Goal: Task Accomplishment & Management: Use online tool/utility

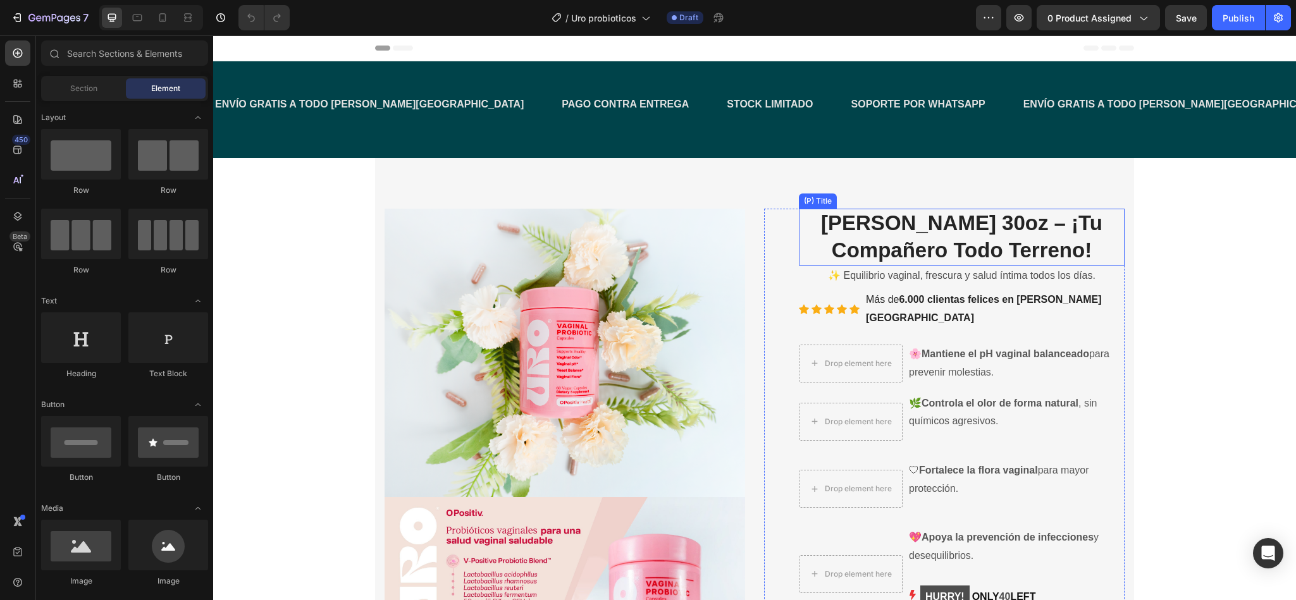
click at [921, 223] on h2 "[PERSON_NAME] 30oz – ¡Tu Compañero Todo Terreno!" at bounding box center [962, 237] width 326 height 57
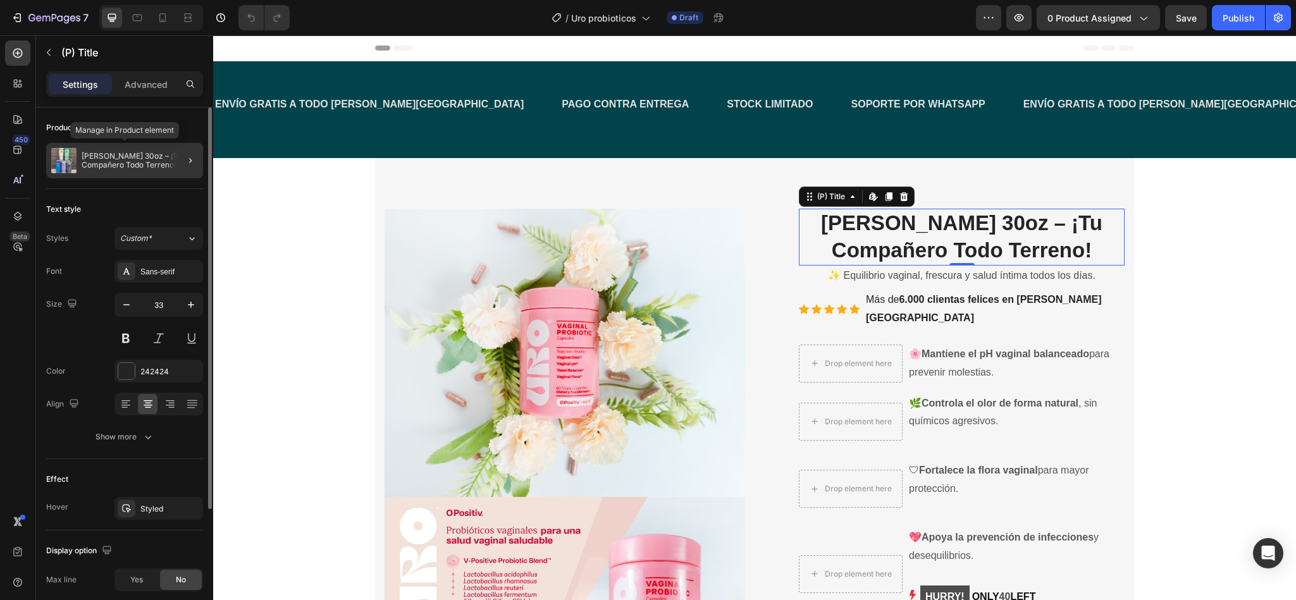
click at [116, 167] on p "[PERSON_NAME] 30oz – ¡Tu Compañero Todo Terreno!" at bounding box center [140, 161] width 116 height 18
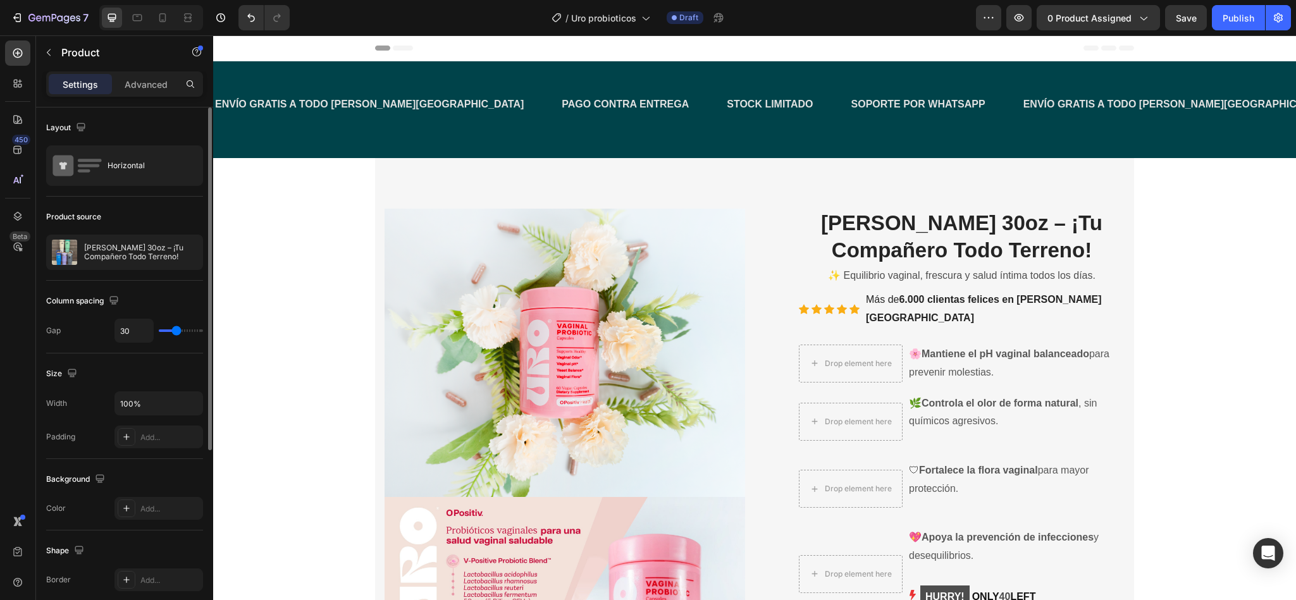
click at [128, 531] on div "Product source [PERSON_NAME] 30oz – ¡Tu Compañero Todo Terreno!" at bounding box center [124, 599] width 157 height 137
click at [121, 245] on p "[PERSON_NAME] 30oz – ¡Tu Compañero Todo Terreno!" at bounding box center [140, 253] width 113 height 18
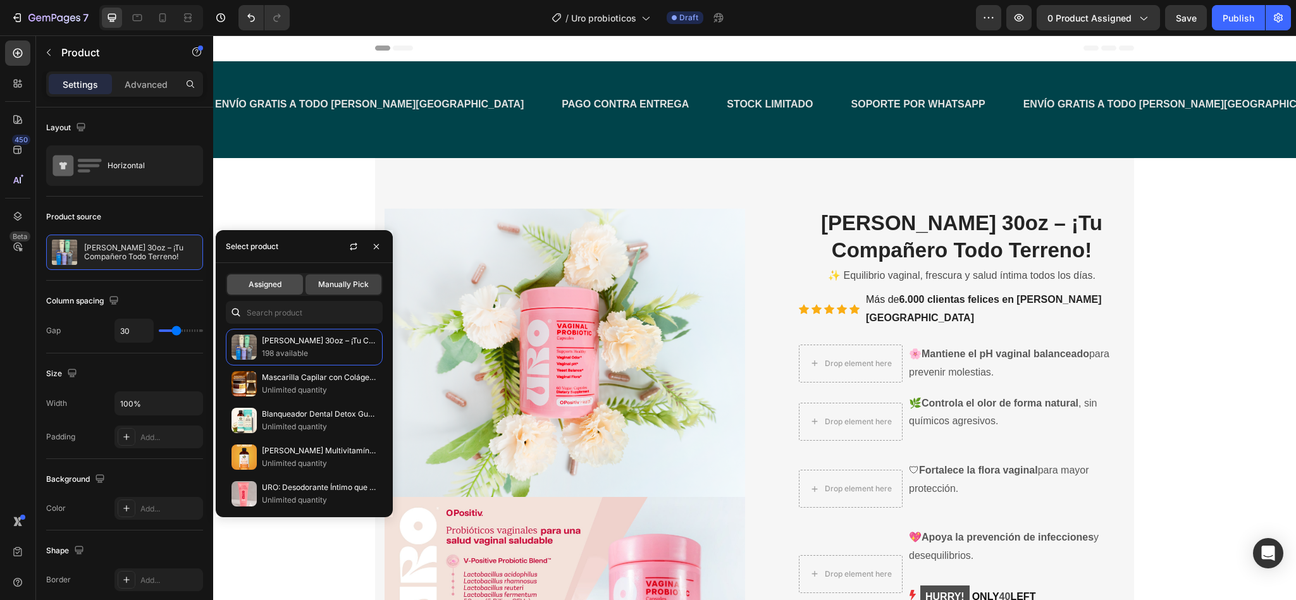
click at [261, 280] on span "Assigned" at bounding box center [265, 284] width 33 height 11
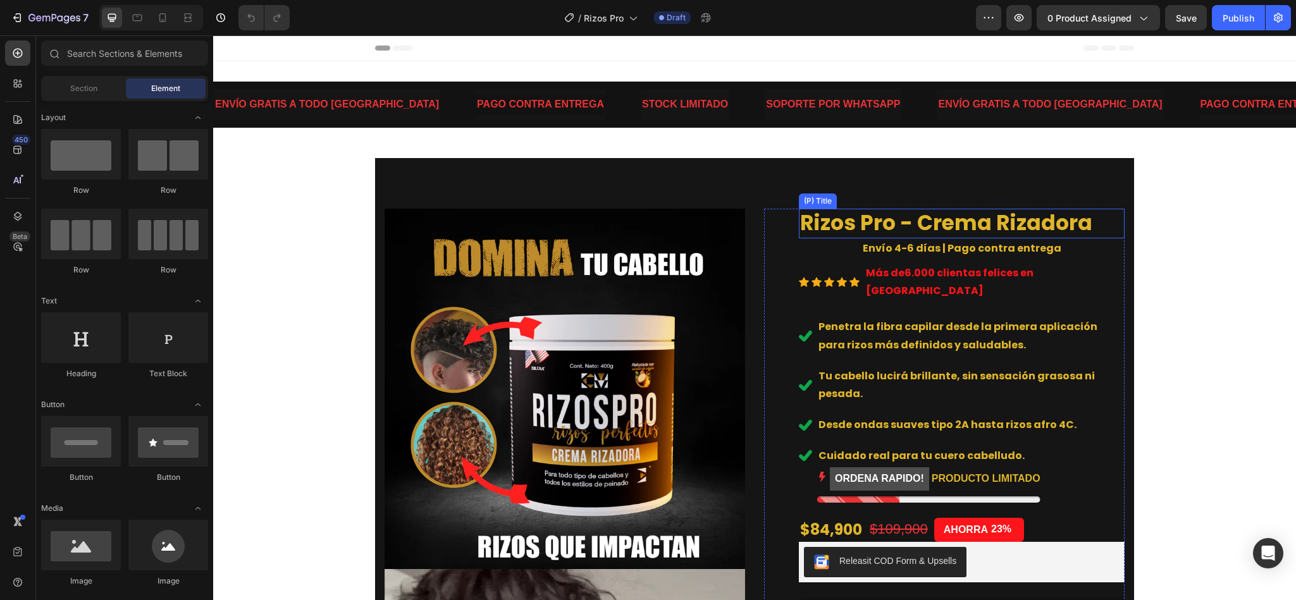
click at [879, 228] on h2 "Rizos Pro - Crema Rizadora" at bounding box center [962, 224] width 326 height 30
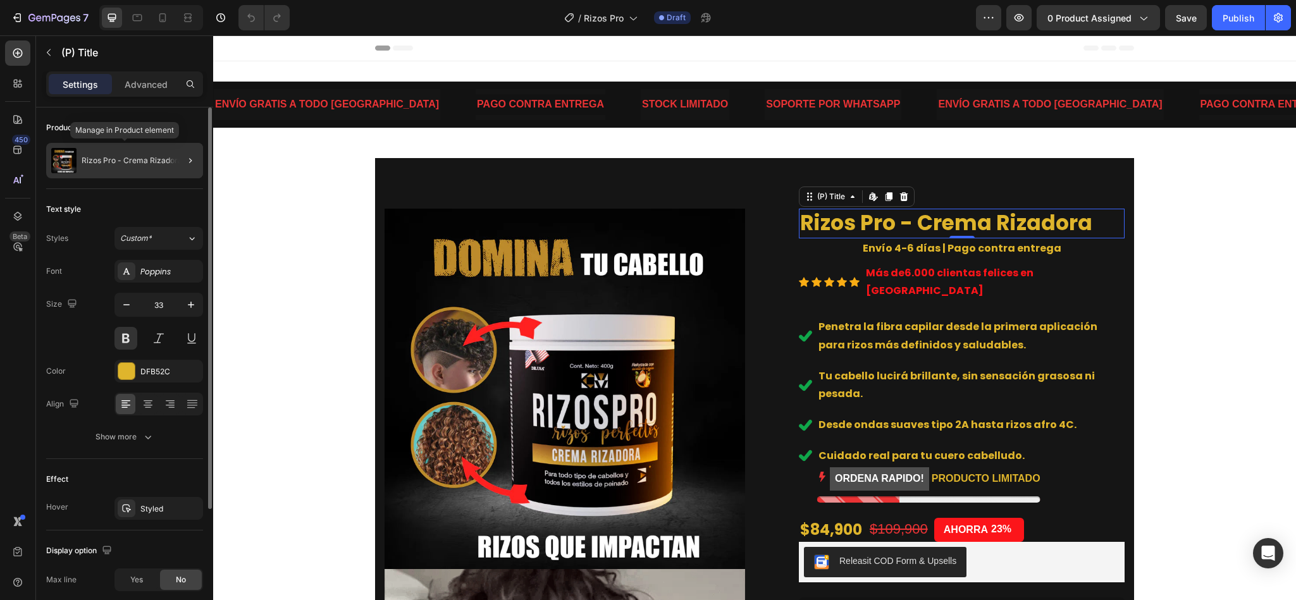
click at [166, 173] on div "Rizos Pro - Crema Rizadora" at bounding box center [124, 160] width 157 height 35
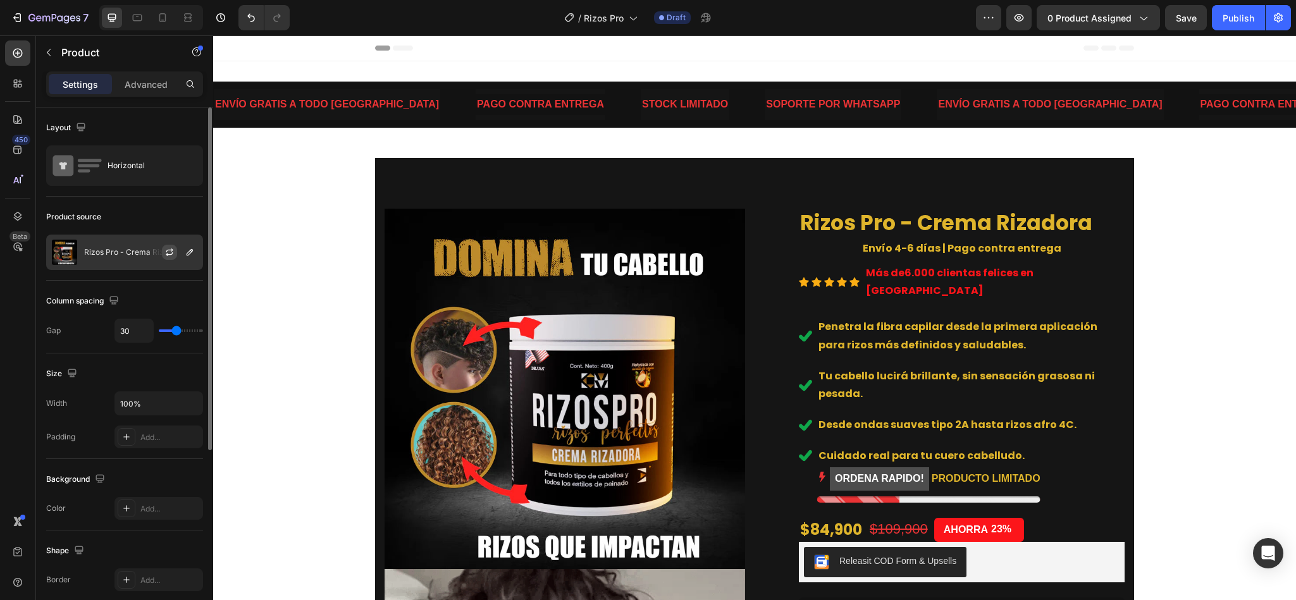
click at [175, 259] on button "button" at bounding box center [169, 252] width 15 height 15
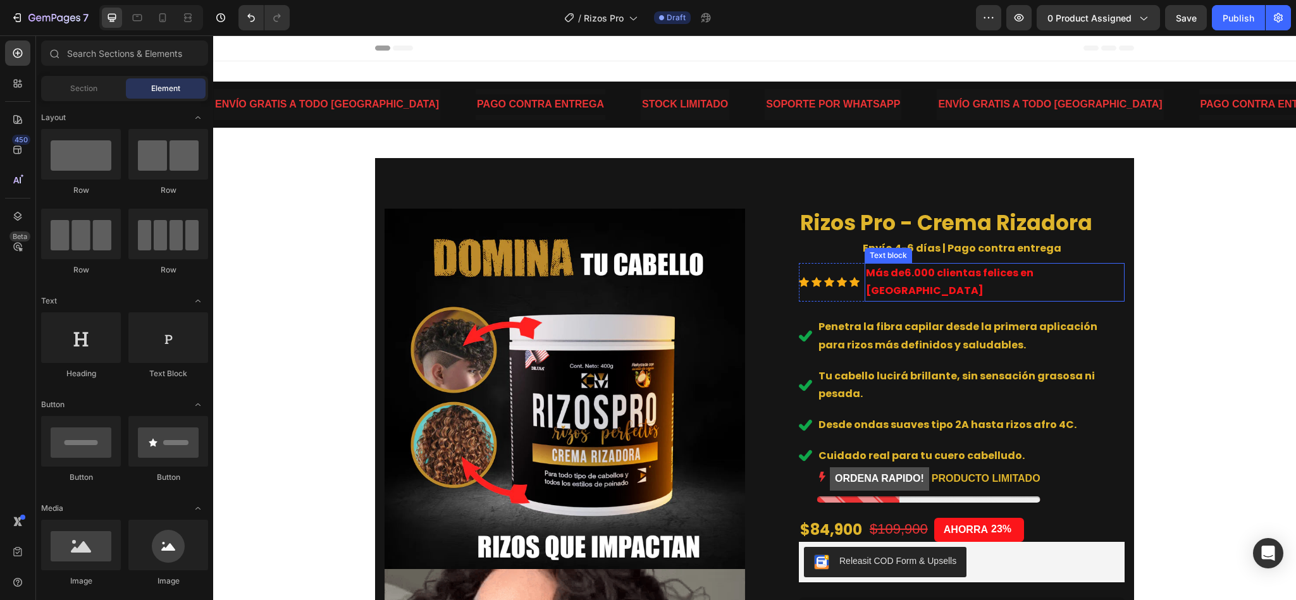
click at [1034, 277] on strong "6.000 clientas felices en Chile" at bounding box center [950, 282] width 168 height 33
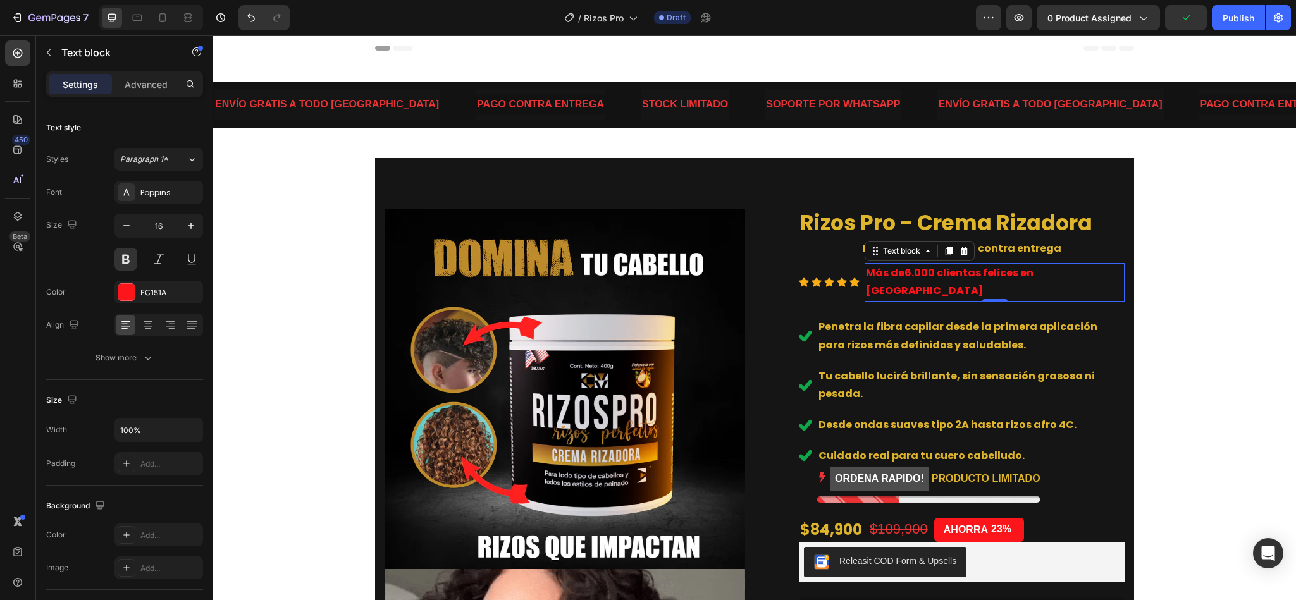
click at [1034, 266] on strong "6.000 clientas felices en Chile" at bounding box center [950, 282] width 168 height 33
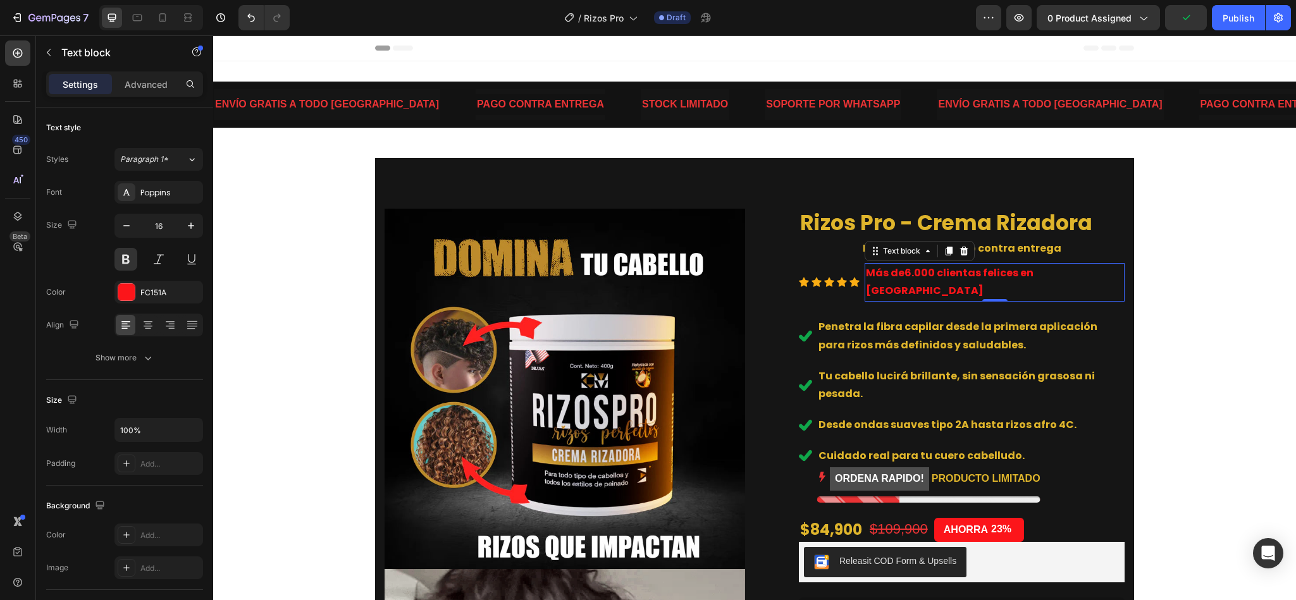
click at [1034, 266] on strong "6.000 clientas felices en Chile" at bounding box center [950, 282] width 168 height 33
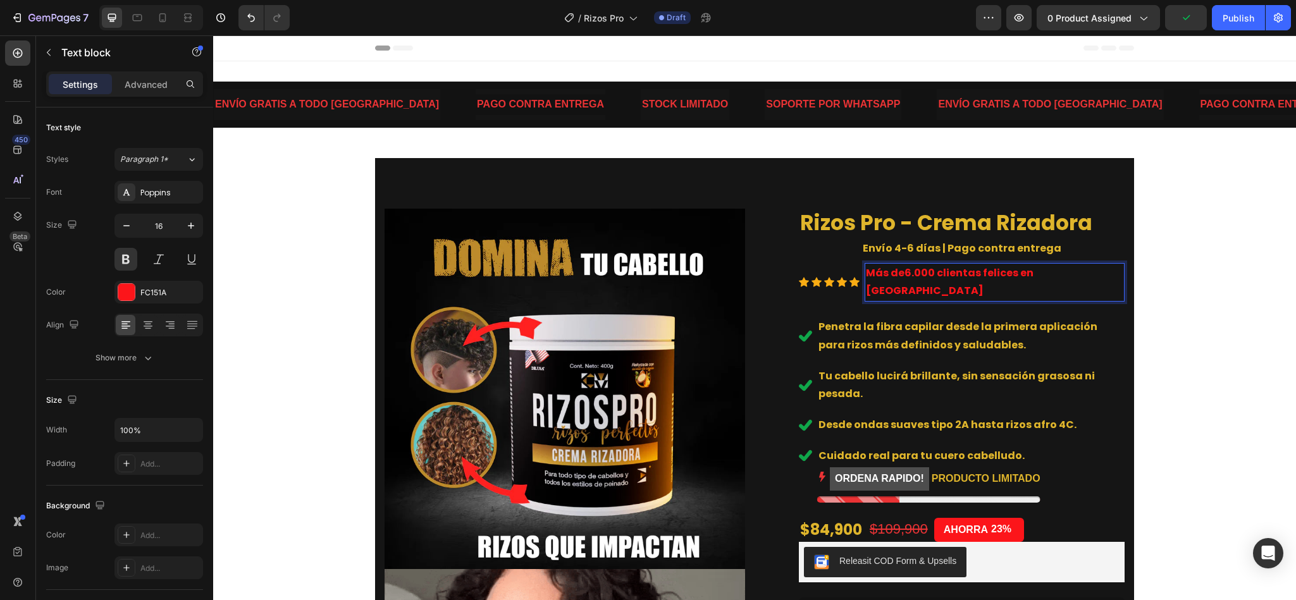
click at [1034, 270] on strong "6.000 clientas felices en Chile" at bounding box center [950, 282] width 168 height 33
click at [1118, 278] on div "Image Image Image Envío gratis a todo Chile Heading Recibe tu pedido en 4 a 6 d…" at bounding box center [754, 558] width 759 height 800
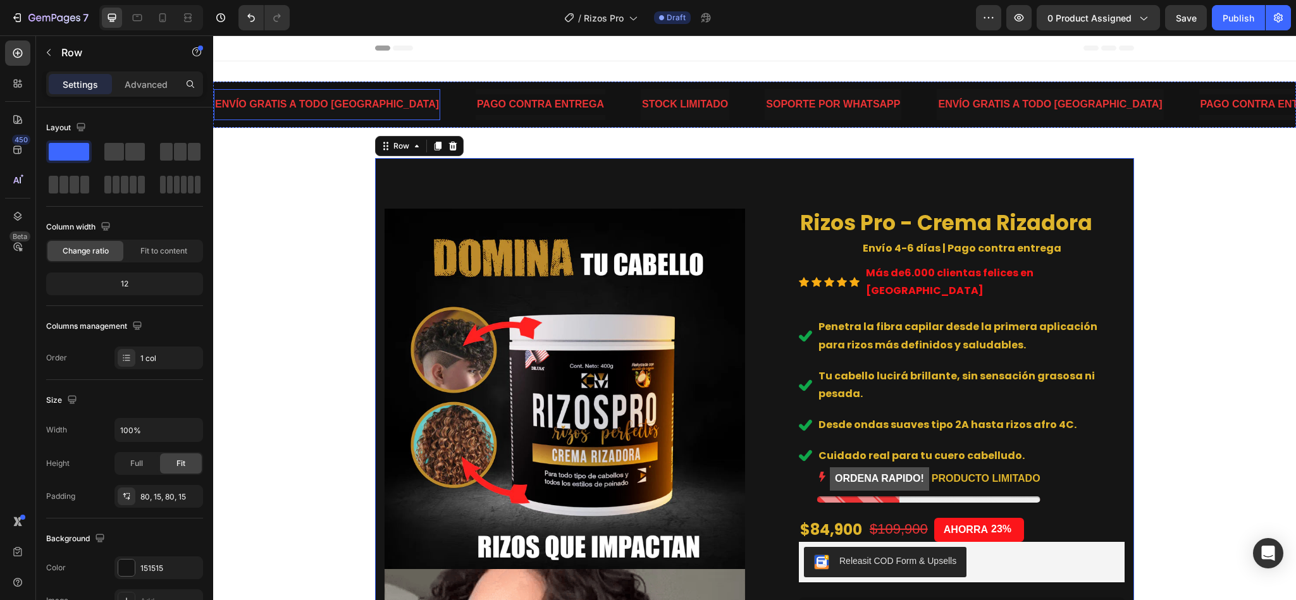
click at [342, 109] on p "ENVÍO GRATIS A TODO CHILE" at bounding box center [327, 105] width 224 height 18
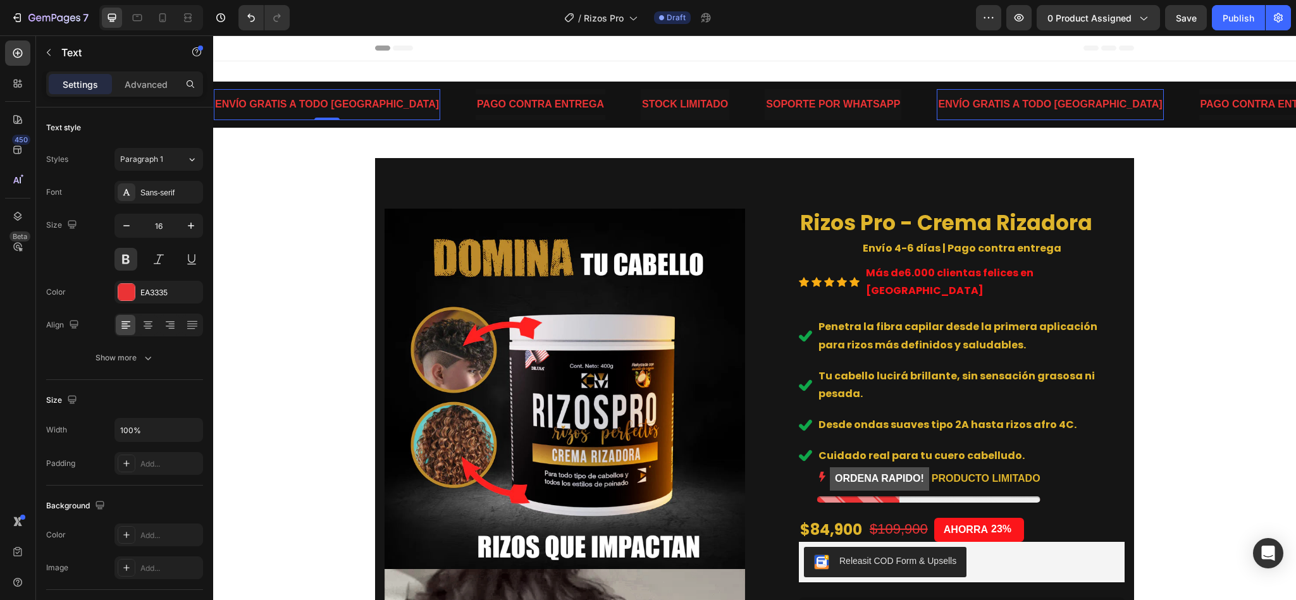
click at [344, 105] on p "ENVÍO GRATIS A TODO CHILE" at bounding box center [327, 105] width 224 height 18
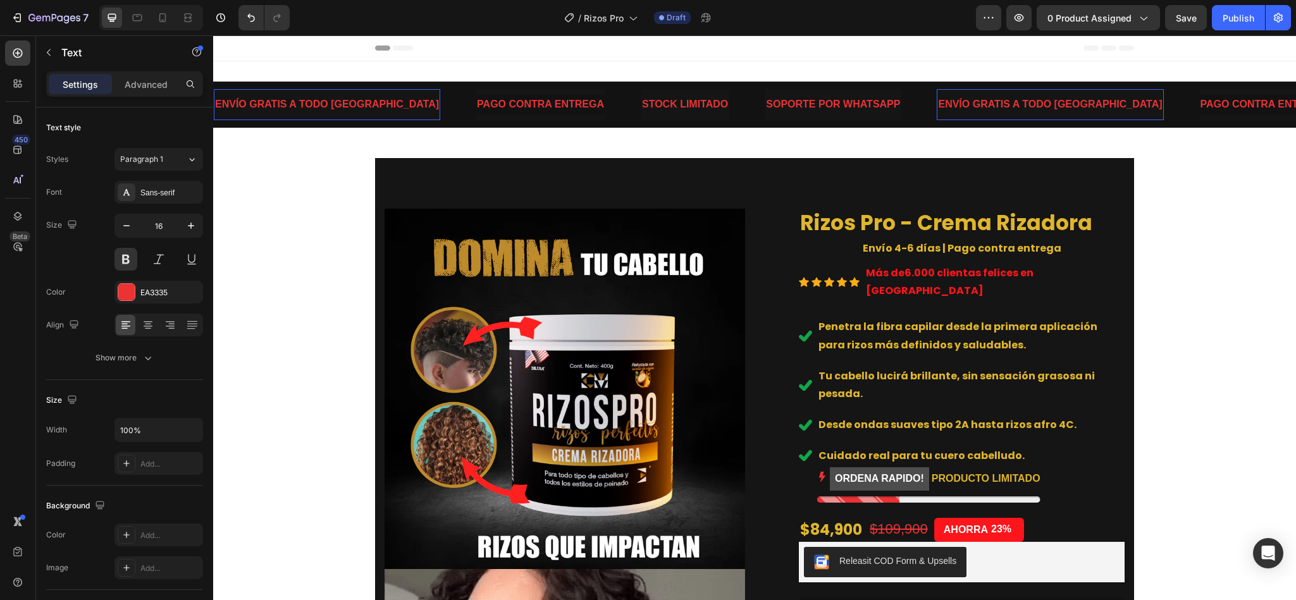
click at [365, 175] on section "Envío GRATIS Text block Icon Icon Icon Icon Icon Icon List Hoz +6.000 Clientes …" at bounding box center [754, 558] width 779 height 800
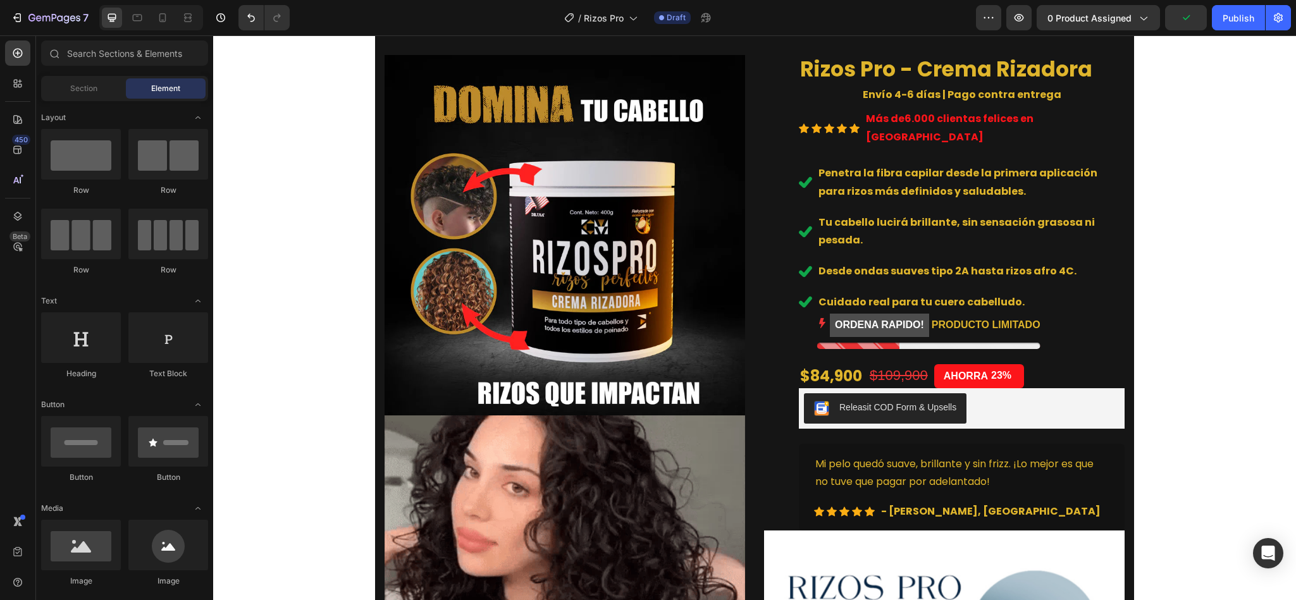
scroll to position [260, 0]
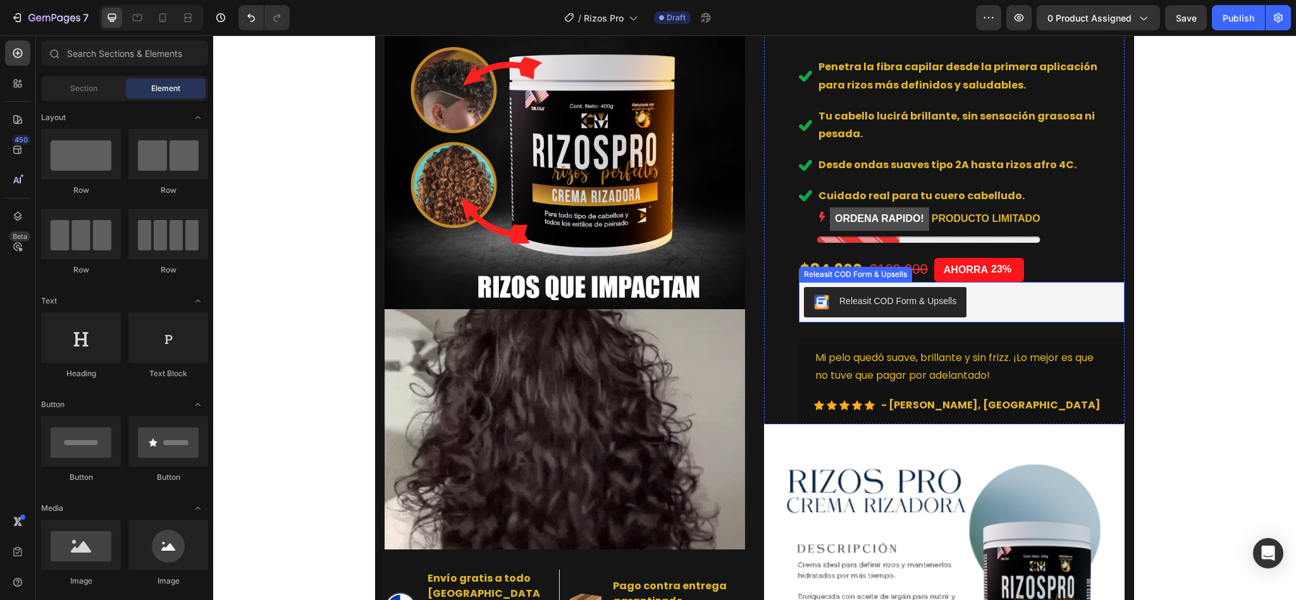
click at [905, 295] on div "Releasit COD Form & Upsells" at bounding box center [897, 301] width 117 height 13
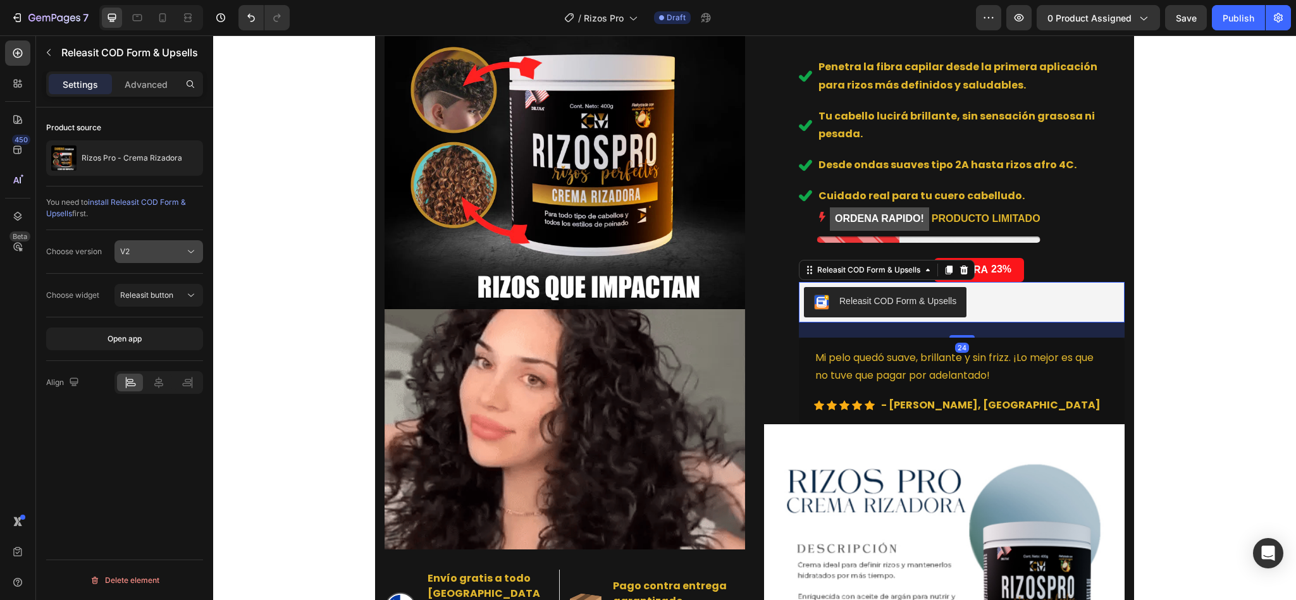
click at [152, 256] on div "V2" at bounding box center [152, 251] width 65 height 11
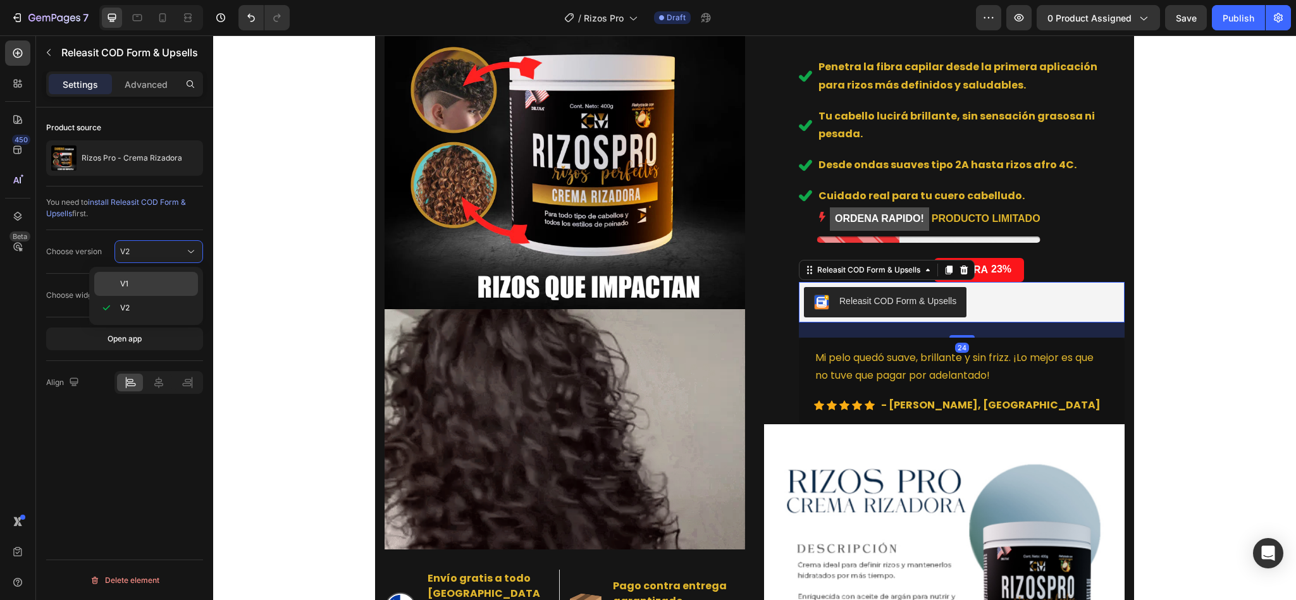
click at [149, 283] on p "V1" at bounding box center [156, 283] width 72 height 11
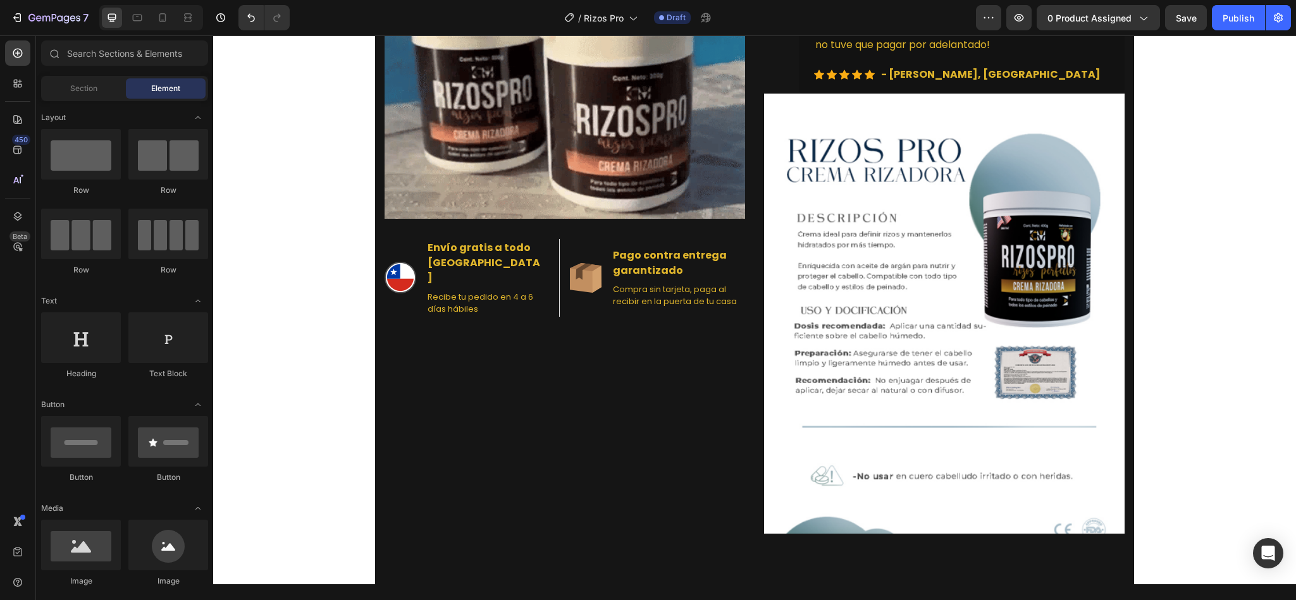
scroll to position [586, 0]
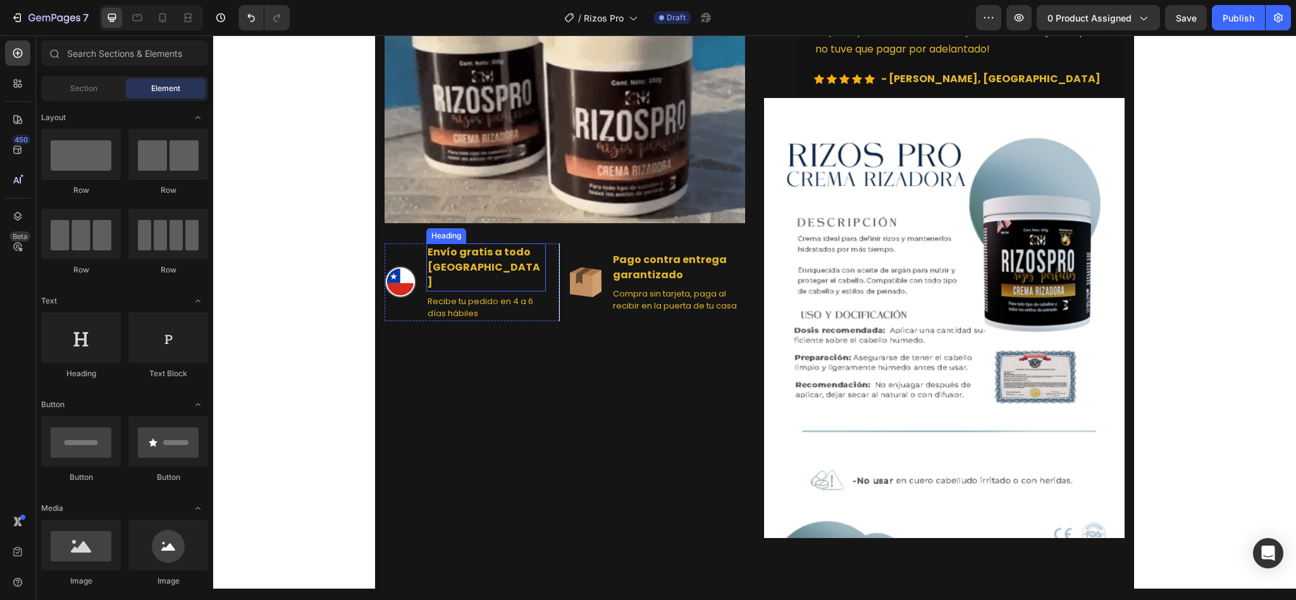
click at [450, 264] on h2 "Envío gratis a todo Chile" at bounding box center [486, 268] width 120 height 48
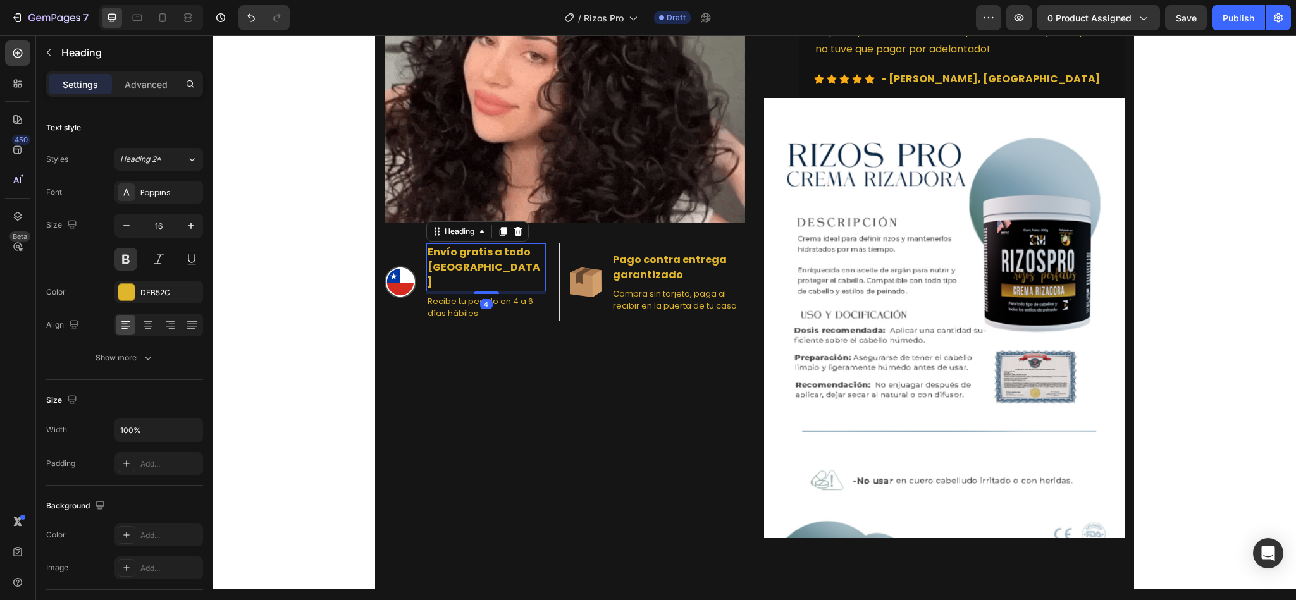
click at [437, 266] on h2 "Envío gratis a todo Chile" at bounding box center [486, 268] width 120 height 48
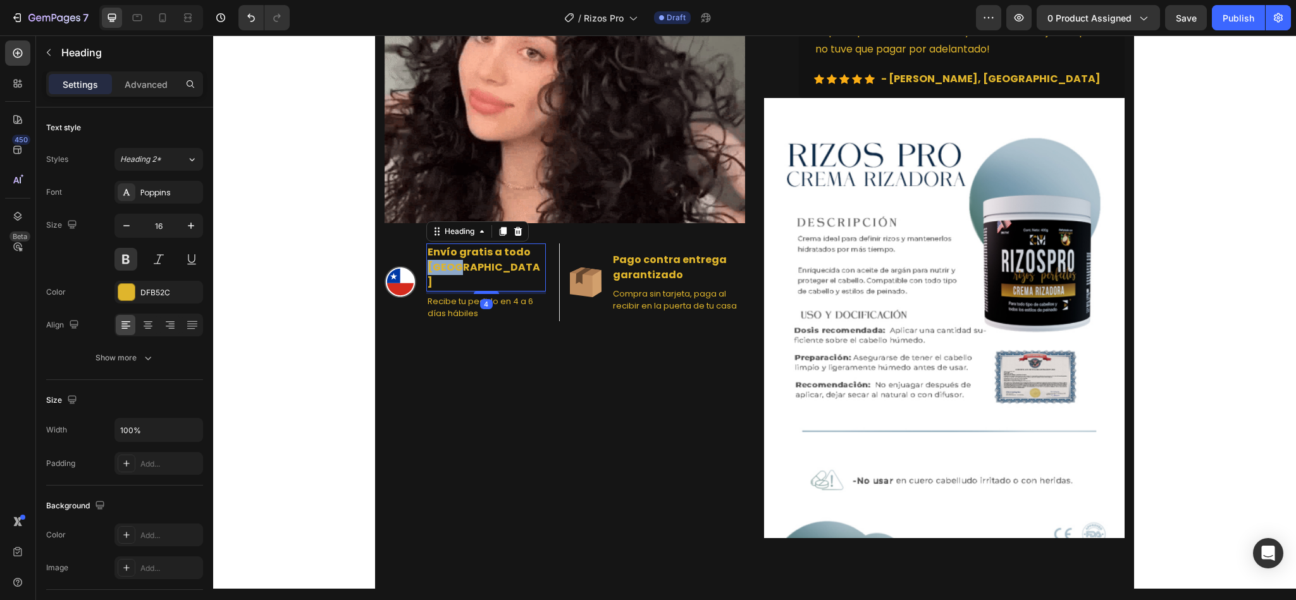
click at [437, 266] on p "Envío gratis a todo Chile" at bounding box center [486, 268] width 117 height 46
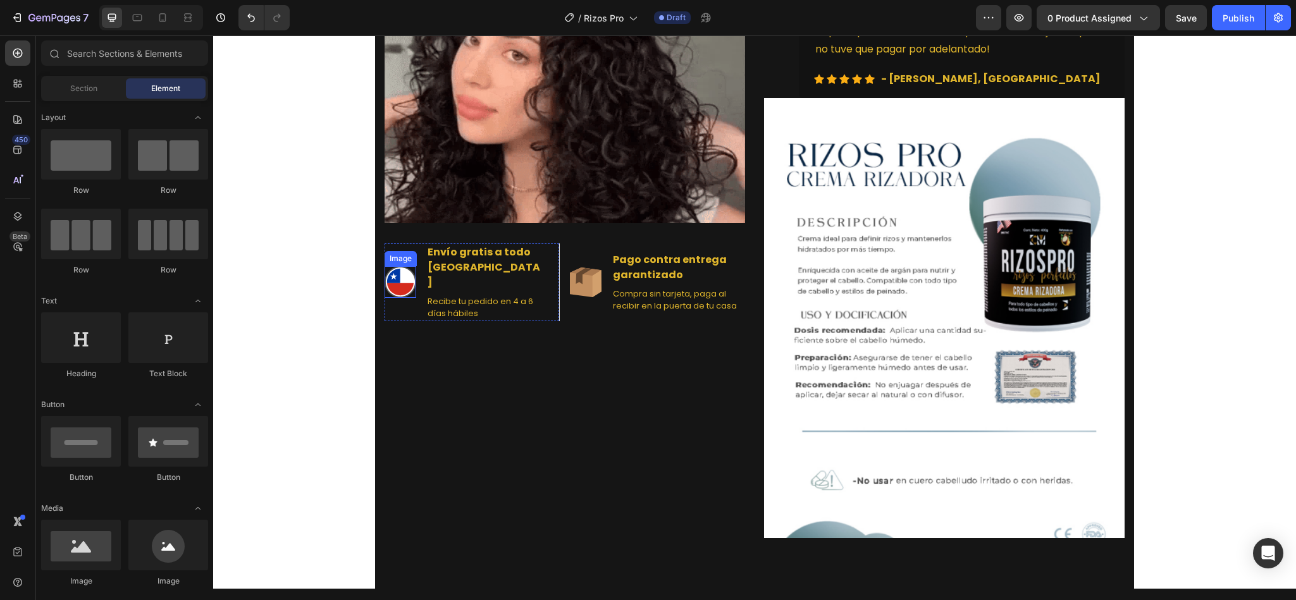
click at [388, 282] on img at bounding box center [401, 282] width 32 height 32
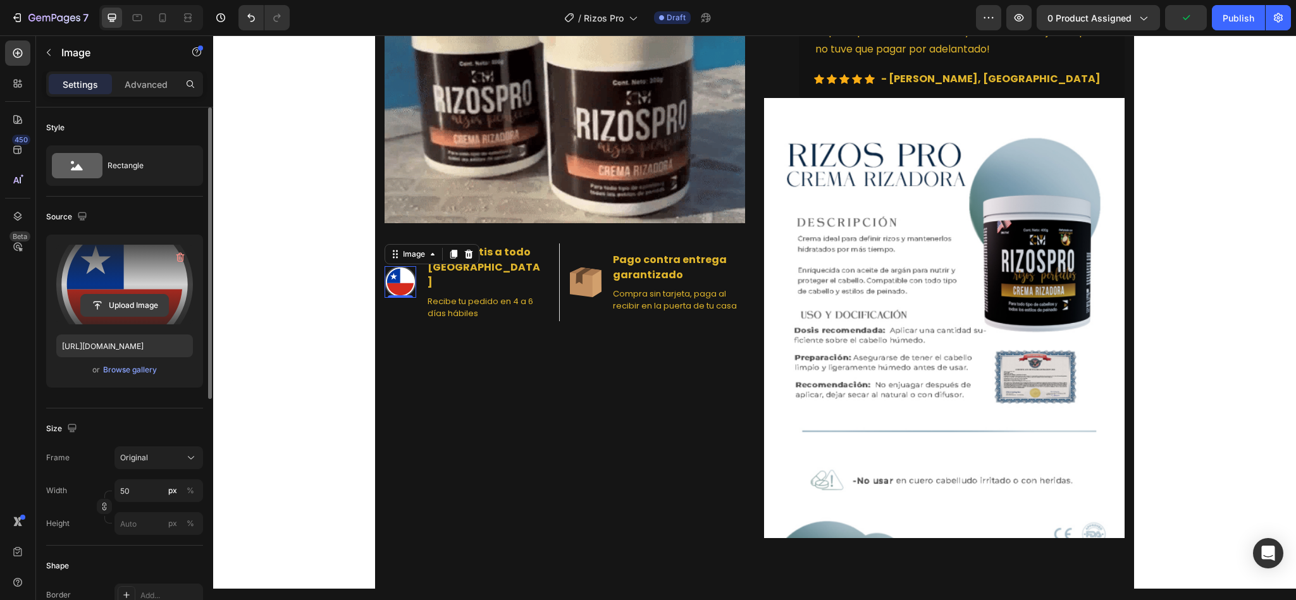
click at [118, 306] on input "file" at bounding box center [124, 306] width 87 height 22
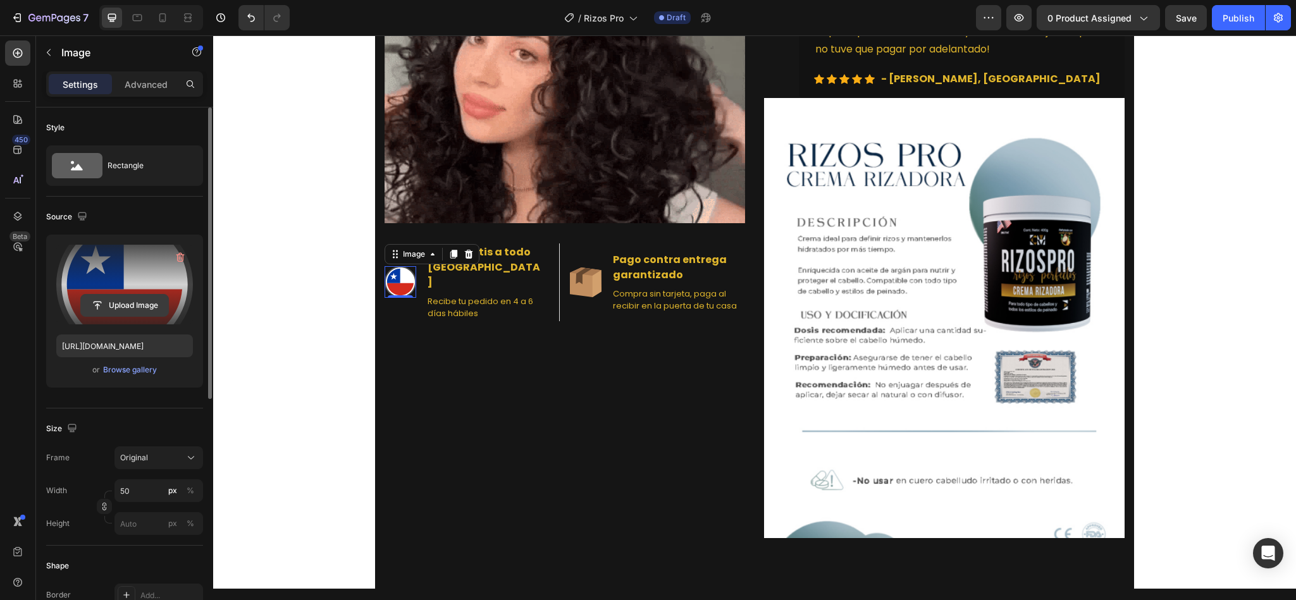
click at [115, 313] on input "file" at bounding box center [124, 306] width 87 height 22
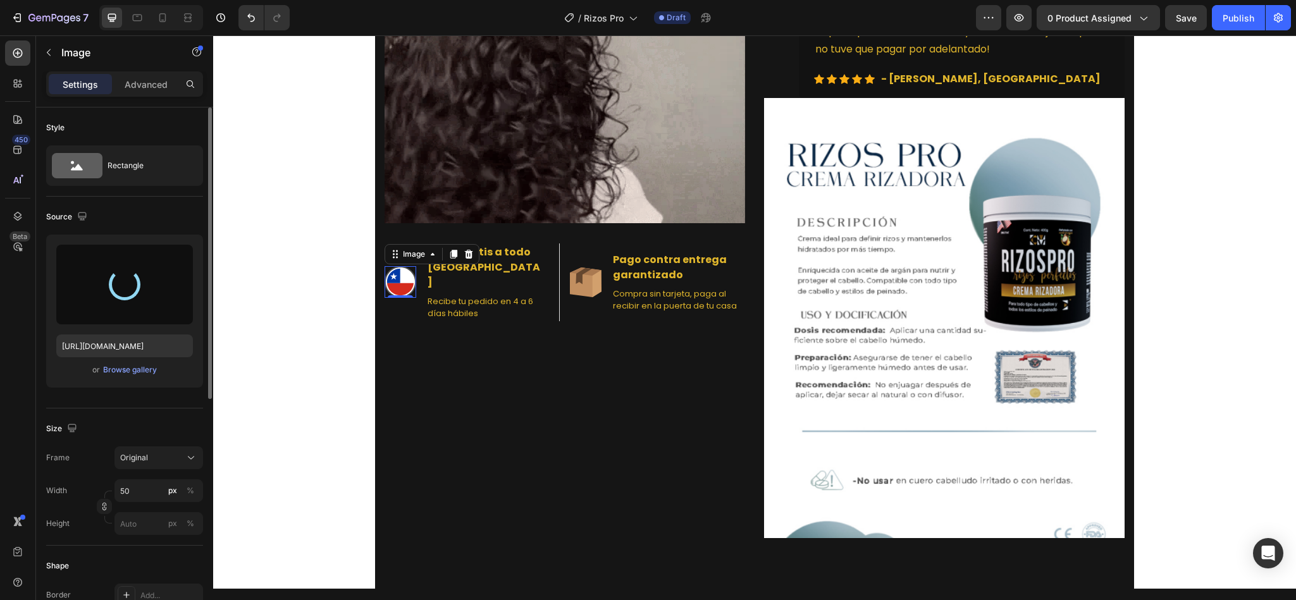
type input "https://cdn.shopify.com/s/files/1/0927/4641/6422/files/gempages_569692666720158…"
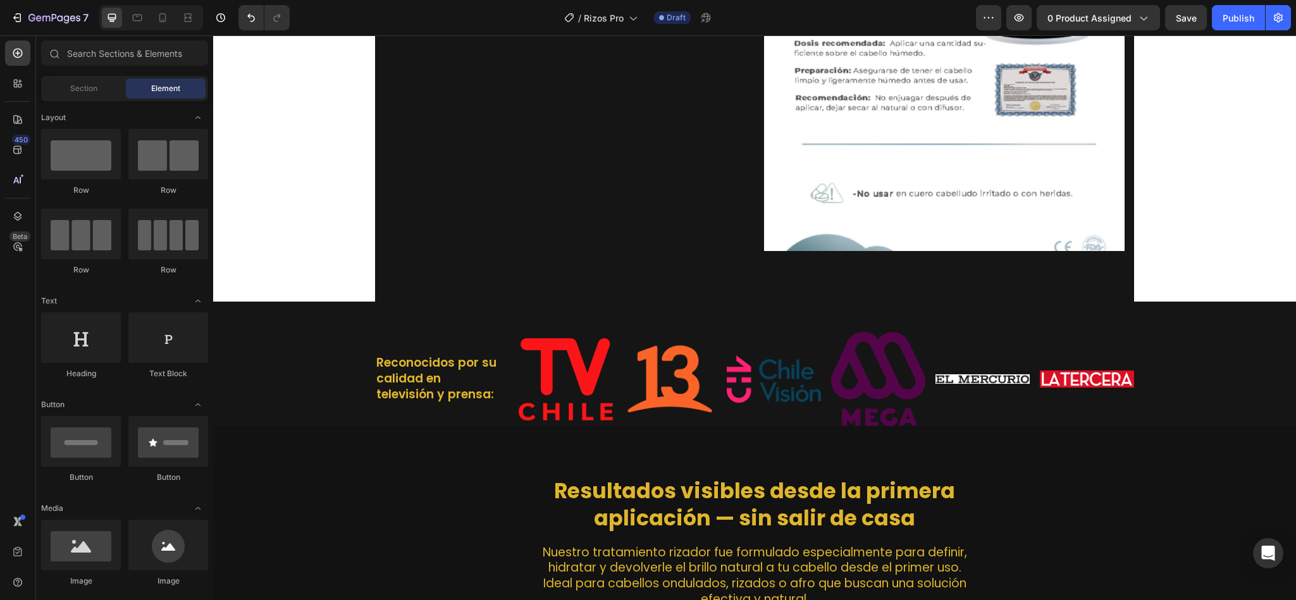
scroll to position [875, 0]
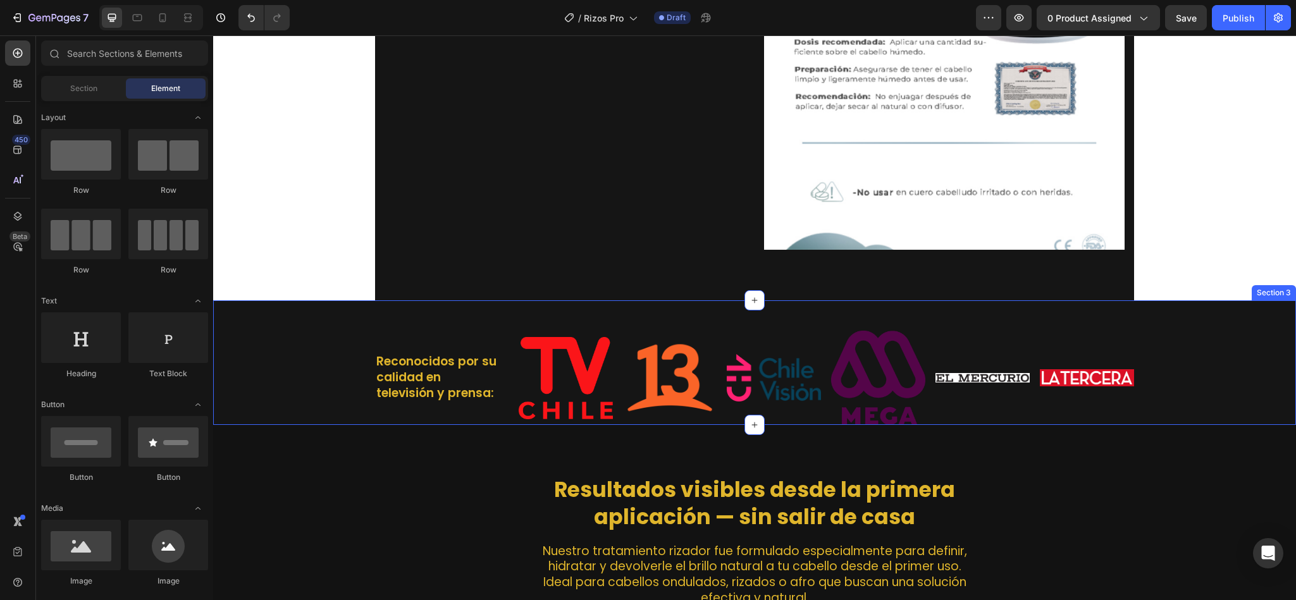
click at [296, 346] on div "Reconocidos por su calidad en televisión y prensa: Heading Image Image Image Im…" at bounding box center [755, 378] width 1064 height 94
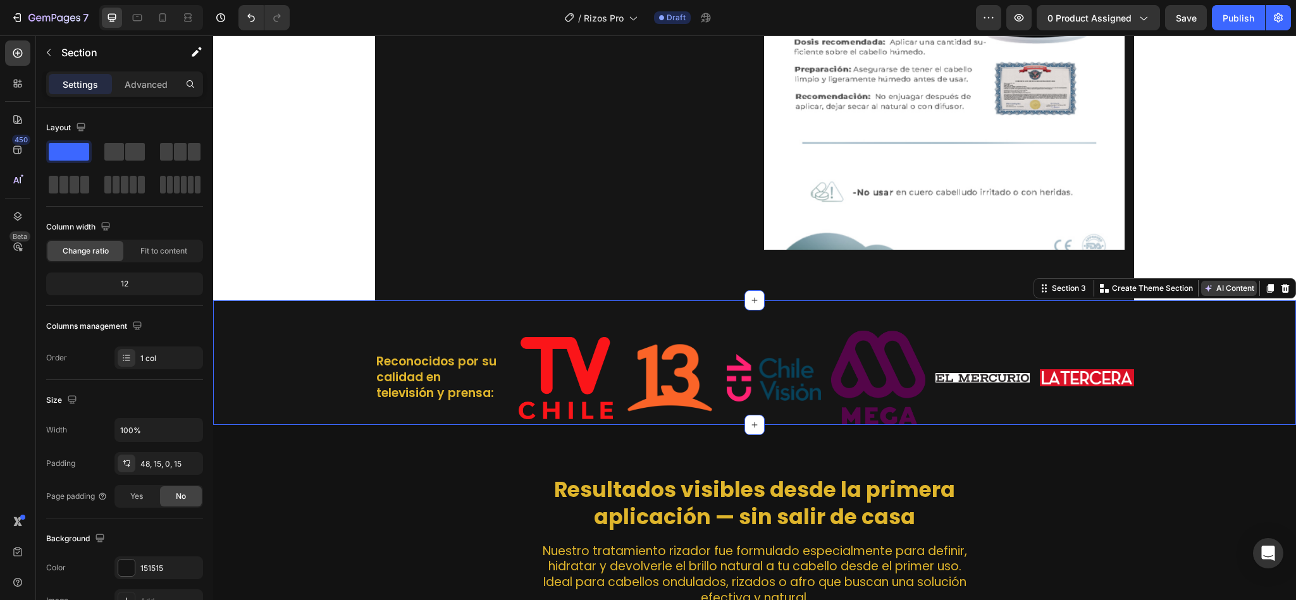
click at [1230, 281] on button "AI Content" at bounding box center [1229, 288] width 56 height 15
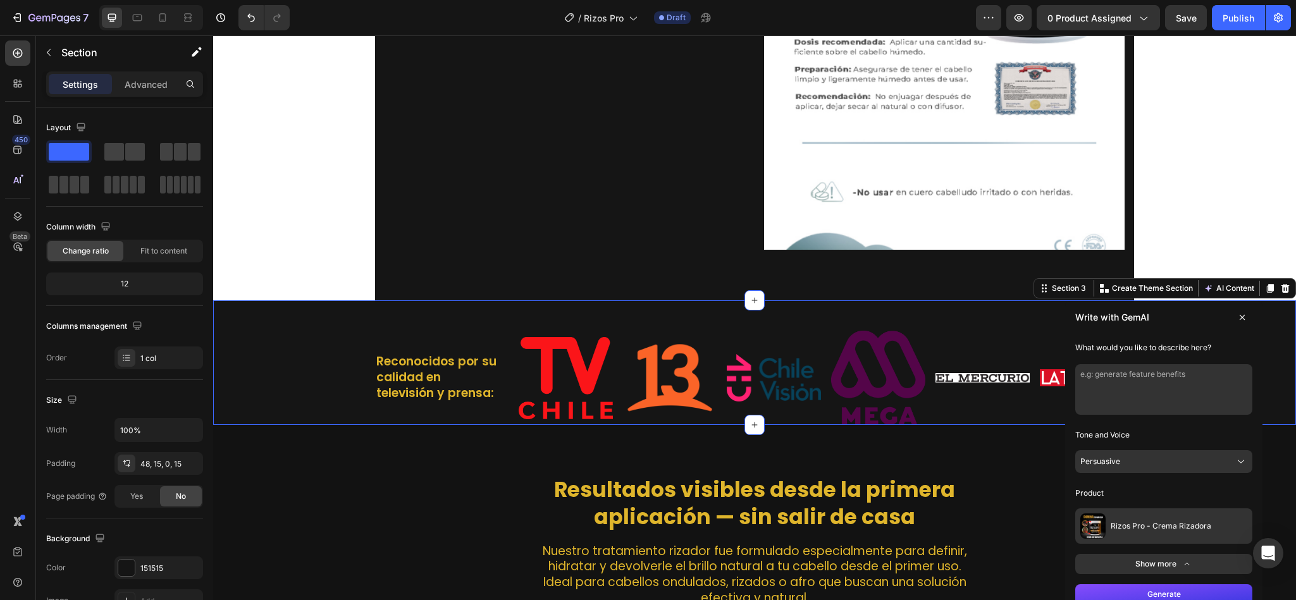
click at [1179, 391] on textarea at bounding box center [1163, 389] width 177 height 51
type textarea "Puedes crear esto mismo pero con canales de television y revistas de colombia"
click at [1156, 585] on button "Generate" at bounding box center [1163, 595] width 177 height 20
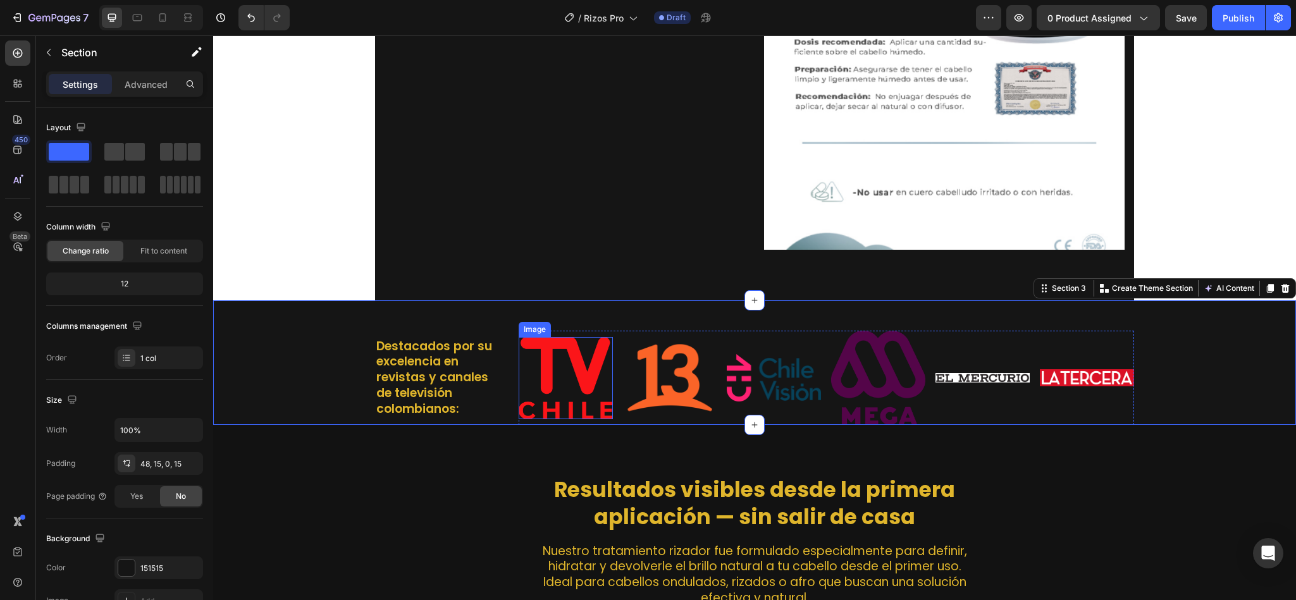
click at [576, 368] on img at bounding box center [566, 378] width 94 height 82
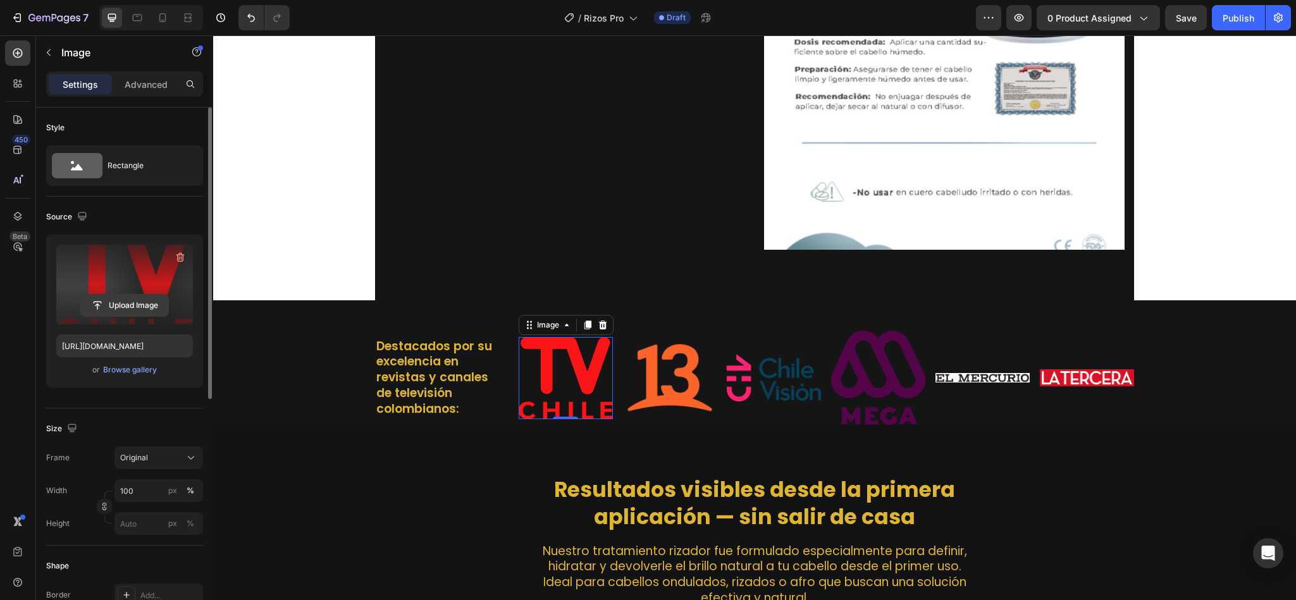
click at [114, 302] on input "file" at bounding box center [124, 306] width 87 height 22
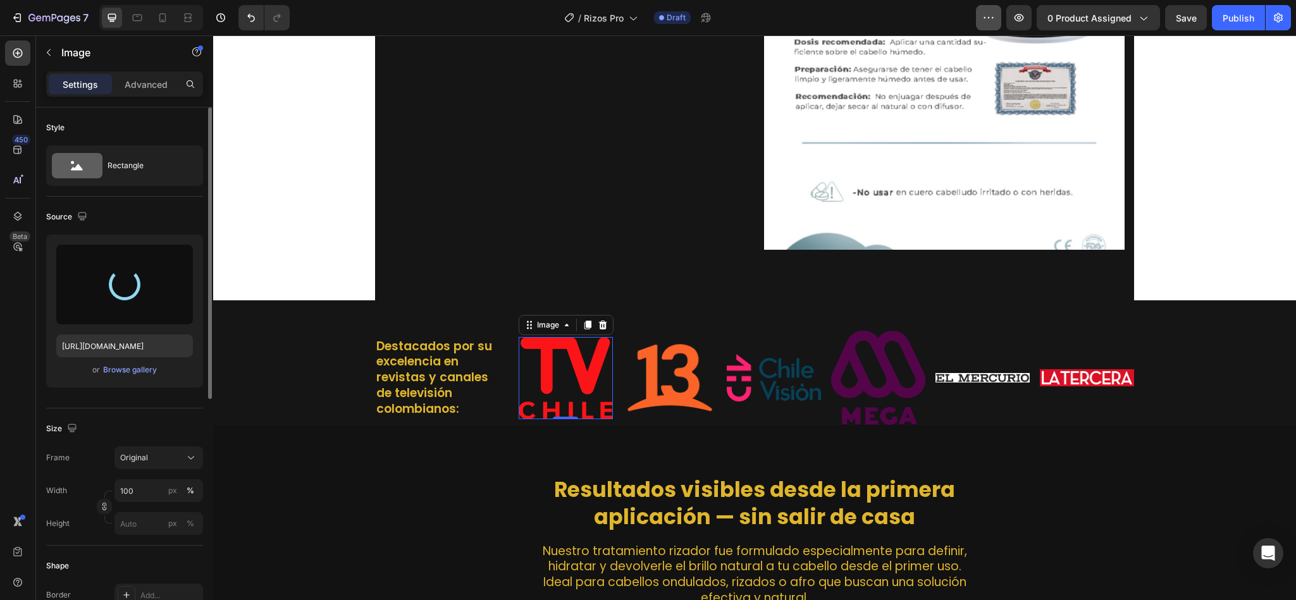
type input "https://cdn.shopify.com/s/files/1/0927/4641/6422/files/gempages_569692666720158…"
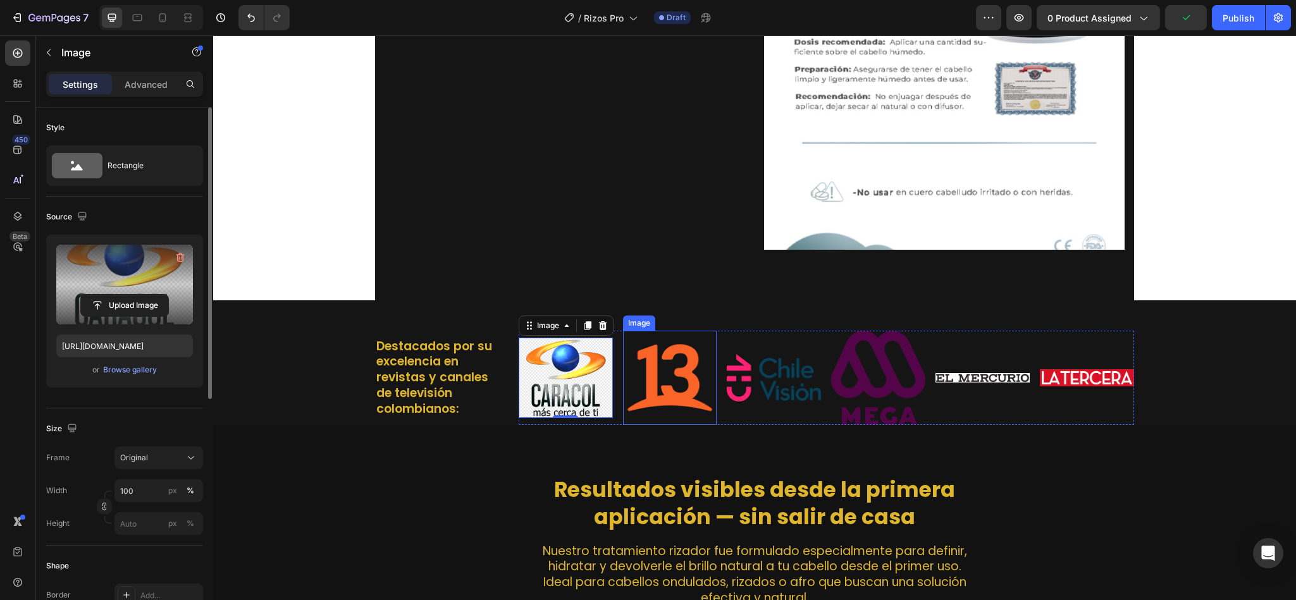
click at [638, 365] on img at bounding box center [670, 378] width 94 height 94
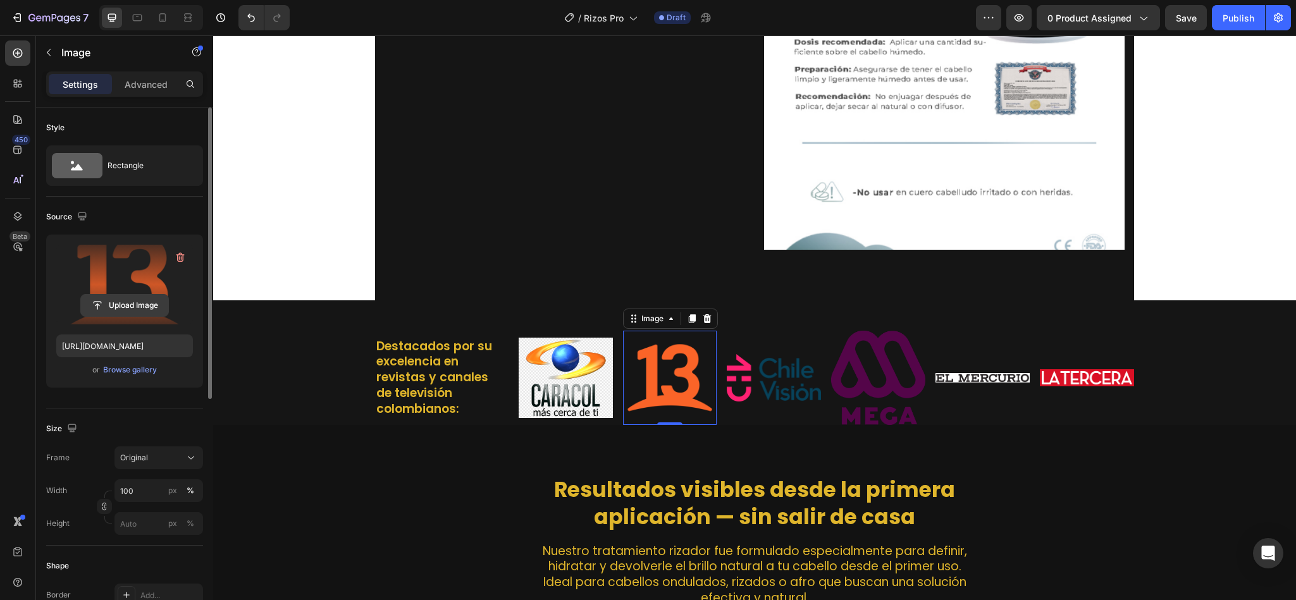
click at [114, 309] on input "file" at bounding box center [124, 306] width 87 height 22
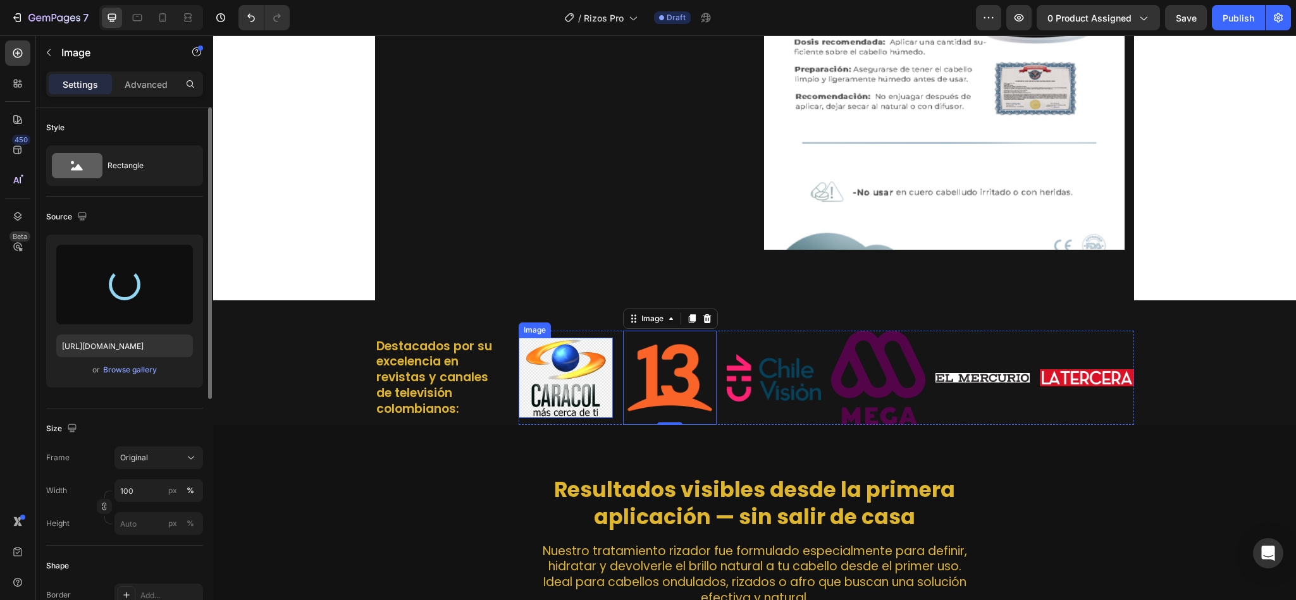
type input "https://cdn.shopify.com/s/files/1/0927/4641/6422/files/gempages_569692666720158…"
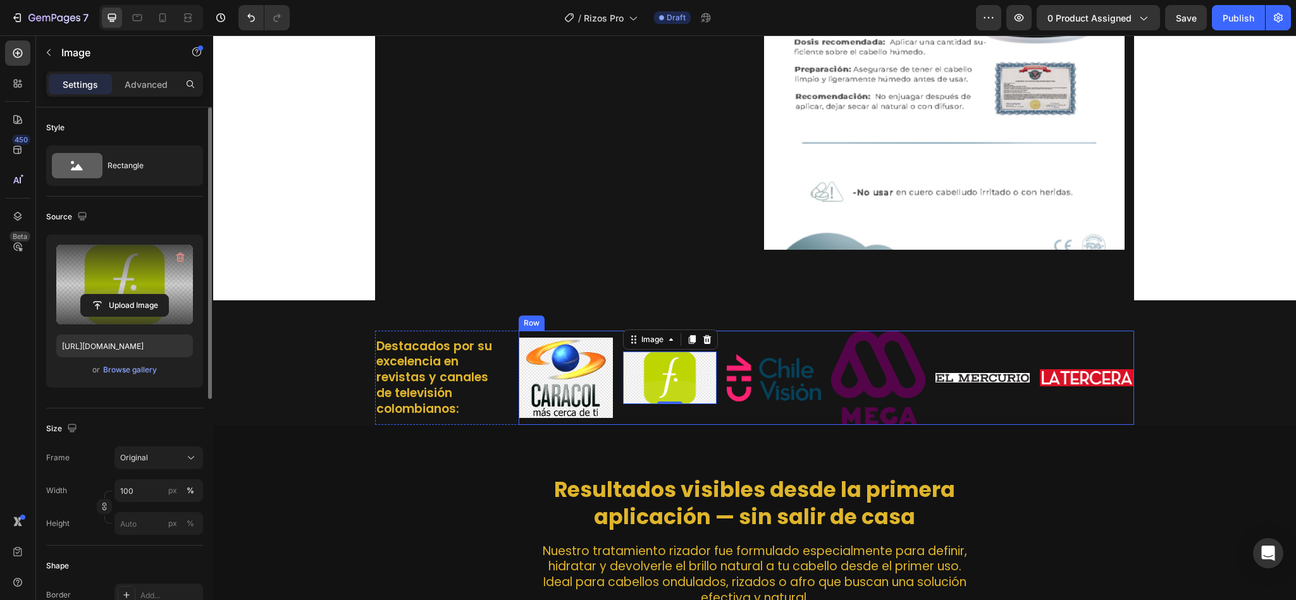
click at [963, 331] on div "Image" at bounding box center [983, 378] width 94 height 94
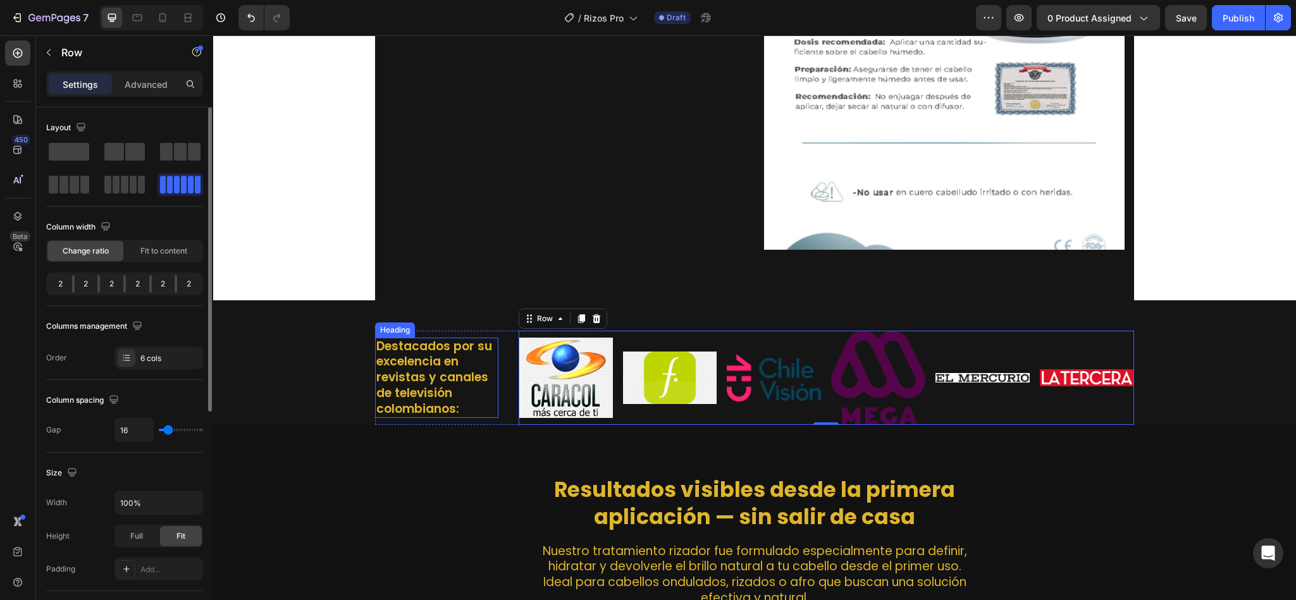
click at [435, 346] on h2 "Destacados por su excelencia en revistas y canales de televisión colombianos:" at bounding box center [436, 378] width 123 height 81
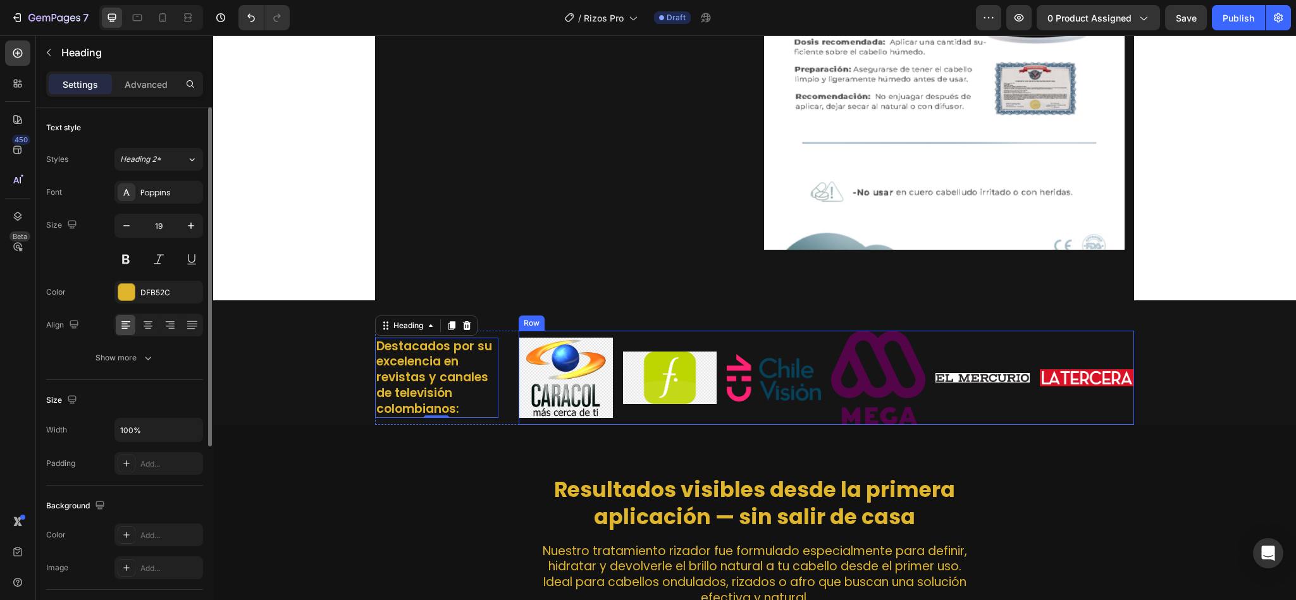
click at [1090, 331] on div "Image" at bounding box center [1087, 378] width 94 height 94
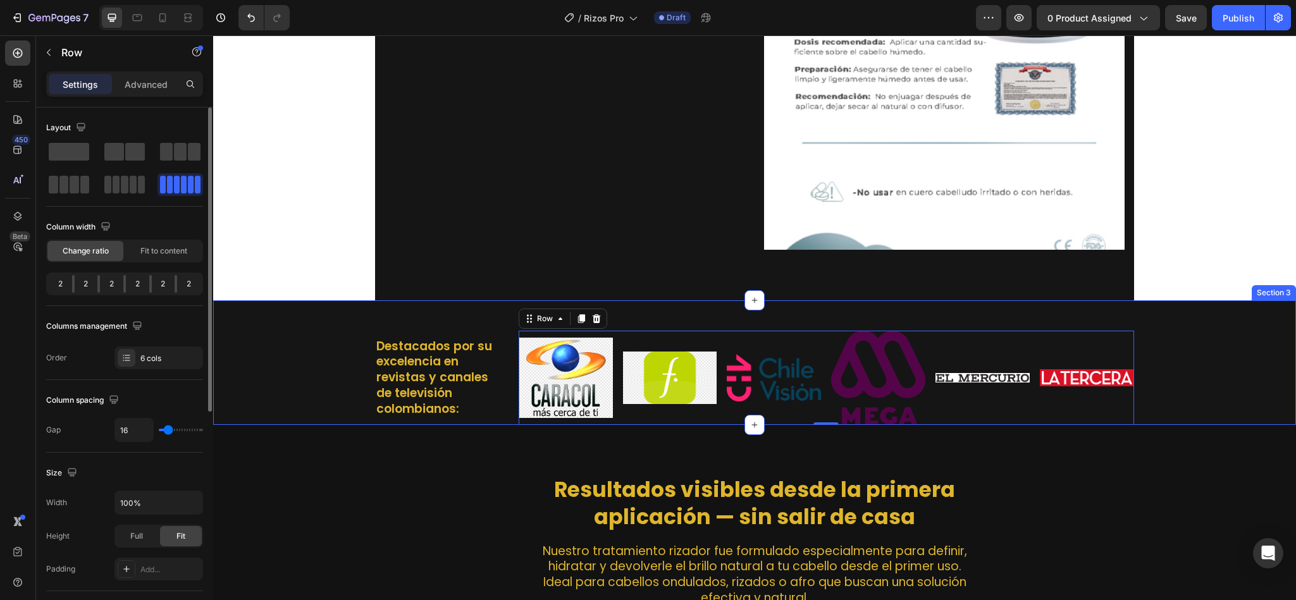
click at [1205, 355] on div "Destacados por su excelencia en revistas y canales de televisión colombianos: H…" at bounding box center [755, 378] width 1064 height 94
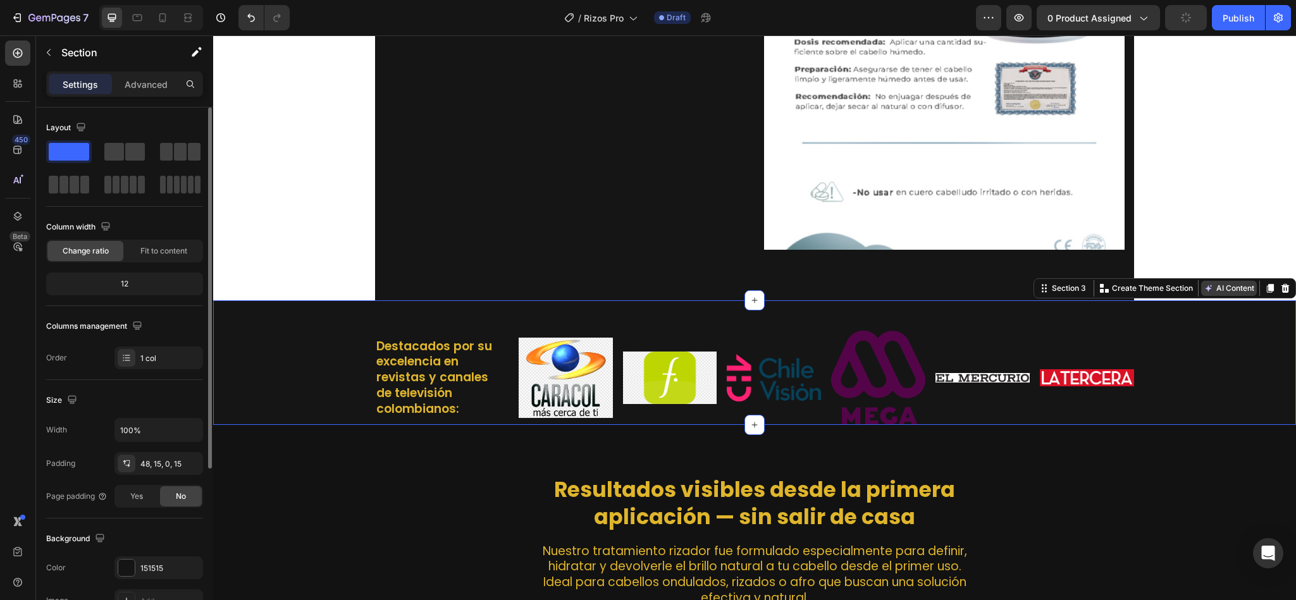
click at [1215, 281] on button "AI Content" at bounding box center [1229, 288] width 56 height 15
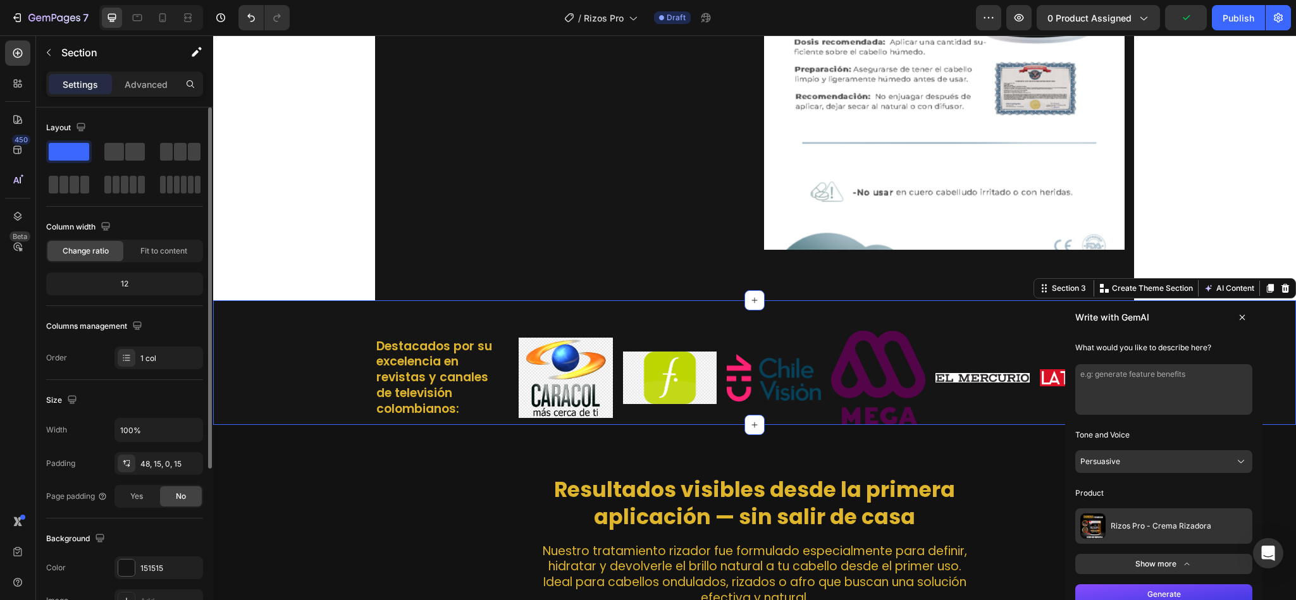
click at [1135, 373] on textarea at bounding box center [1163, 389] width 177 height 51
type textarea "recrea que diga en marcas importants en colombia se vende o se ha visto"
click at [1156, 585] on button "Generate" at bounding box center [1163, 595] width 177 height 20
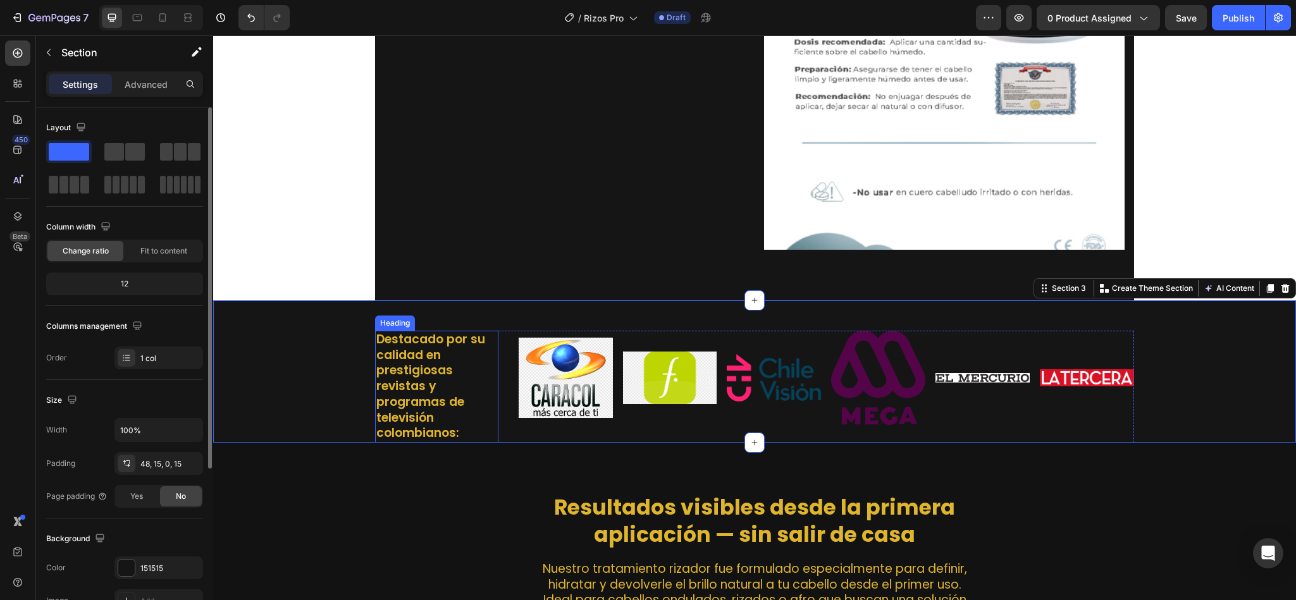
click at [381, 361] on h2 "Destacado por su calidad en prestigiosas revistas y programas de televisión col…" at bounding box center [436, 387] width 123 height 112
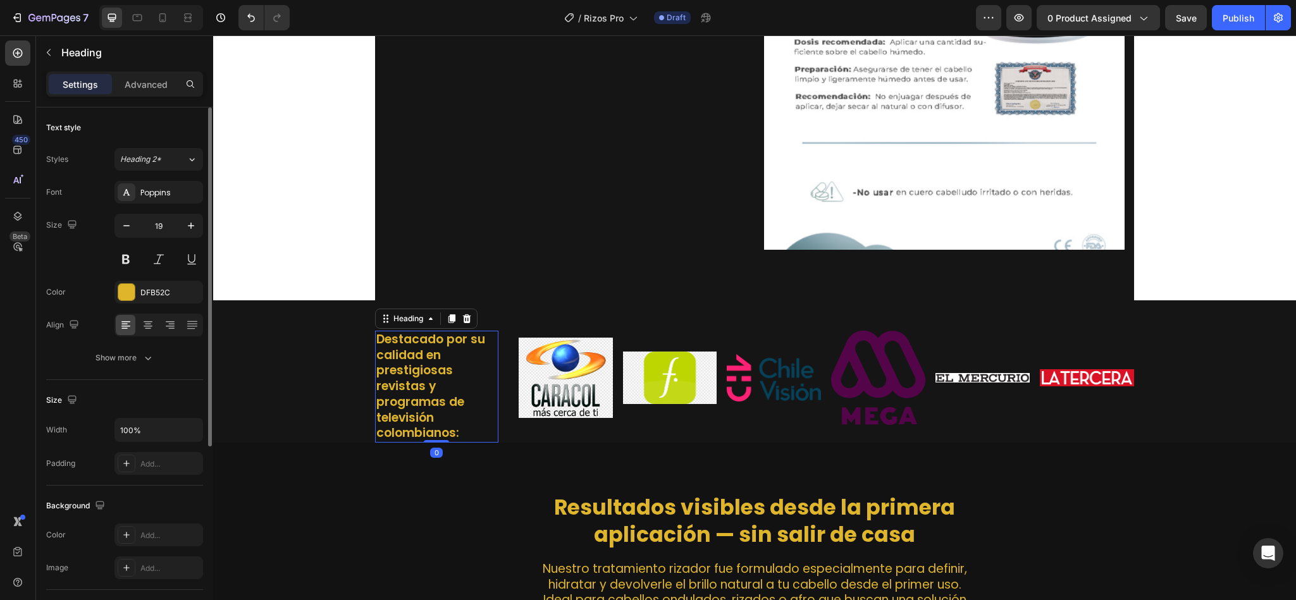
click at [404, 363] on h2 "Destacado por su calidad en prestigiosas revistas y programas de televisión col…" at bounding box center [436, 387] width 123 height 112
click at [404, 363] on p "Destacado por su calidad en prestigiosas revistas y programas de televisión col…" at bounding box center [436, 386] width 121 height 109
click at [452, 400] on p "Destacado por su calidad en prestigiosas revistas y programas de televisión col…" at bounding box center [436, 386] width 121 height 109
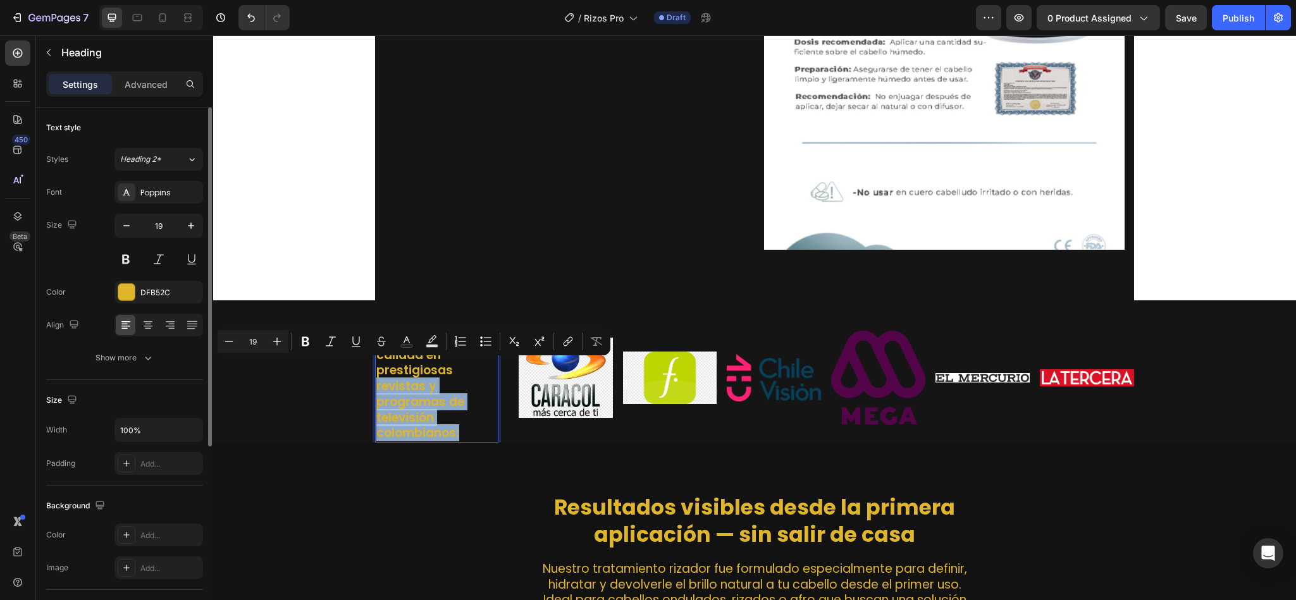
drag, startPoint x: 471, startPoint y: 418, endPoint x: 369, endPoint y: 370, distance: 112.9
click at [376, 370] on p "Destacado por su calidad en prestigiosas revistas y programas de televisión col…" at bounding box center [436, 386] width 121 height 109
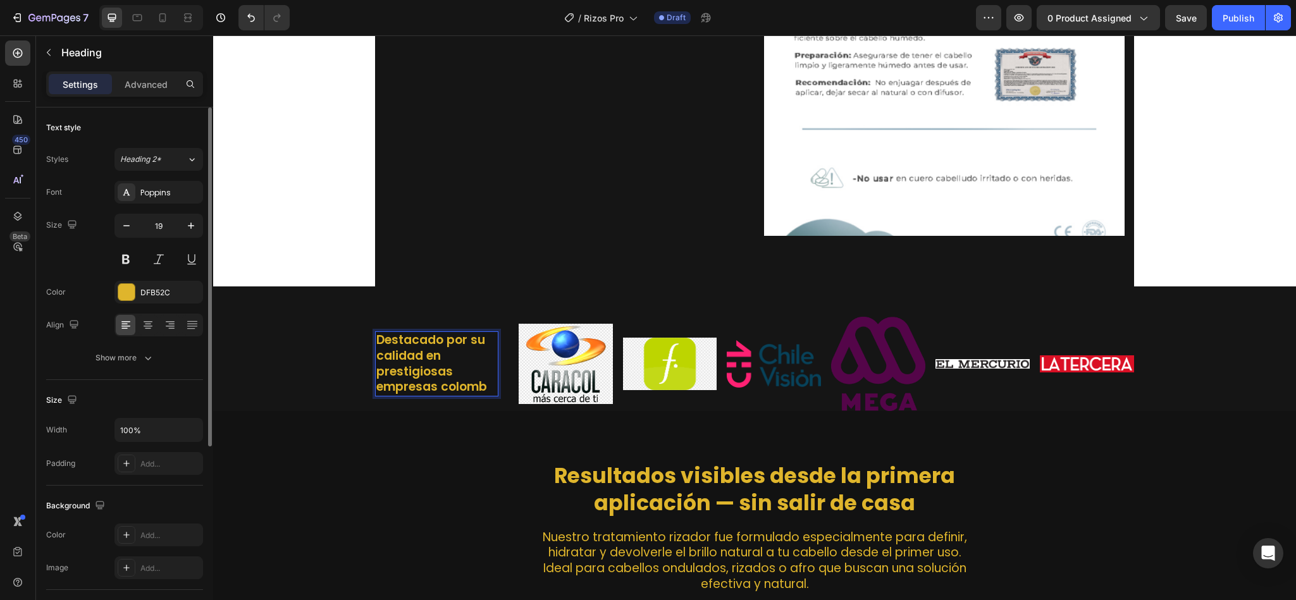
scroll to position [881, 0]
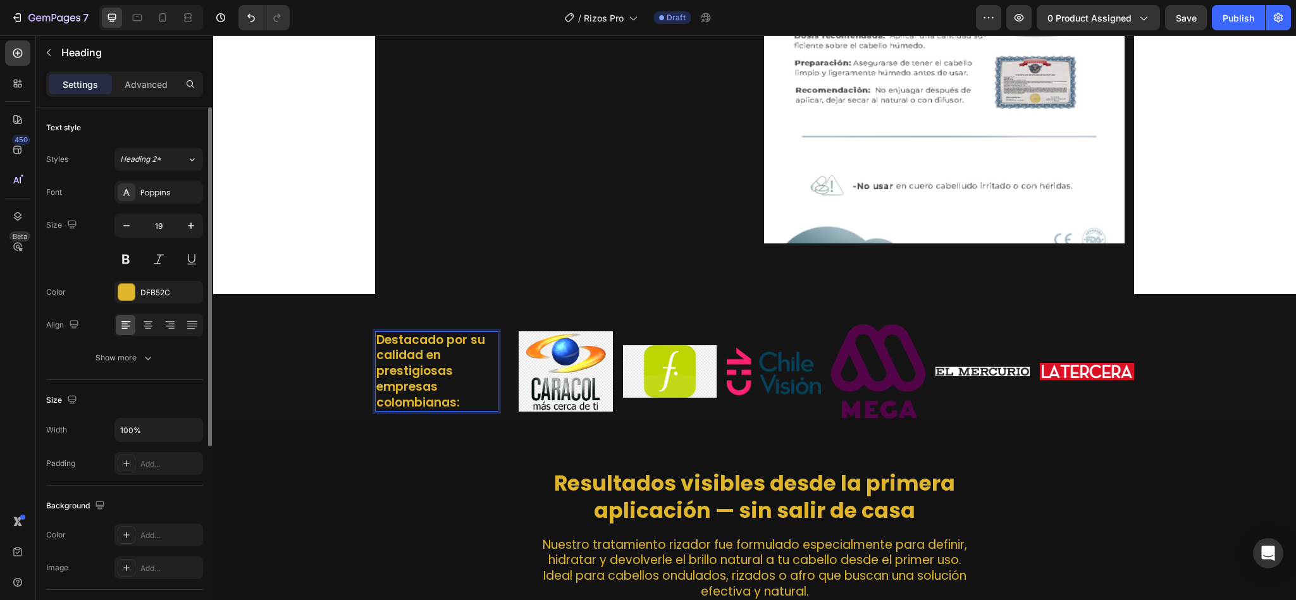
click at [307, 361] on div "Destacado por su calidad en prestigiosas empresas colombianas: Heading 0 Image …" at bounding box center [755, 372] width 1064 height 94
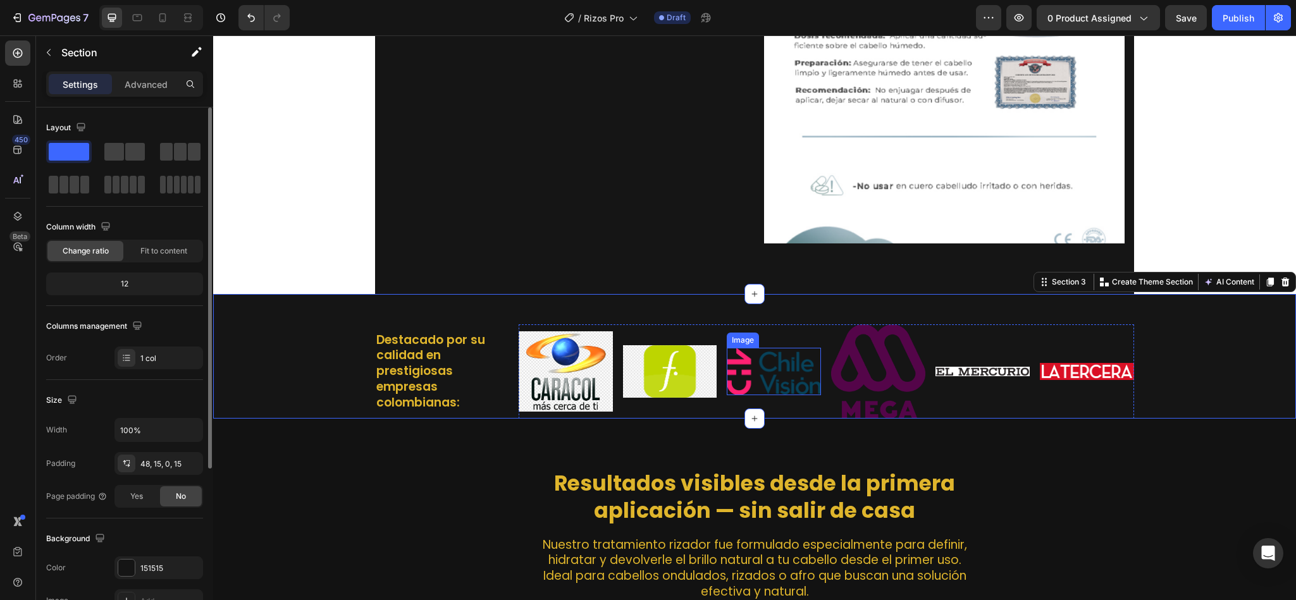
click at [776, 365] on img at bounding box center [774, 371] width 94 height 47
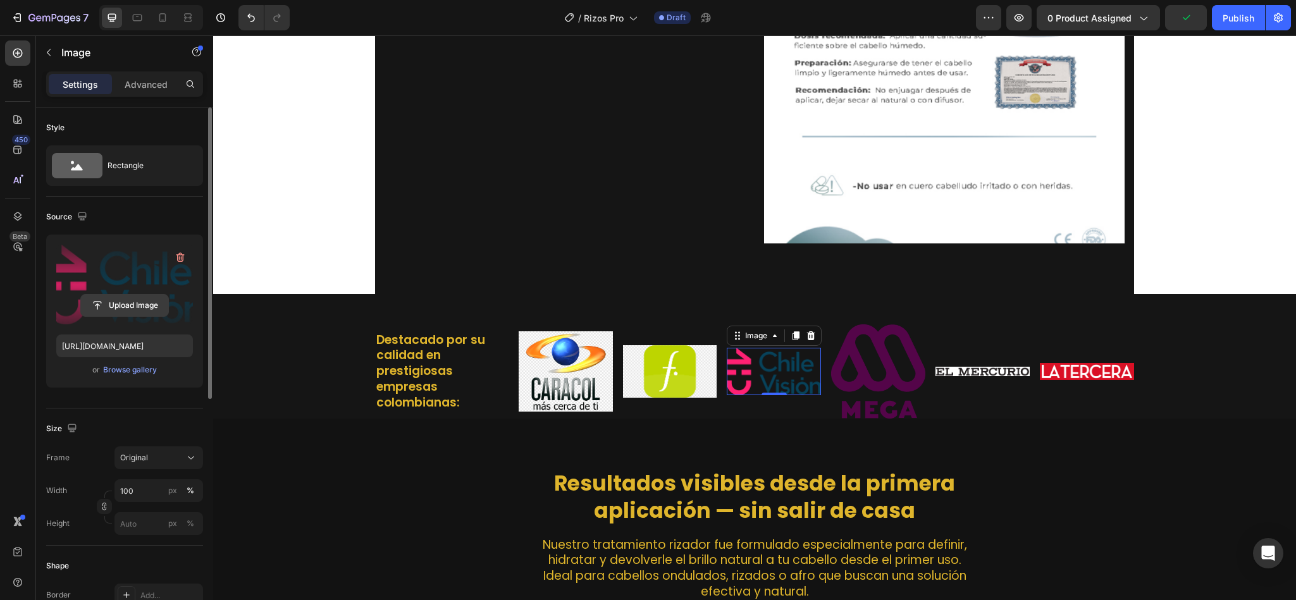
click at [115, 304] on input "file" at bounding box center [124, 306] width 87 height 22
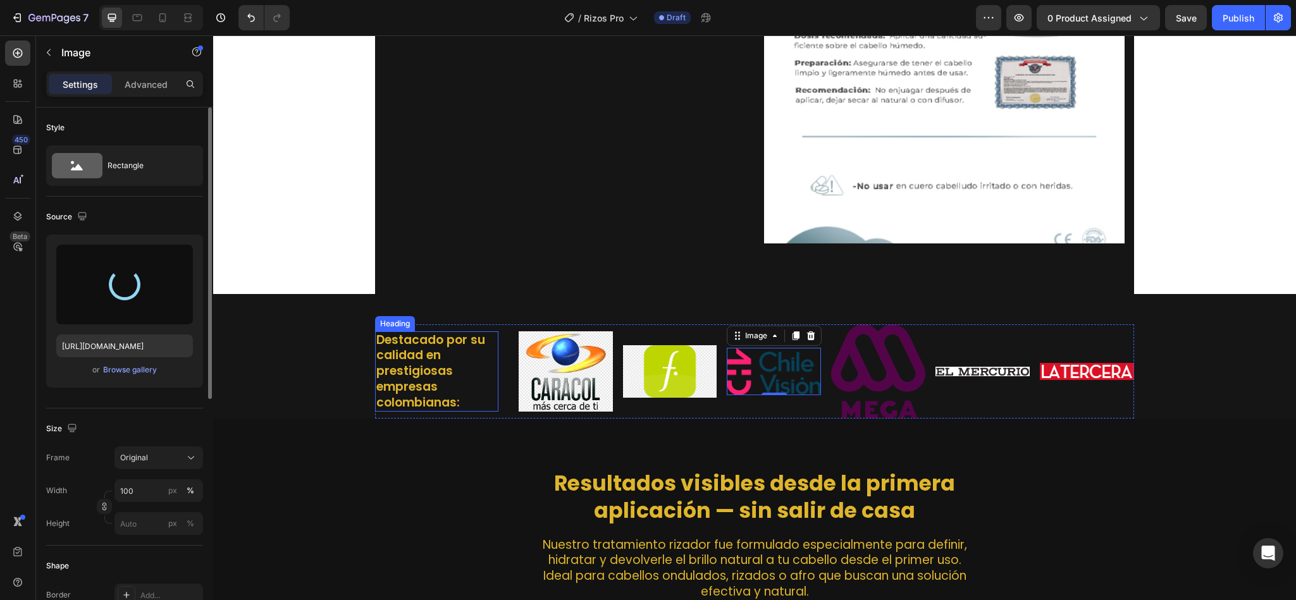
click at [414, 350] on p "Destacado por su calidad en prestigiosas empresas colombianas:" at bounding box center [436, 372] width 121 height 78
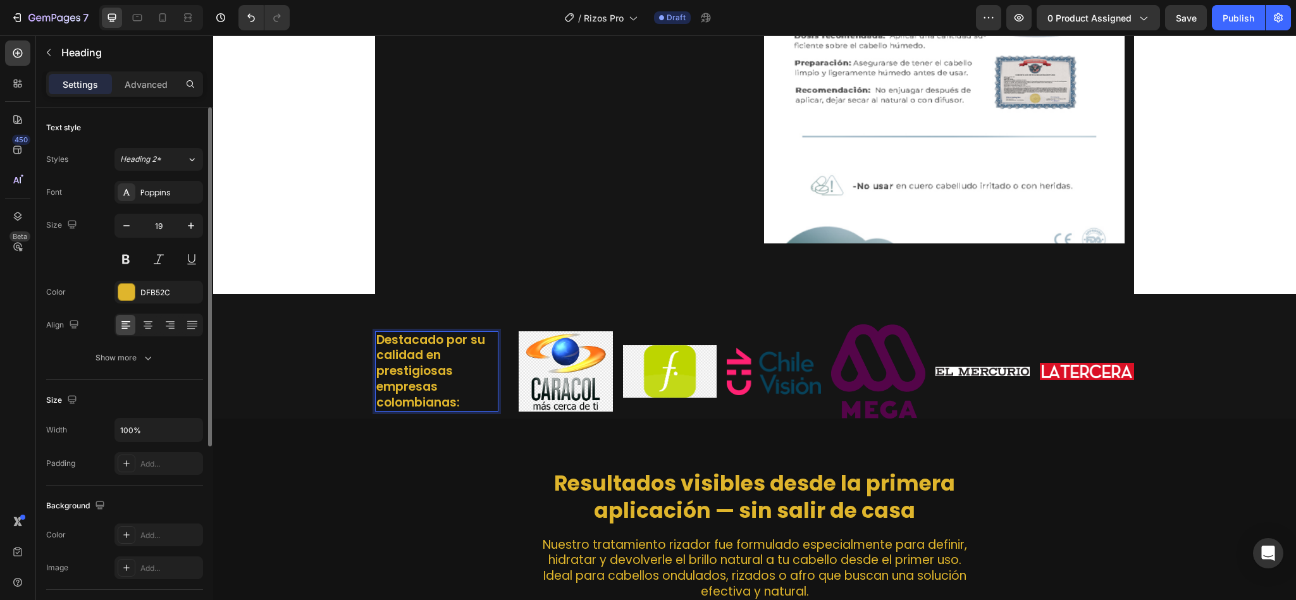
click at [459, 385] on p "Destacado por su calidad en prestigiosas empresas colombianas:" at bounding box center [436, 372] width 121 height 78
drag, startPoint x: 459, startPoint y: 385, endPoint x: 367, endPoint y: 384, distance: 92.4
click at [375, 384] on h2 "Destacado por su calidad en prestigiosas empresas colombianas:" at bounding box center [436, 371] width 123 height 81
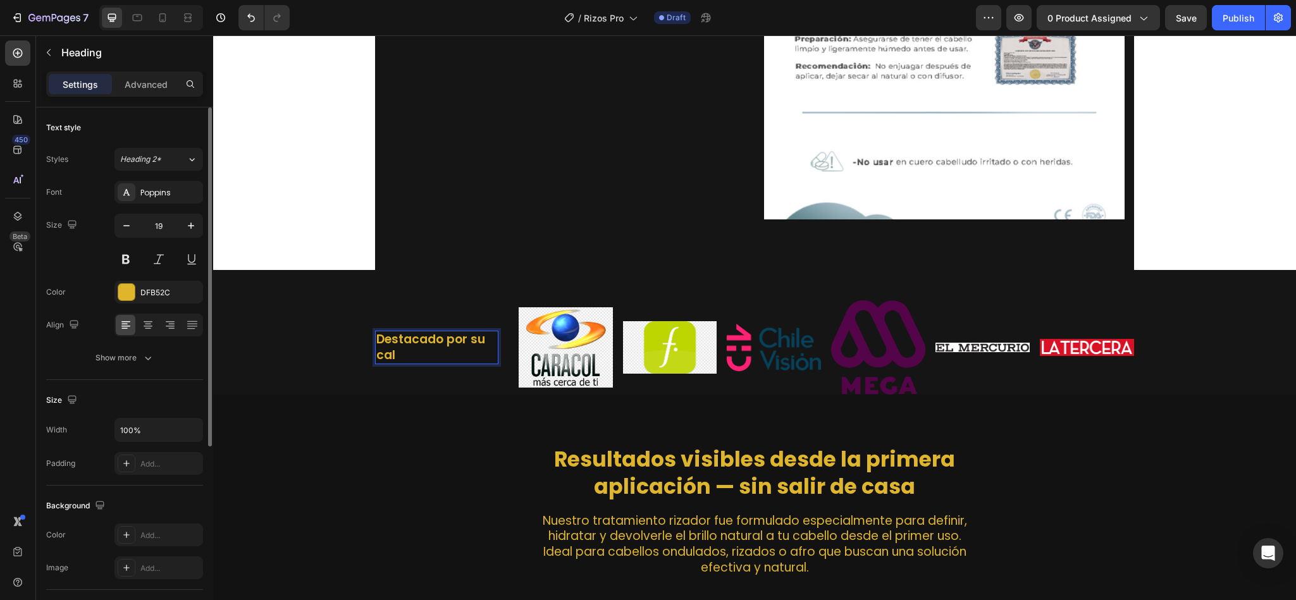
scroll to position [913, 0]
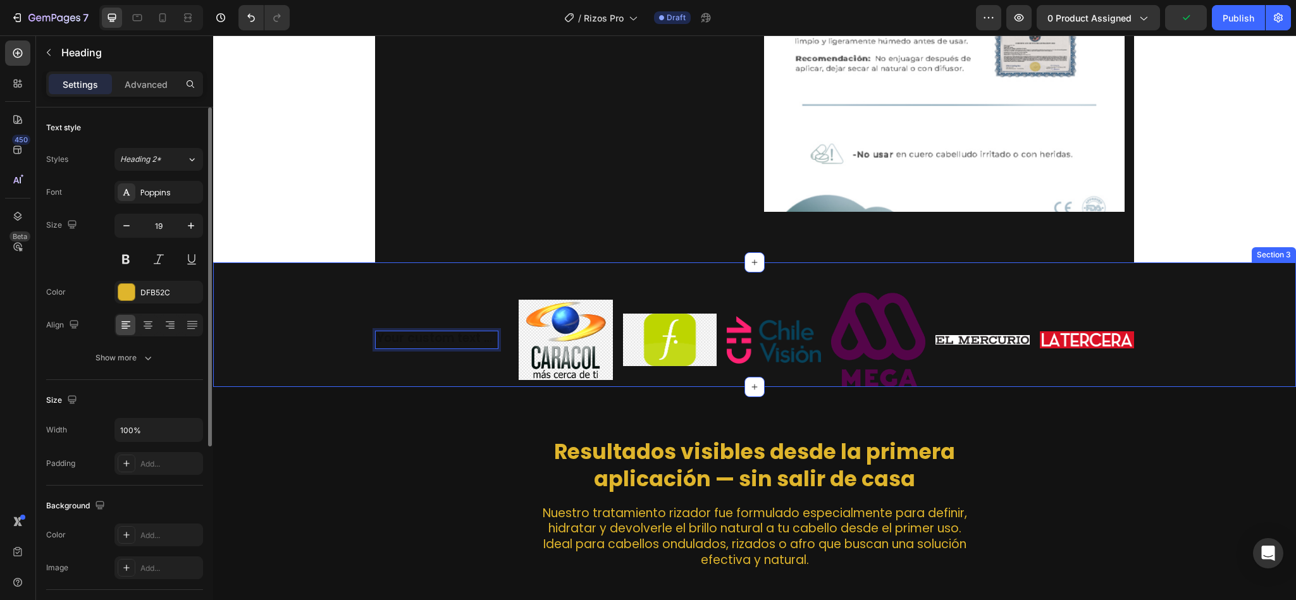
click at [1175, 293] on div "Heading 10.6875 Image Image Image Image Image Image Row Row" at bounding box center [755, 340] width 1064 height 94
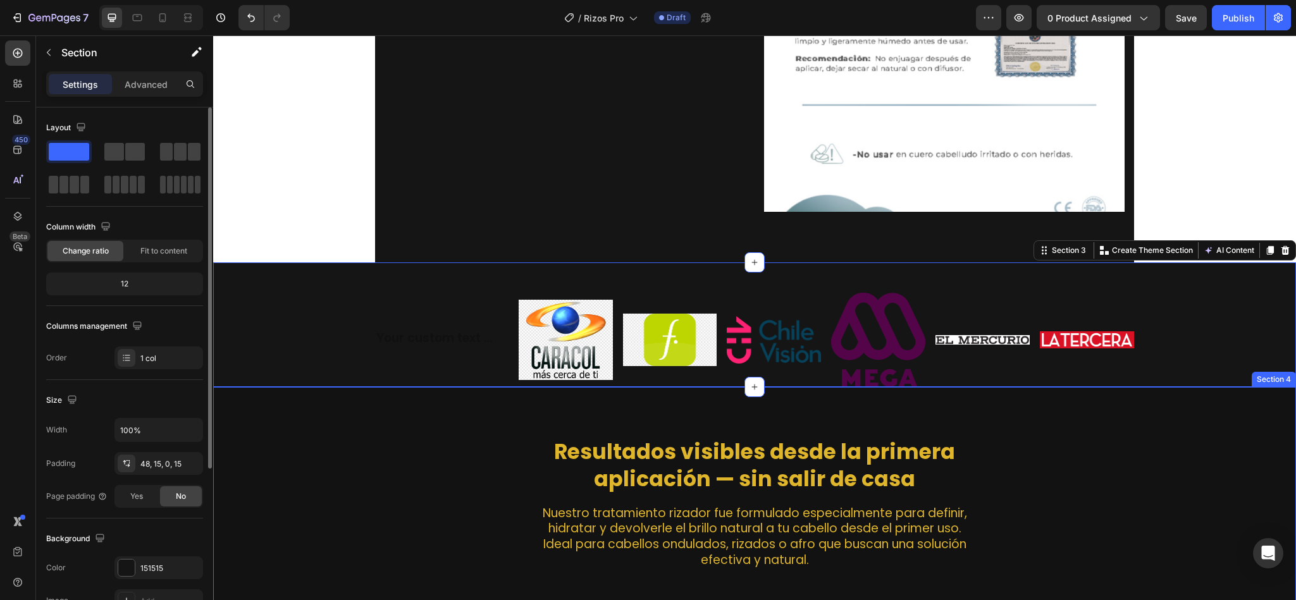
click at [446, 333] on div "Heading" at bounding box center [436, 340] width 123 height 94
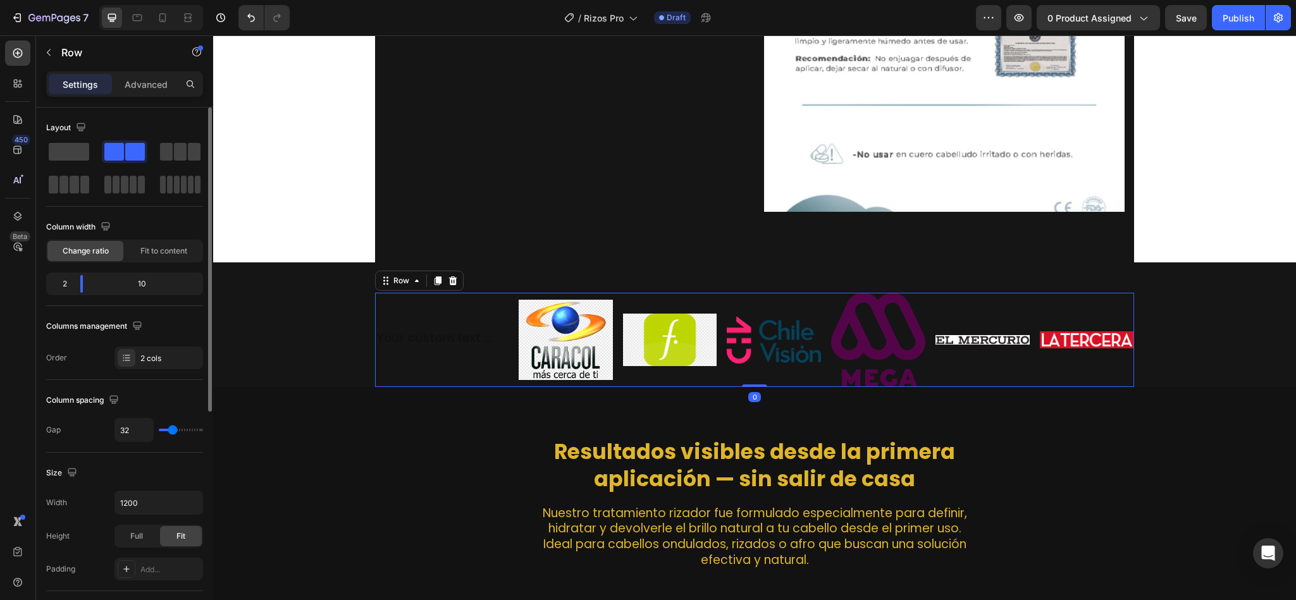
click at [437, 331] on h2 "Rich Text Editor. Editing area: main" at bounding box center [436, 340] width 123 height 18
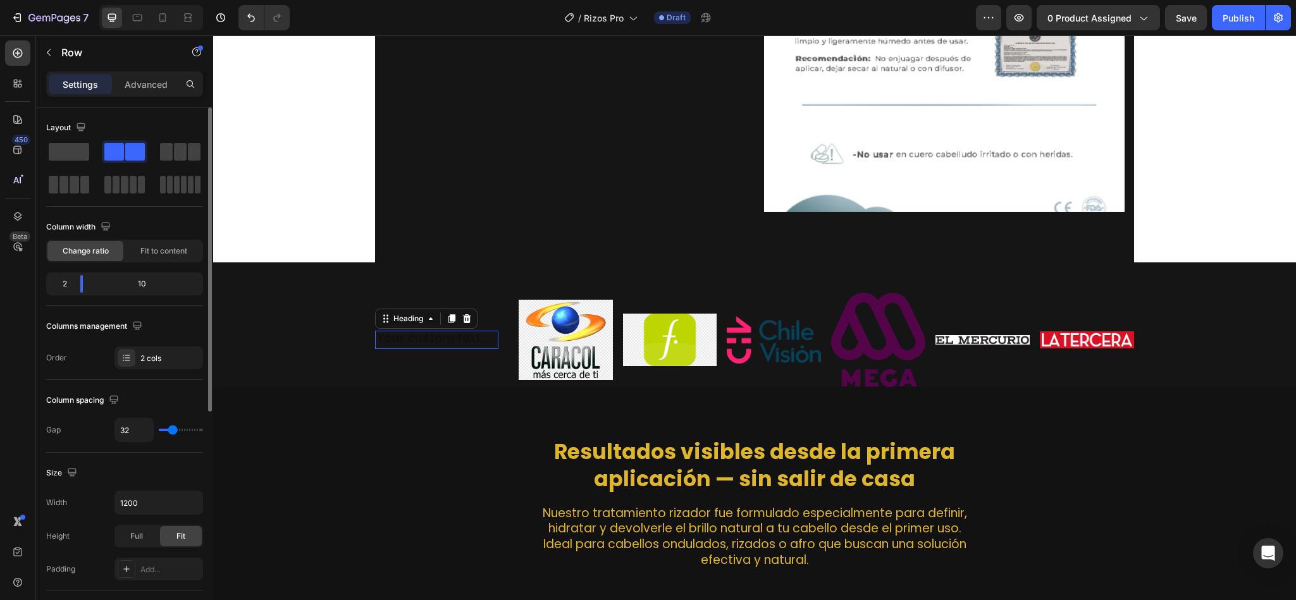
click at [437, 331] on h2 "Rich Text Editor. Editing area: main" at bounding box center [436, 340] width 123 height 18
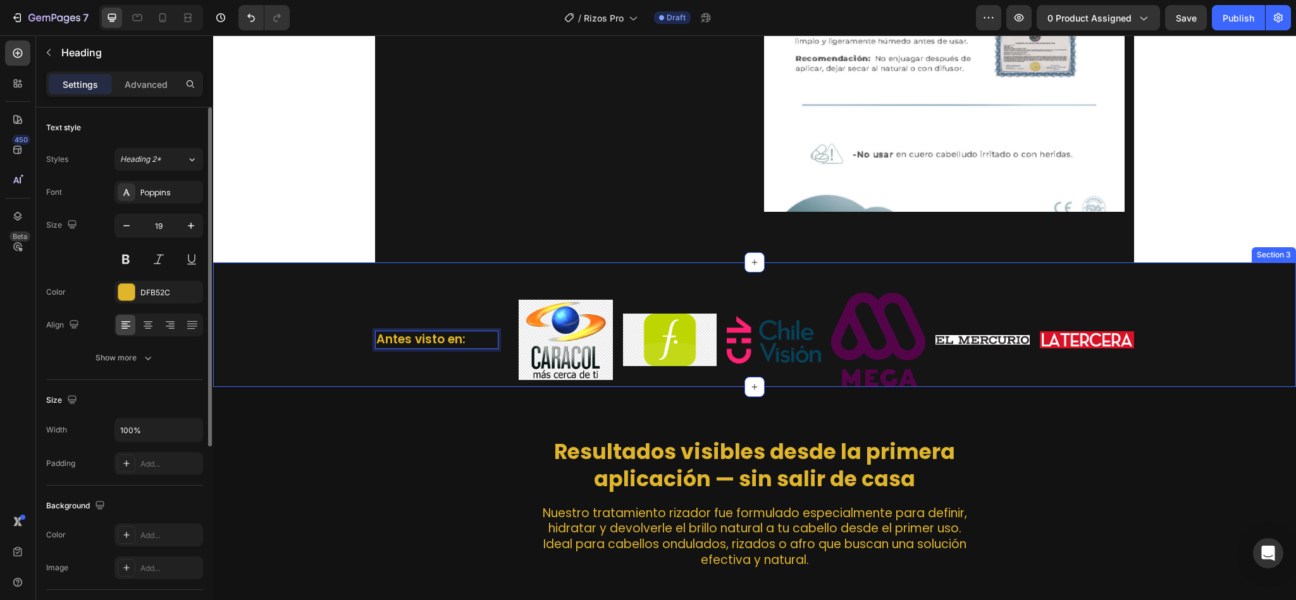
click at [264, 329] on div "Antes visto en: Heading 60.0938 Image Image Image Image Image Image Row Row" at bounding box center [755, 340] width 1064 height 94
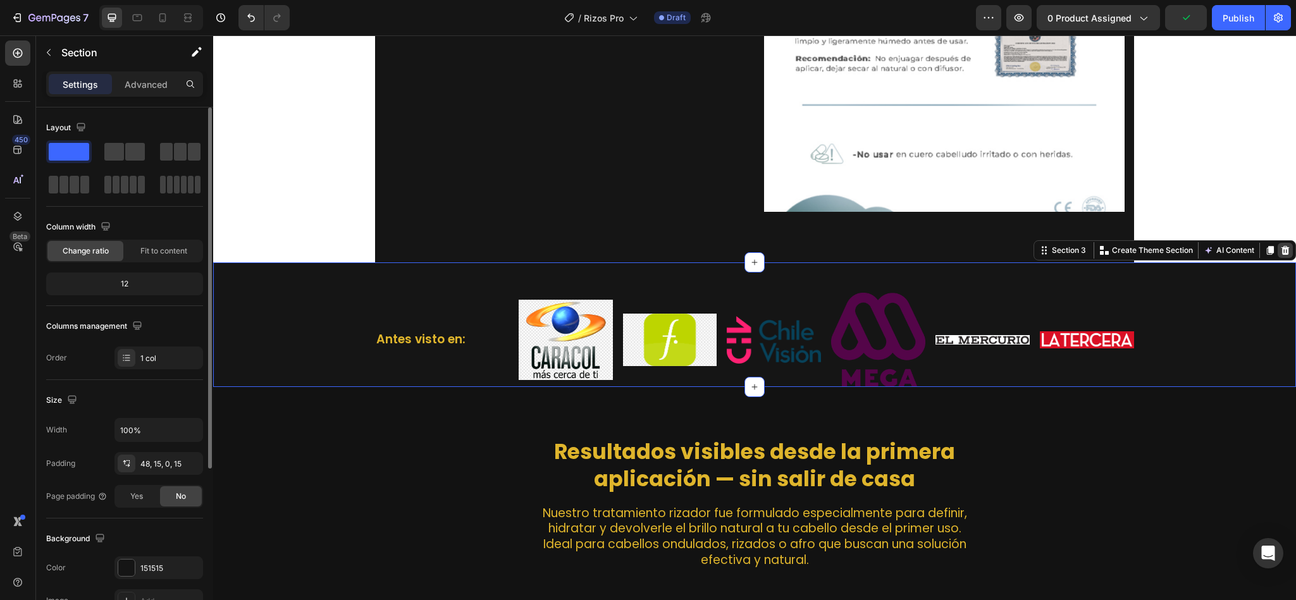
click at [1282, 246] on icon at bounding box center [1286, 250] width 8 height 9
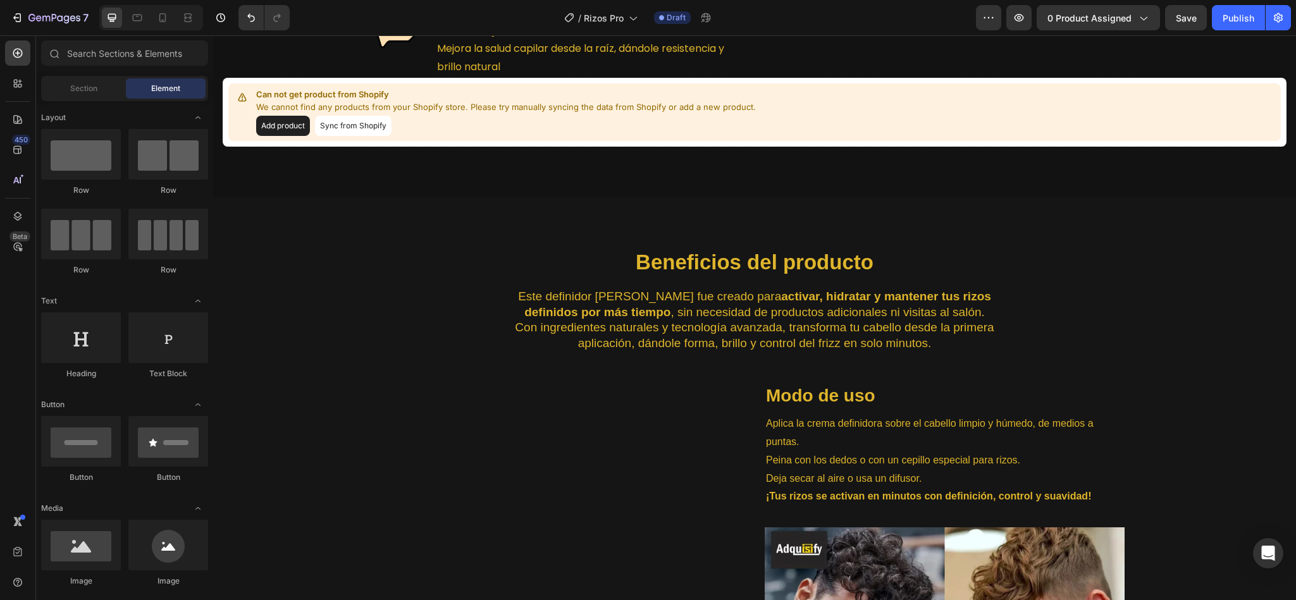
scroll to position [1557, 0]
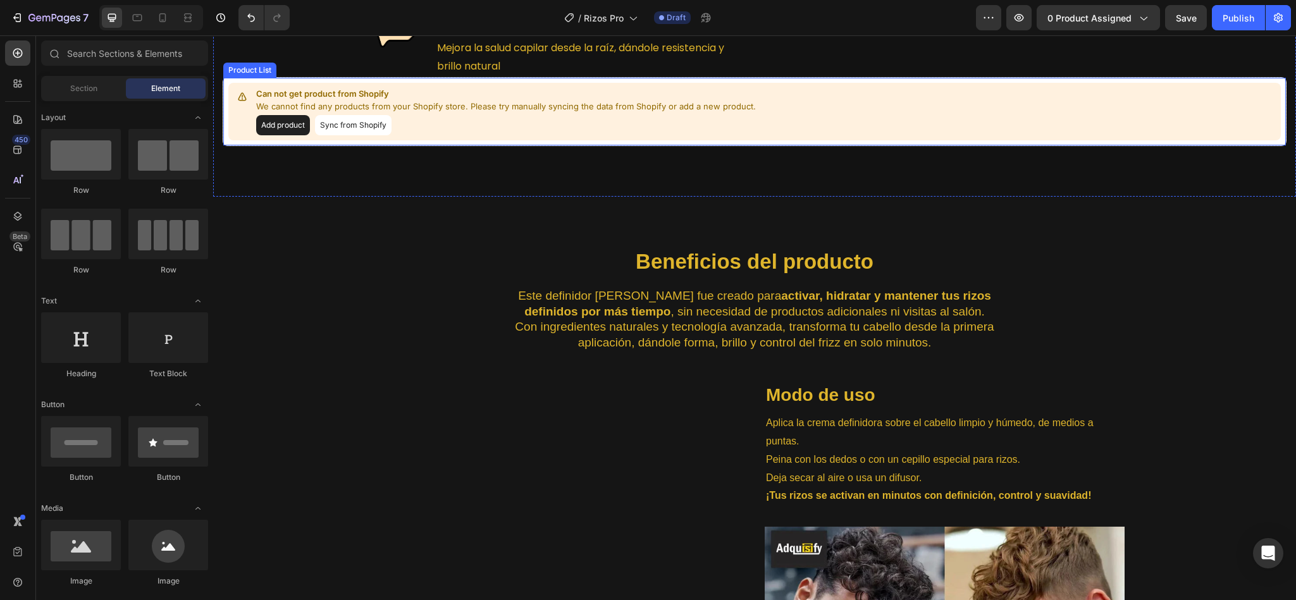
click at [289, 135] on button "Add product" at bounding box center [283, 125] width 54 height 20
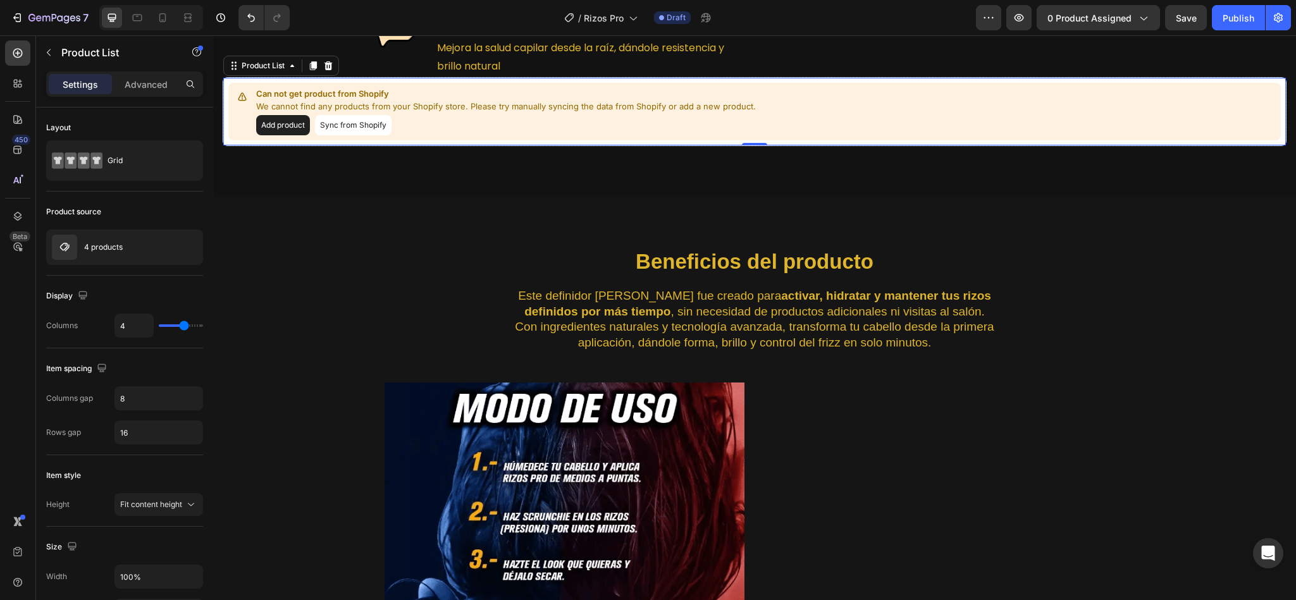
click at [365, 135] on button "Sync from Shopify" at bounding box center [353, 125] width 77 height 20
click at [347, 101] on p "Can not get product from Shopify" at bounding box center [506, 94] width 500 height 13
click at [362, 135] on button "Sync from Shopify" at bounding box center [353, 125] width 77 height 20
click at [128, 247] on div "4 products" at bounding box center [124, 247] width 157 height 35
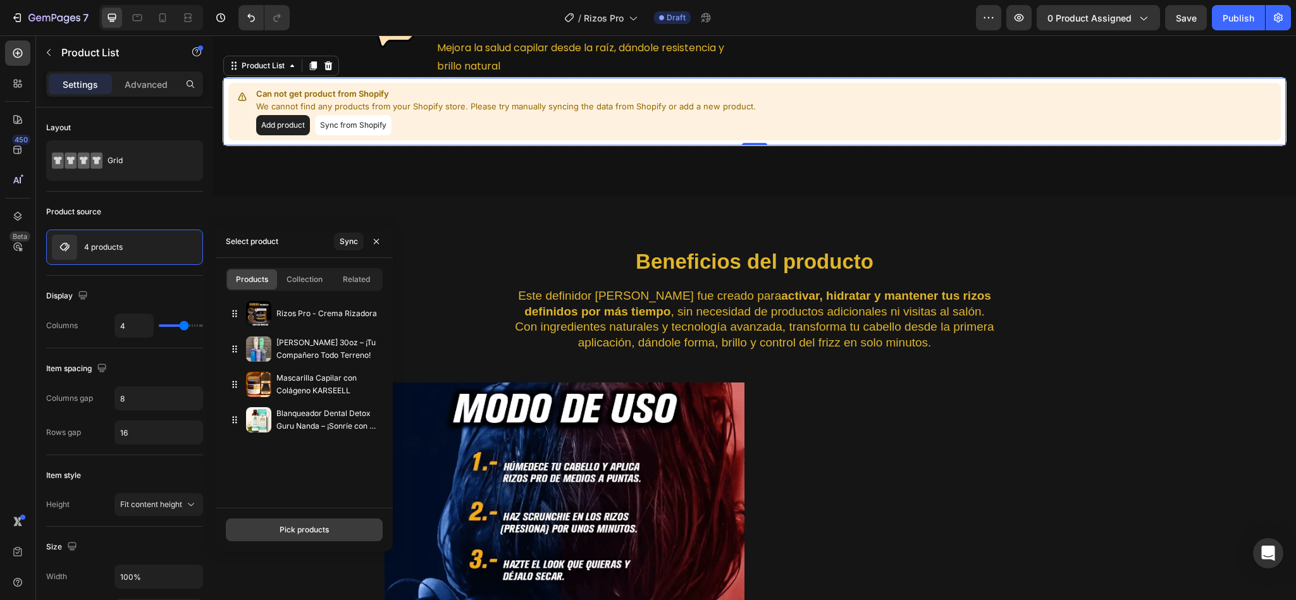
click at [296, 524] on div "Pick products" at bounding box center [304, 529] width 49 height 11
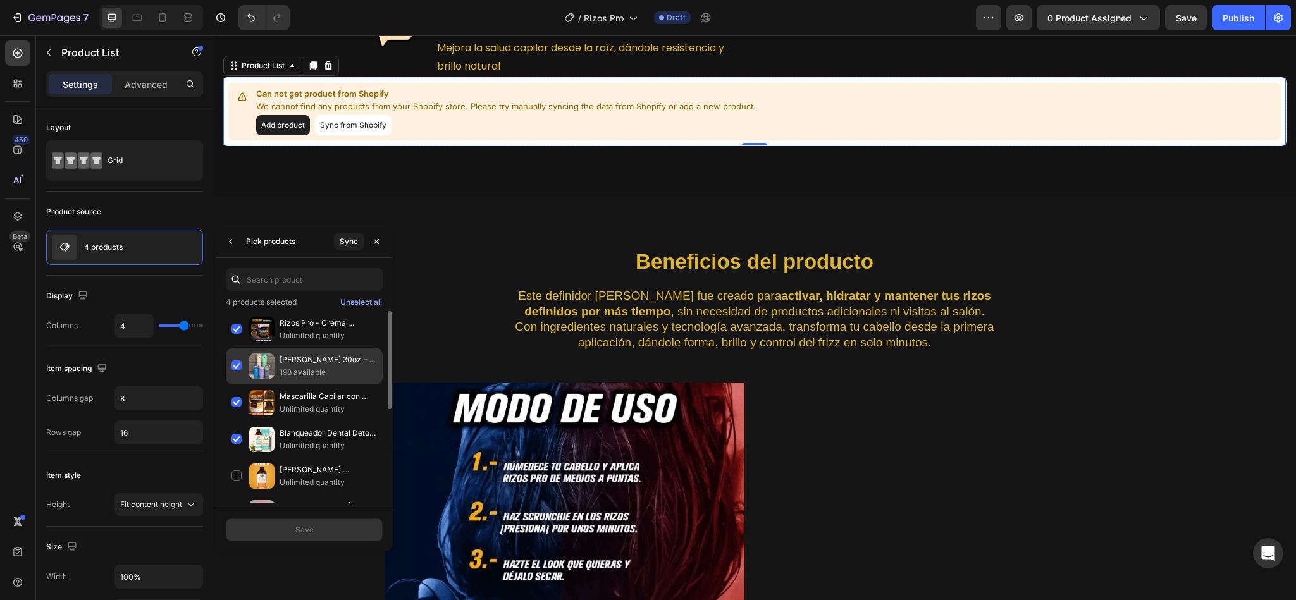
click at [239, 385] on div "Termo Stanley 30oz – ¡Tu Compañero Todo Terreno! 198 available" at bounding box center [304, 403] width 157 height 37
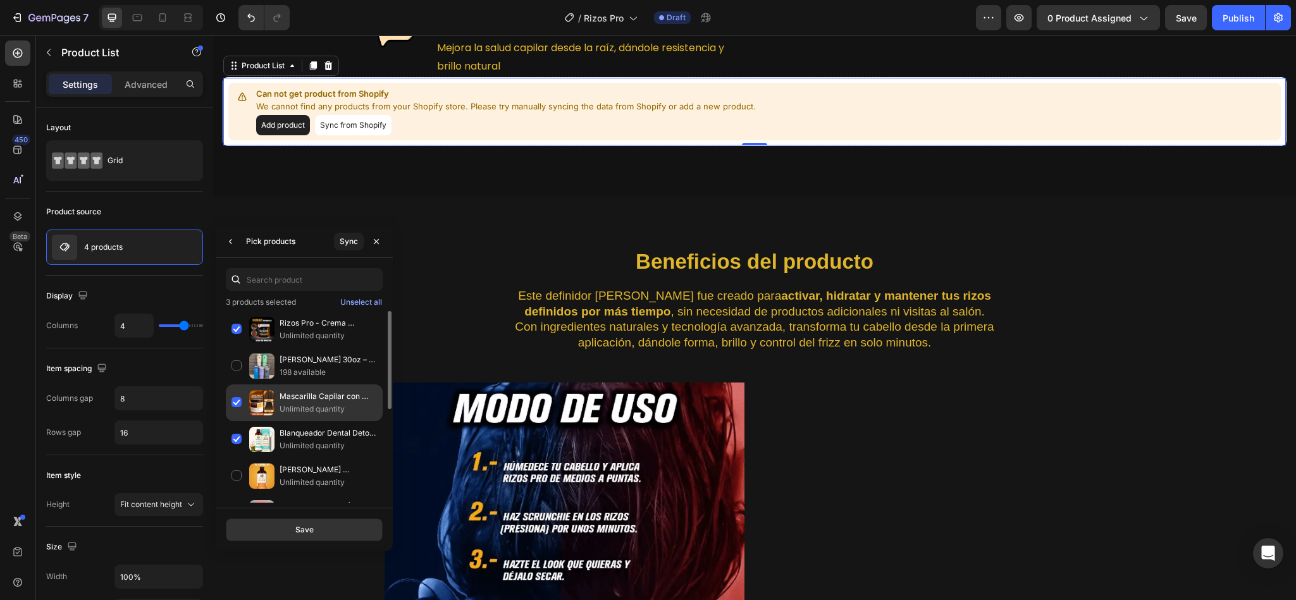
click at [239, 421] on div "Mascarilla Capilar con Colágeno KARSEELL Unlimited quantity" at bounding box center [304, 439] width 157 height 37
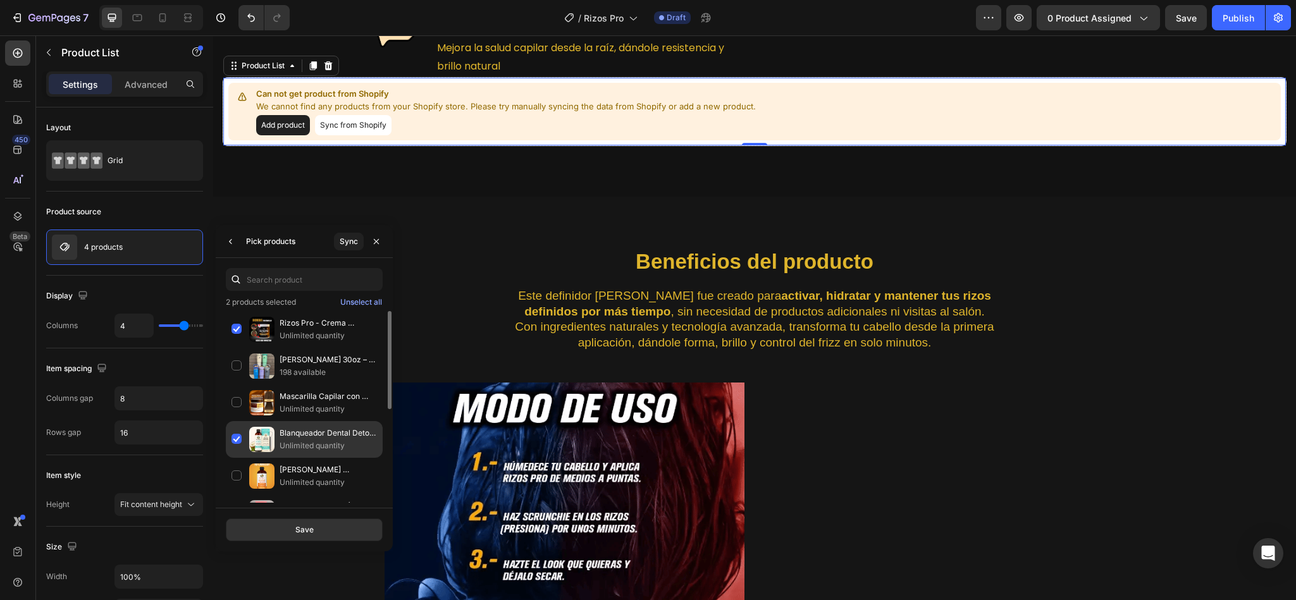
click at [241, 458] on div "Blanqueador Dental Detox Guru Nanda – ¡Sonríe con Confianza! Unlimited quantity" at bounding box center [304, 476] width 157 height 37
click at [289, 526] on button "Save" at bounding box center [304, 530] width 157 height 23
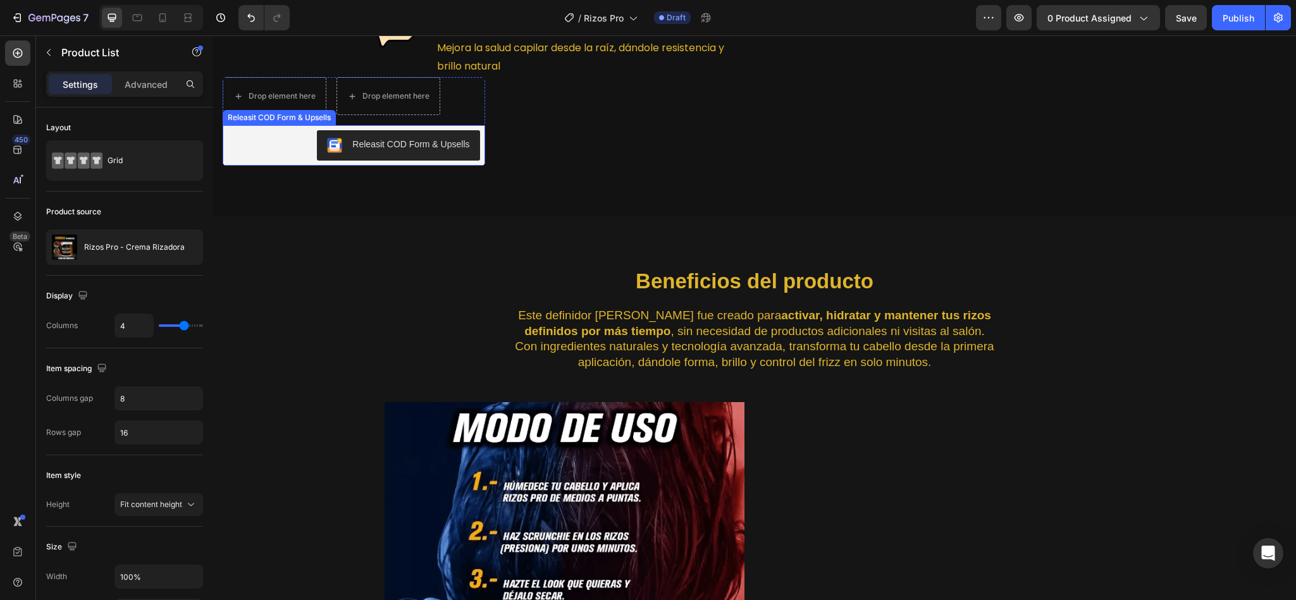
click at [352, 151] on div "Releasit COD Form & Upsells" at bounding box center [410, 144] width 117 height 13
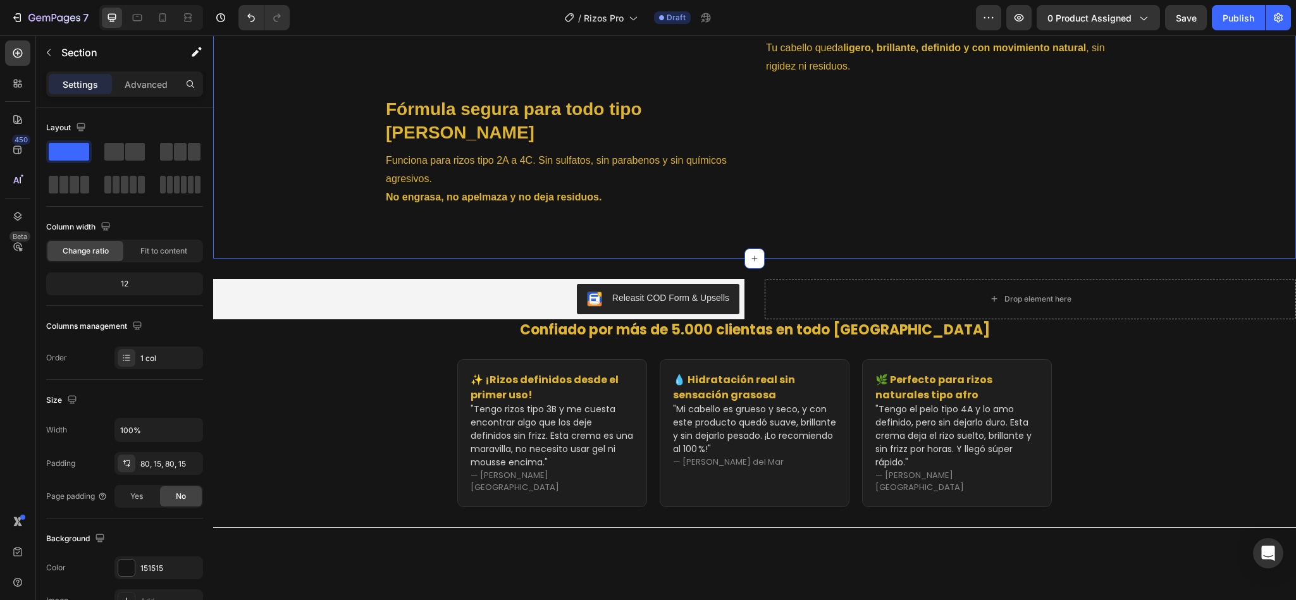
scroll to position [3382, 0]
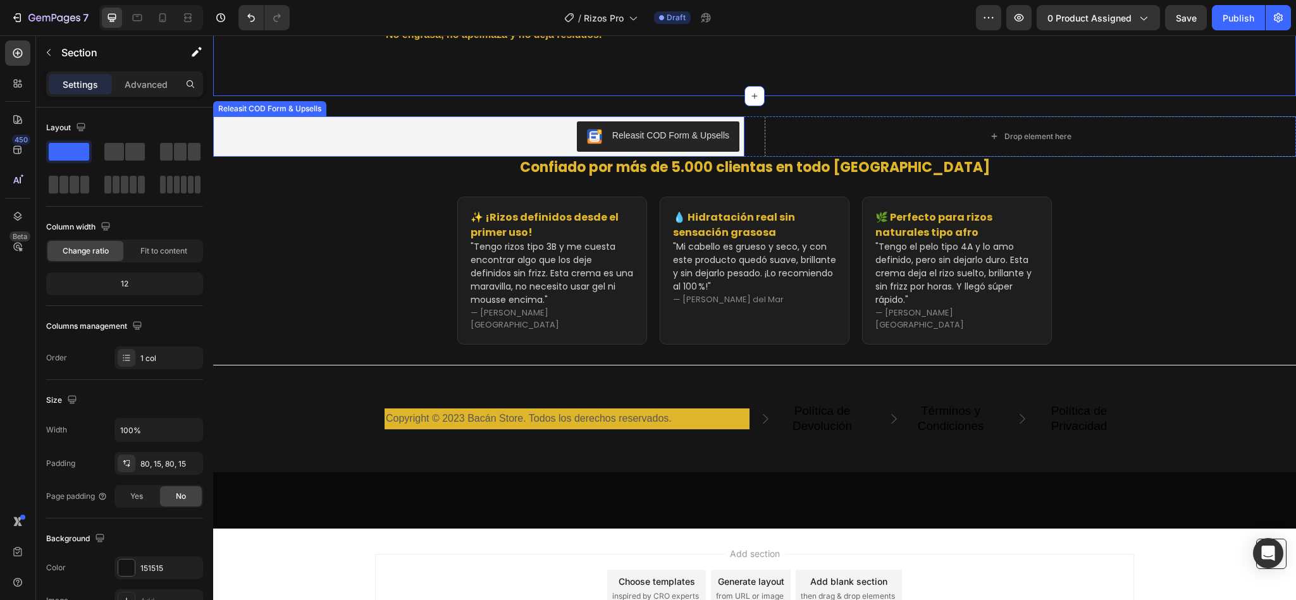
click at [600, 144] on div "Releasit COD Form & Upsells" at bounding box center [658, 136] width 142 height 15
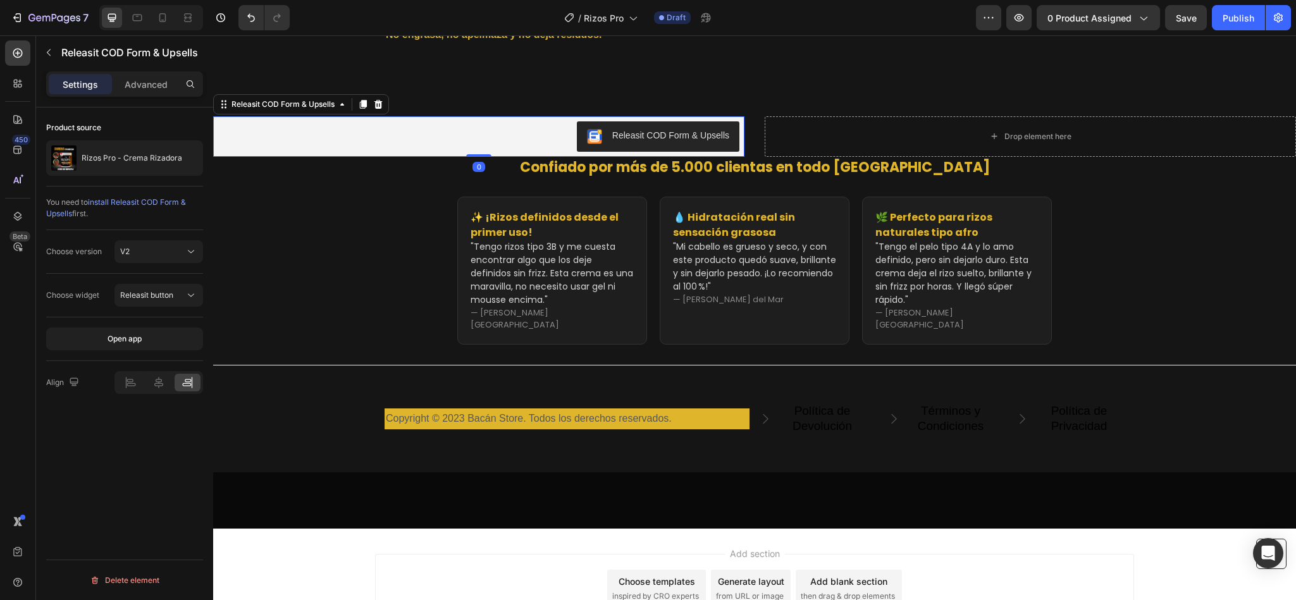
click at [139, 237] on div "Choose version V2" at bounding box center [124, 252] width 157 height 44
click at [137, 243] on button "V2" at bounding box center [159, 251] width 89 height 23
click at [137, 272] on div "V1" at bounding box center [146, 284] width 104 height 24
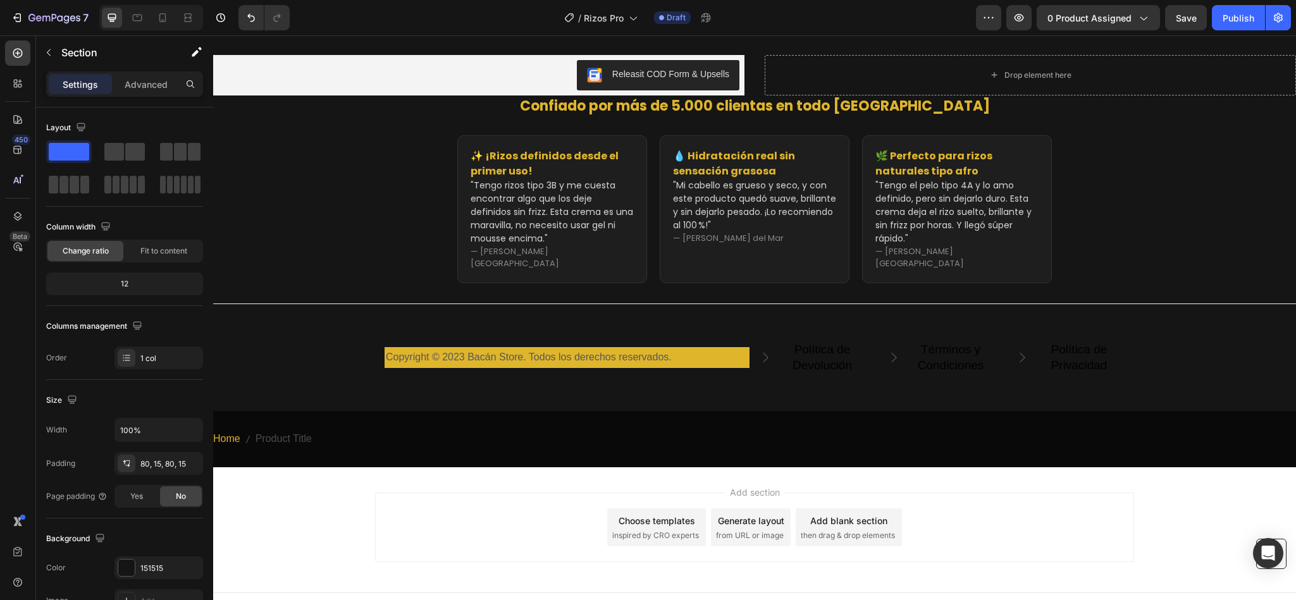
scroll to position [2560, 0]
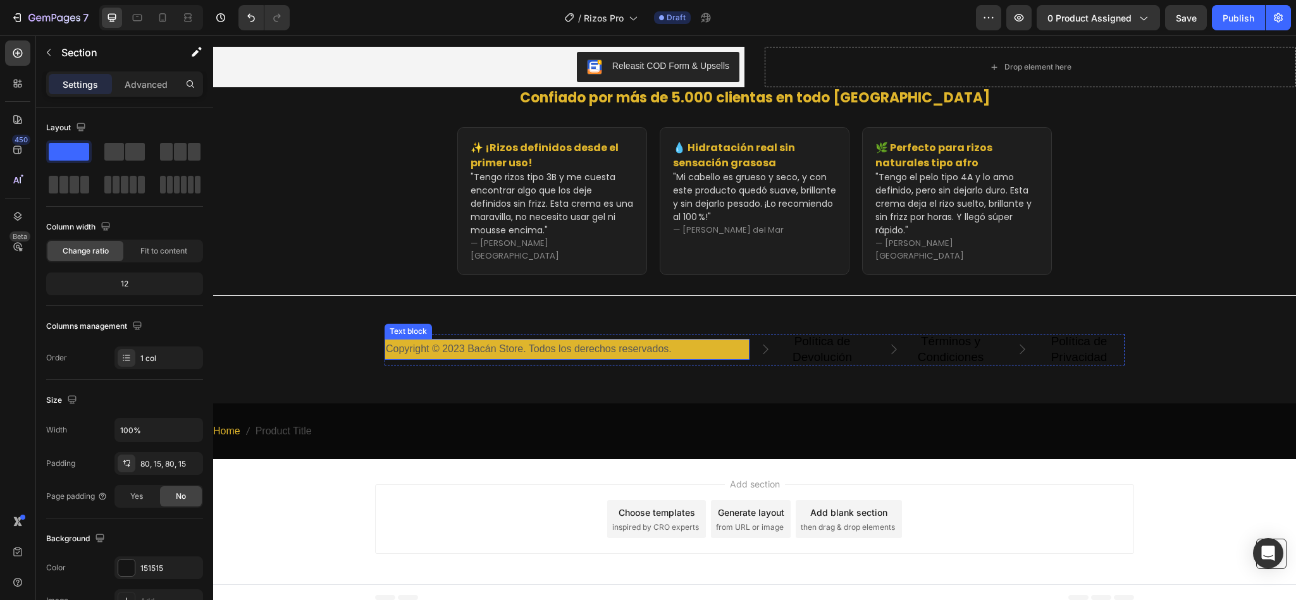
click at [473, 340] on p "Copyright © 2023 Bacán Store. Todos los derechos reservados." at bounding box center [567, 349] width 362 height 18
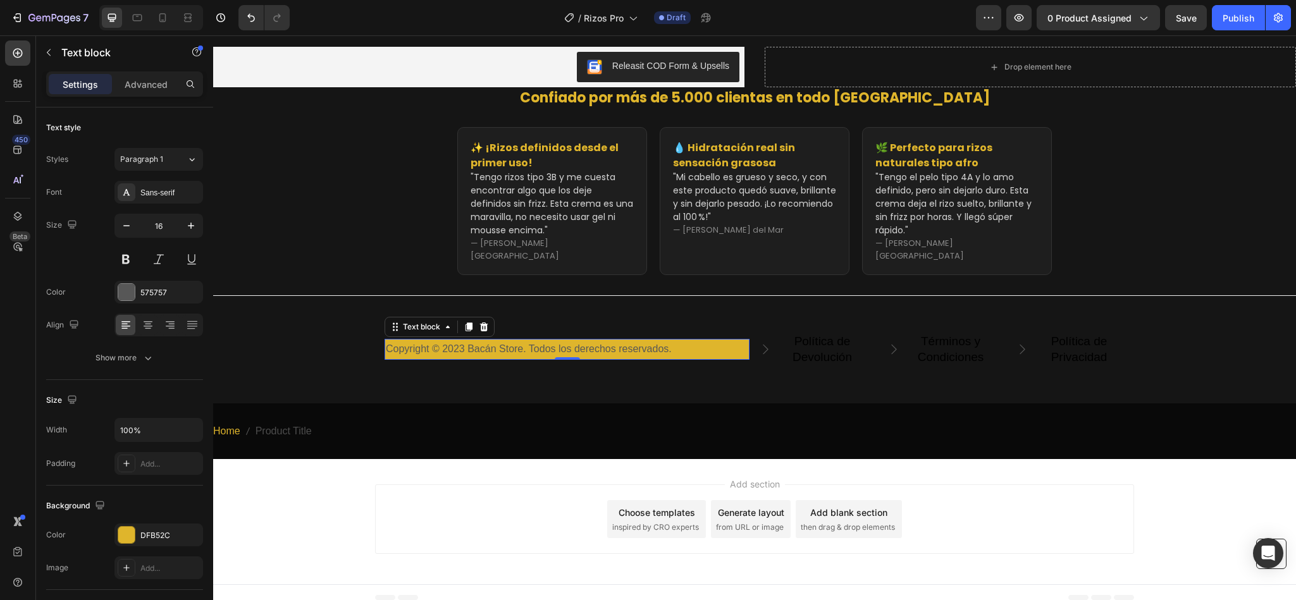
click at [483, 340] on p "Copyright © 2023 Bacán Store. Todos los derechos reservados." at bounding box center [567, 349] width 362 height 18
click at [530, 340] on p "Copyright © 2023 Happy PlaceStore. Todos los derechos reservados." at bounding box center [567, 349] width 362 height 18
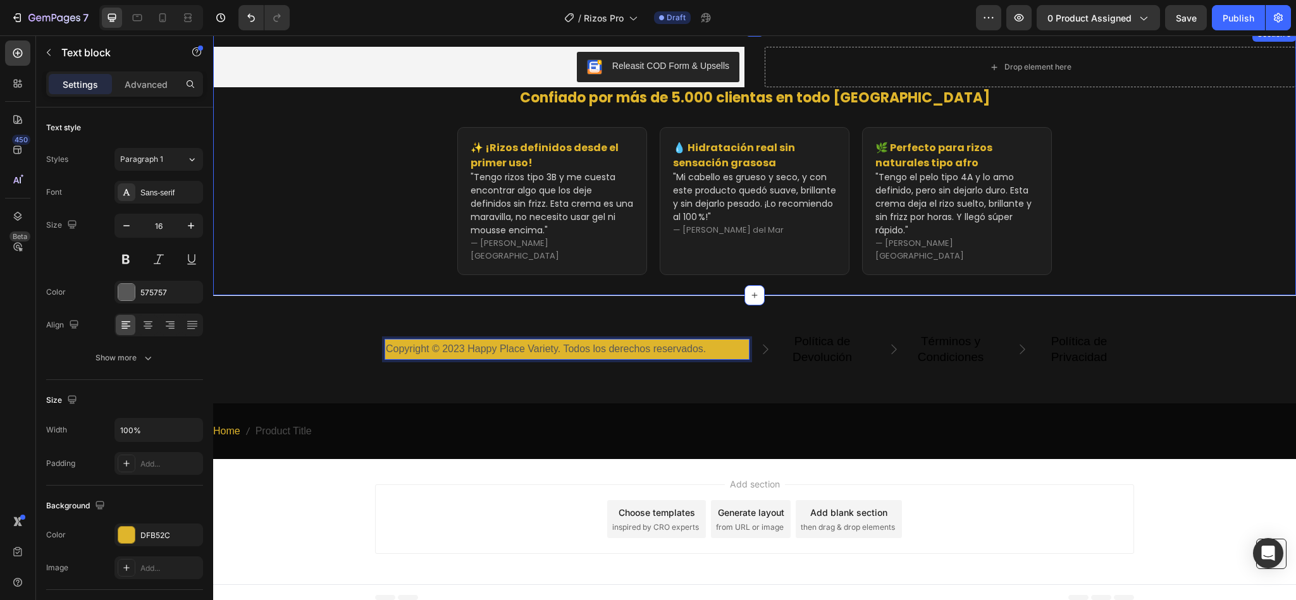
click at [400, 269] on div "Releasit COD Form & Upsells Releasit COD Form & Upsells Drop element here Produ…" at bounding box center [754, 161] width 1083 height 269
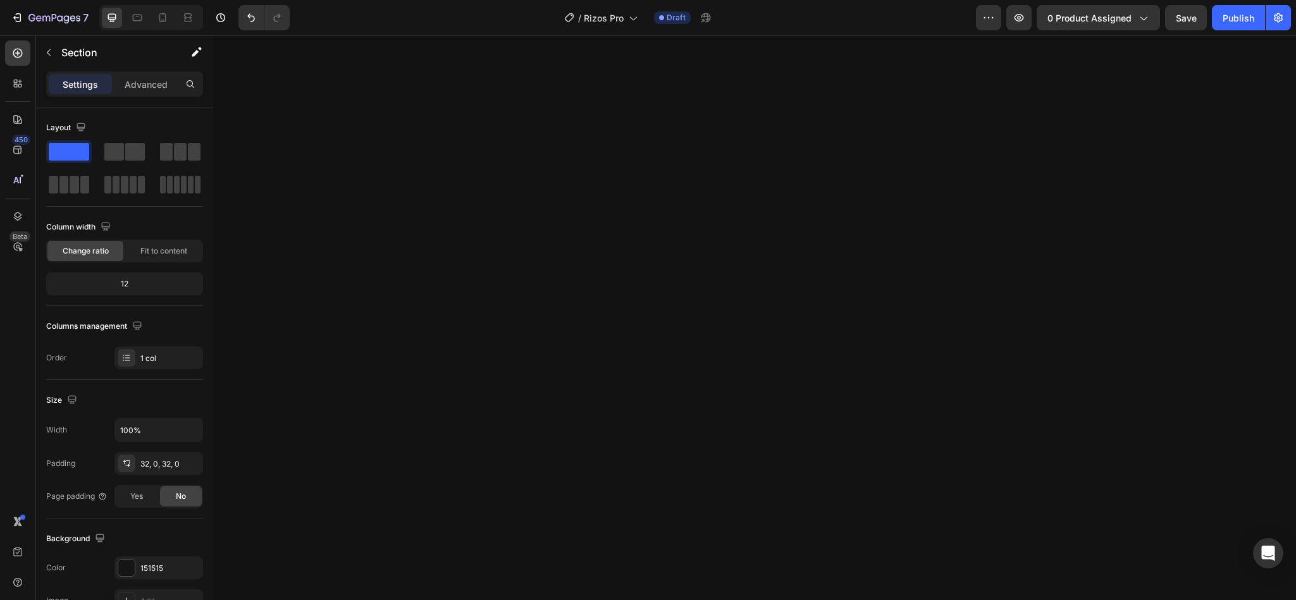
scroll to position [0, 0]
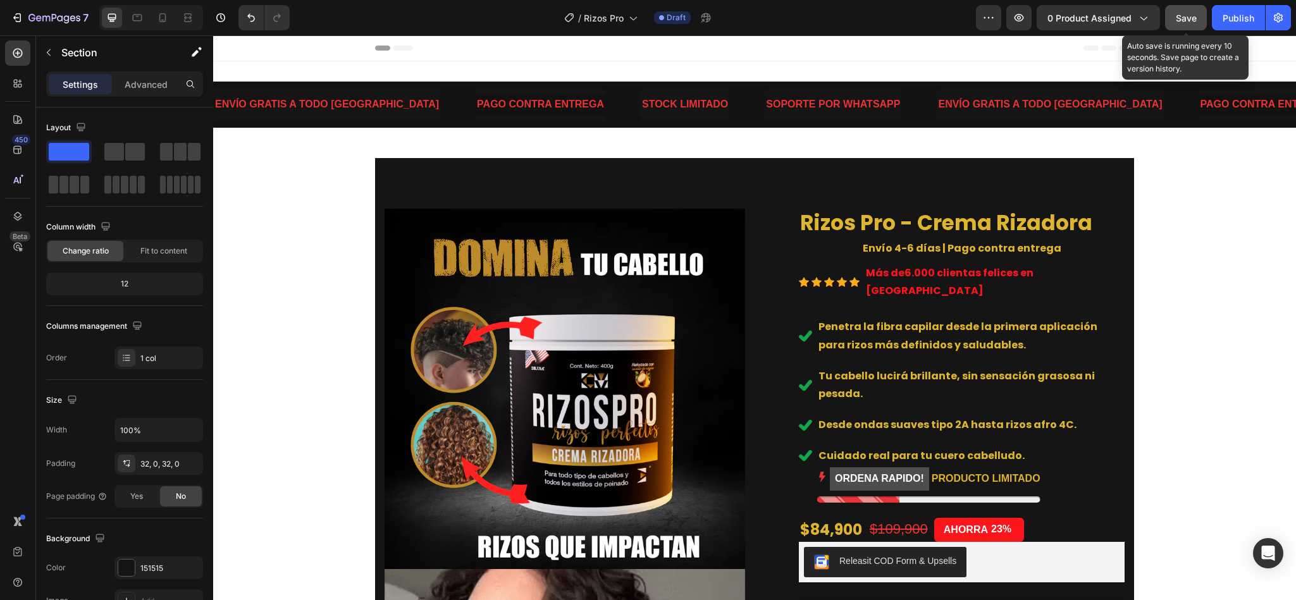
click at [1187, 27] on button "Save" at bounding box center [1186, 17] width 42 height 25
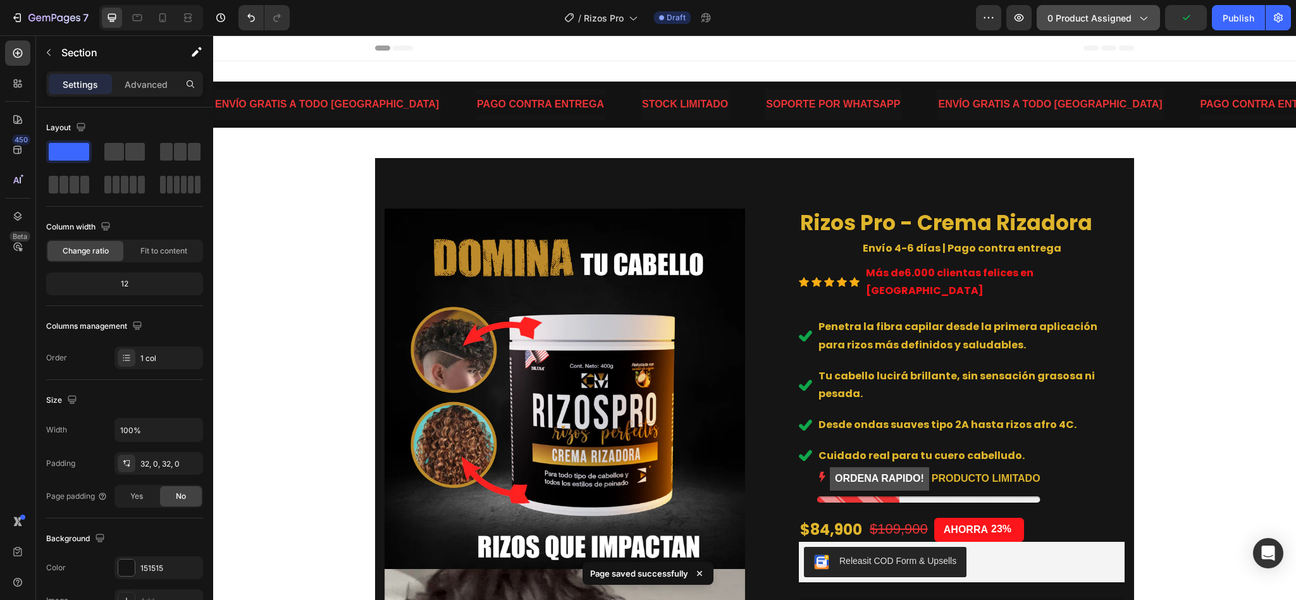
click at [1137, 25] on button "0 product assigned" at bounding box center [1098, 17] width 123 height 25
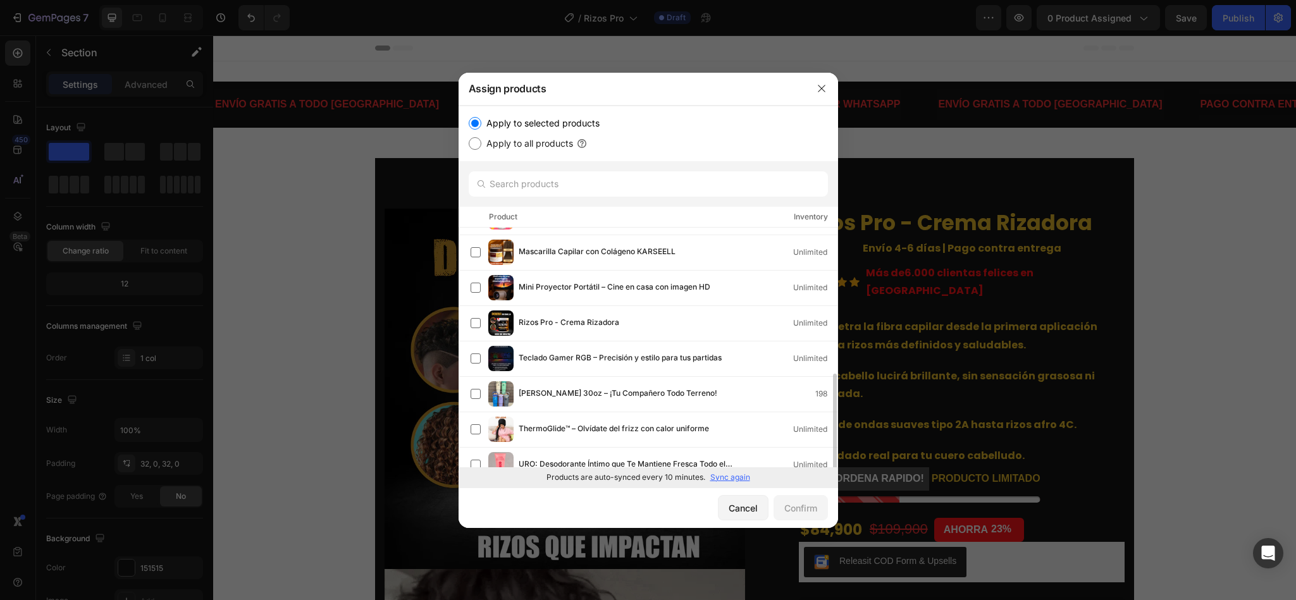
scroll to position [291, 0]
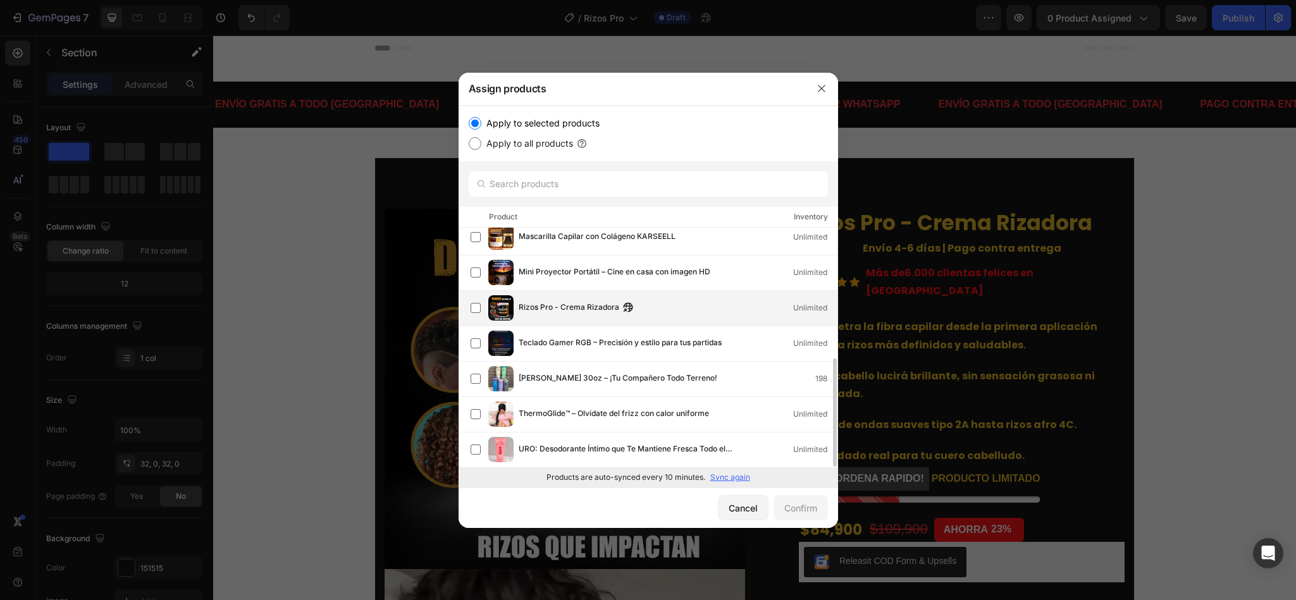
click at [465, 307] on div "Rizos Pro - Crema Rizadora Unlimited" at bounding box center [649, 308] width 380 height 35
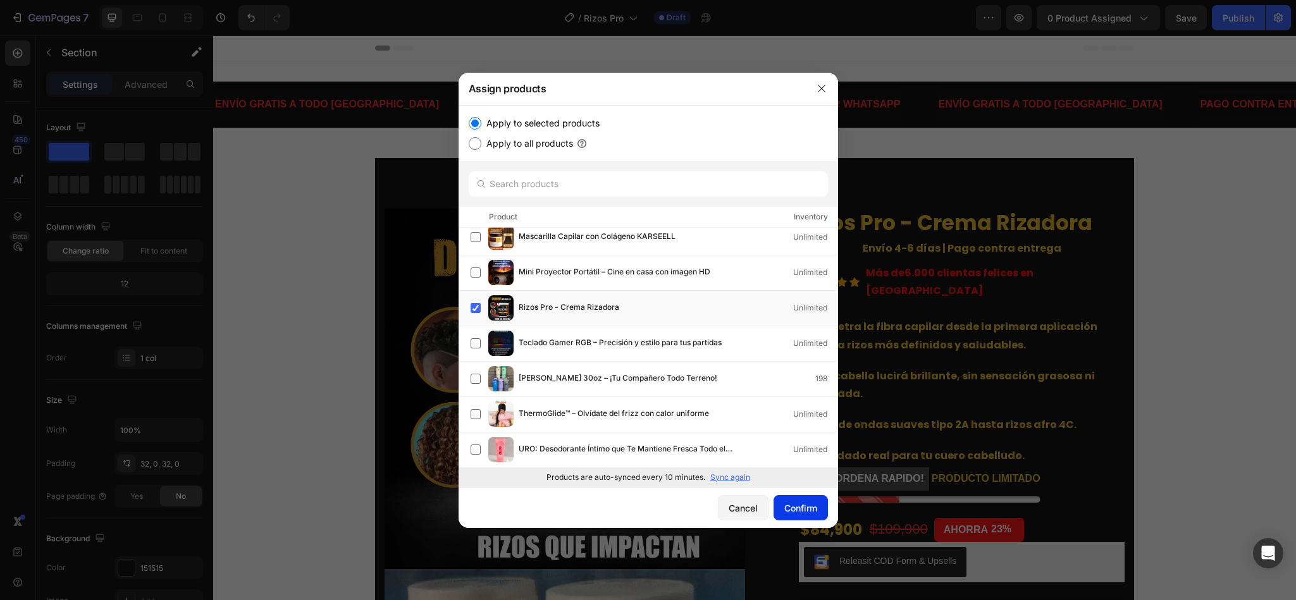
click at [805, 507] on div "Confirm" at bounding box center [800, 508] width 33 height 13
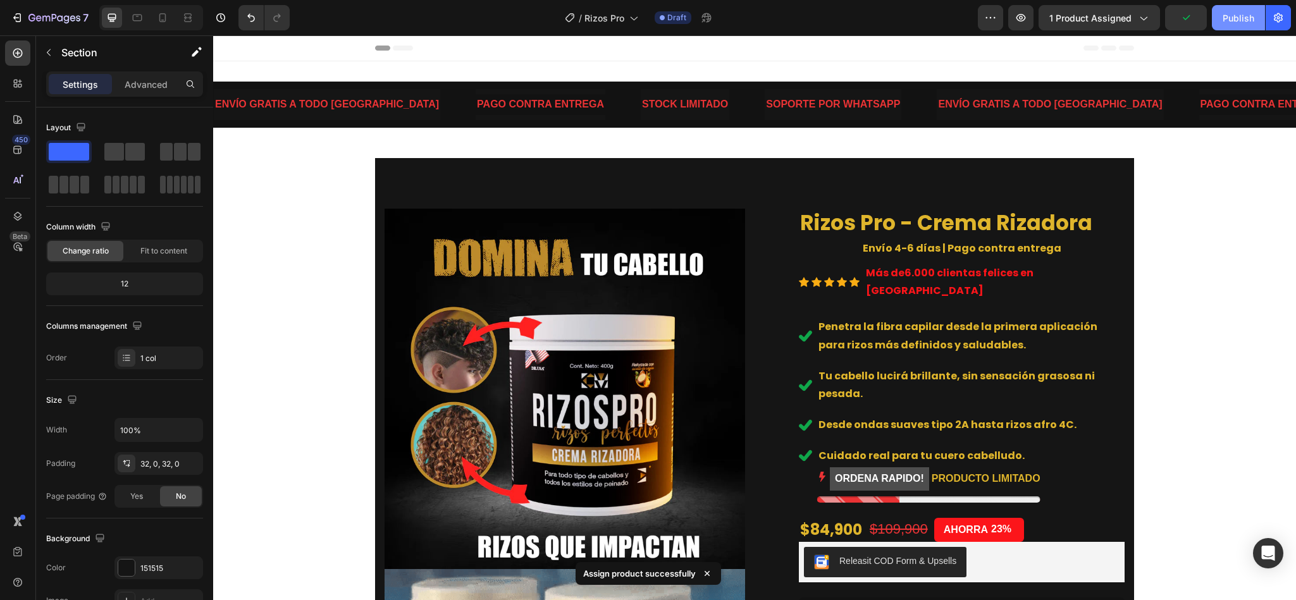
click at [1229, 16] on div "Publish" at bounding box center [1239, 17] width 32 height 13
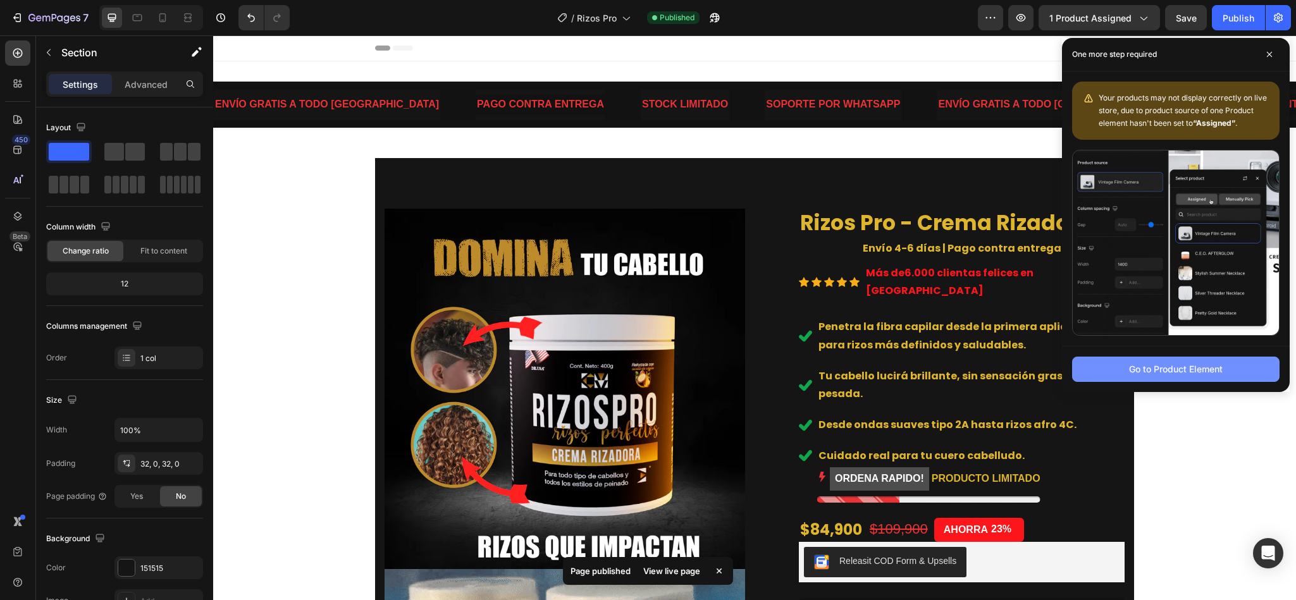
click at [1169, 372] on div "Go to Product Element" at bounding box center [1176, 368] width 94 height 13
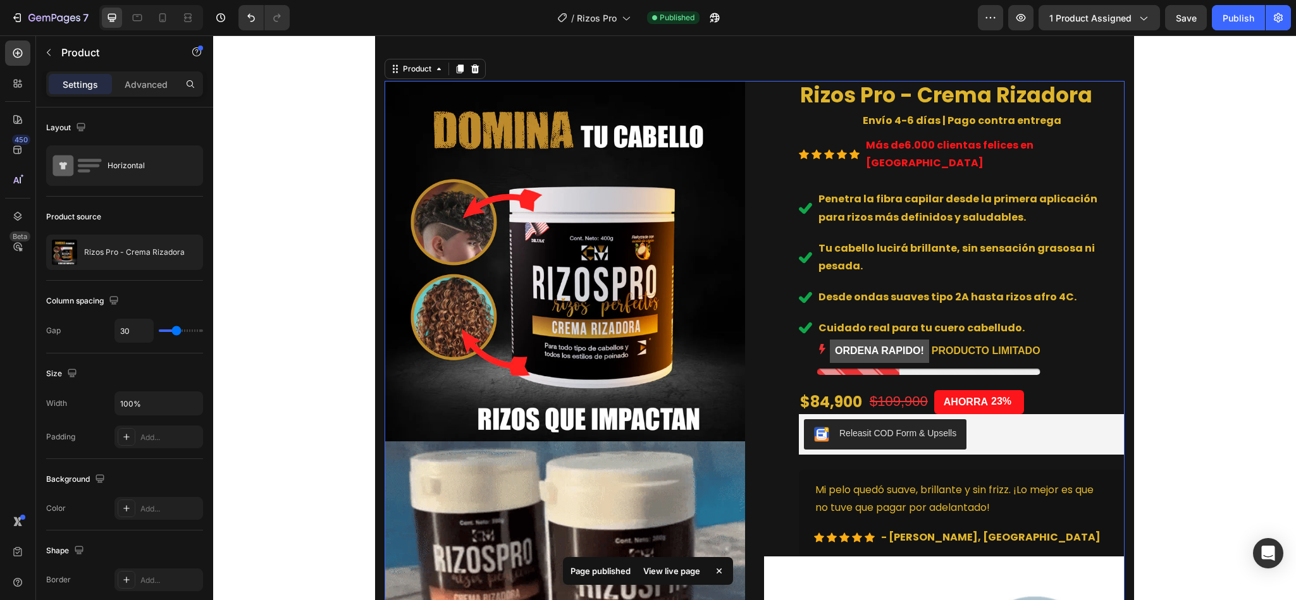
scroll to position [129, 0]
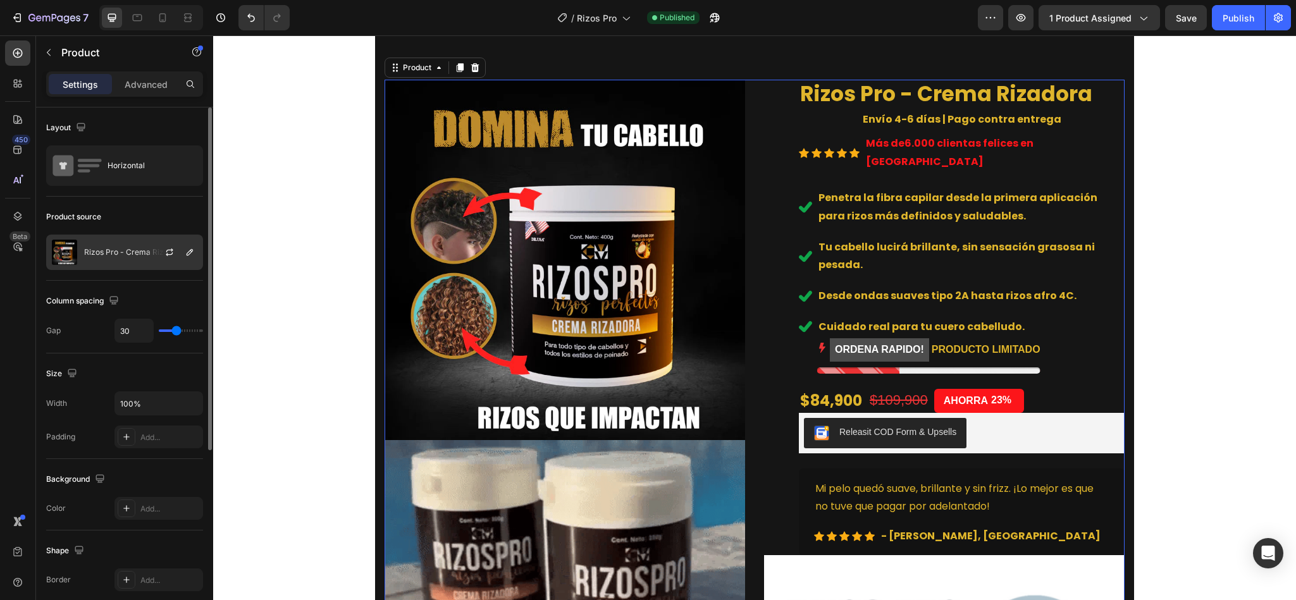
click at [126, 266] on div "Rizos Pro - Crema Rizadora" at bounding box center [124, 252] width 157 height 35
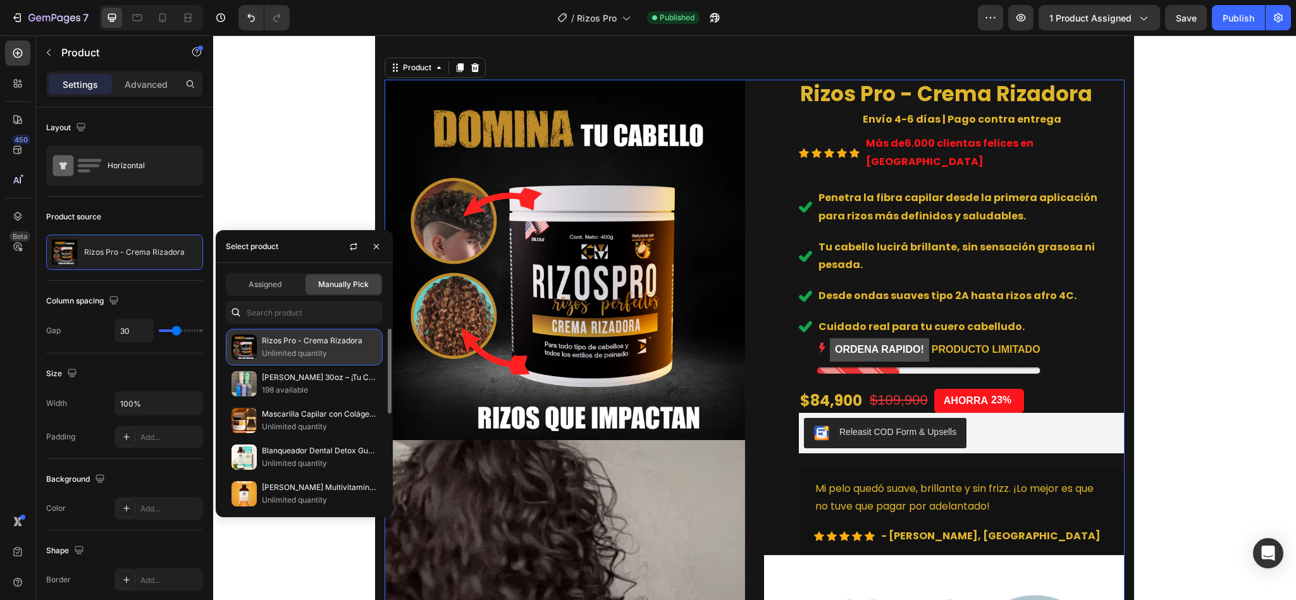
click at [318, 349] on p "Unlimited quantity" at bounding box center [319, 353] width 115 height 13
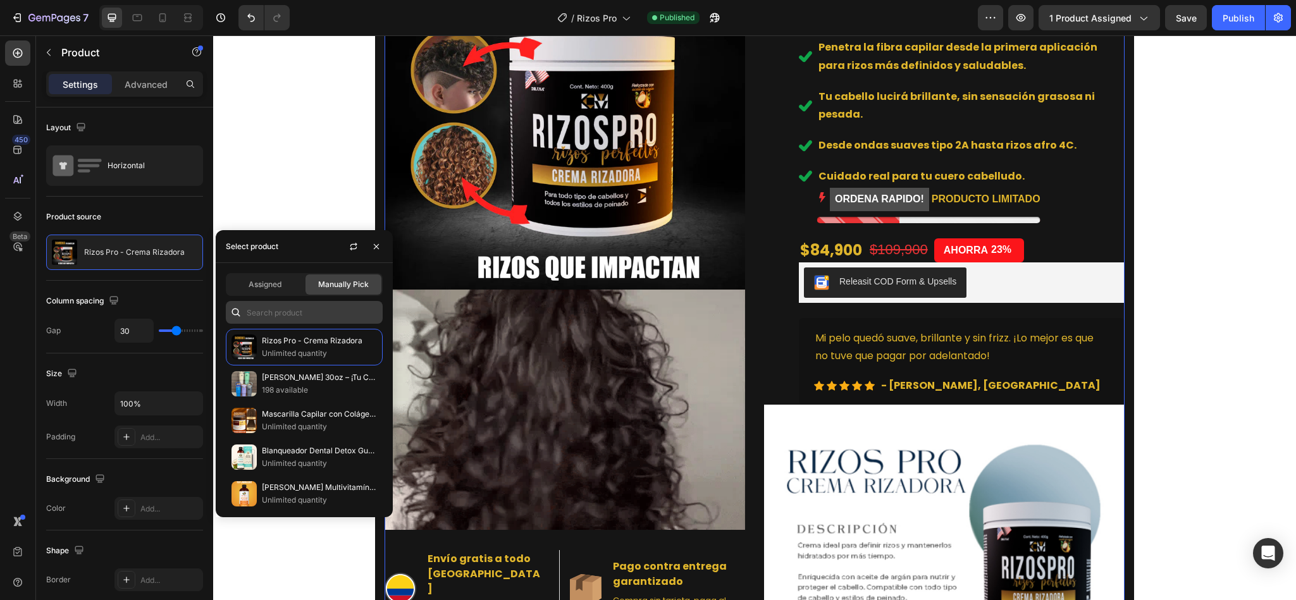
scroll to position [282, 0]
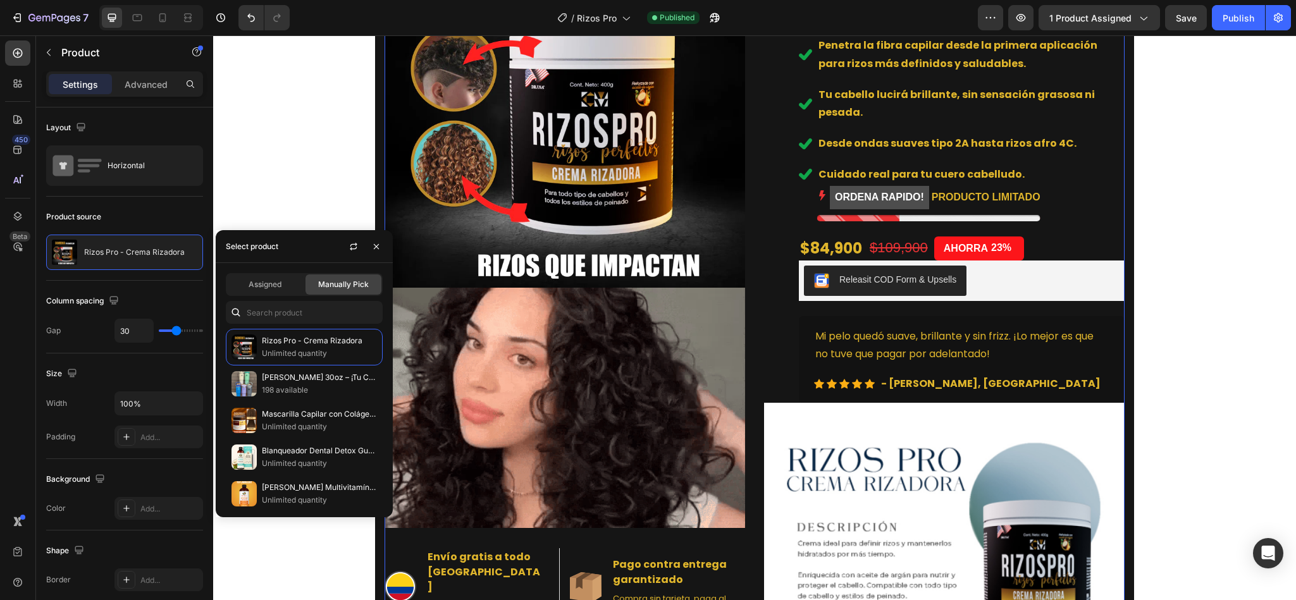
click at [342, 245] on div "Select product" at bounding box center [304, 246] width 177 height 33
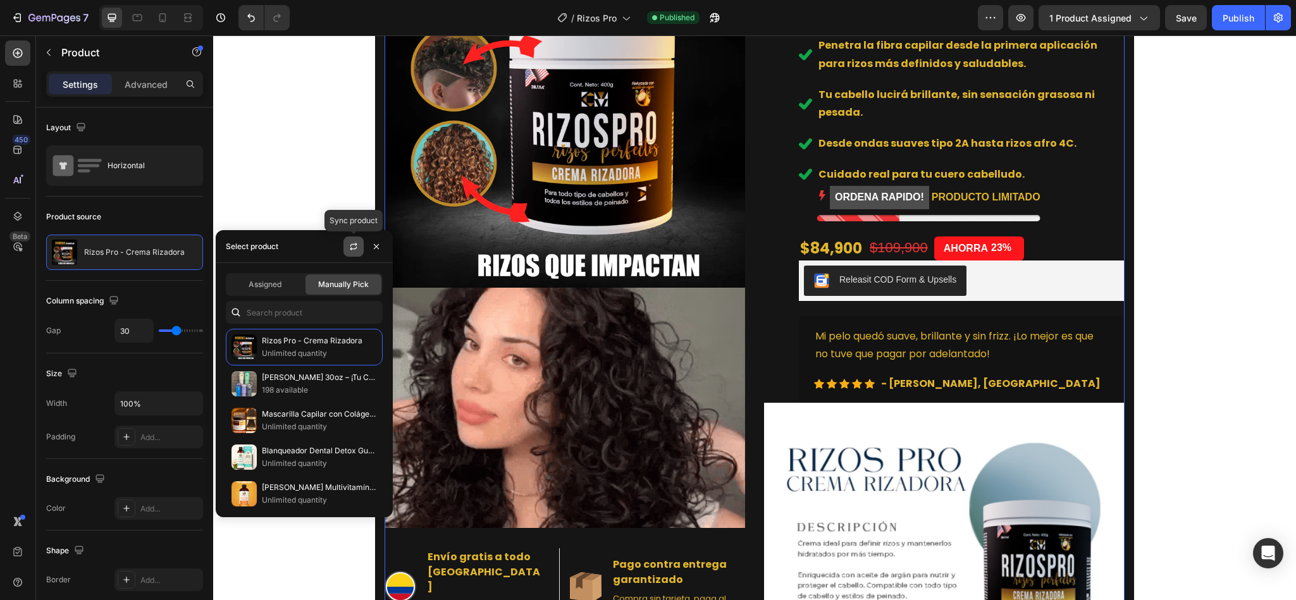
click at [349, 245] on icon "button" at bounding box center [354, 247] width 10 height 10
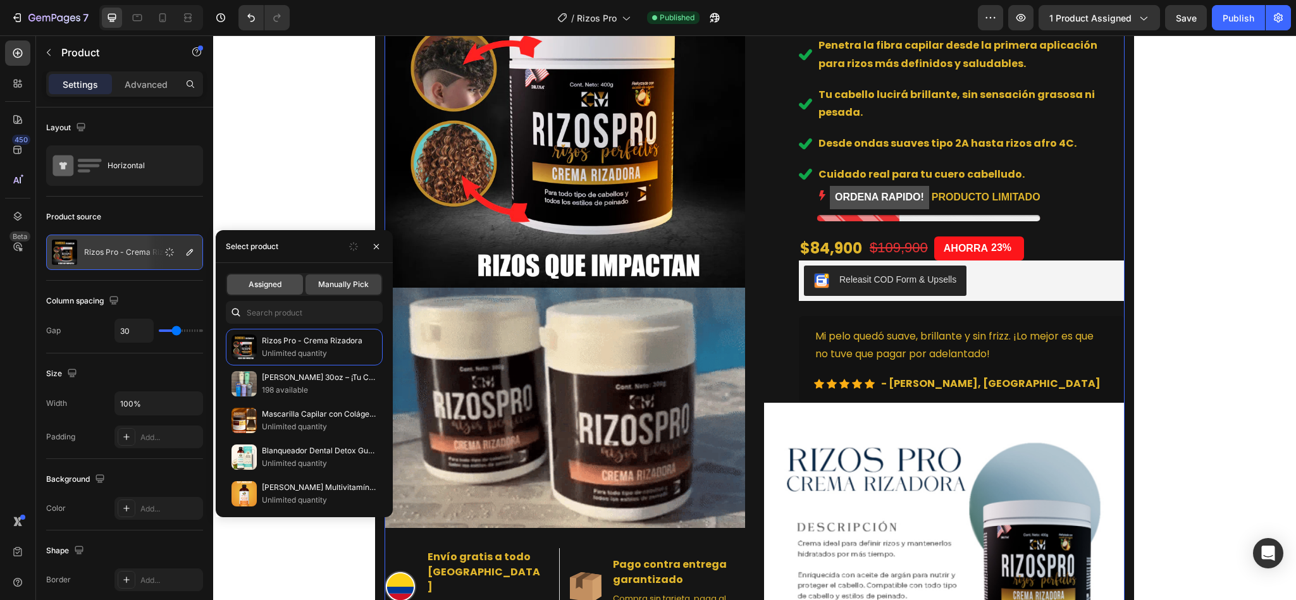
click at [276, 283] on span "Assigned" at bounding box center [265, 284] width 33 height 11
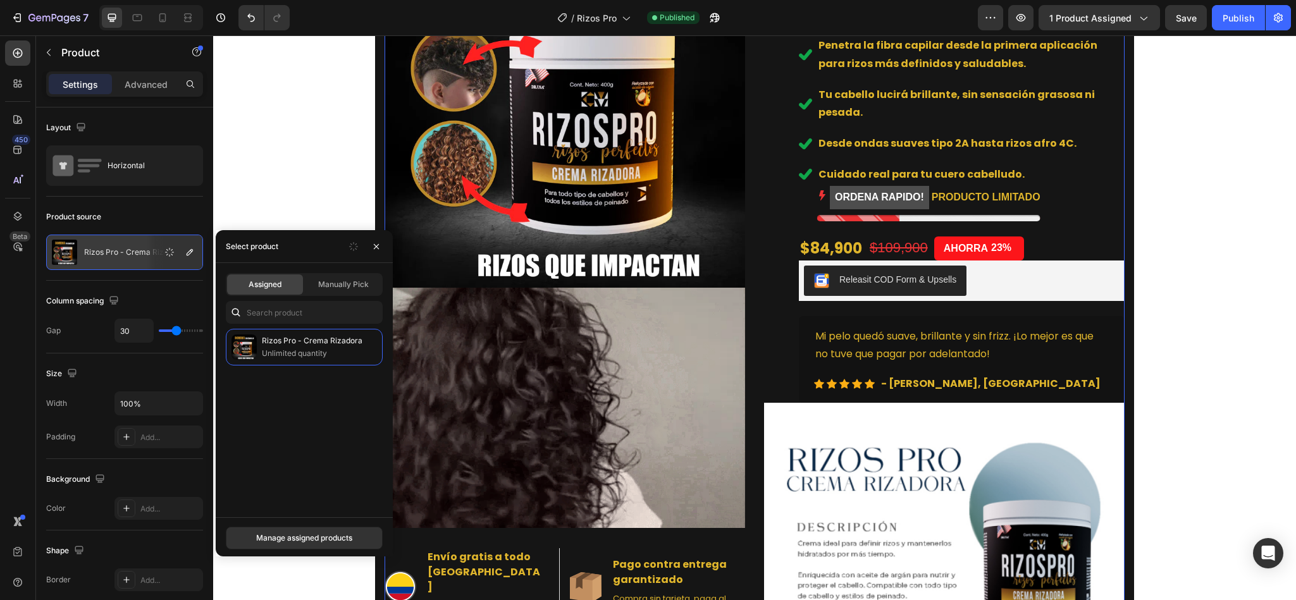
click at [295, 550] on div "Manage assigned products" at bounding box center [304, 537] width 177 height 41
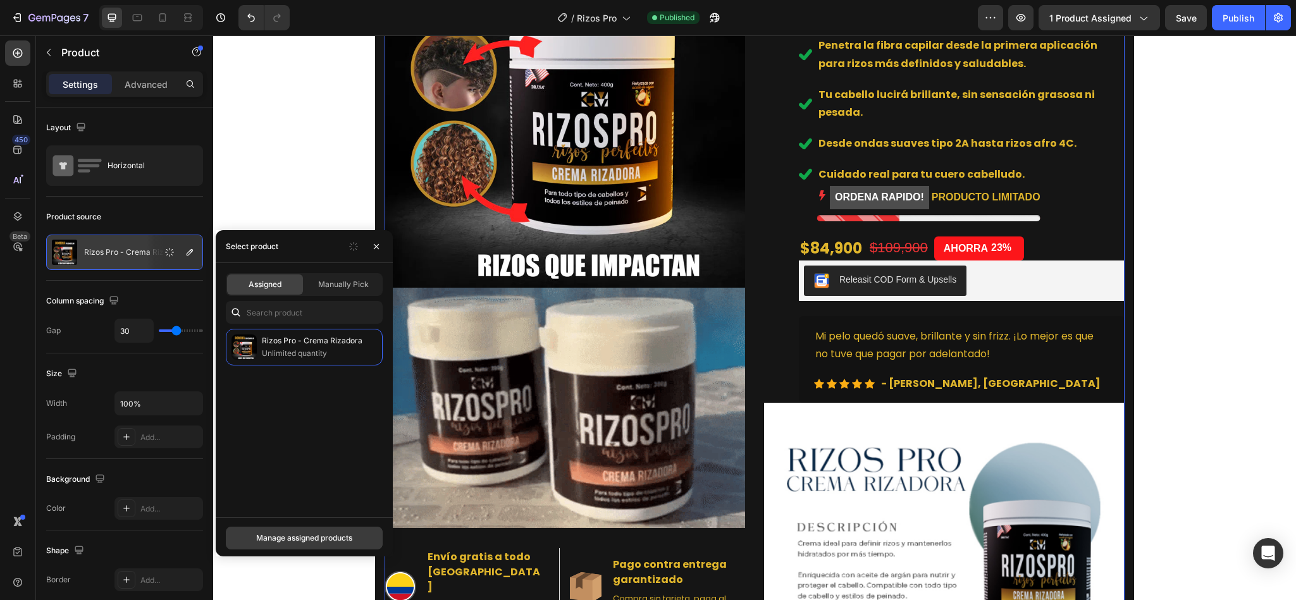
click at [287, 545] on button "Manage assigned products" at bounding box center [304, 538] width 157 height 23
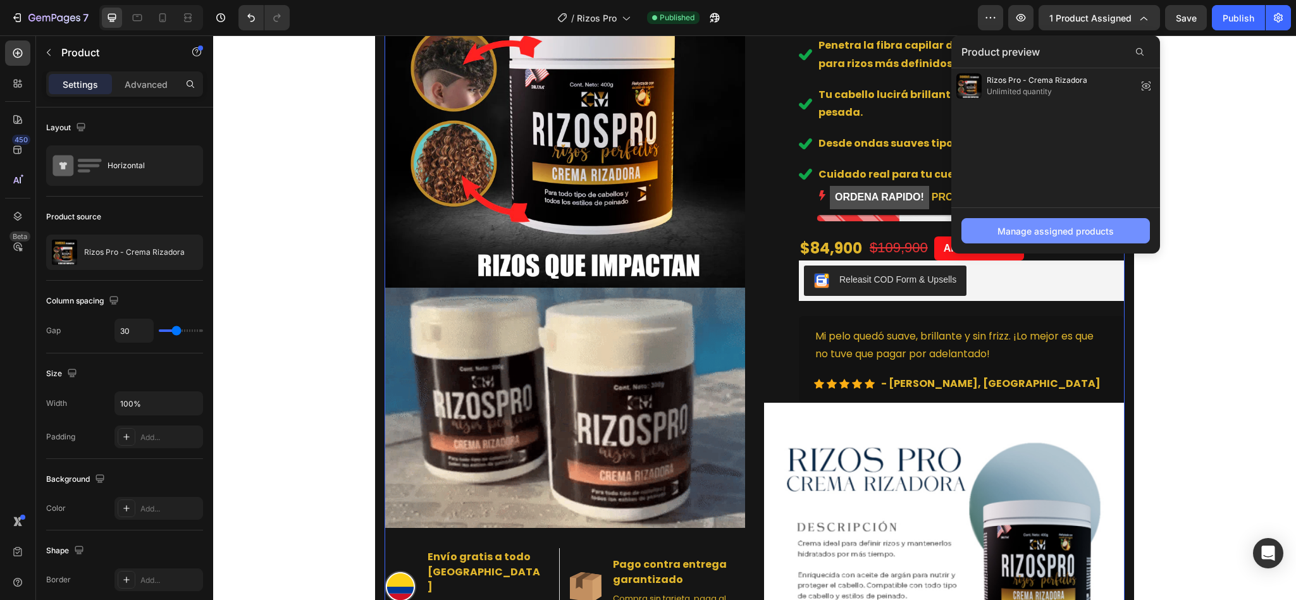
click at [1077, 226] on div "Manage assigned products" at bounding box center [1056, 231] width 116 height 13
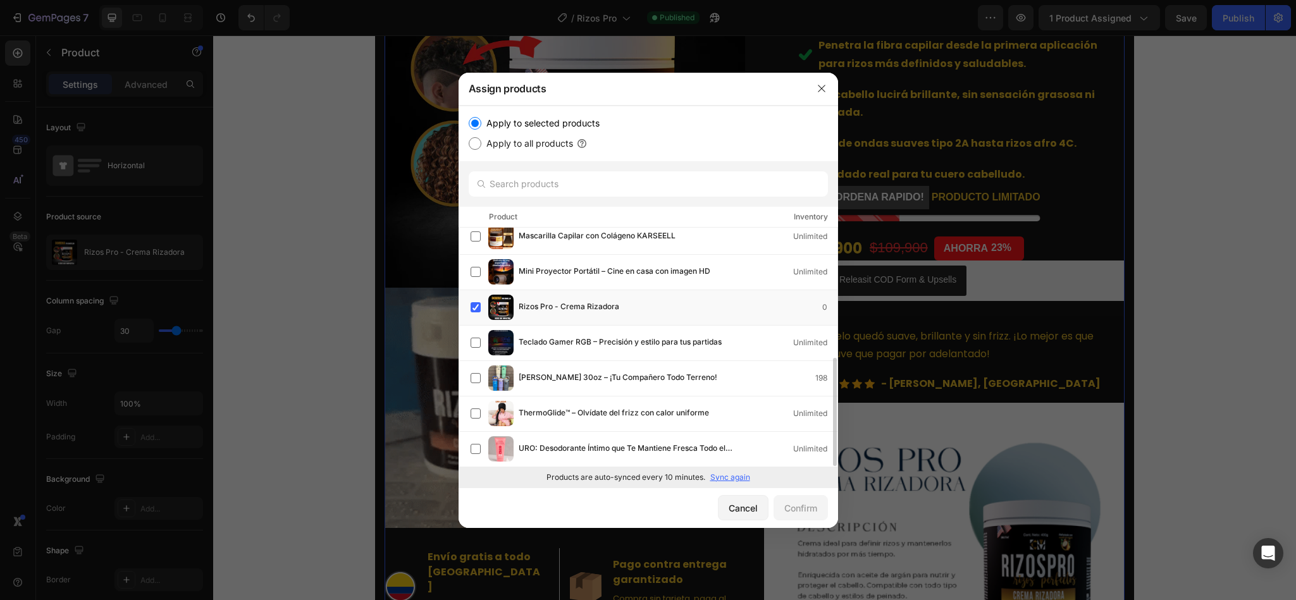
scroll to position [291, 0]
click at [731, 509] on div "Cancel" at bounding box center [743, 508] width 29 height 13
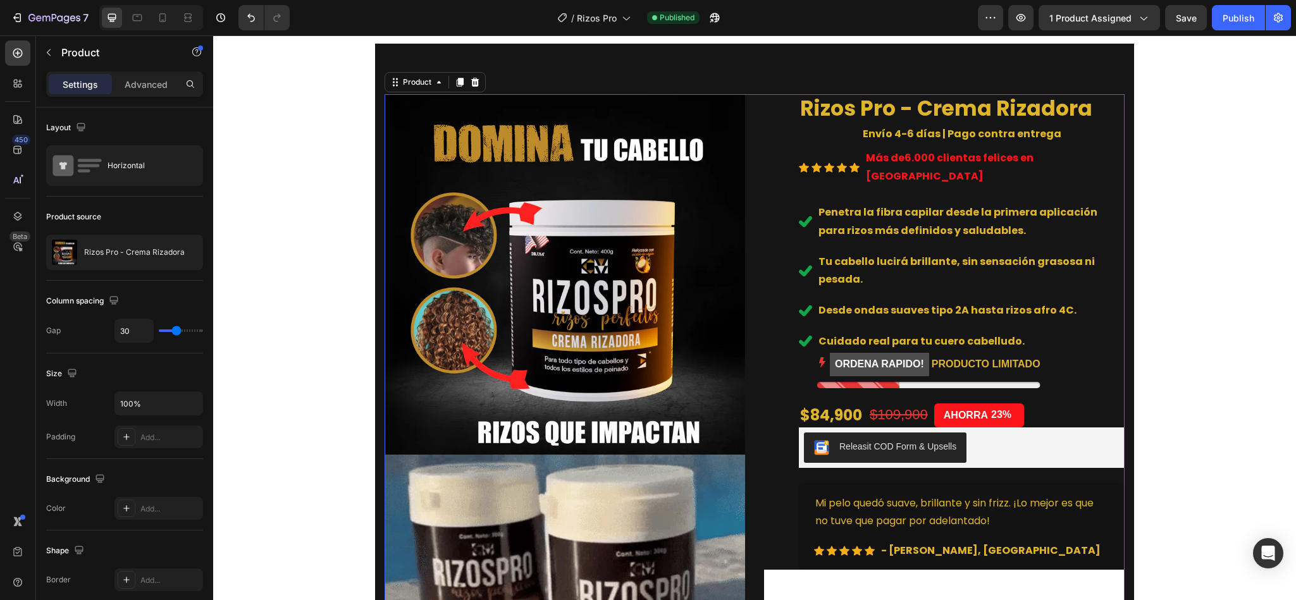
scroll to position [0, 0]
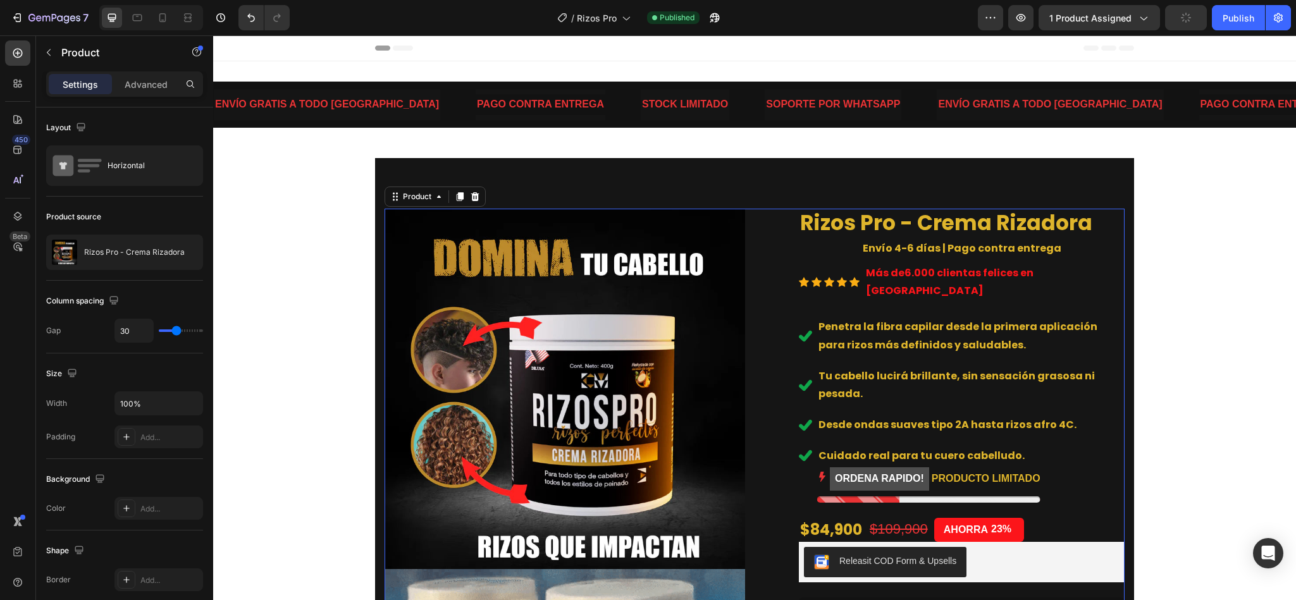
click at [1234, 34] on div "7 / Rizos Pro Published Preview 1 product assigned Publish" at bounding box center [648, 18] width 1296 height 36
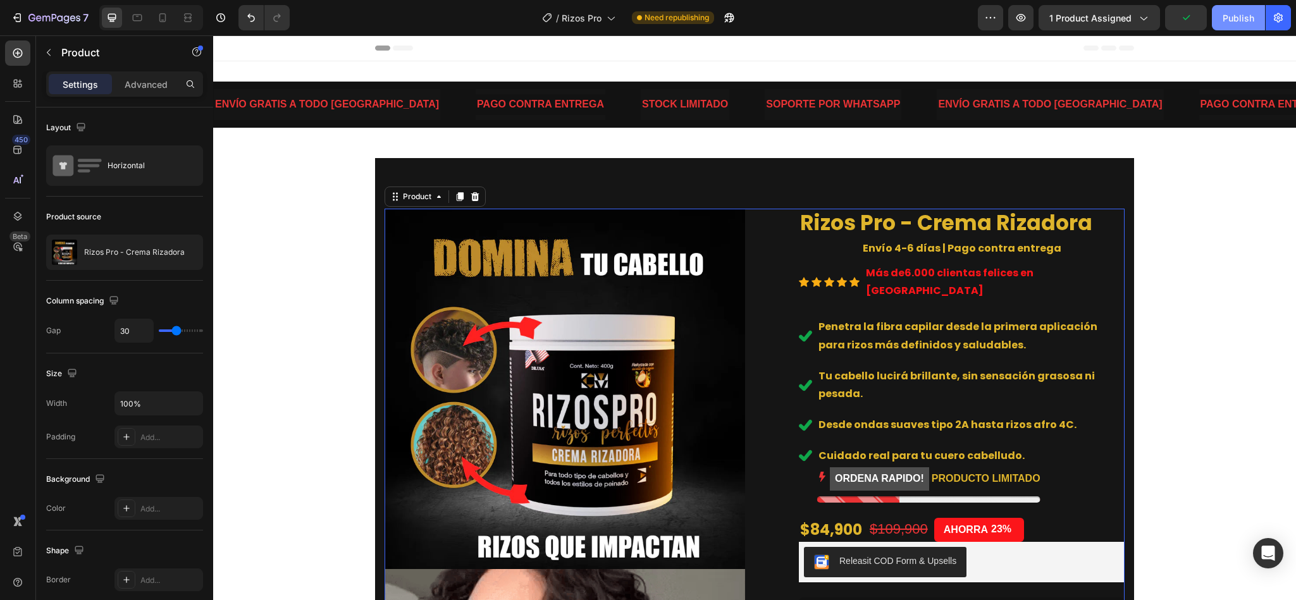
click at [1227, 14] on div "Publish" at bounding box center [1239, 17] width 32 height 13
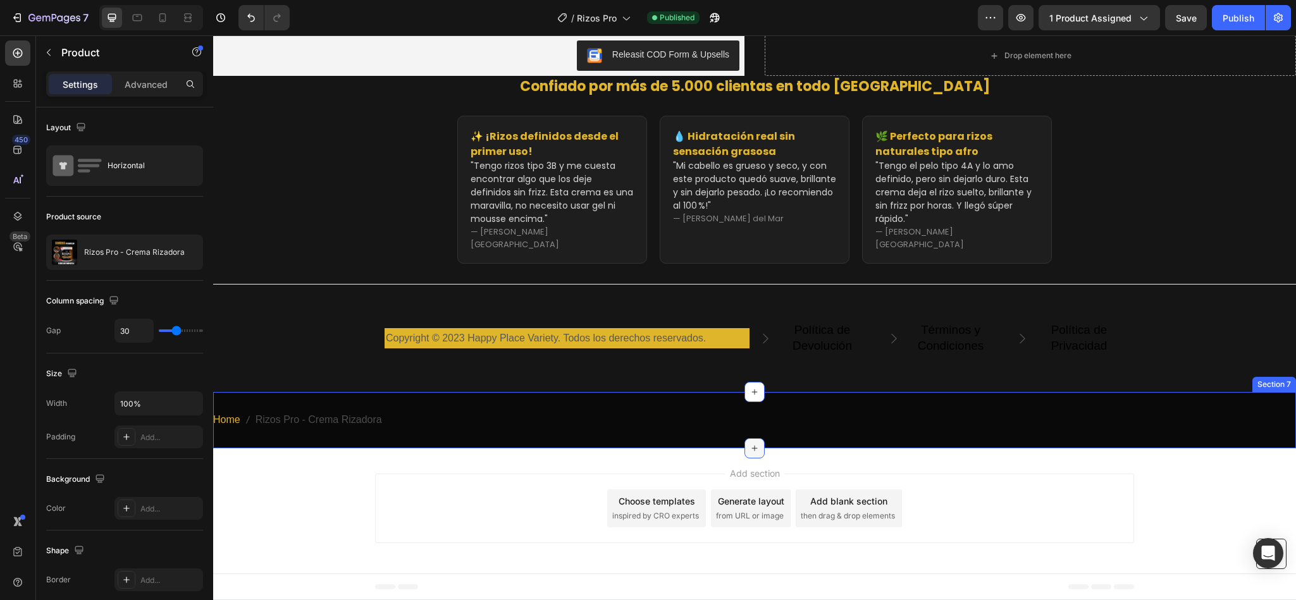
scroll to position [3769, 0]
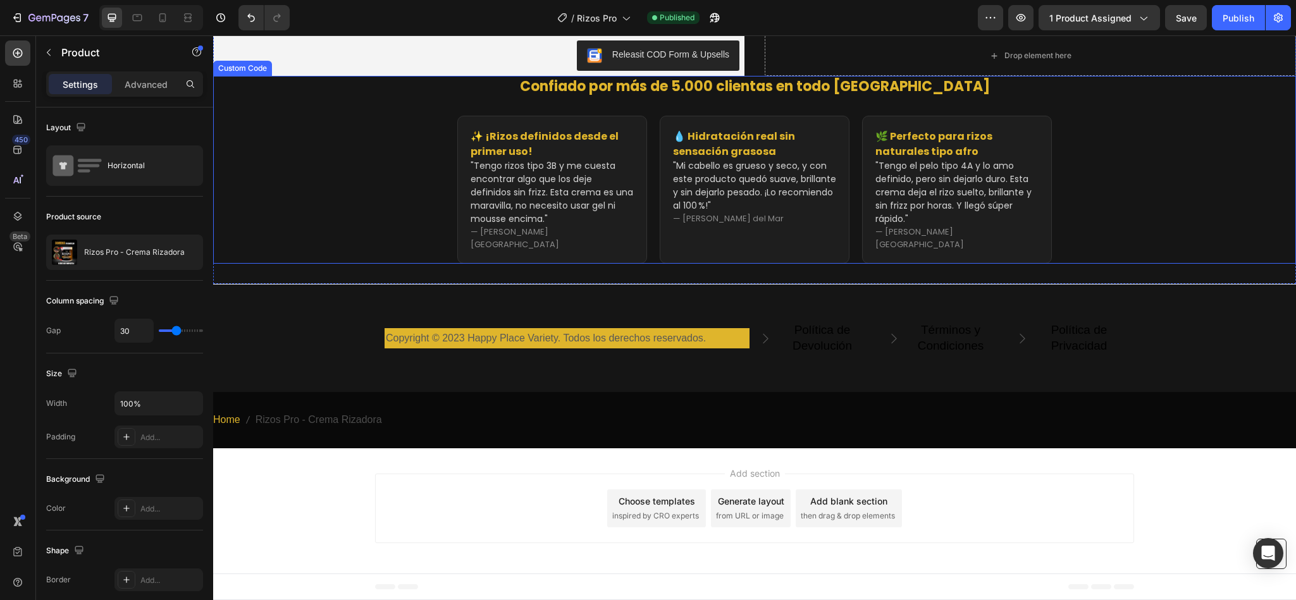
click at [400, 253] on div "✨ ¡Rizos definidos desde el primer uso! "Tengo rizos tipo 3B y me cuesta encont…" at bounding box center [754, 190] width 1083 height 148
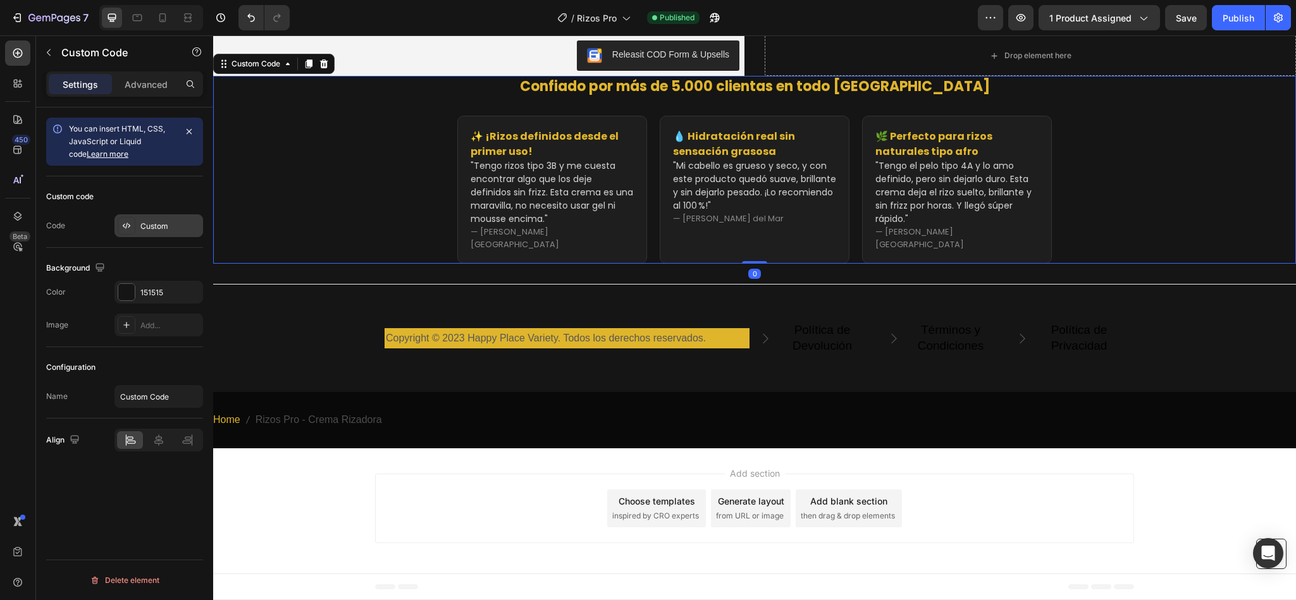
click at [144, 235] on div "Custom" at bounding box center [159, 225] width 89 height 23
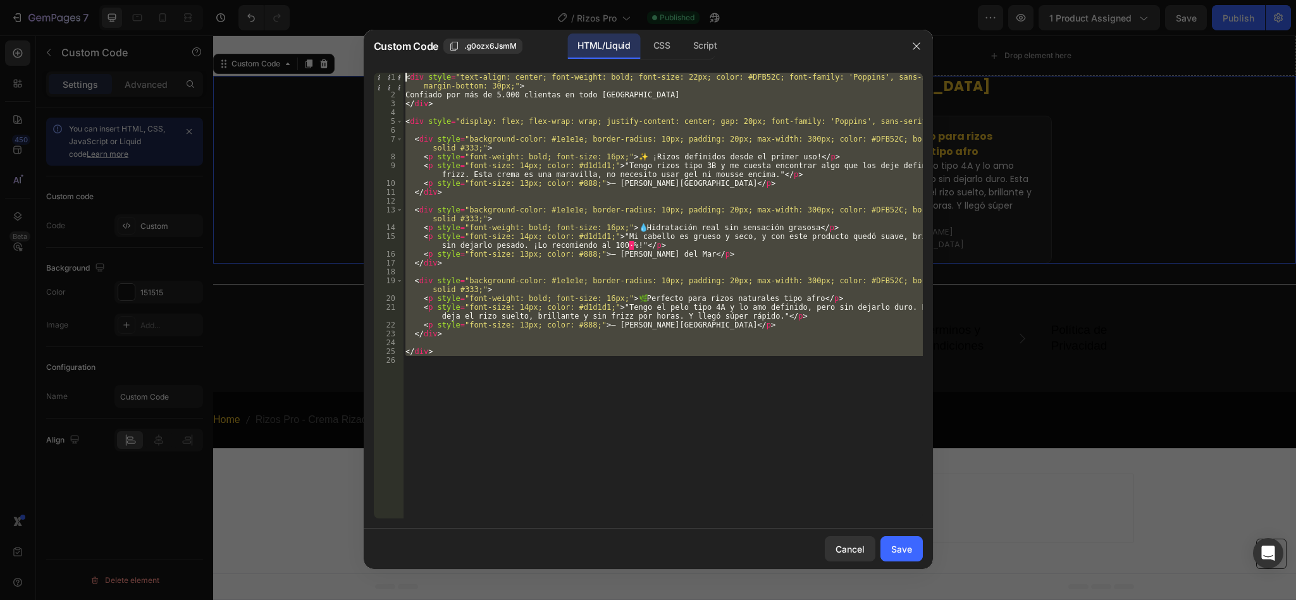
drag, startPoint x: 465, startPoint y: 364, endPoint x: 292, endPoint y: -5, distance: 407.8
click at [292, 0] on html "7 / Rizos Pro Published Preview 1 product assigned Save Publish 450 Beta Sectio…" at bounding box center [648, 0] width 1296 height 0
type textarea "<div style="text-align: center; font-weight: bold; font-size: 22px; color: #DFB…"
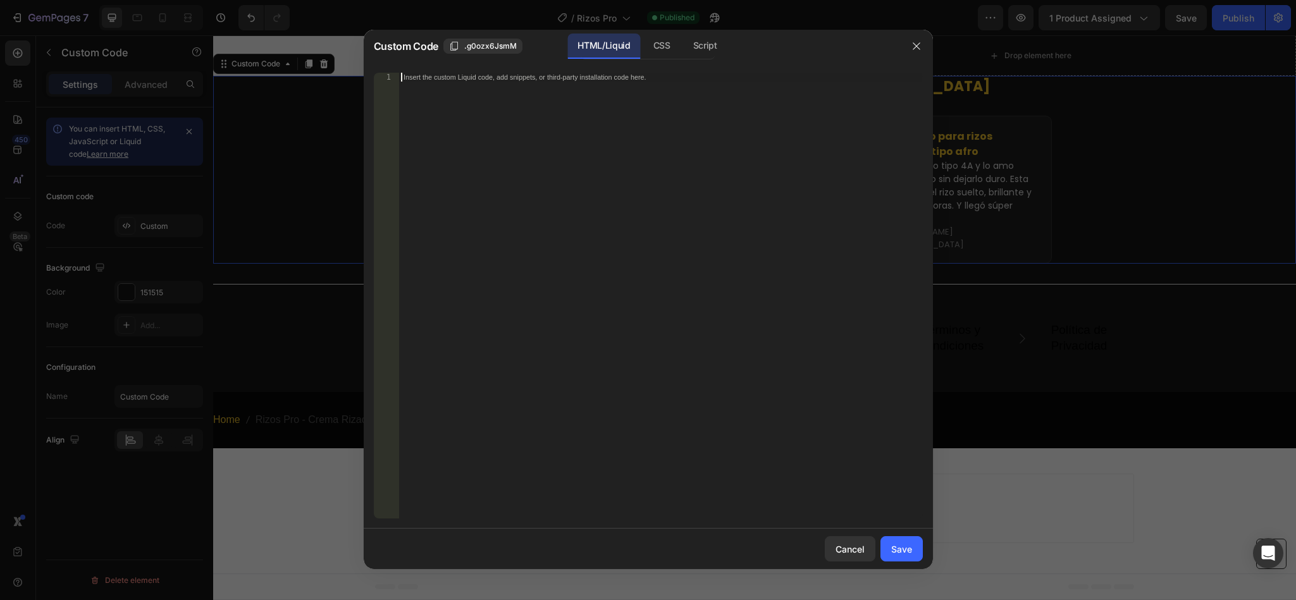
scroll to position [652, 0]
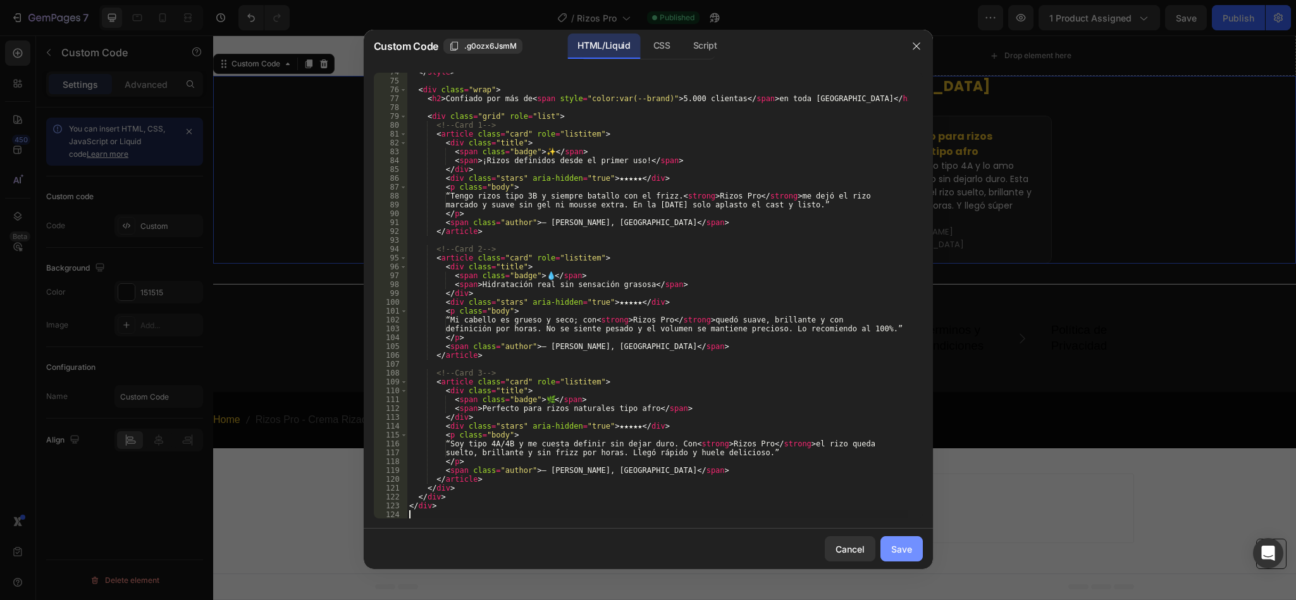
click at [898, 551] on div "Save" at bounding box center [901, 549] width 21 height 13
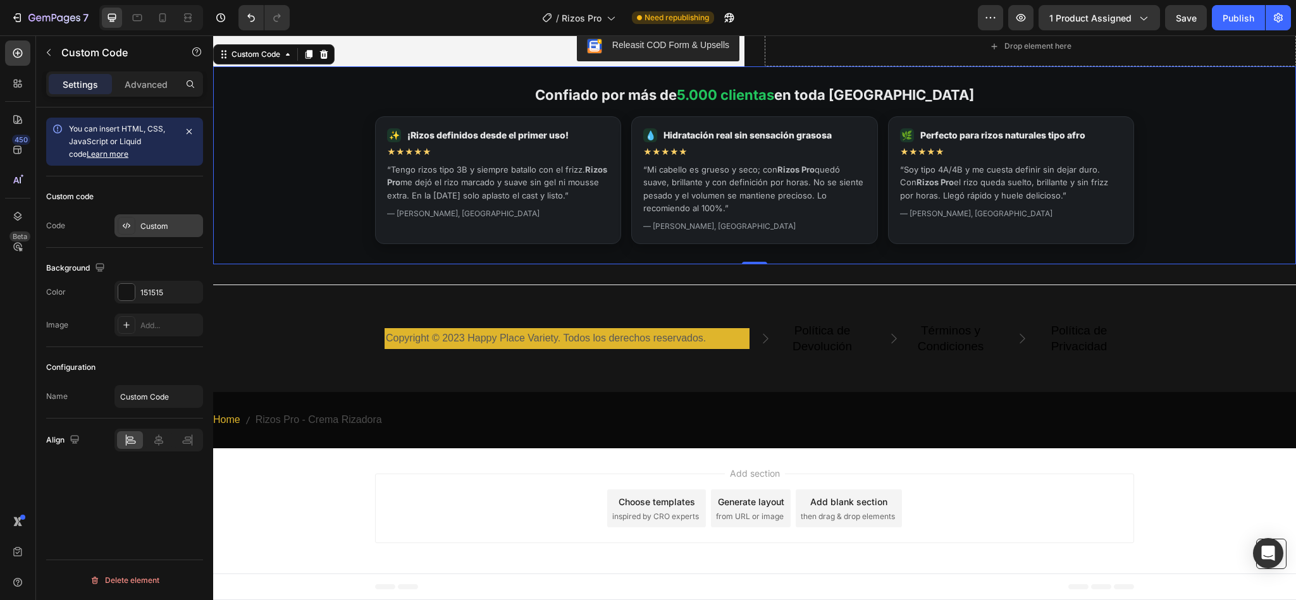
click at [132, 221] on div at bounding box center [127, 226] width 18 height 18
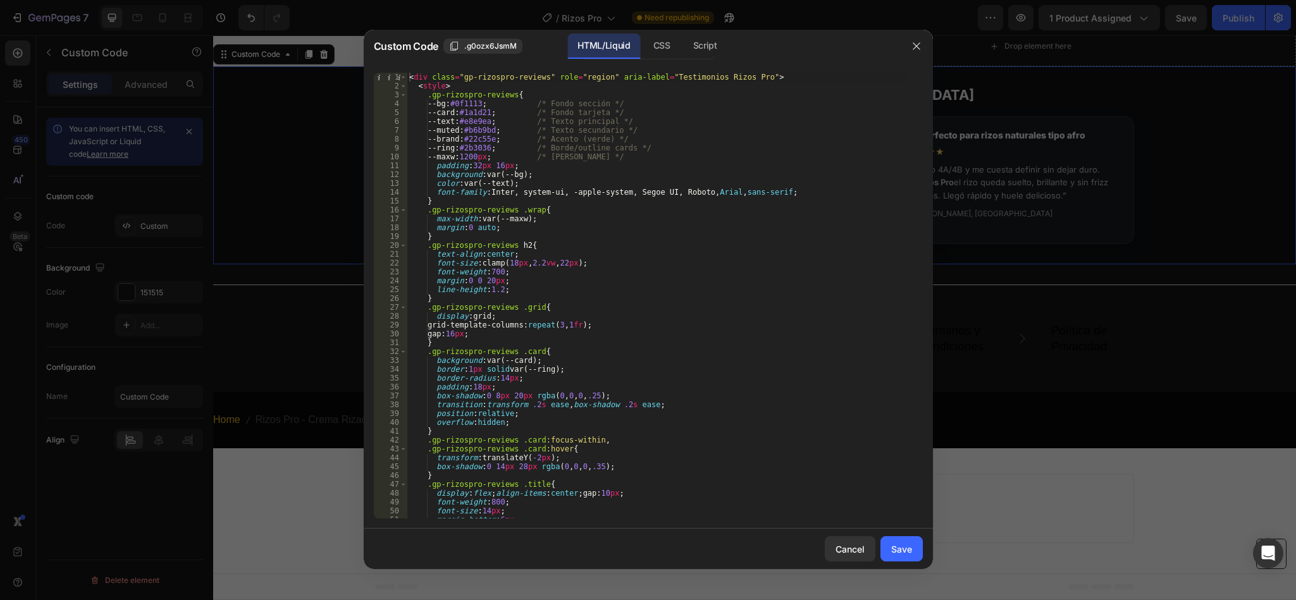
click at [496, 442] on div "< div class = "gp-rizospro-reviews" role = "region" aria-label = "Testimonios R…" at bounding box center [657, 305] width 501 height 464
type textarea "</div>"
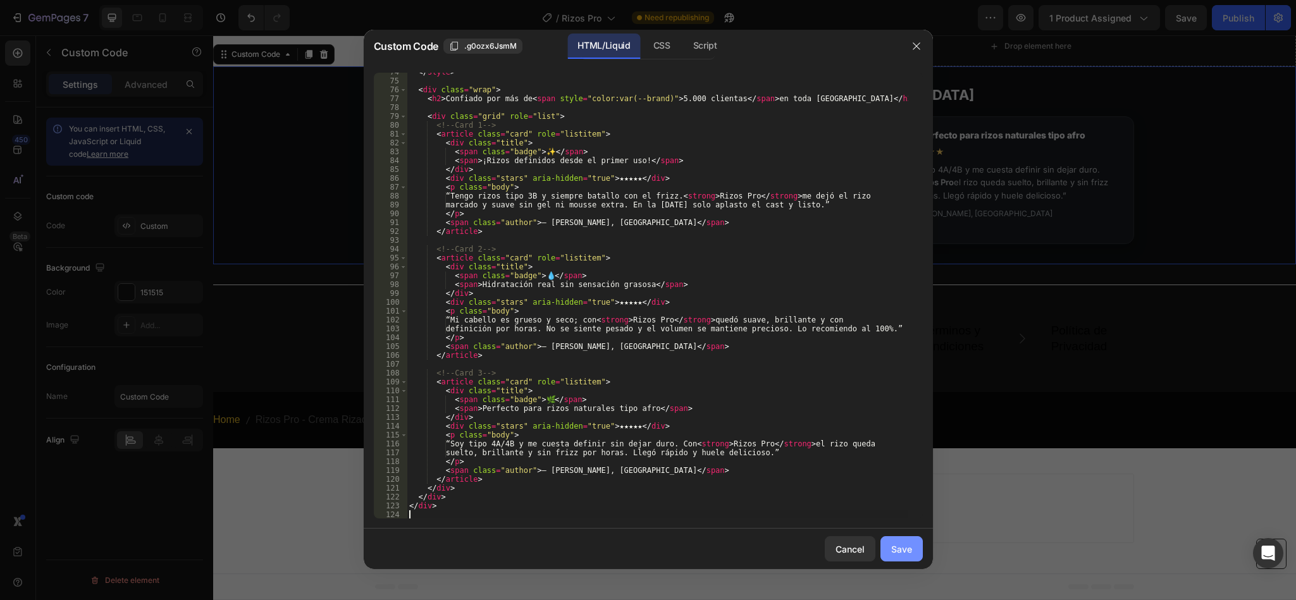
click at [904, 547] on div "Save" at bounding box center [901, 549] width 21 height 13
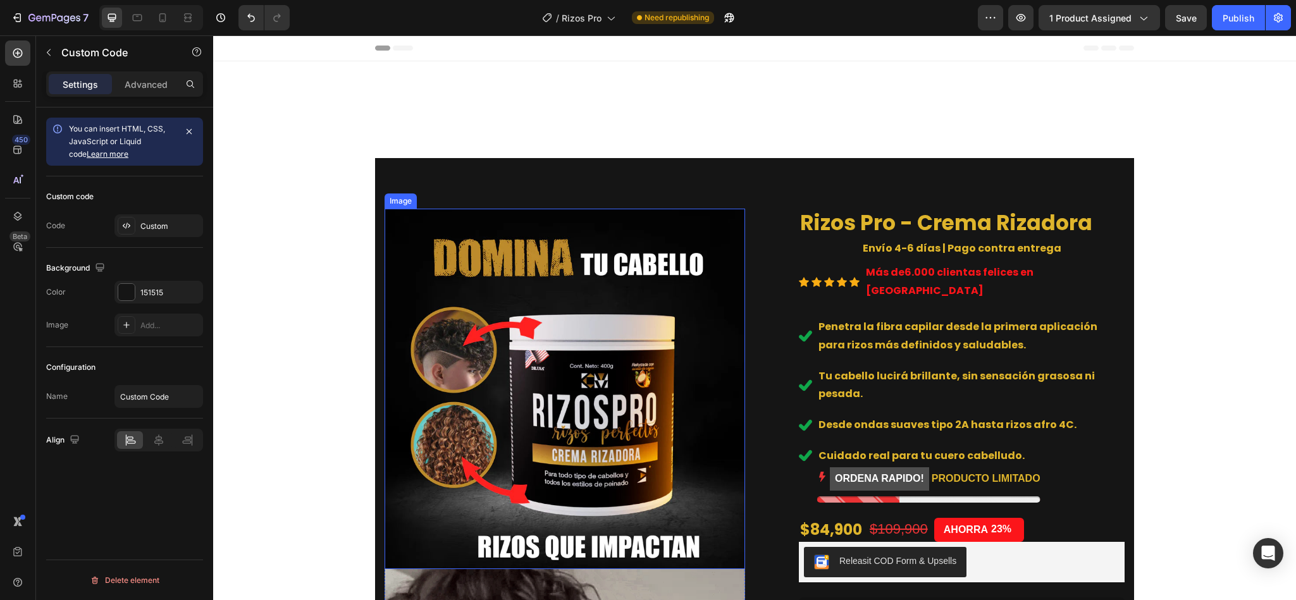
scroll to position [381, 0]
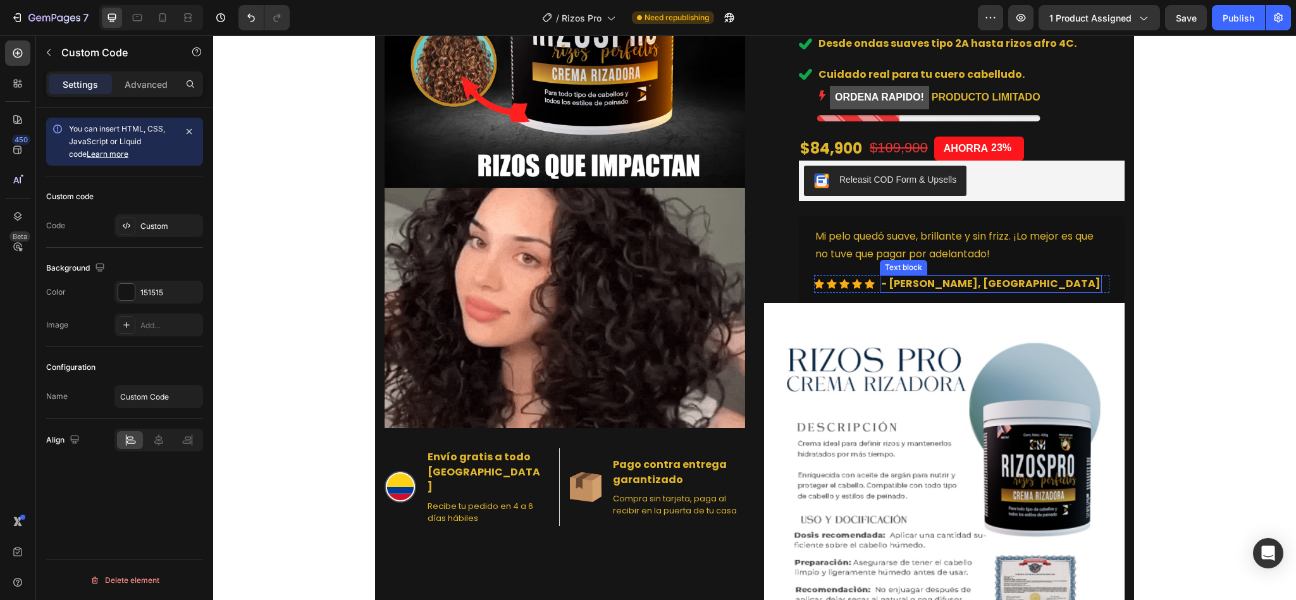
click at [961, 276] on p "- Valentina R., Maipú" at bounding box center [991, 283] width 220 height 15
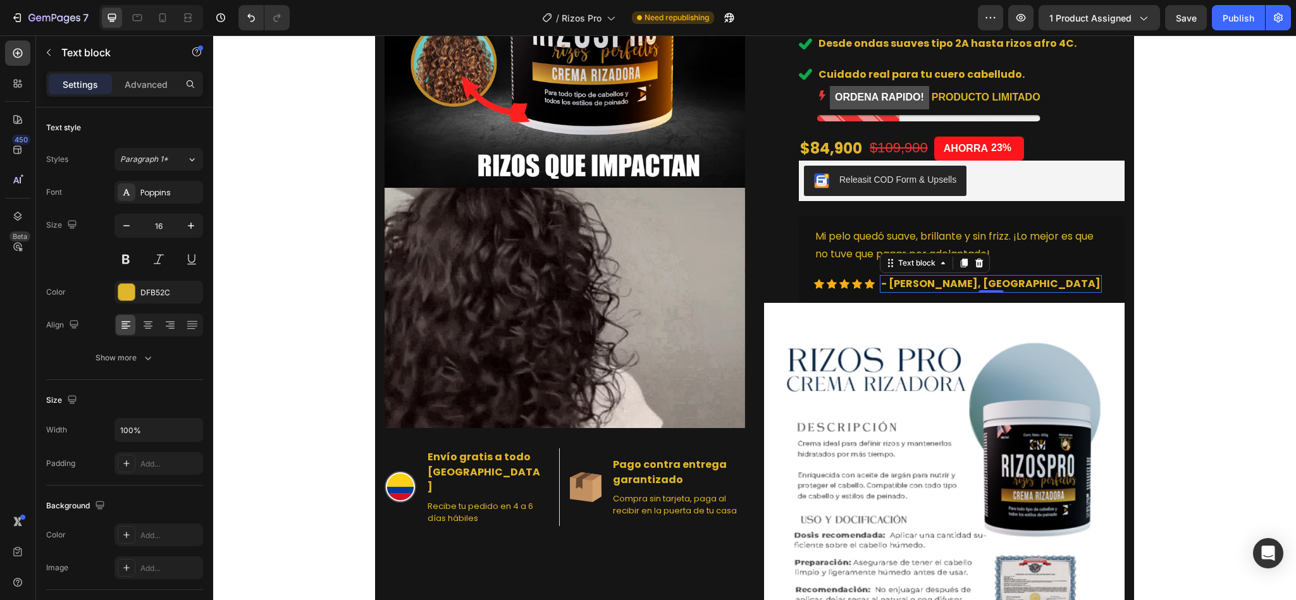
click at [968, 276] on p "- Valentina R., Maipú" at bounding box center [991, 283] width 220 height 15
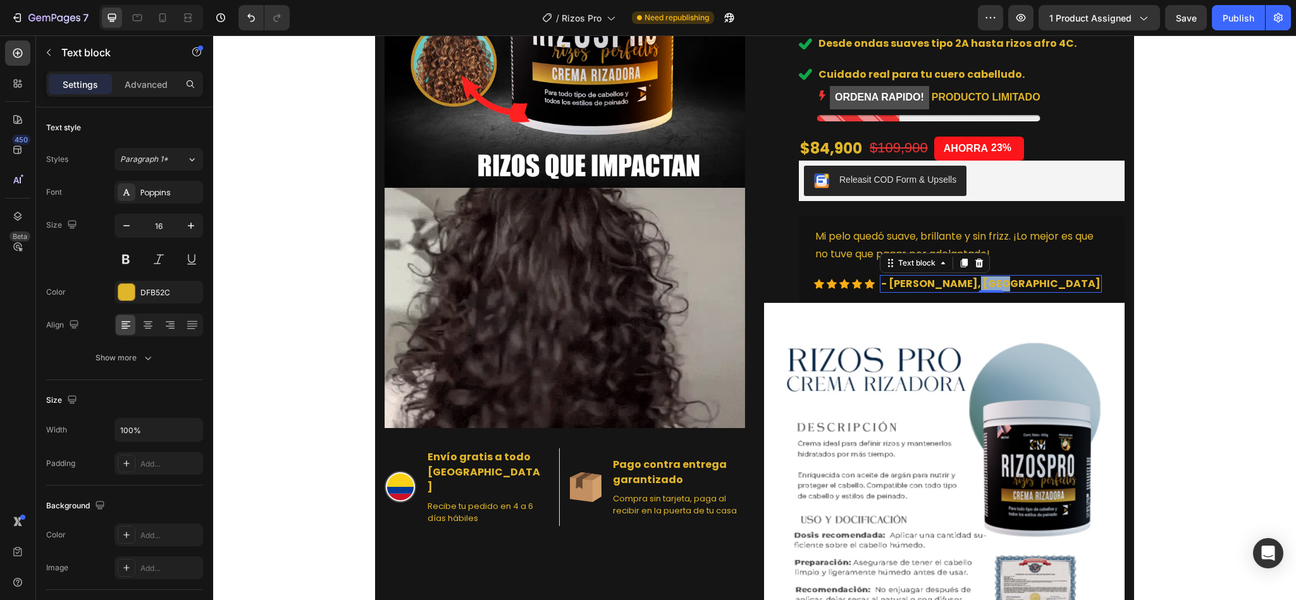
click at [968, 276] on p "- Valentina R., Maipú" at bounding box center [991, 283] width 220 height 15
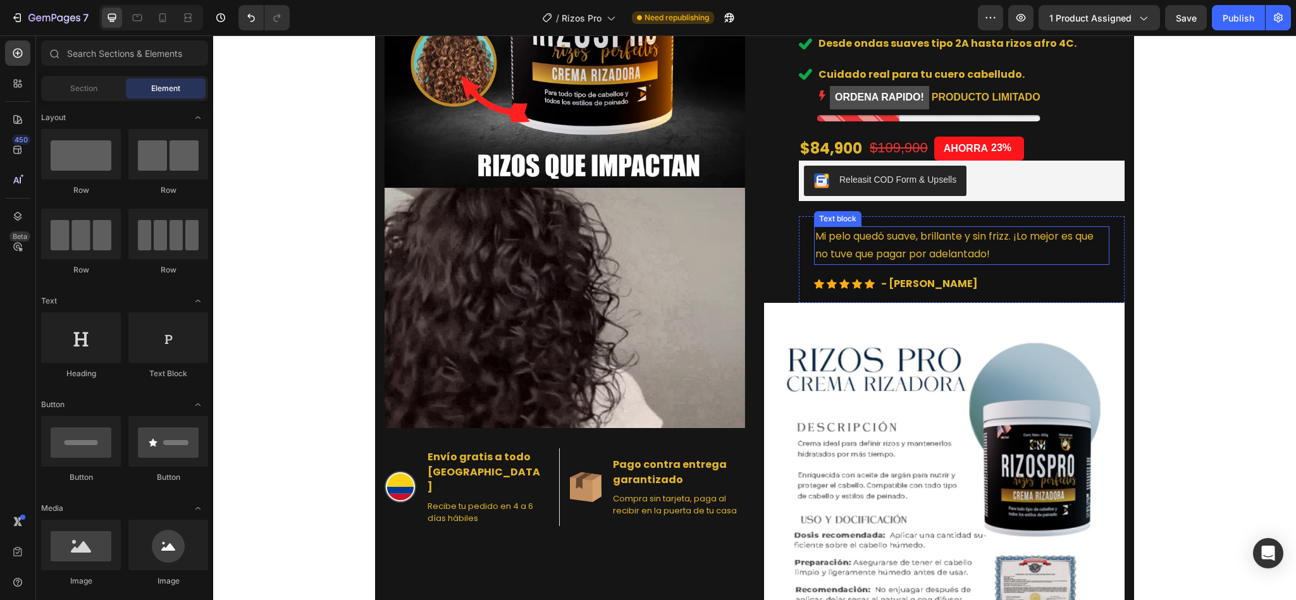
click at [929, 228] on p "Mi pelo quedó suave, brillante y sin frizz. ¡Lo mejor es que no tuve que pagar …" at bounding box center [961, 246] width 293 height 37
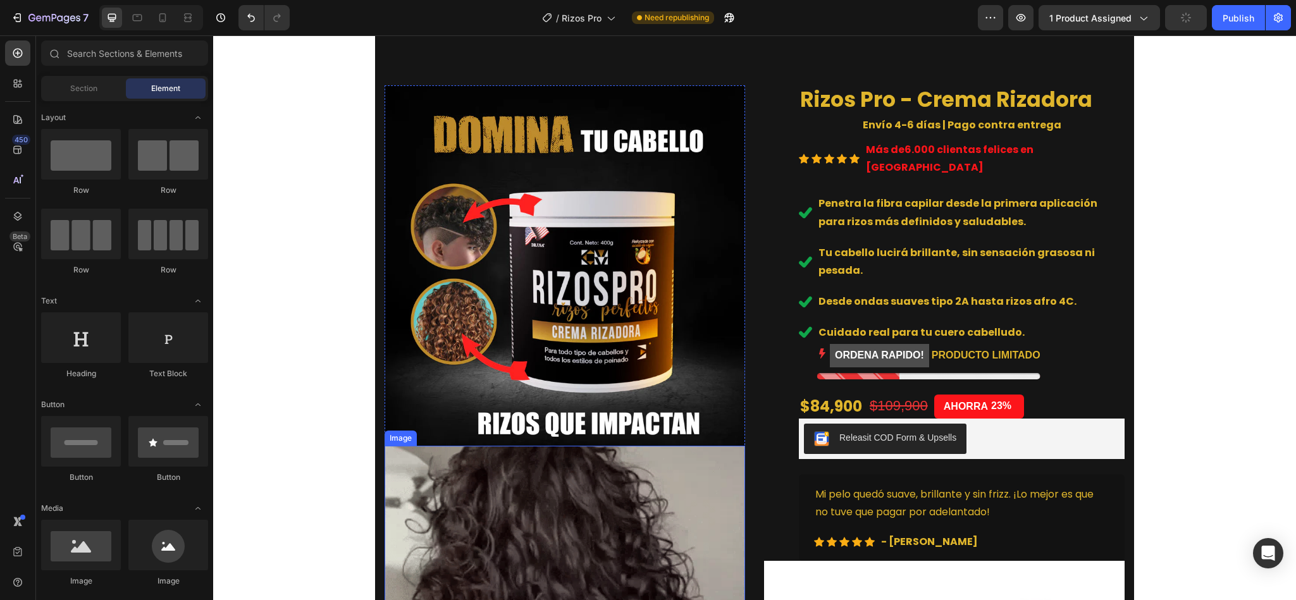
scroll to position [48, 0]
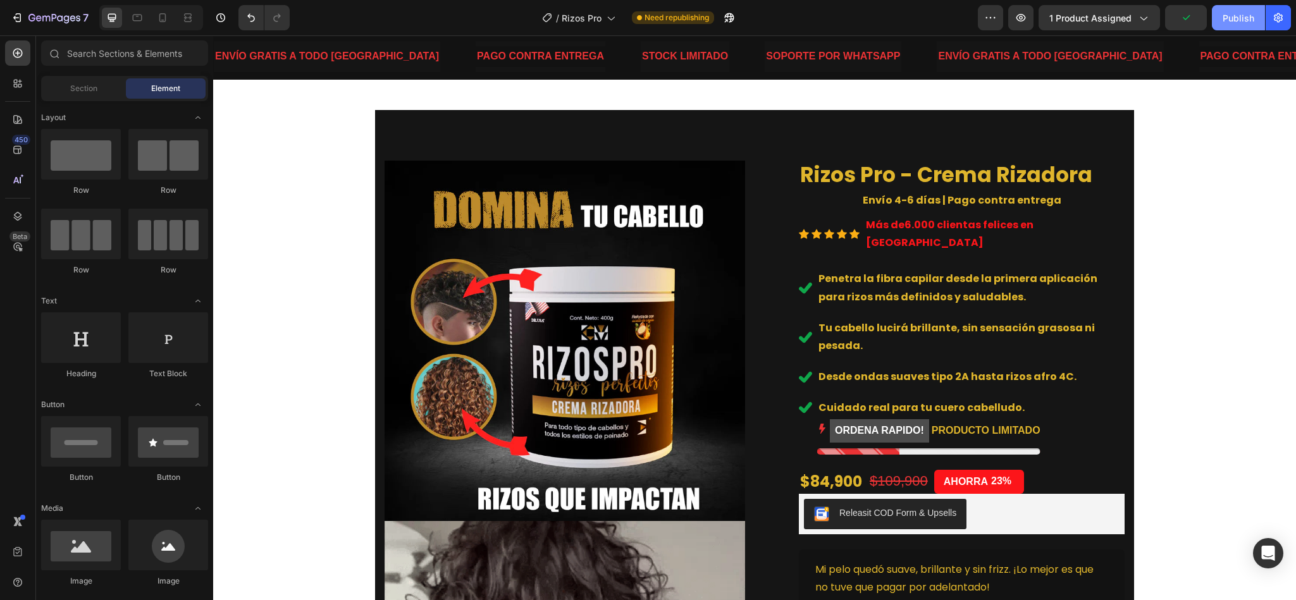
click at [1236, 11] on div "Publish" at bounding box center [1239, 17] width 32 height 13
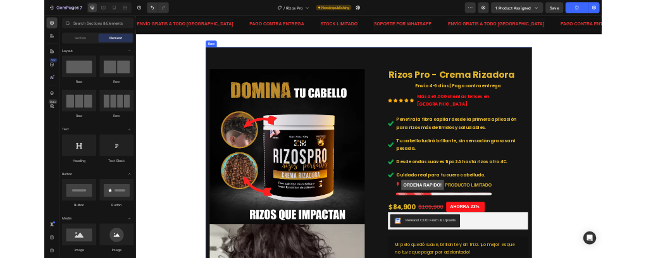
scroll to position [0, 0]
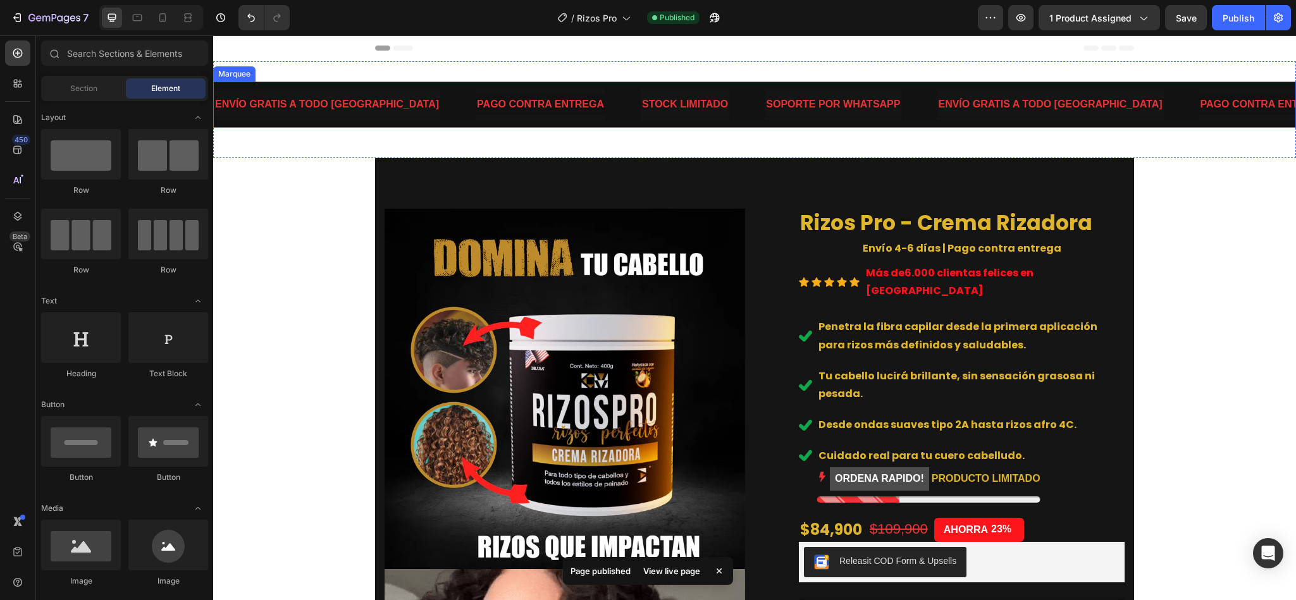
click at [342, 135] on div "ENVÍO GRATIS A TODO COLOMBIA Text PAGO CONTRA ENTREGA Text STOCK LIMITADO Text …" at bounding box center [754, 110] width 1083 height 56
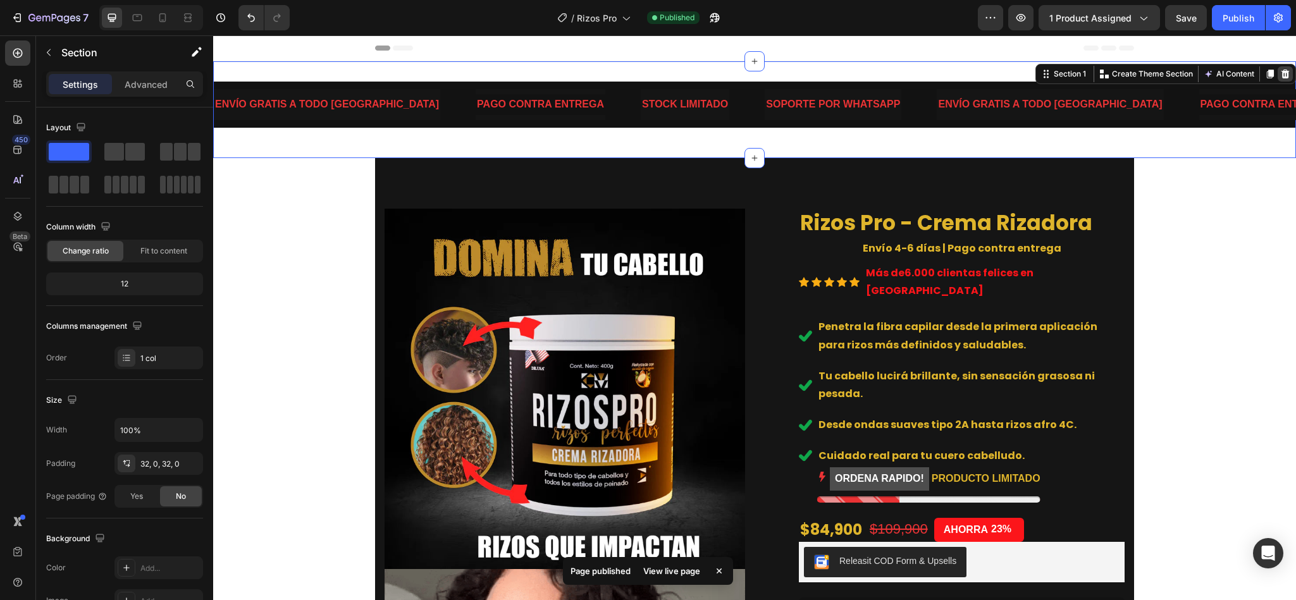
click at [1280, 75] on icon at bounding box center [1285, 74] width 10 height 10
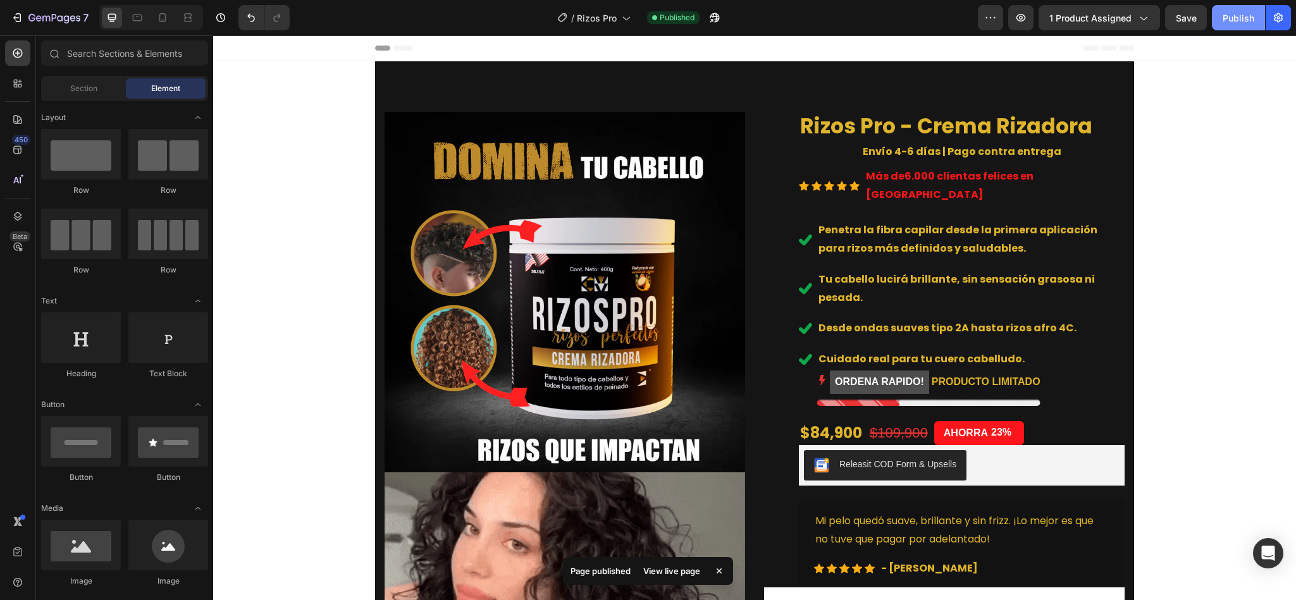
click at [1239, 23] on div "Publish" at bounding box center [1239, 17] width 32 height 13
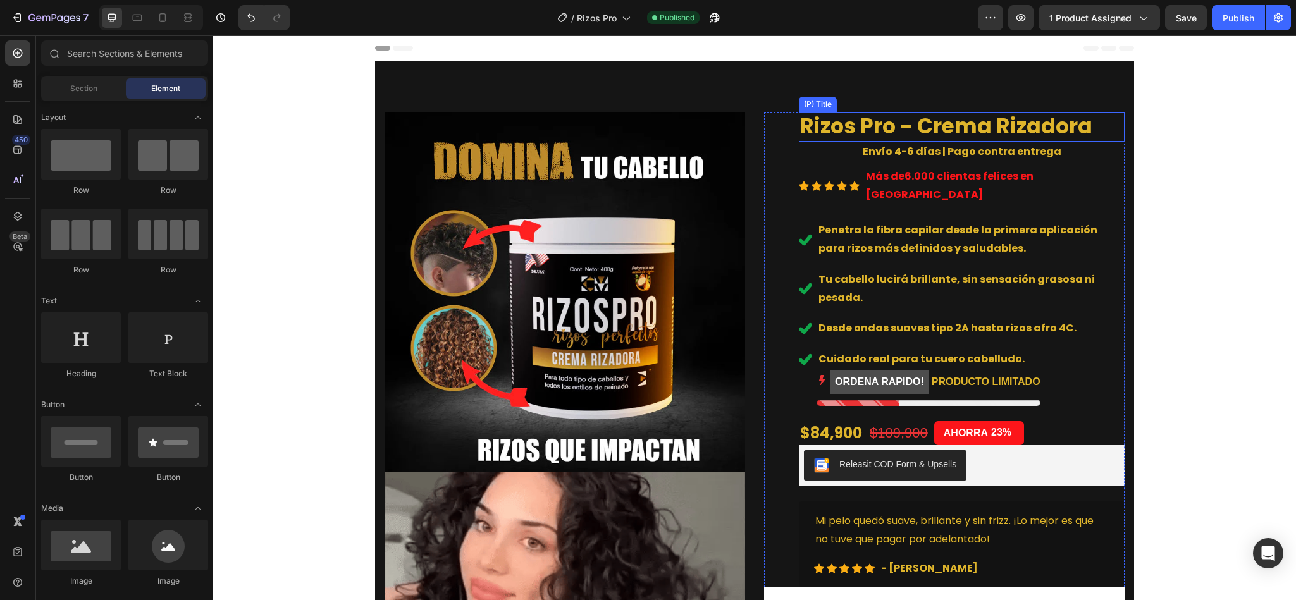
click at [857, 125] on h2 "Rizos Pro - Crema Rizadora" at bounding box center [962, 127] width 326 height 30
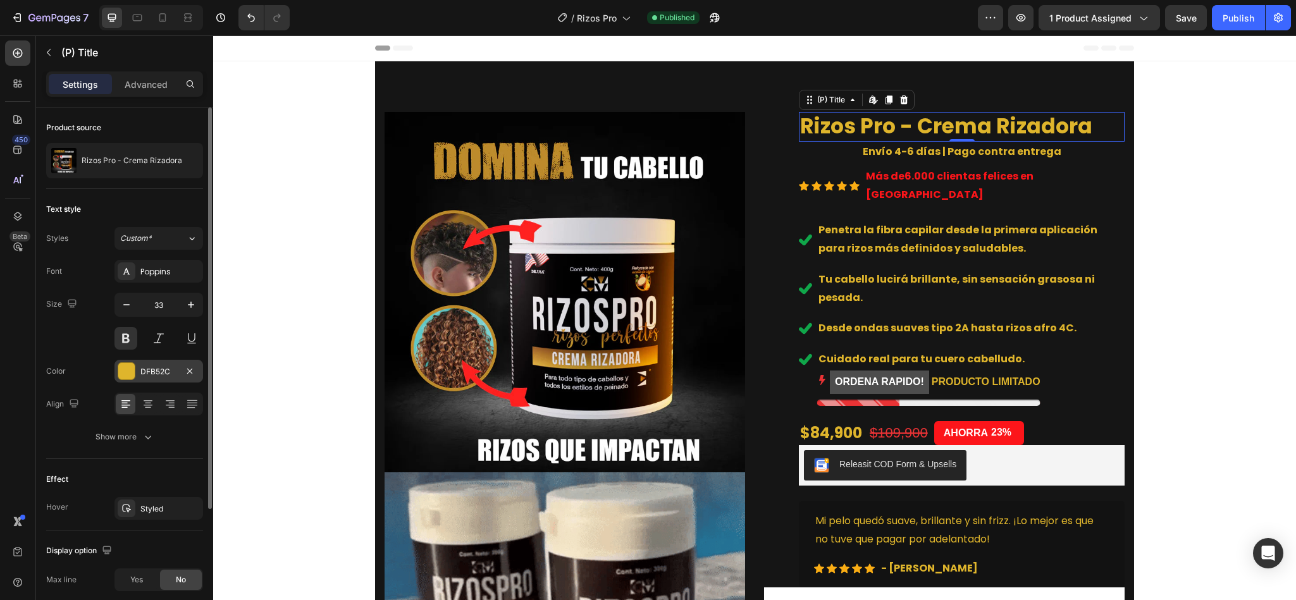
click at [168, 380] on div "DFB52C" at bounding box center [159, 371] width 89 height 23
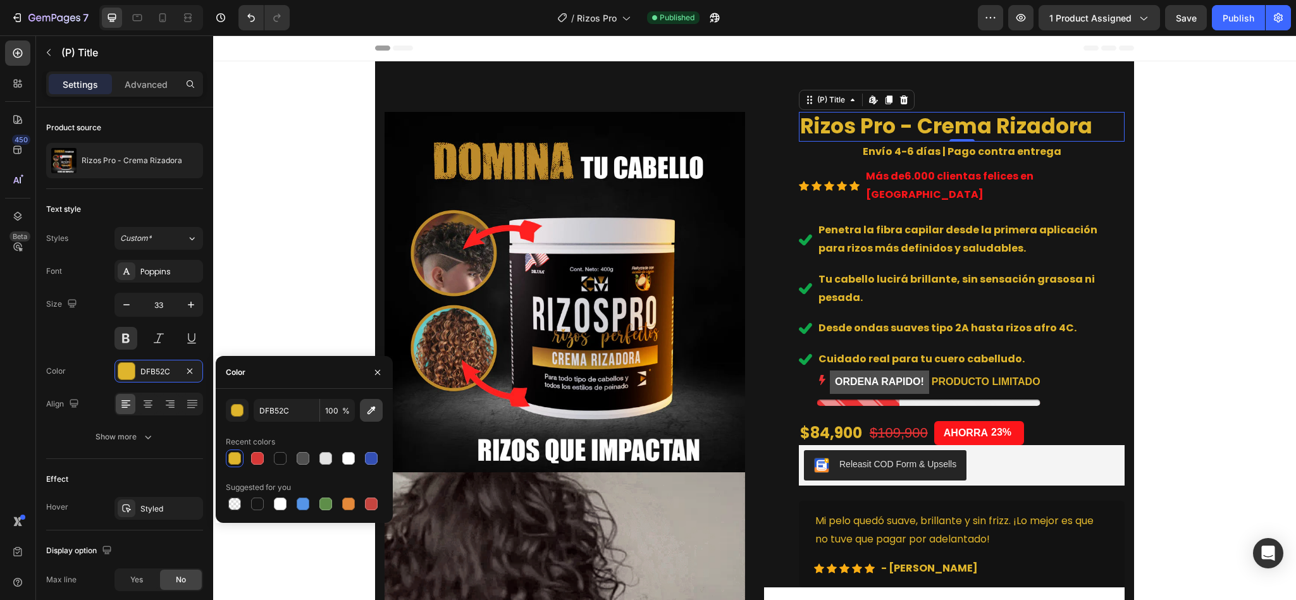
click at [378, 416] on button "button" at bounding box center [371, 410] width 23 height 23
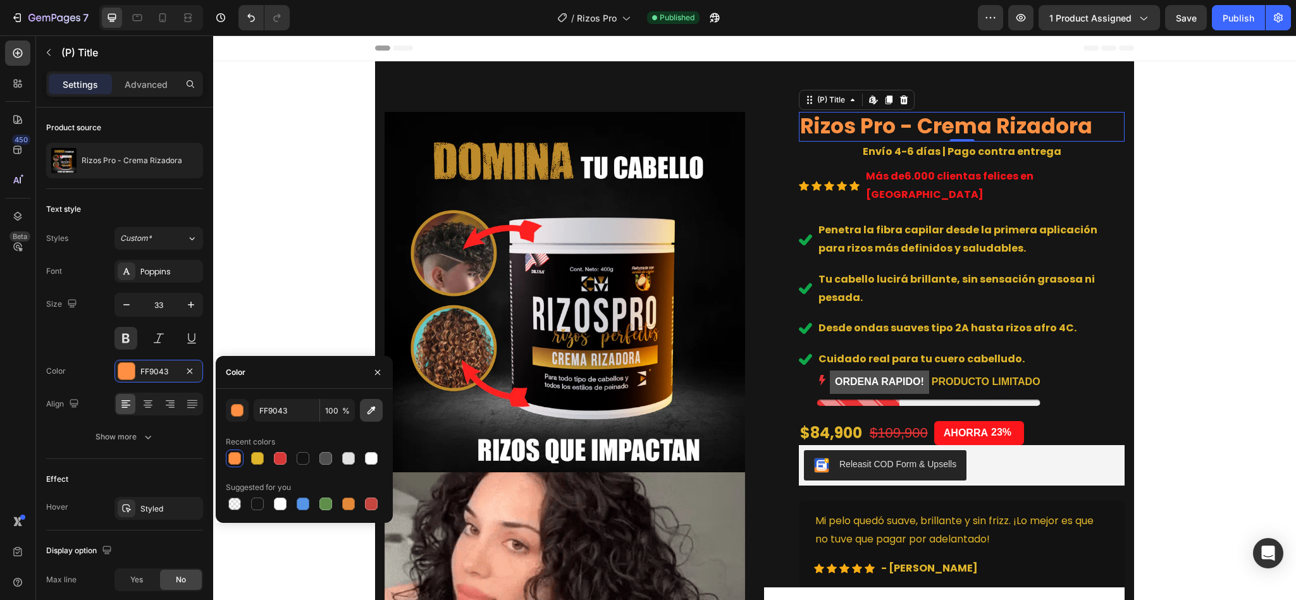
click at [376, 416] on icon "button" at bounding box center [371, 410] width 13 height 13
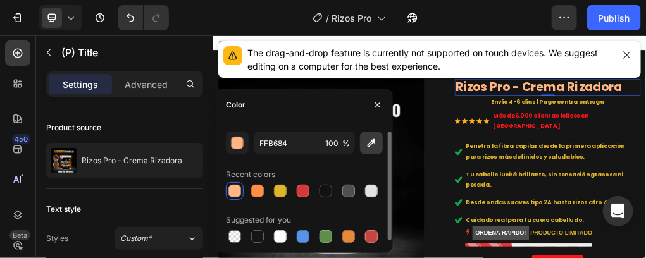
click at [370, 139] on icon "button" at bounding box center [371, 143] width 13 height 13
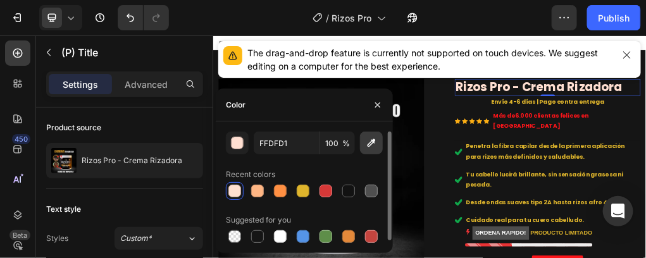
click at [376, 143] on icon "button" at bounding box center [371, 143] width 13 height 13
type input "FF7A4E"
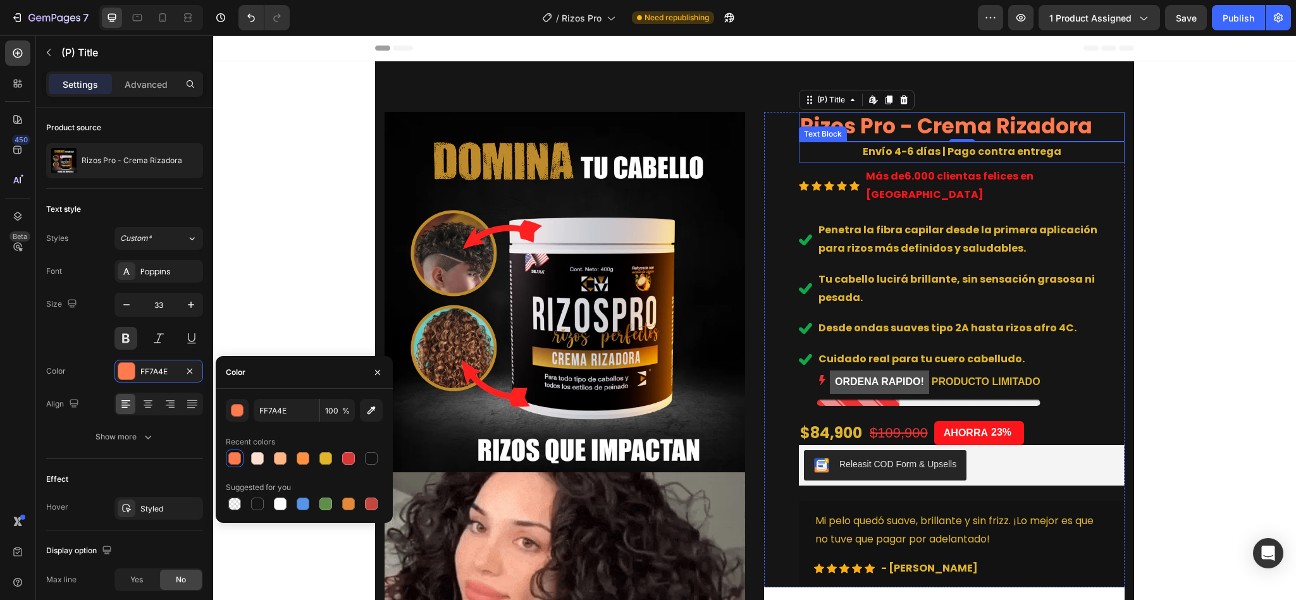
click at [921, 152] on p "Envío 4-6 días | Pago contra entrega" at bounding box center [961, 152] width 323 height 18
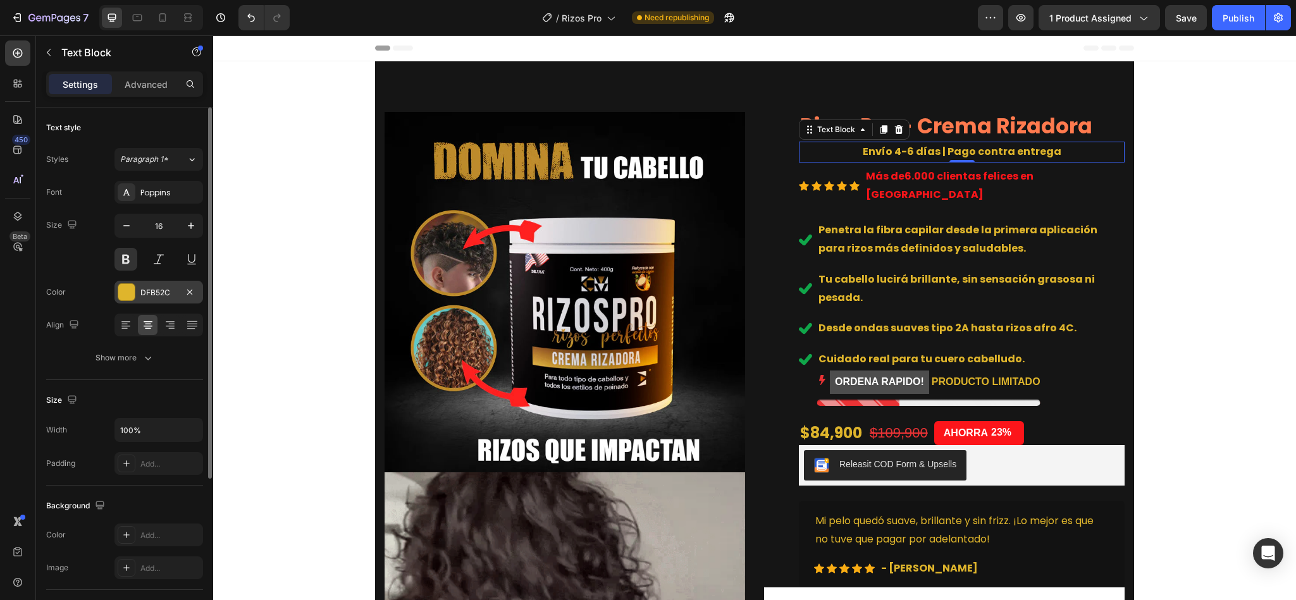
click at [149, 294] on div "DFB52C" at bounding box center [158, 292] width 37 height 11
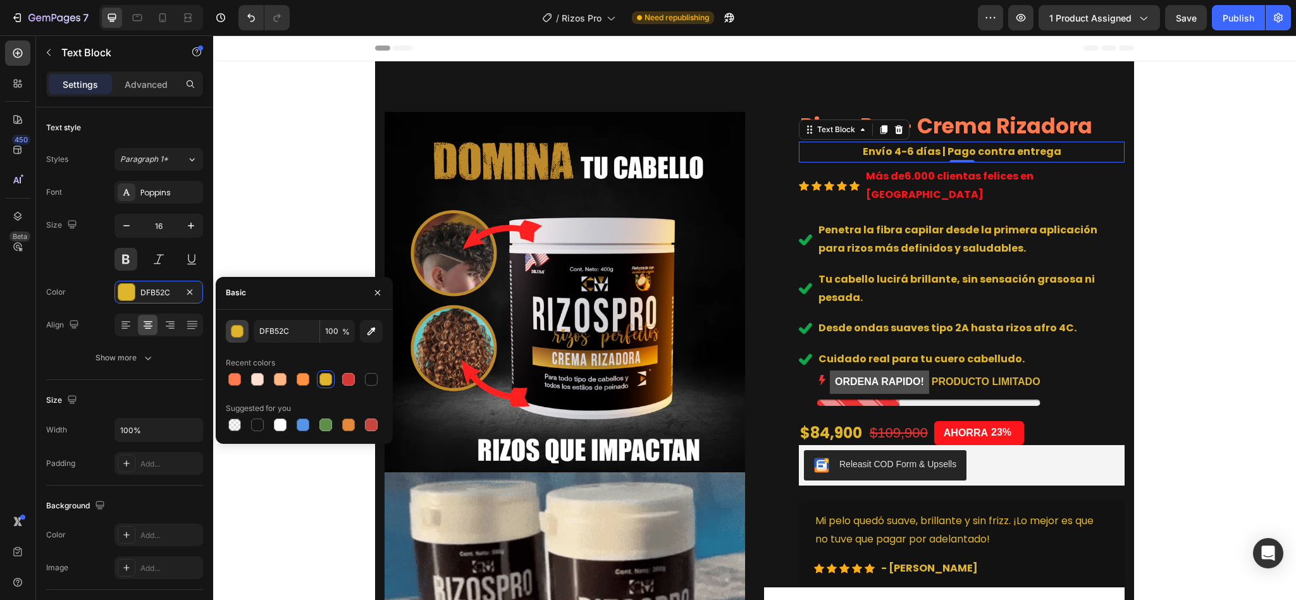
click at [242, 338] on button "button" at bounding box center [237, 331] width 23 height 23
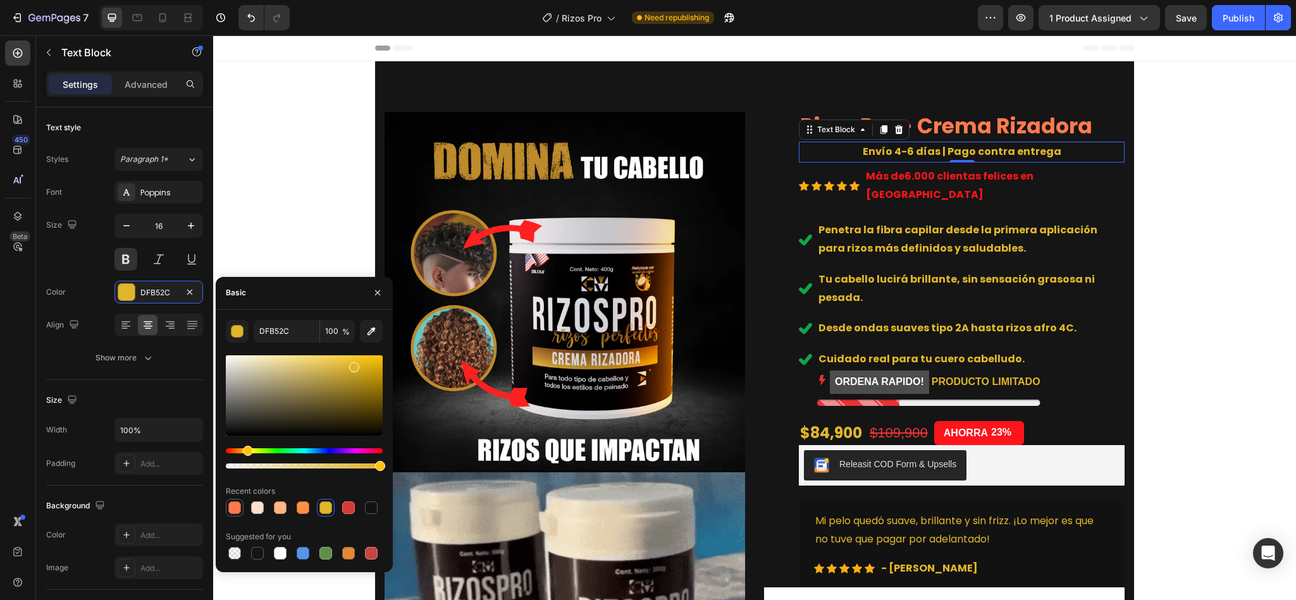
click at [234, 509] on div at bounding box center [234, 508] width 13 height 13
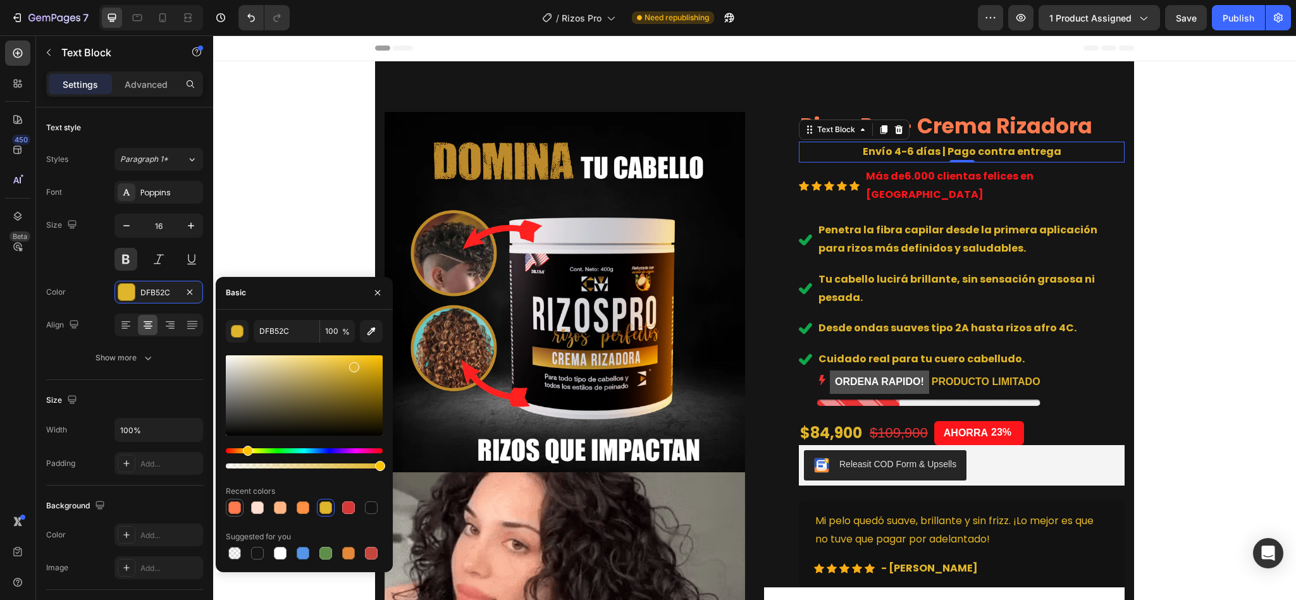
type input "FF7A4E"
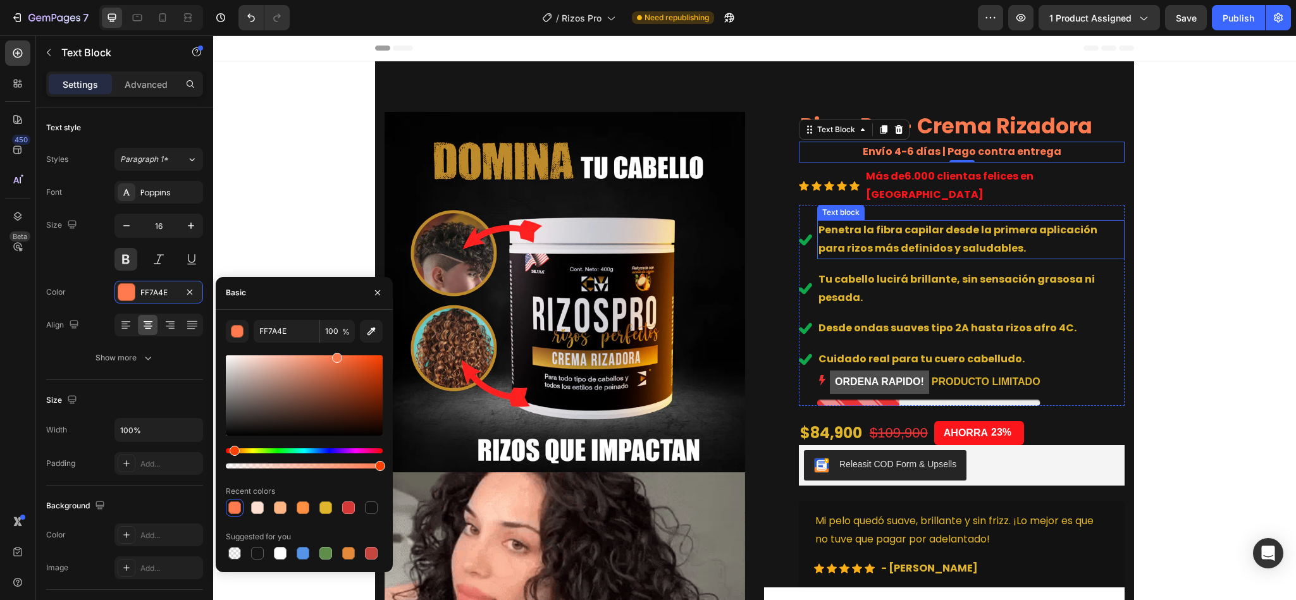
click at [885, 228] on p "Penetra la fibra capilar desde la primera aplicación para rizos más definidos y…" at bounding box center [971, 239] width 305 height 37
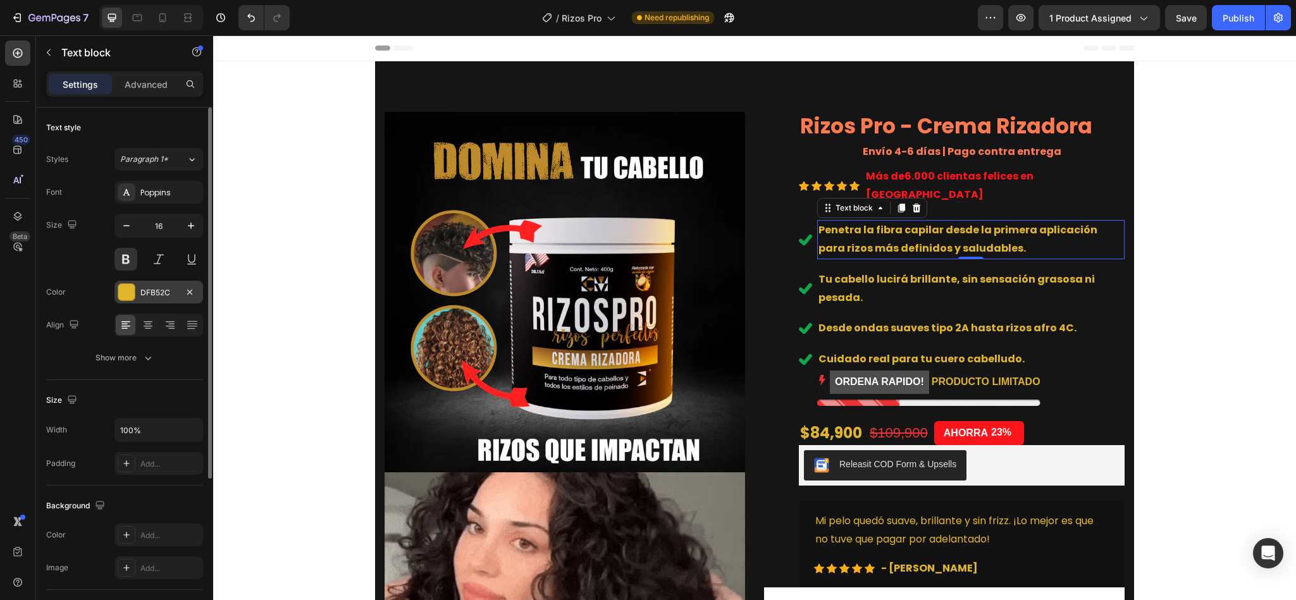
click at [168, 290] on div "DFB52C" at bounding box center [158, 292] width 37 height 11
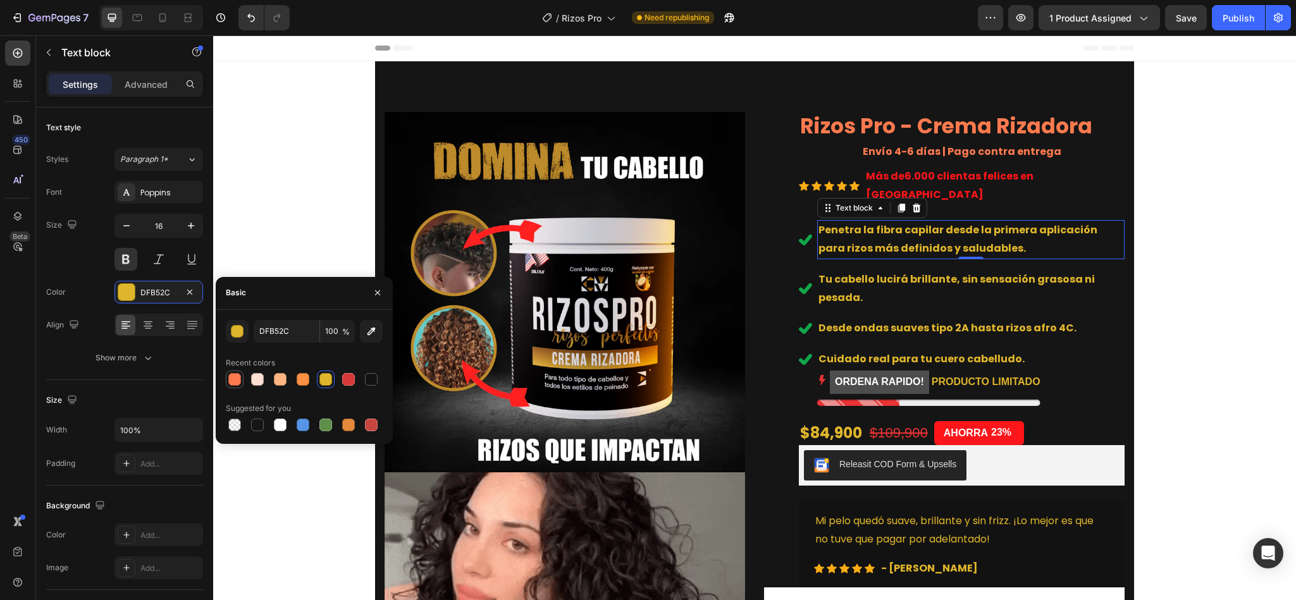
click at [232, 381] on div at bounding box center [234, 379] width 13 height 13
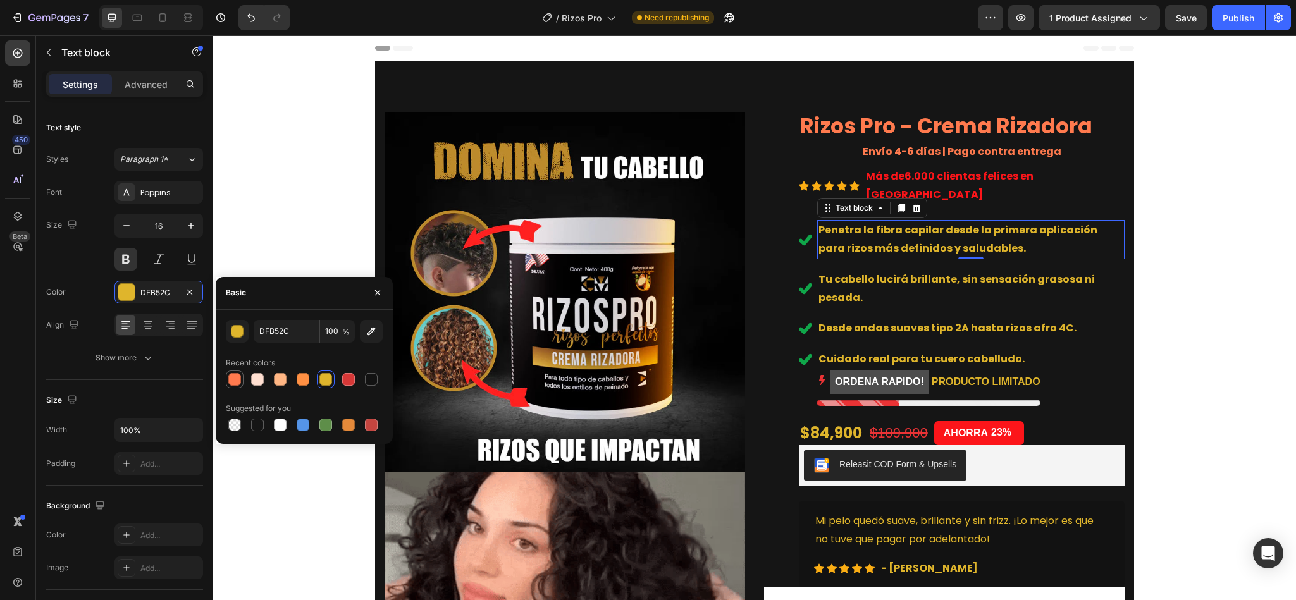
type input "FF7A4E"
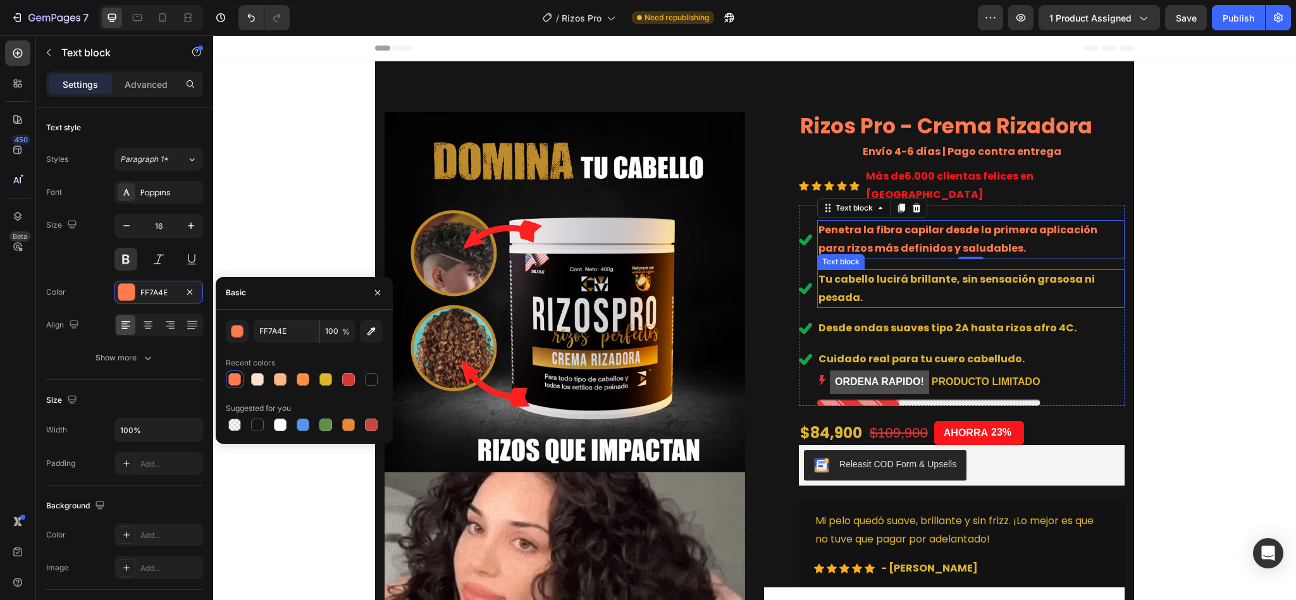
click at [827, 271] on p "Tu cabello lucirá brillante, sin sensación grasosa ni pesada." at bounding box center [971, 289] width 305 height 37
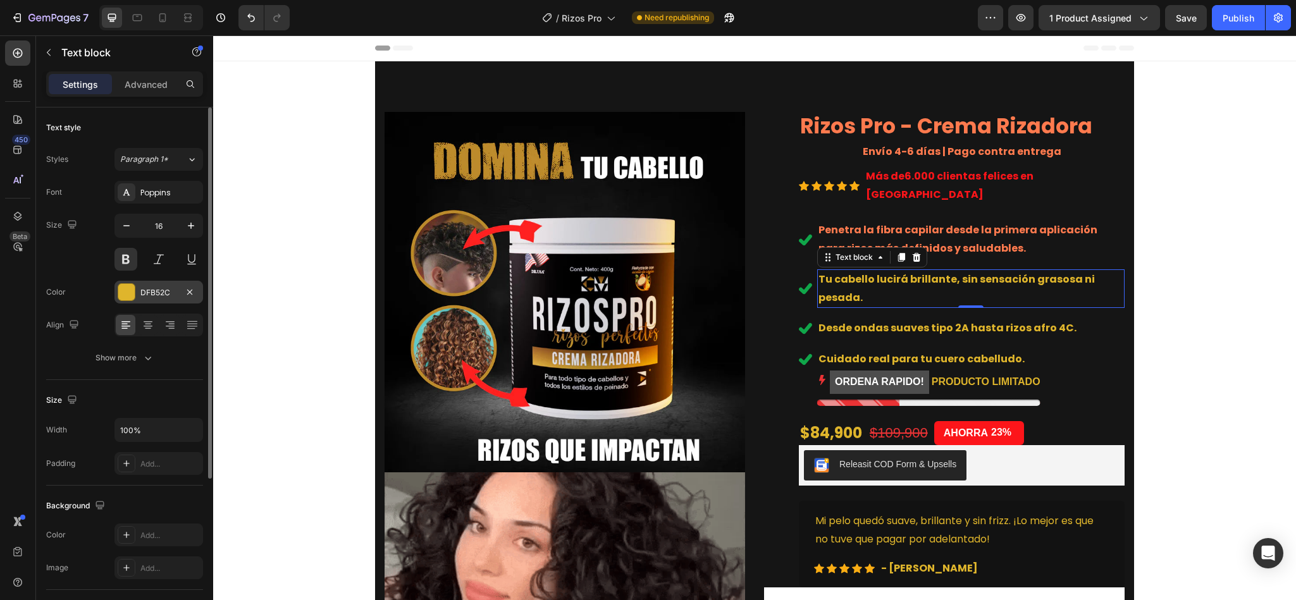
click at [165, 289] on div "DFB52C" at bounding box center [158, 292] width 37 height 11
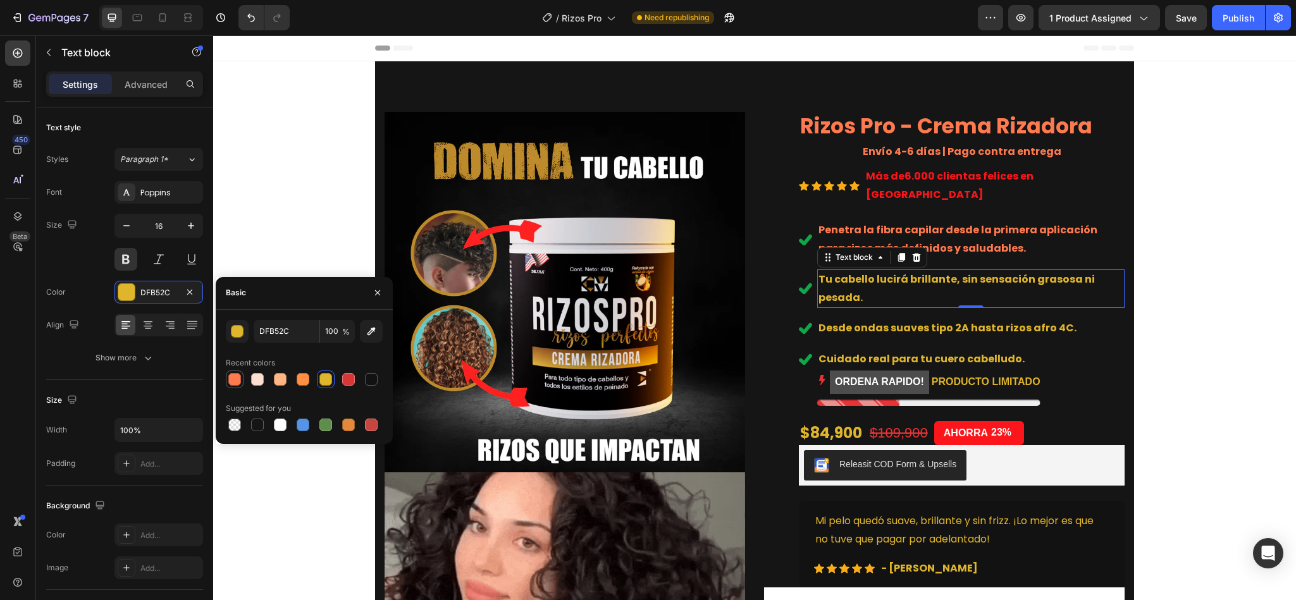
click at [228, 374] on div at bounding box center [234, 379] width 13 height 13
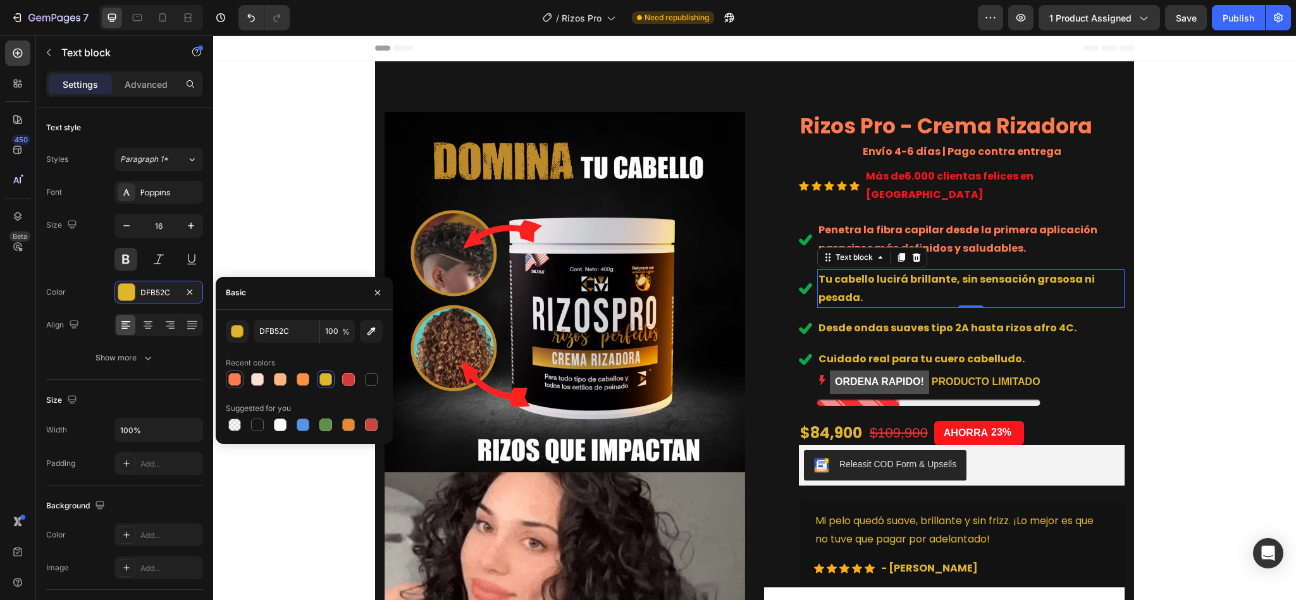
type input "FF7A4E"
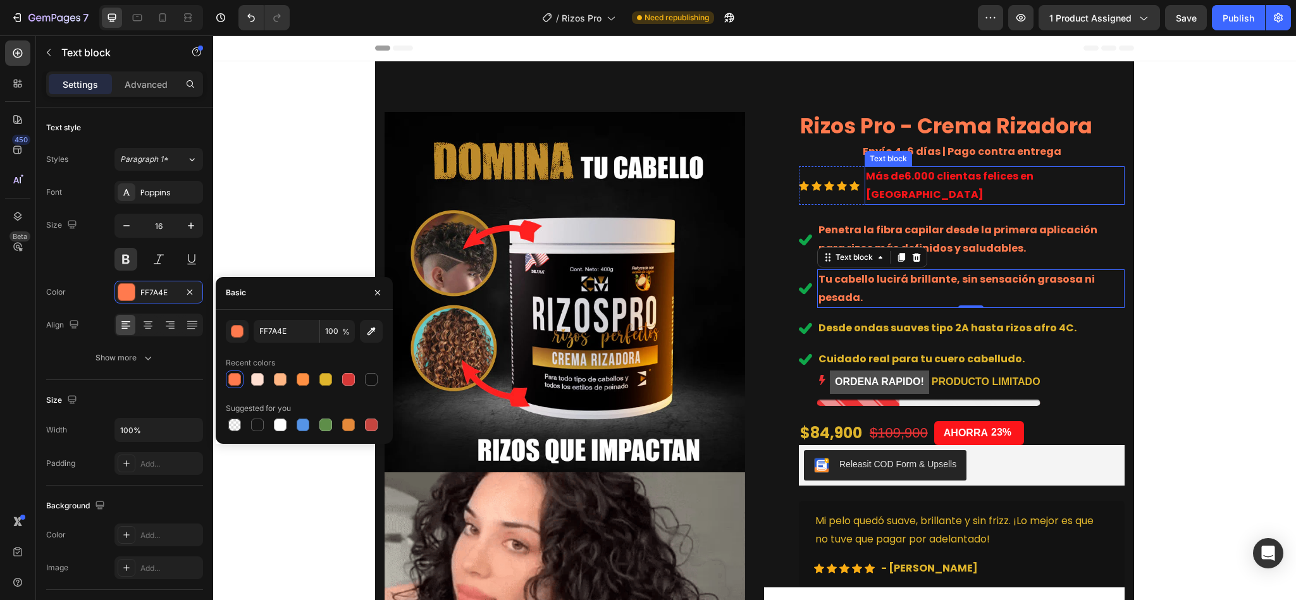
click at [903, 173] on strong "6.000 clientas felices en COLOMBIA" at bounding box center [950, 185] width 168 height 33
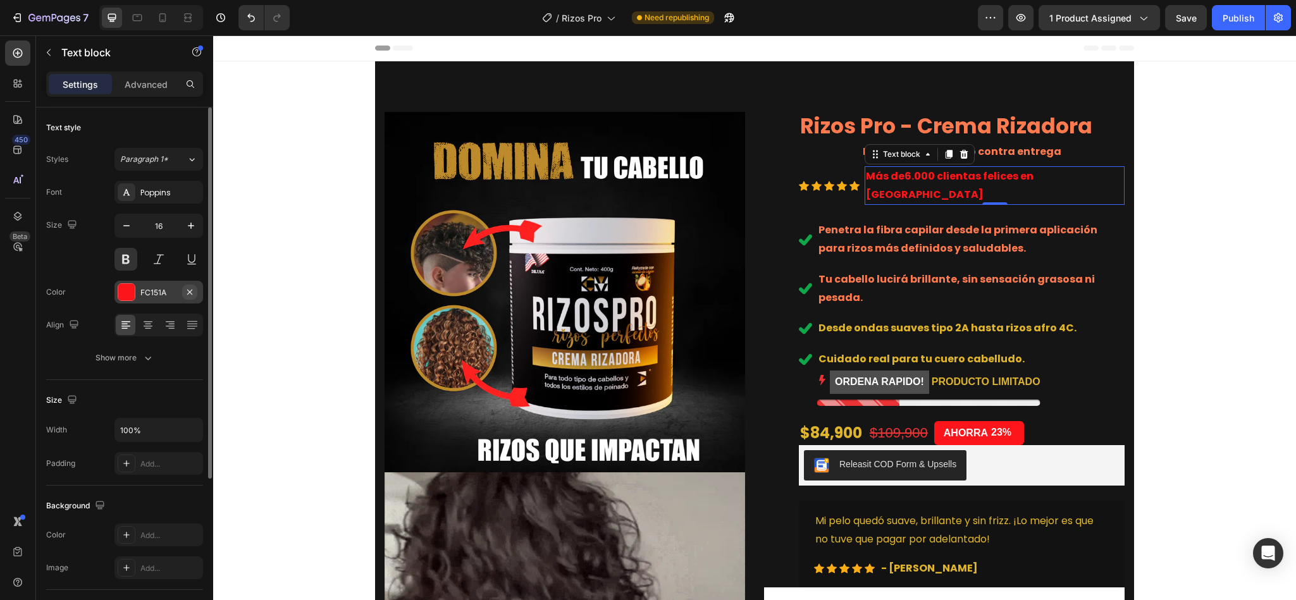
click at [182, 292] on button "button" at bounding box center [189, 292] width 15 height 15
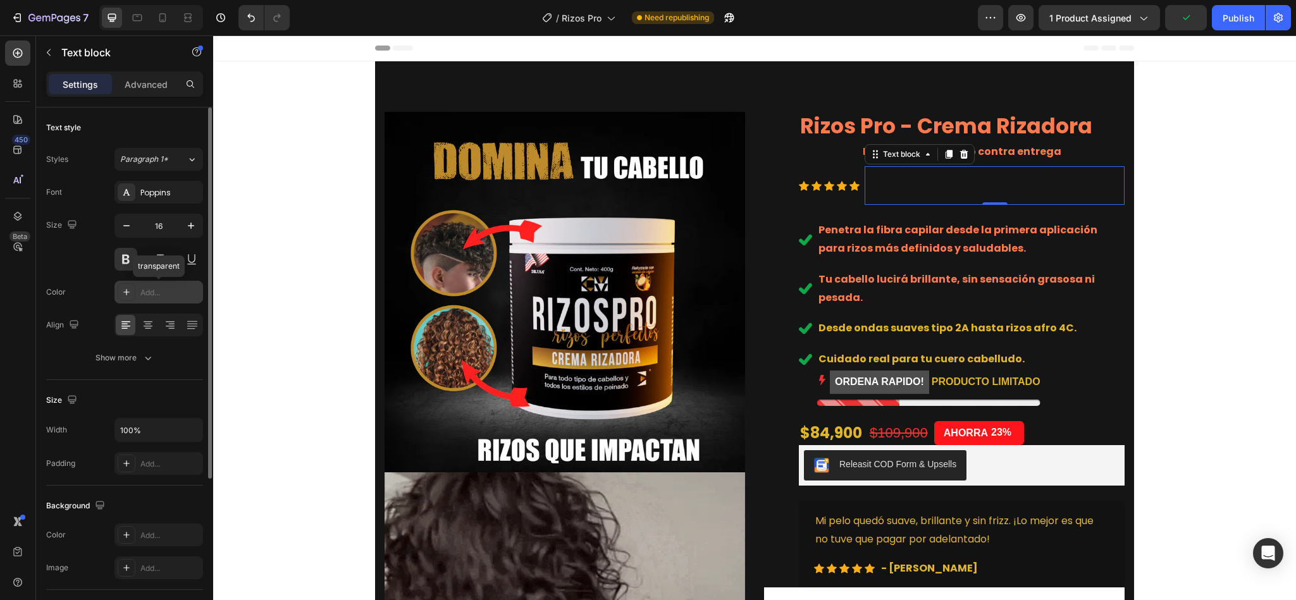
click at [158, 300] on div "Add..." at bounding box center [159, 292] width 89 height 23
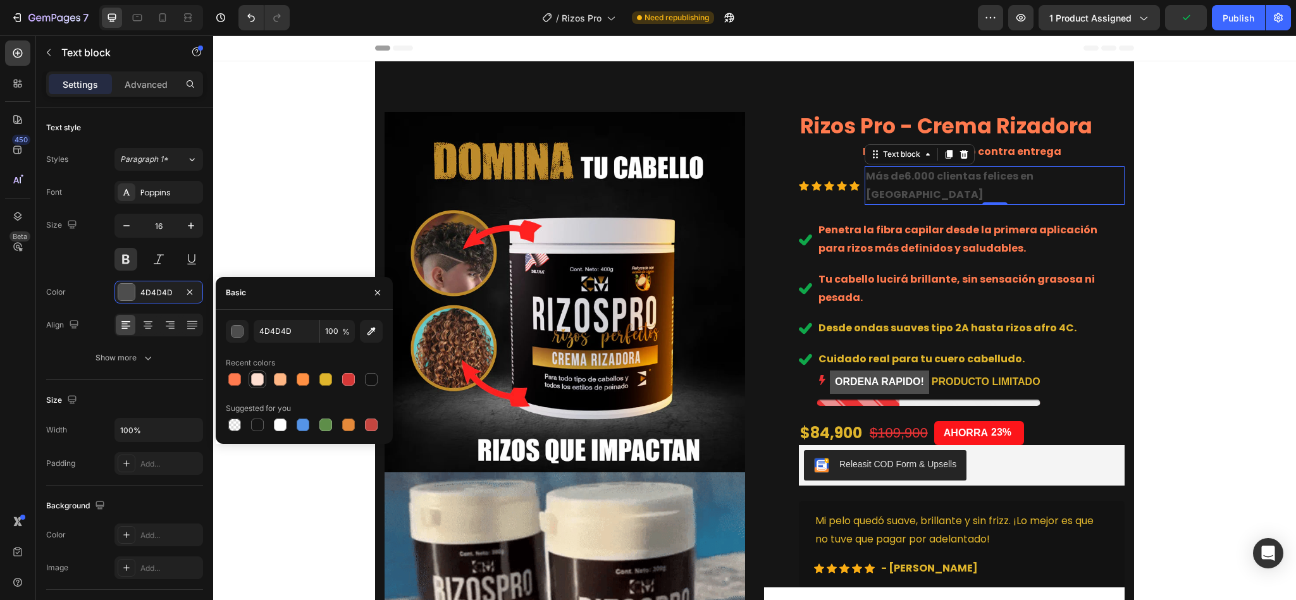
click at [259, 382] on div at bounding box center [257, 379] width 13 height 13
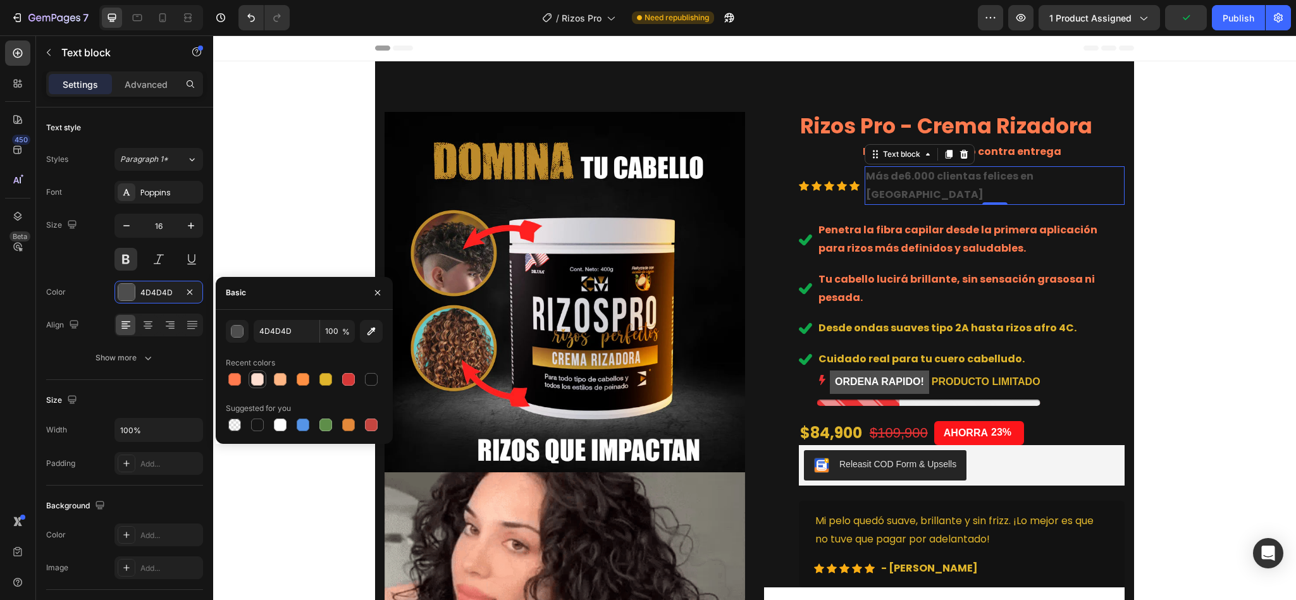
type input "FFDFD1"
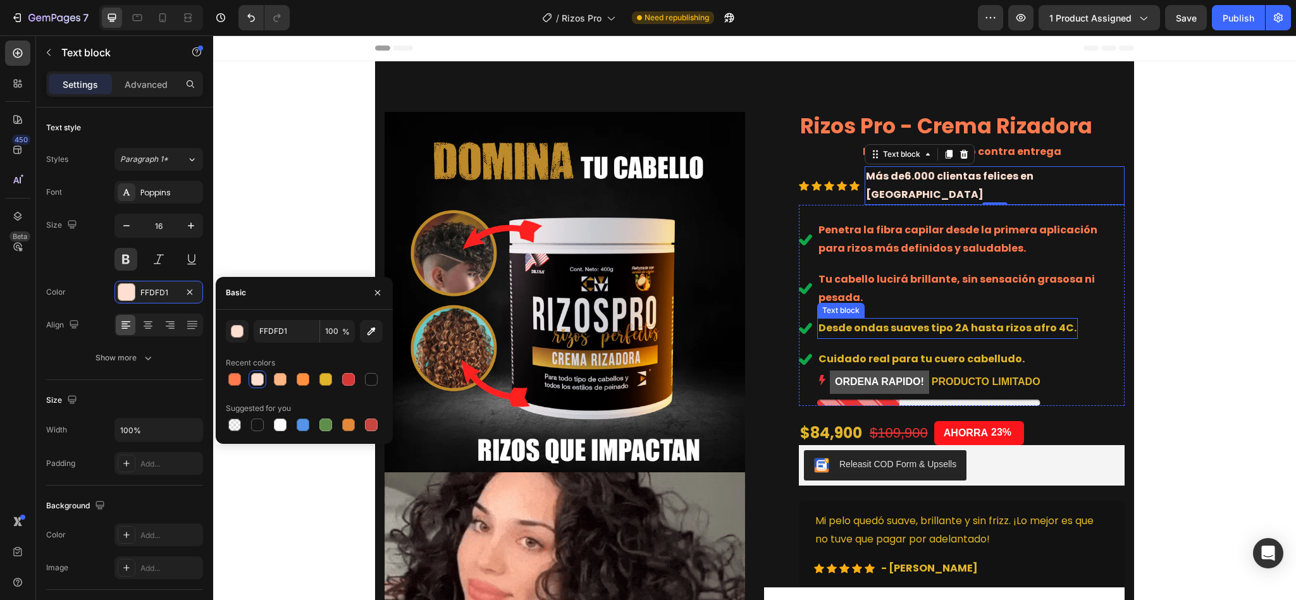
click at [865, 319] on p "Desde ondas suaves tipo 2A hasta rizos afro 4C." at bounding box center [948, 328] width 258 height 18
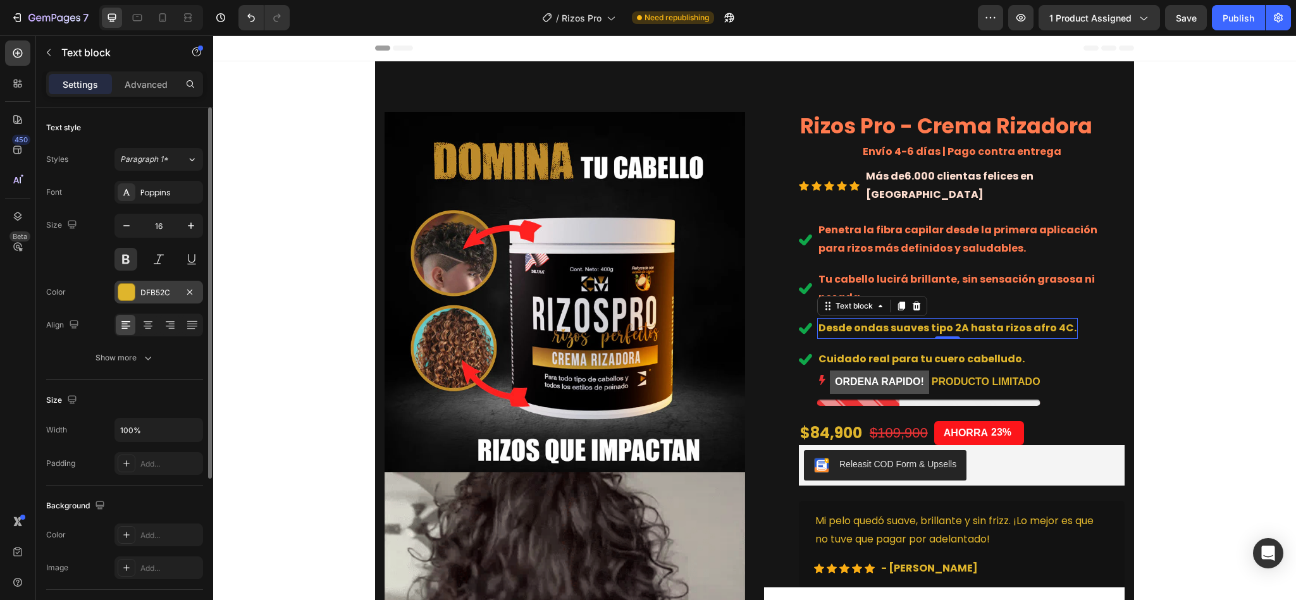
click at [144, 293] on div "DFB52C" at bounding box center [158, 292] width 37 height 11
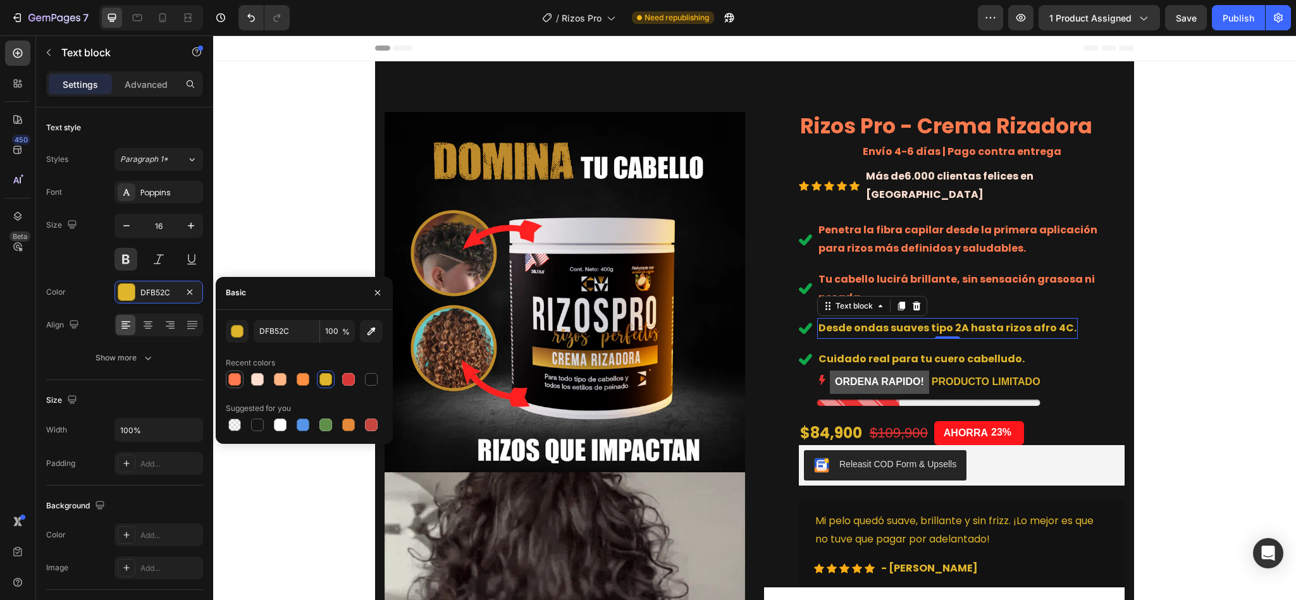
click at [233, 378] on div at bounding box center [234, 379] width 13 height 13
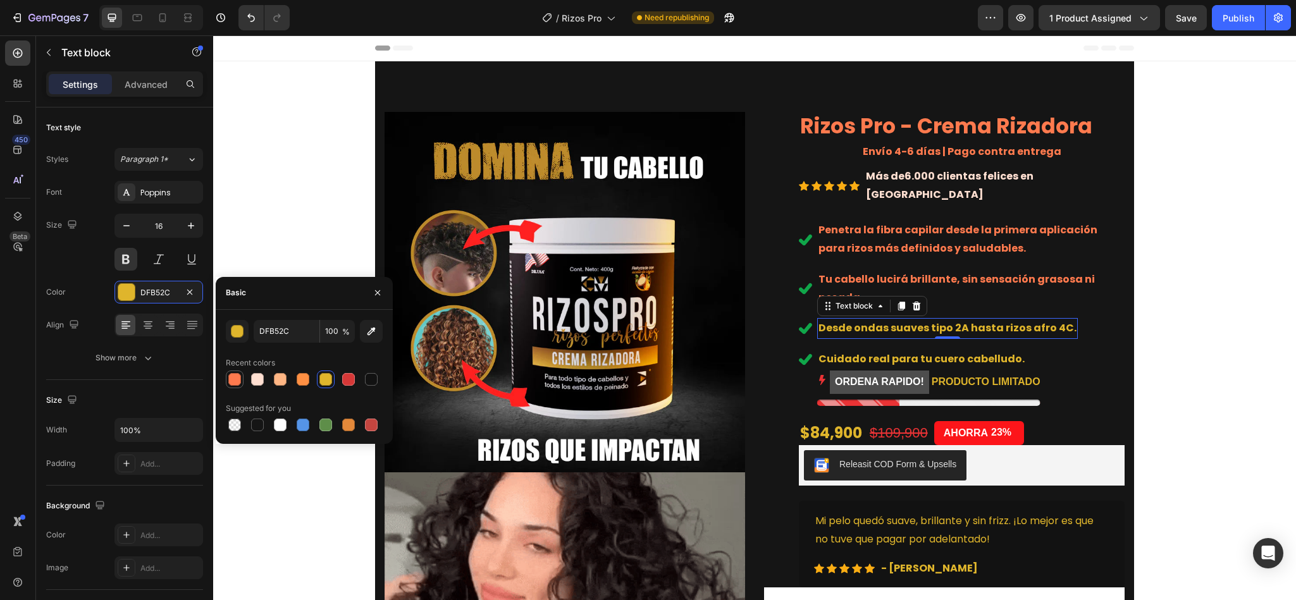
type input "FF7A4E"
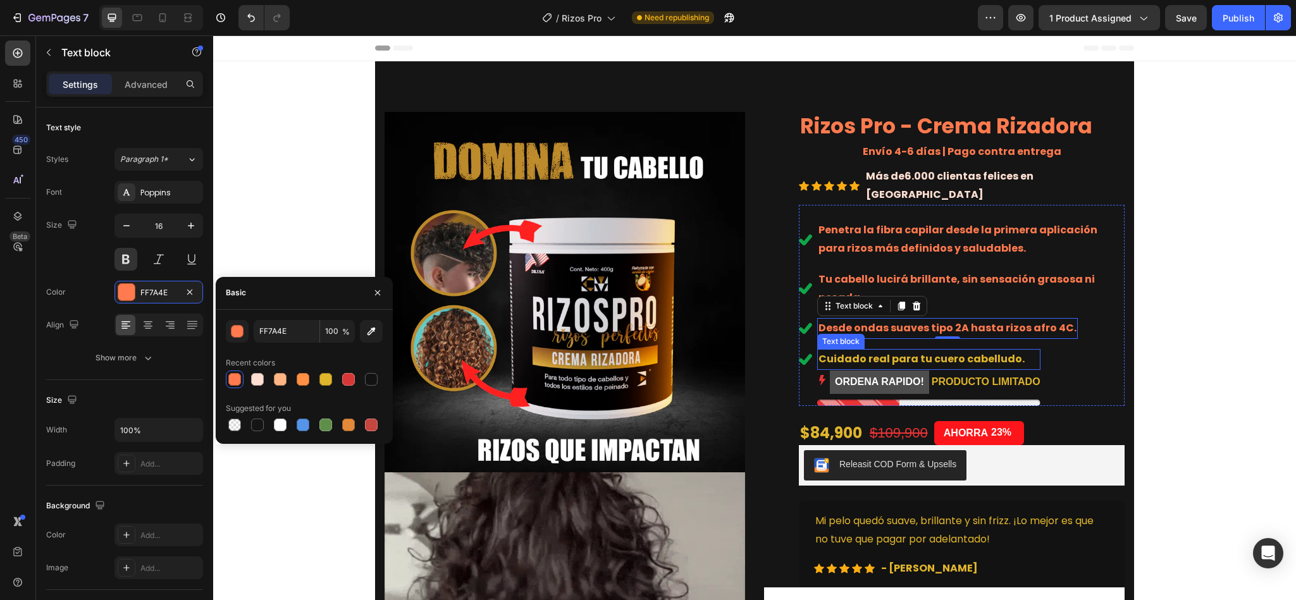
click at [926, 350] on p "Cuidado real para tu cuero cabelludo." at bounding box center [929, 359] width 221 height 18
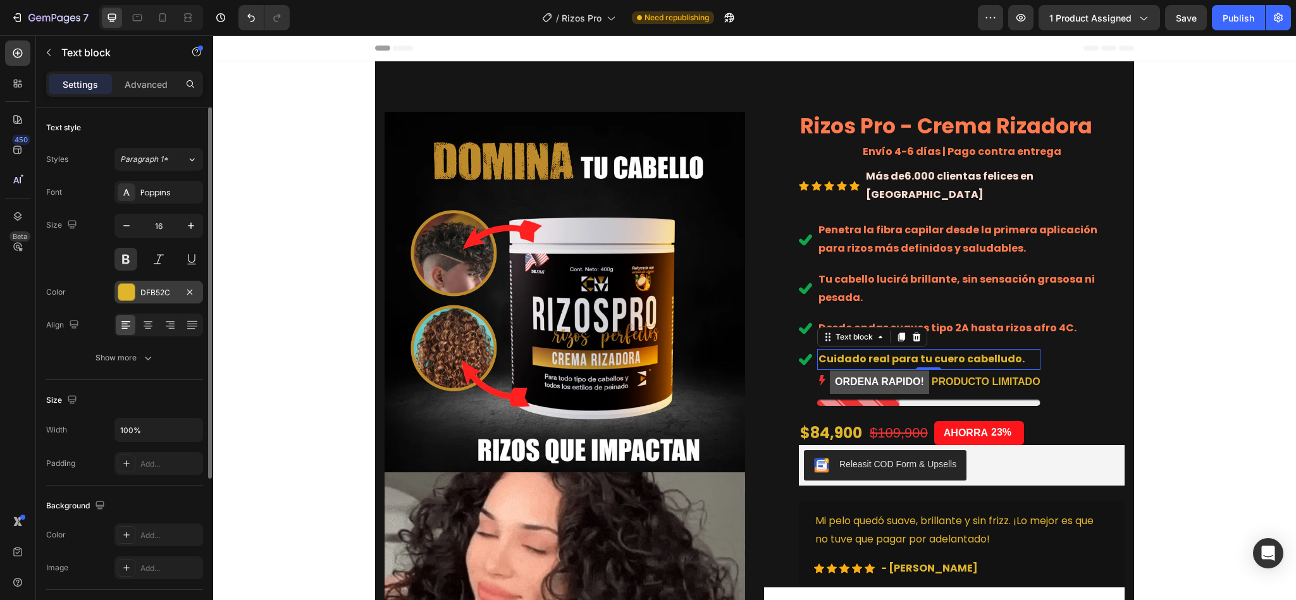
click at [158, 298] on div "DFB52C" at bounding box center [158, 292] width 37 height 11
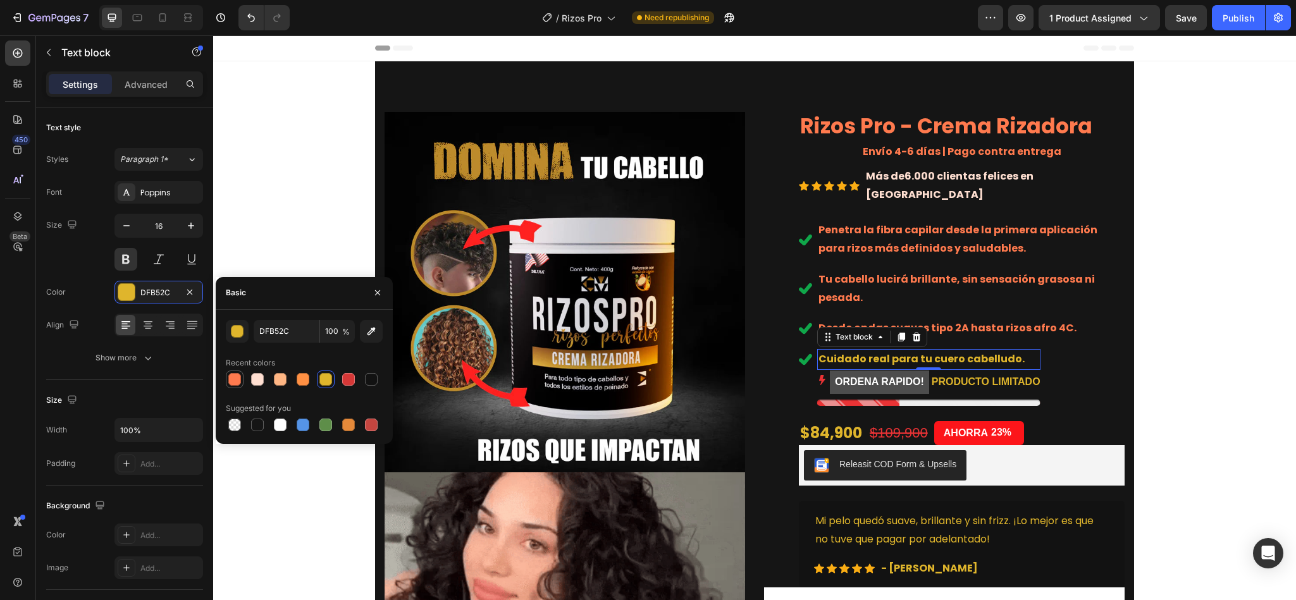
click at [227, 376] on div at bounding box center [234, 379] width 15 height 15
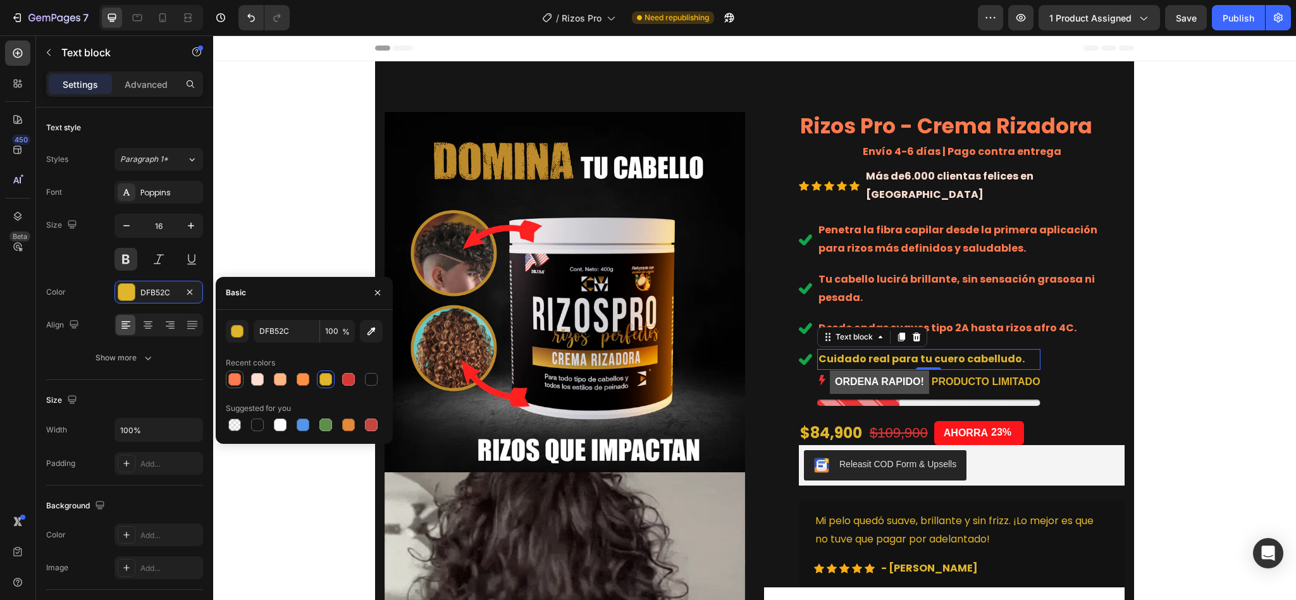
type input "FF7A4E"
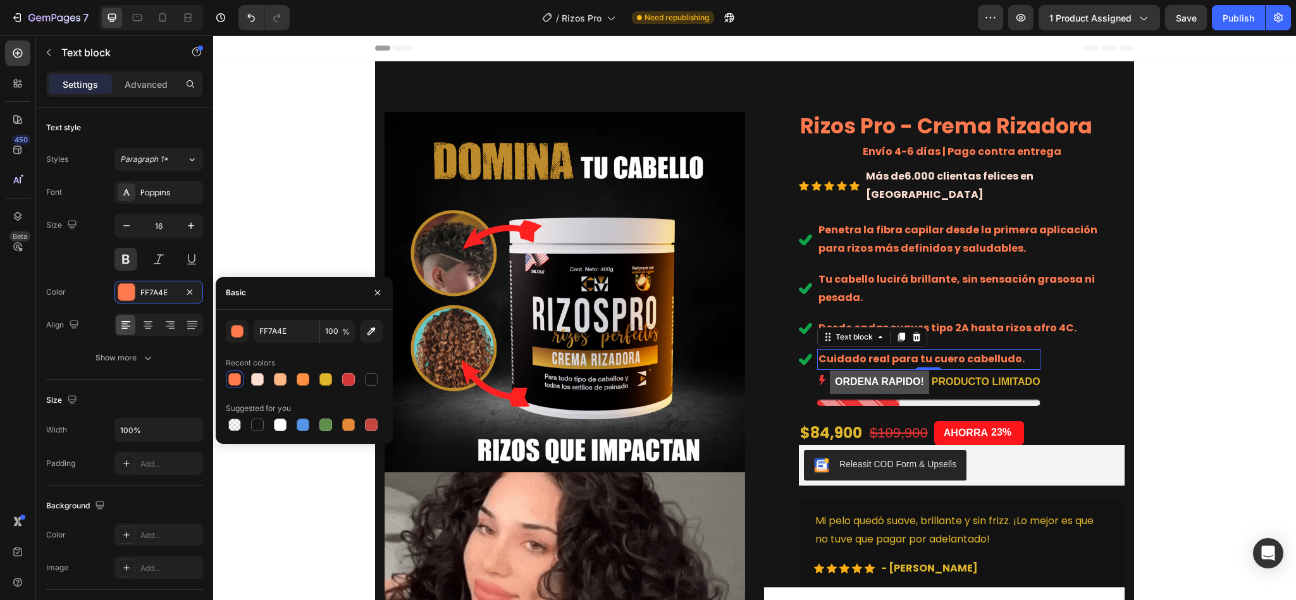
click at [232, 376] on div at bounding box center [234, 379] width 13 height 13
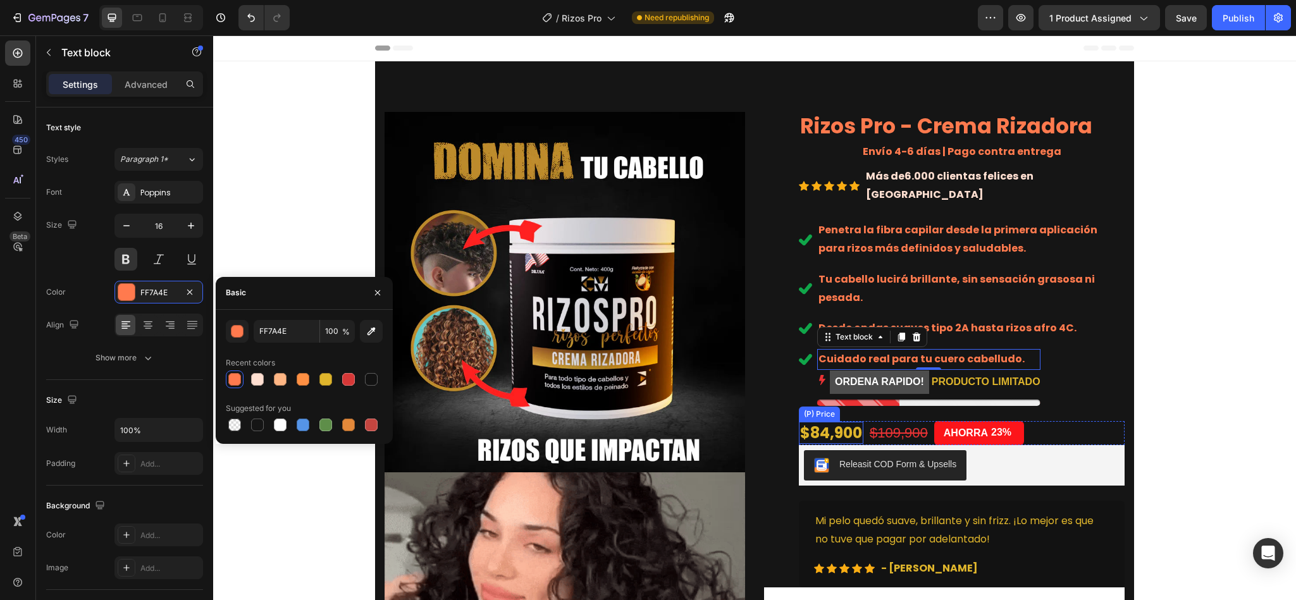
click at [809, 422] on div "$84,900" at bounding box center [831, 433] width 65 height 22
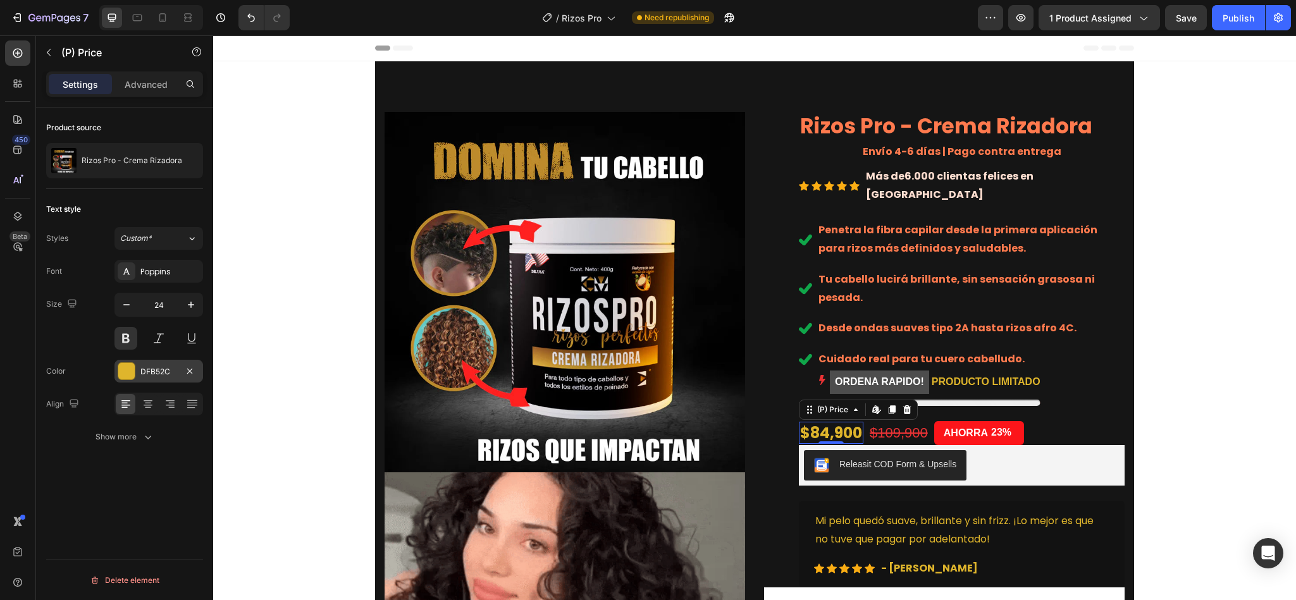
click at [143, 372] on div "DFB52C" at bounding box center [158, 371] width 37 height 11
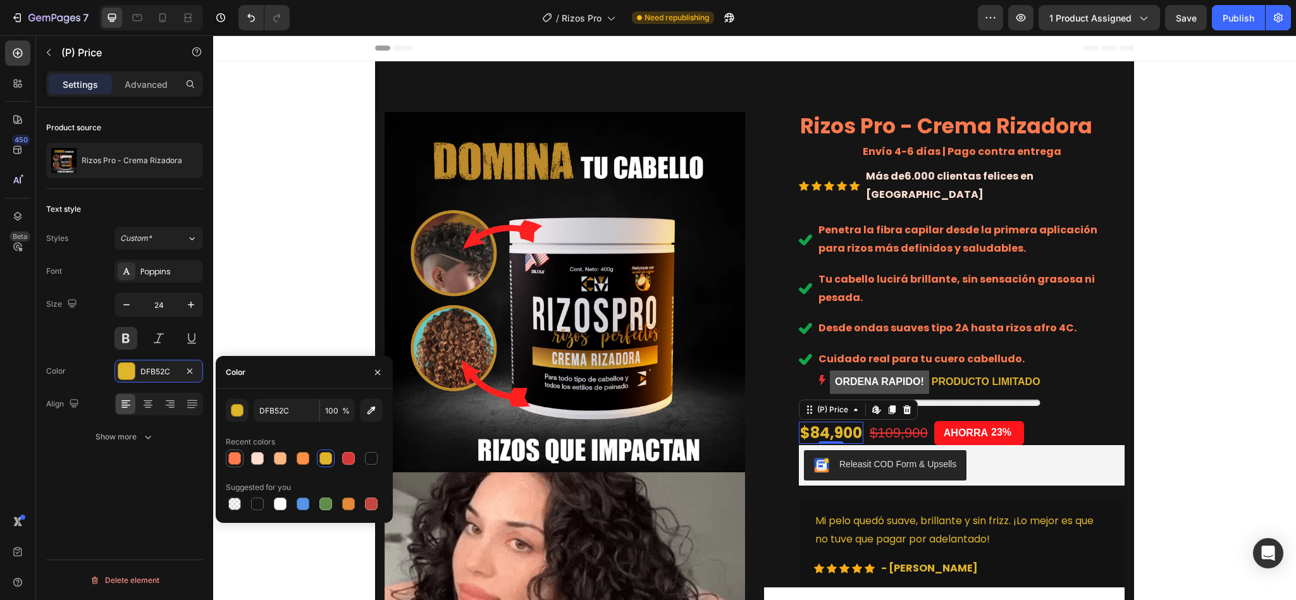
click at [237, 462] on div at bounding box center [234, 458] width 13 height 13
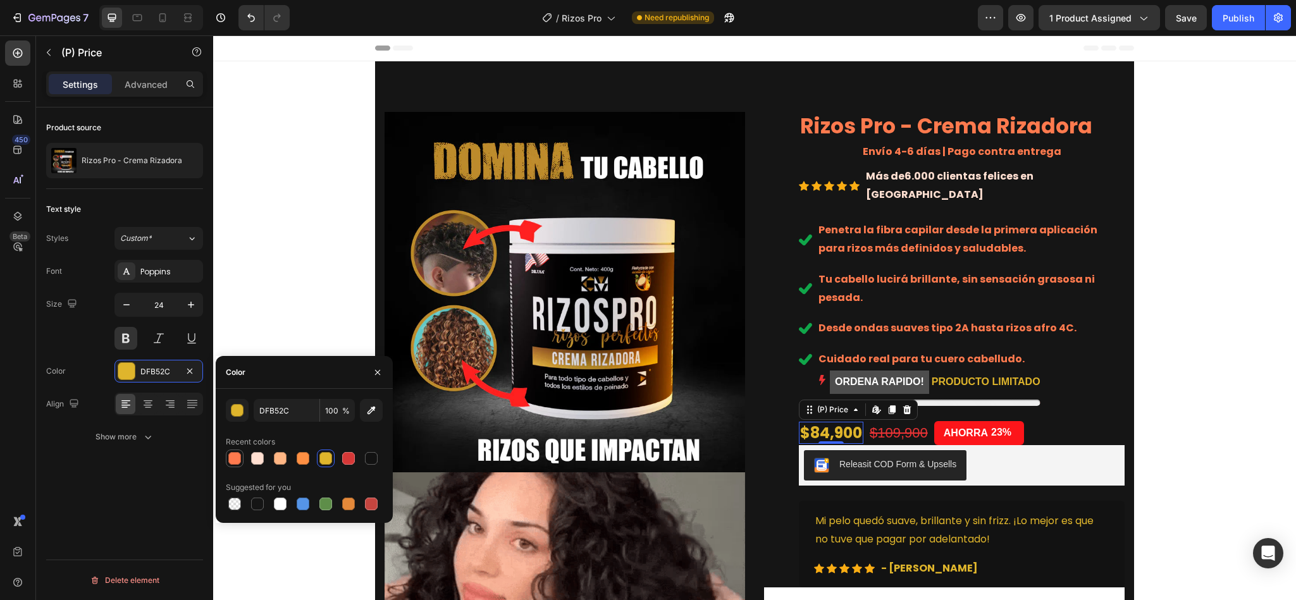
type input "FF7A4E"
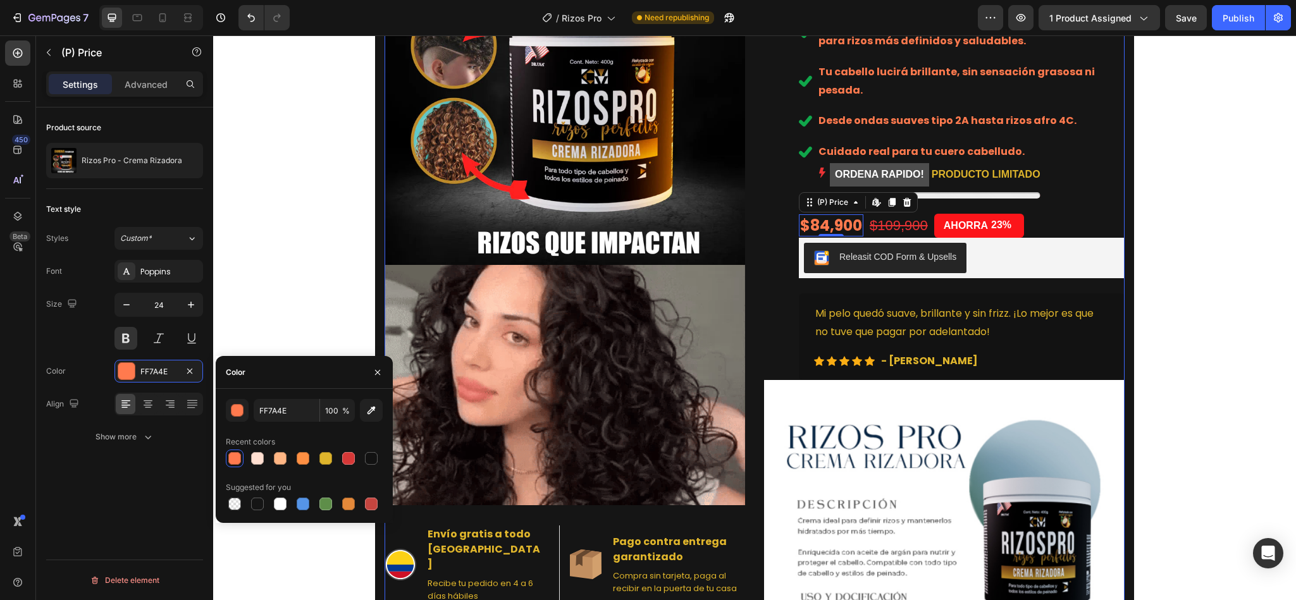
scroll to position [213, 0]
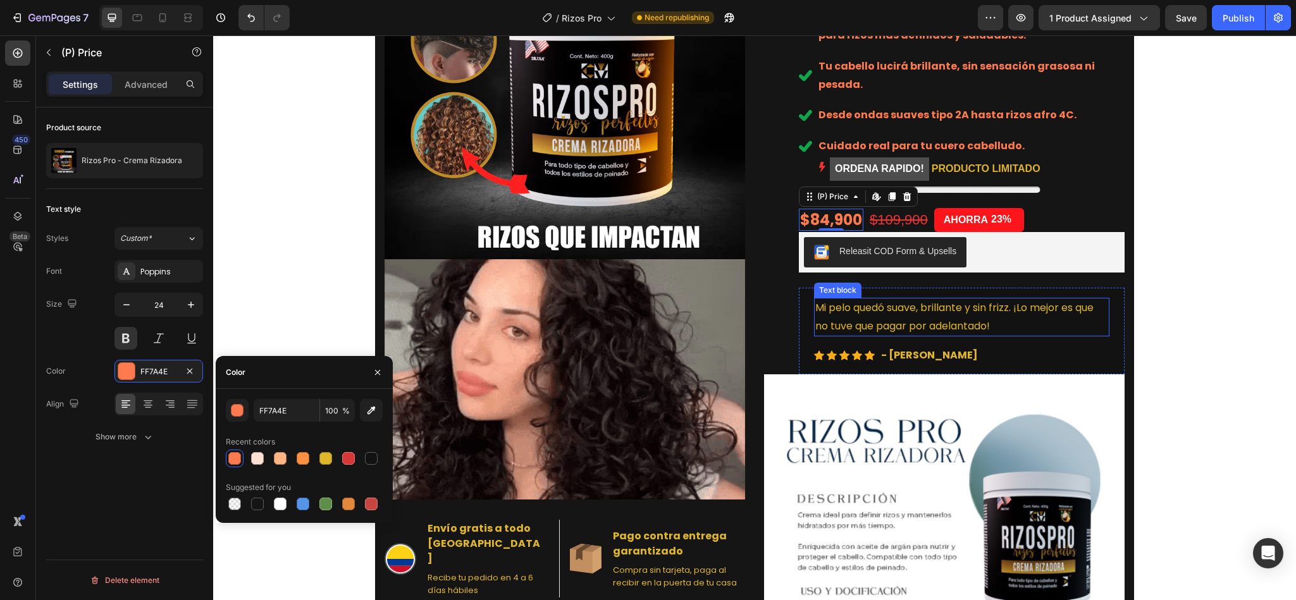
click at [898, 299] on p "Mi pelo quedó suave, brillante y sin frizz. ¡Lo mejor es que no tuve que pagar …" at bounding box center [961, 317] width 293 height 37
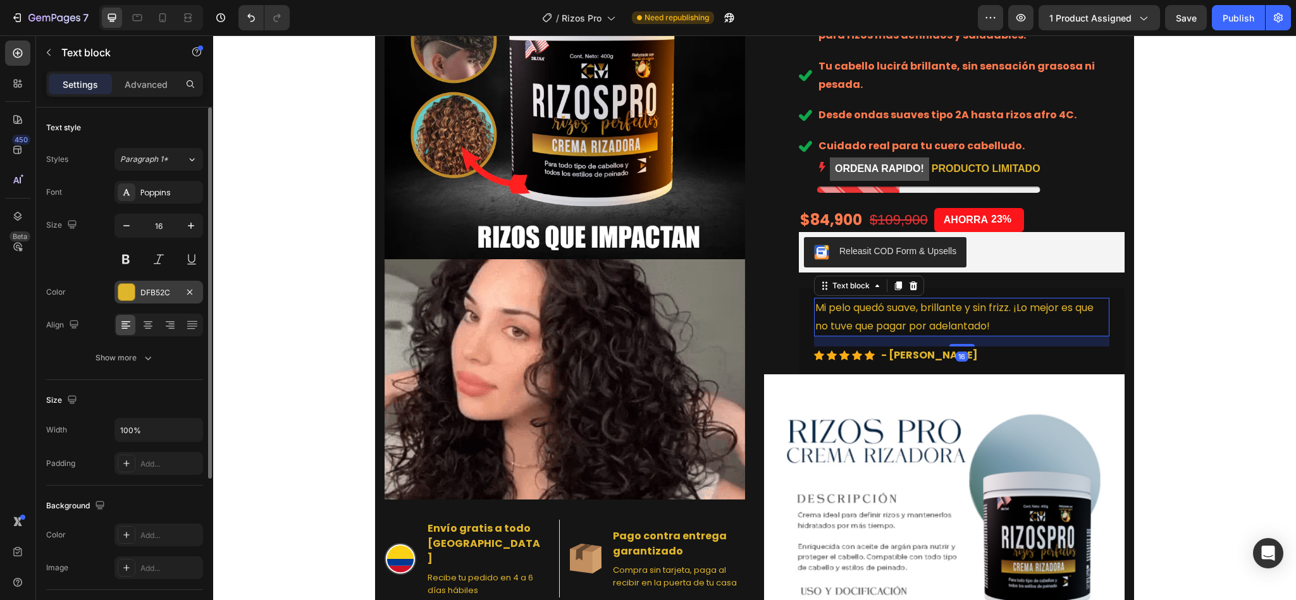
click at [156, 300] on div "DFB52C" at bounding box center [159, 292] width 89 height 23
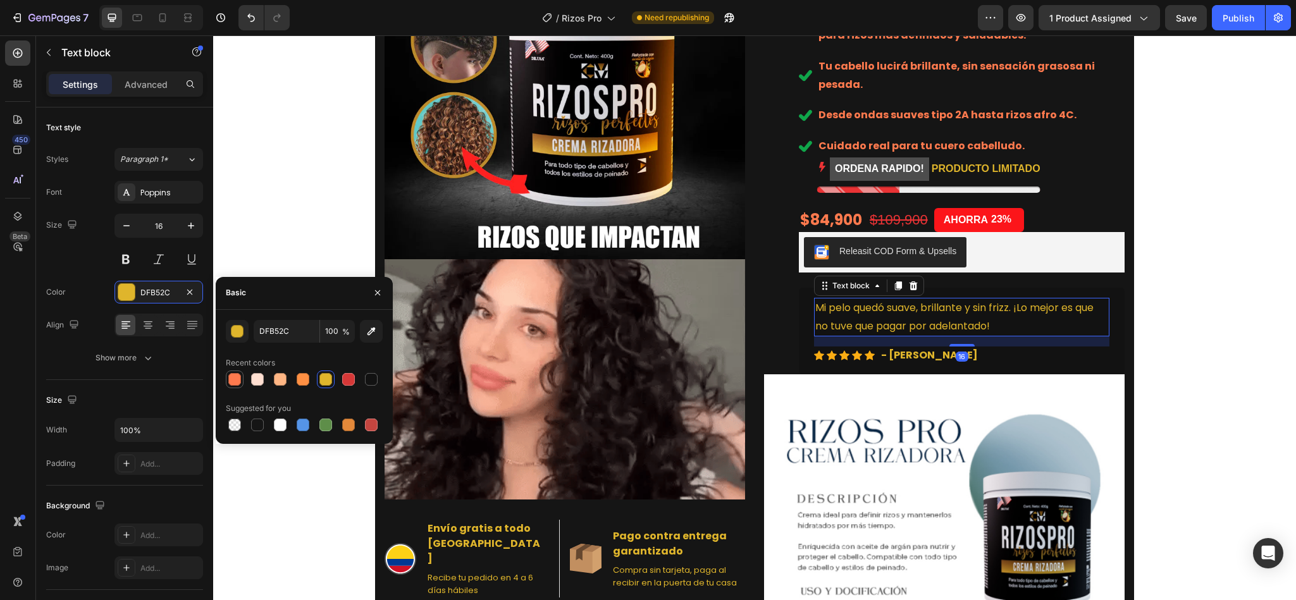
click at [235, 372] on div at bounding box center [234, 379] width 15 height 15
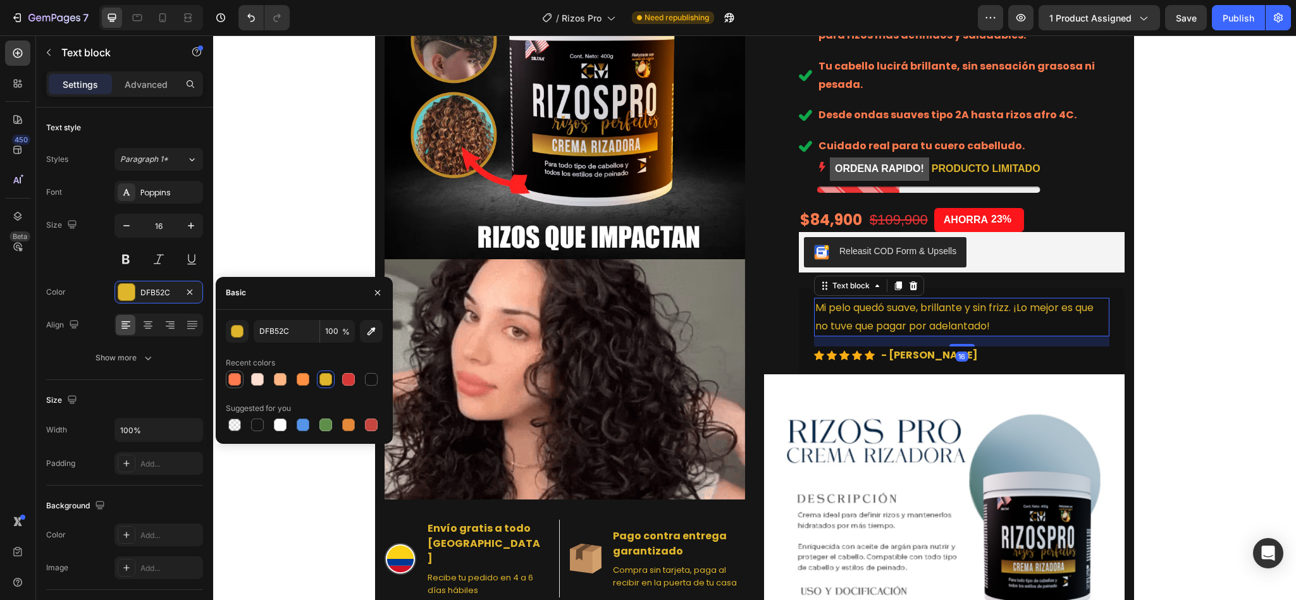
type input "FF7A4E"
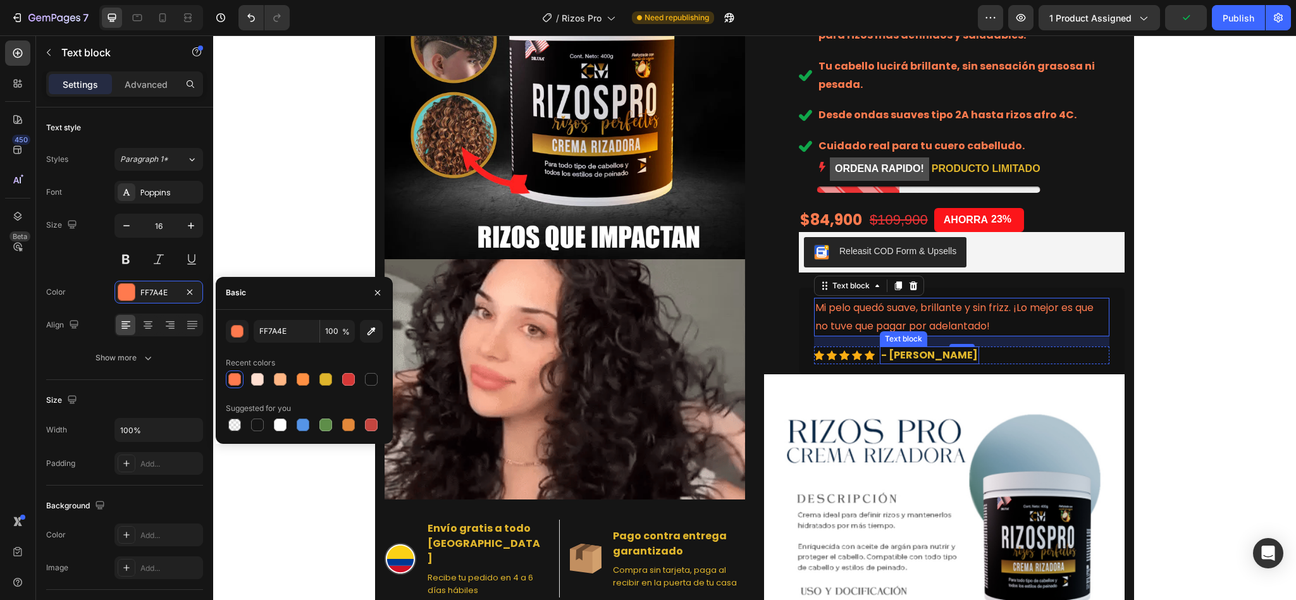
click at [898, 348] on p "- Valentina R., Bello" at bounding box center [929, 355] width 97 height 15
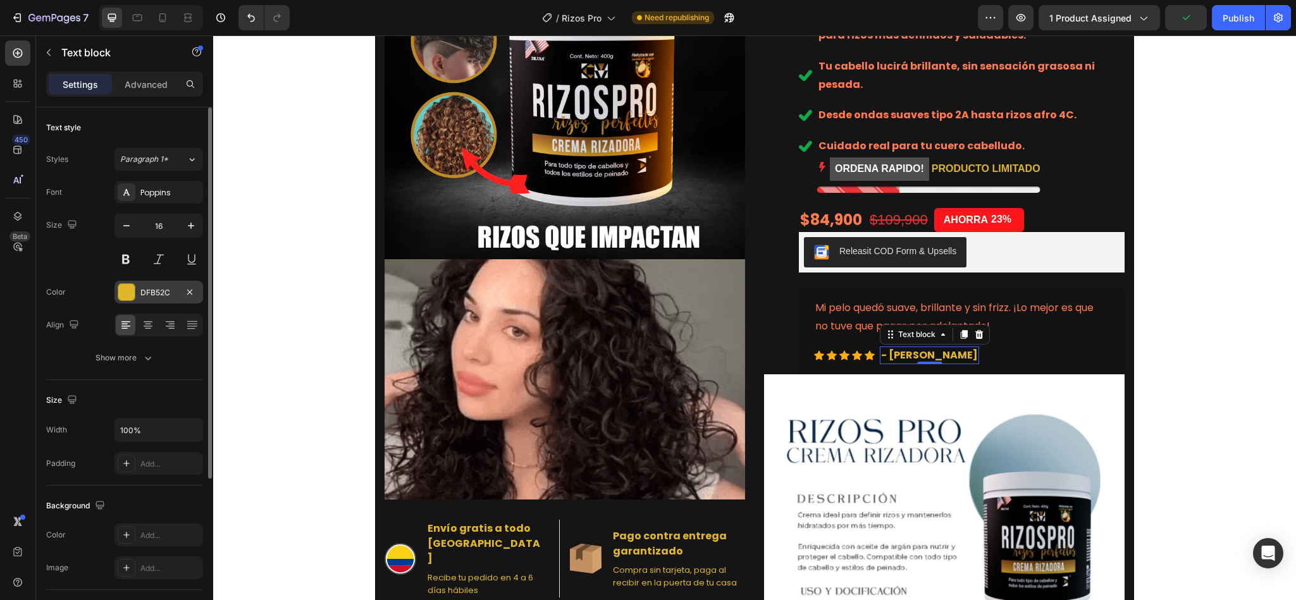
click at [133, 296] on div at bounding box center [126, 292] width 16 height 16
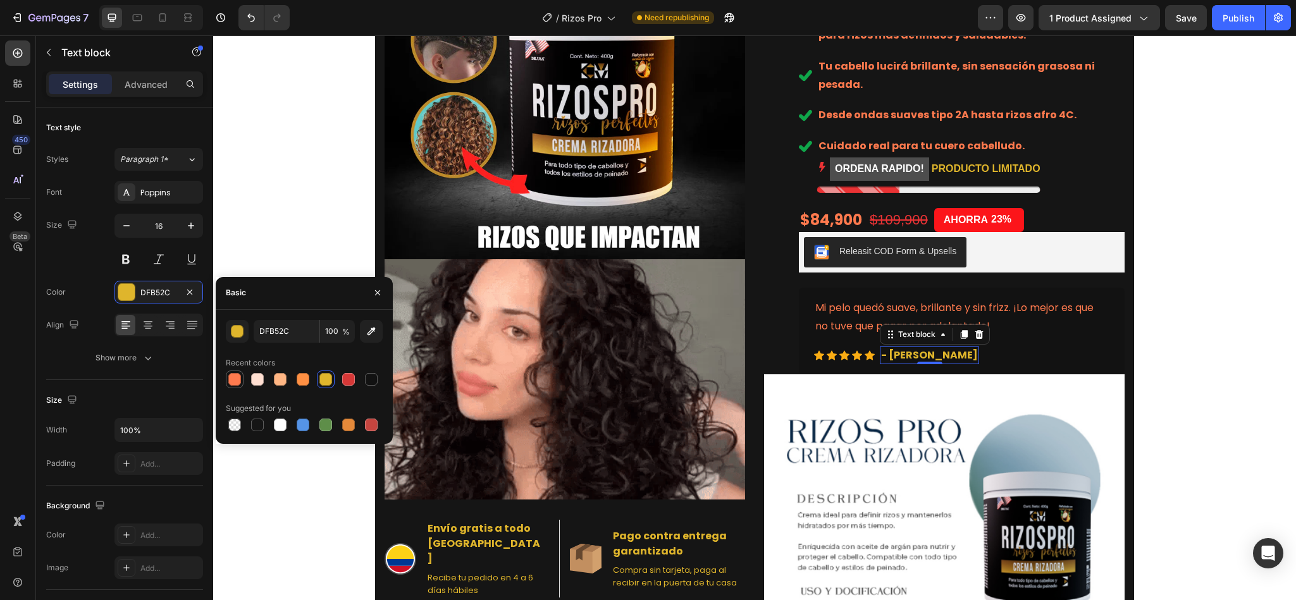
click at [235, 384] on div at bounding box center [234, 379] width 13 height 13
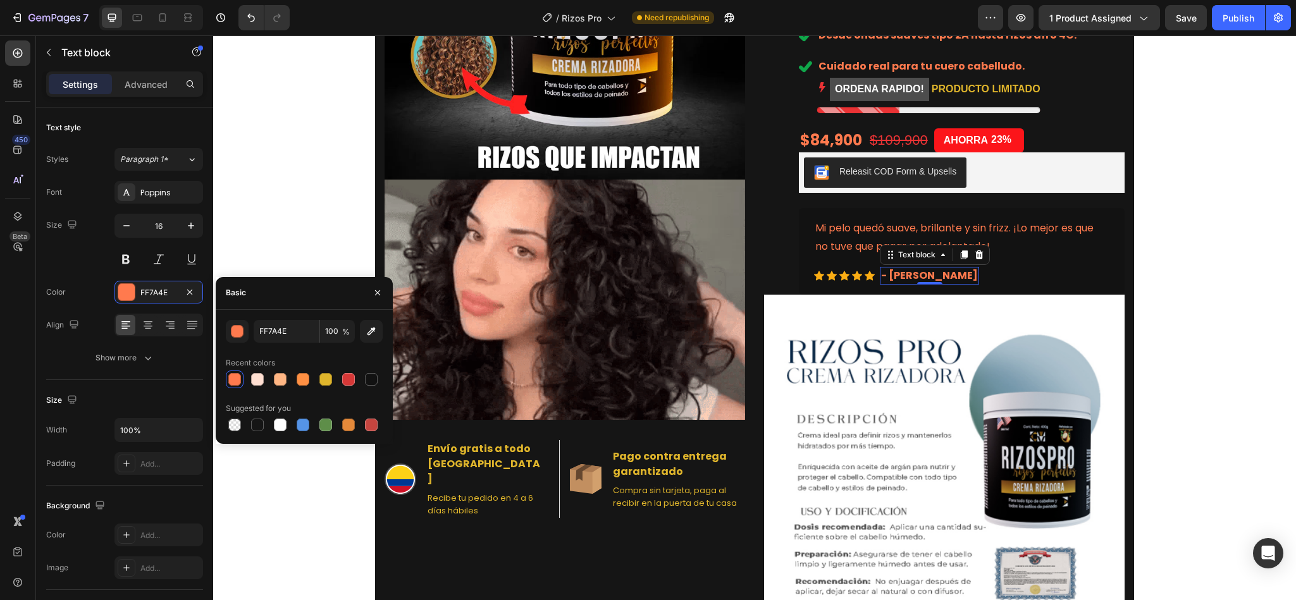
scroll to position [295, 0]
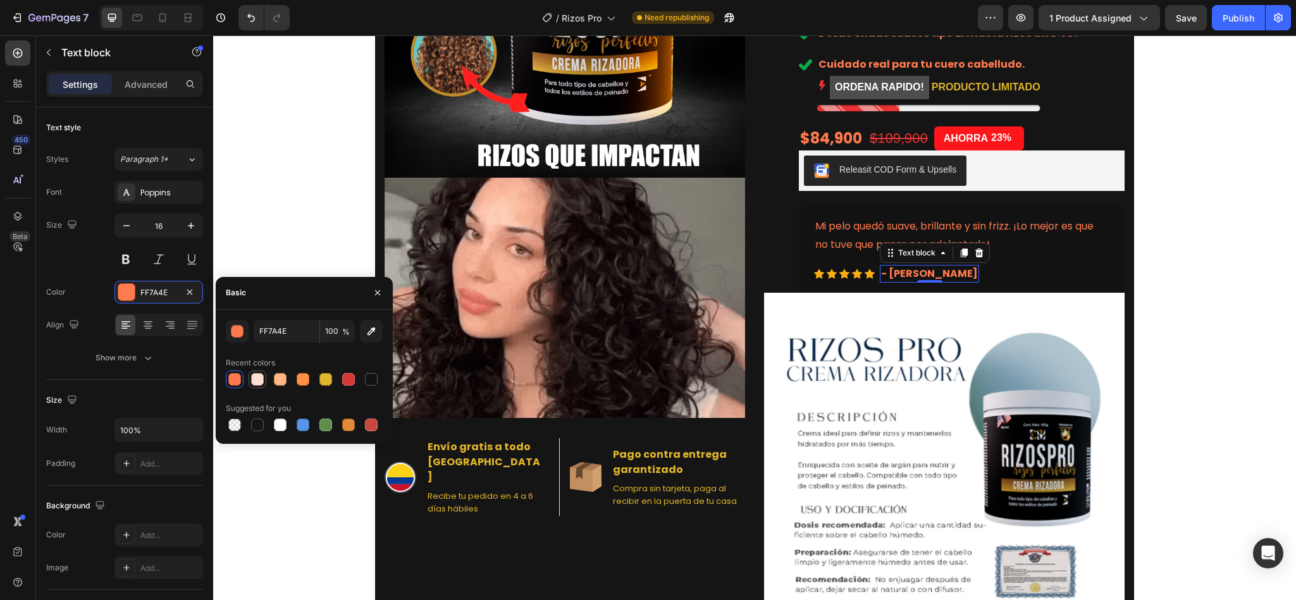
click at [257, 378] on div at bounding box center [257, 379] width 13 height 13
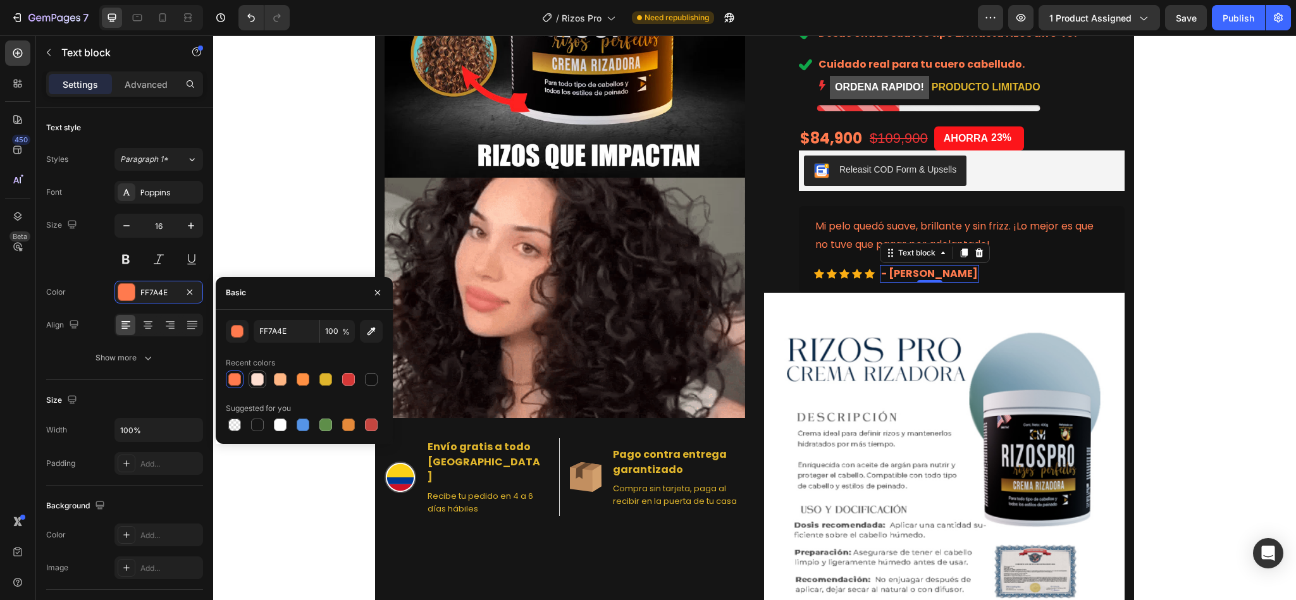
type input "FFDFD1"
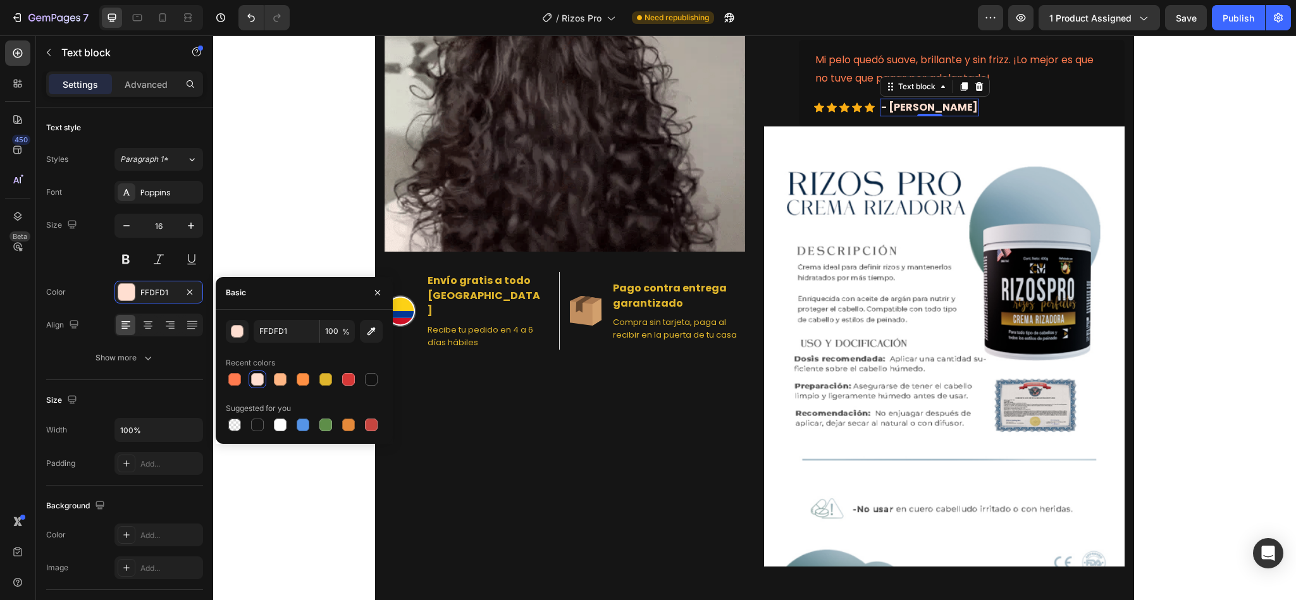
scroll to position [462, 0]
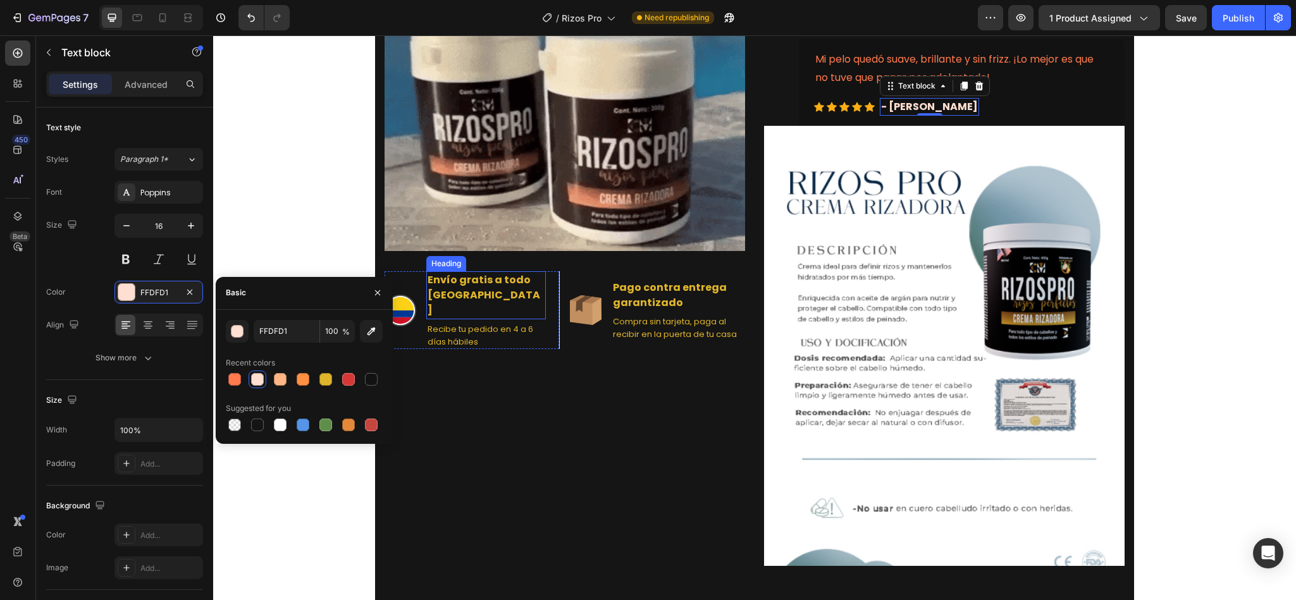
click at [455, 287] on h2 "Envío gratis a todo Colombia" at bounding box center [486, 295] width 120 height 48
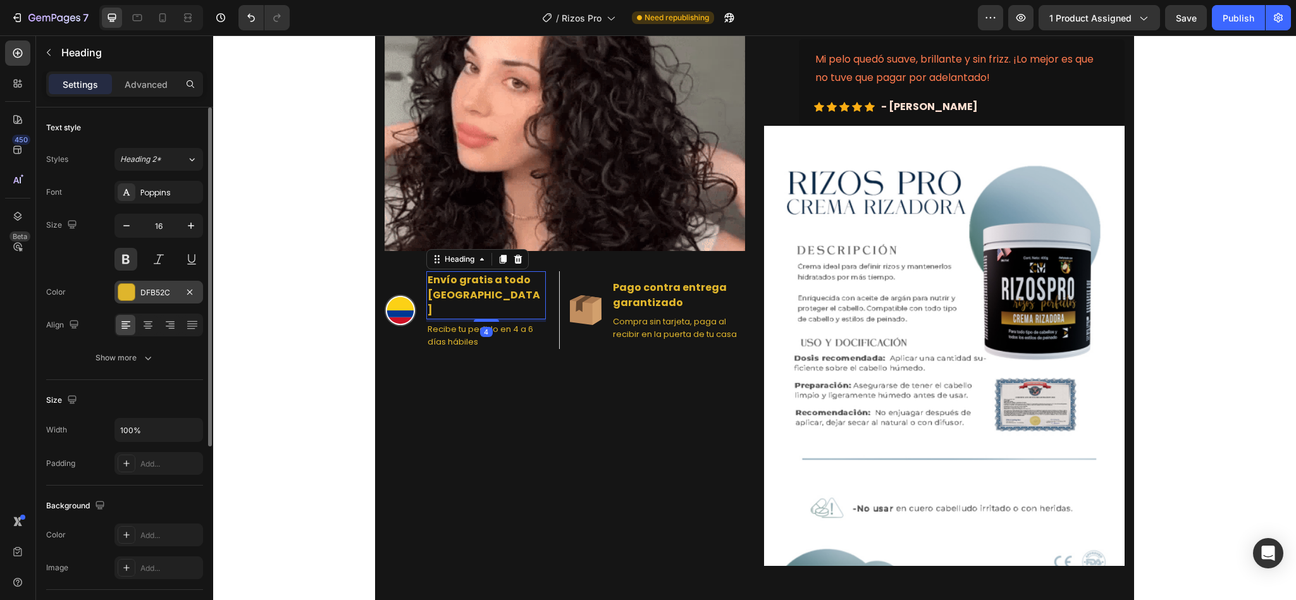
click at [156, 293] on div "DFB52C" at bounding box center [158, 292] width 37 height 11
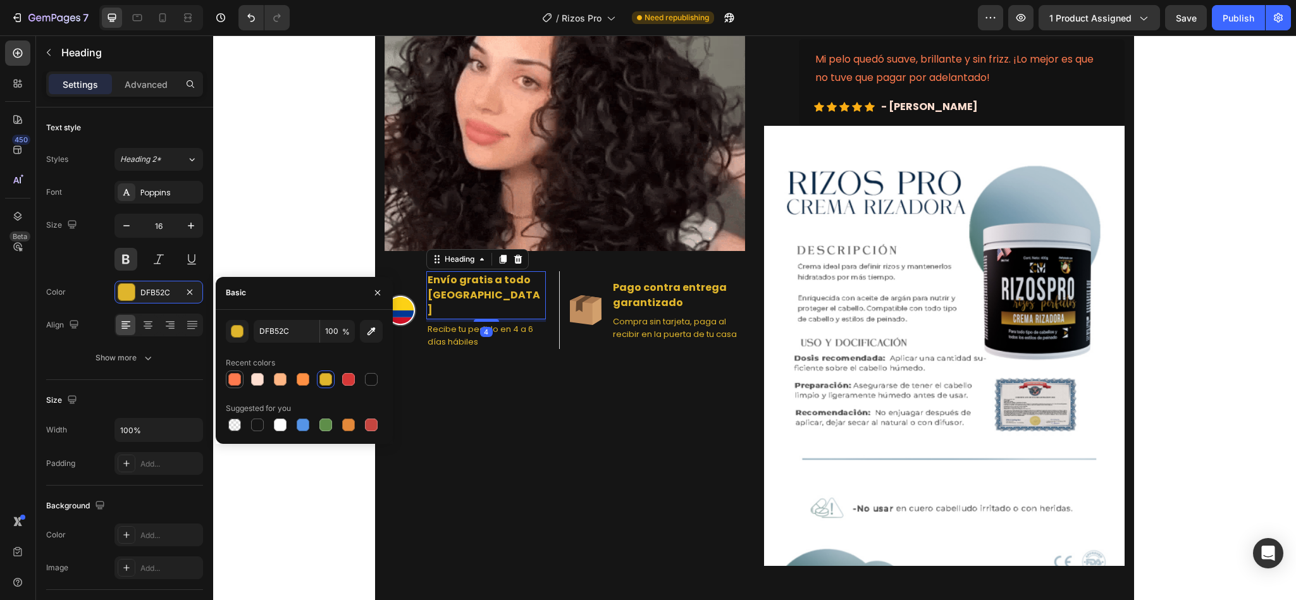
click at [239, 382] on div at bounding box center [234, 379] width 13 height 13
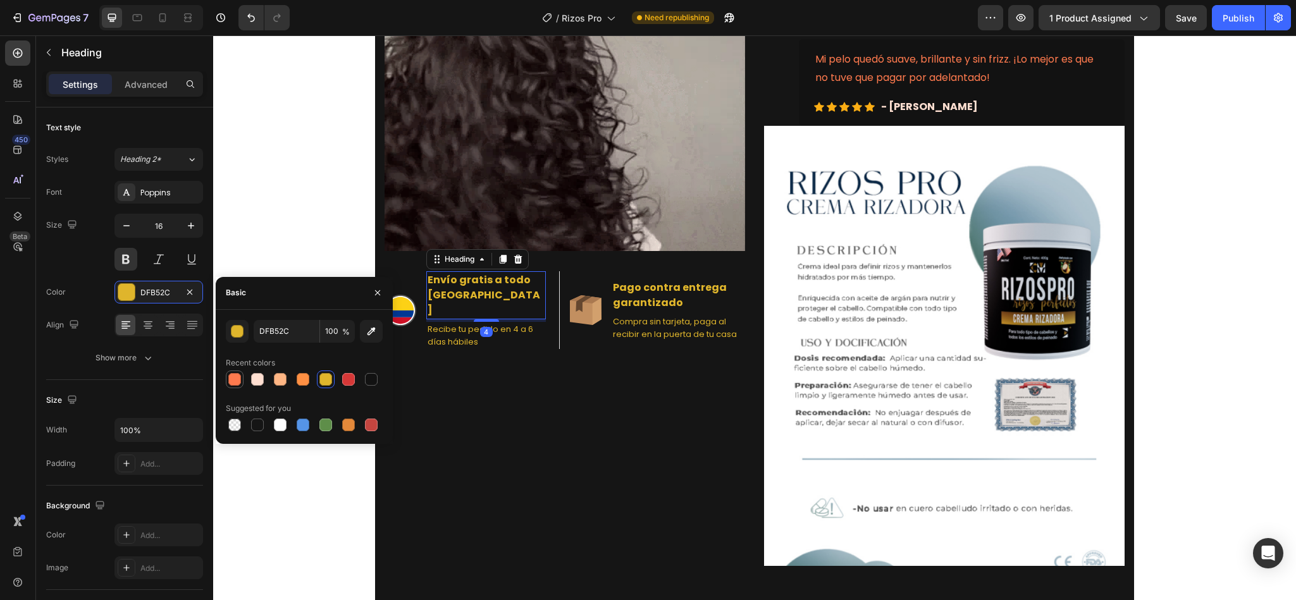
type input "FF7A4E"
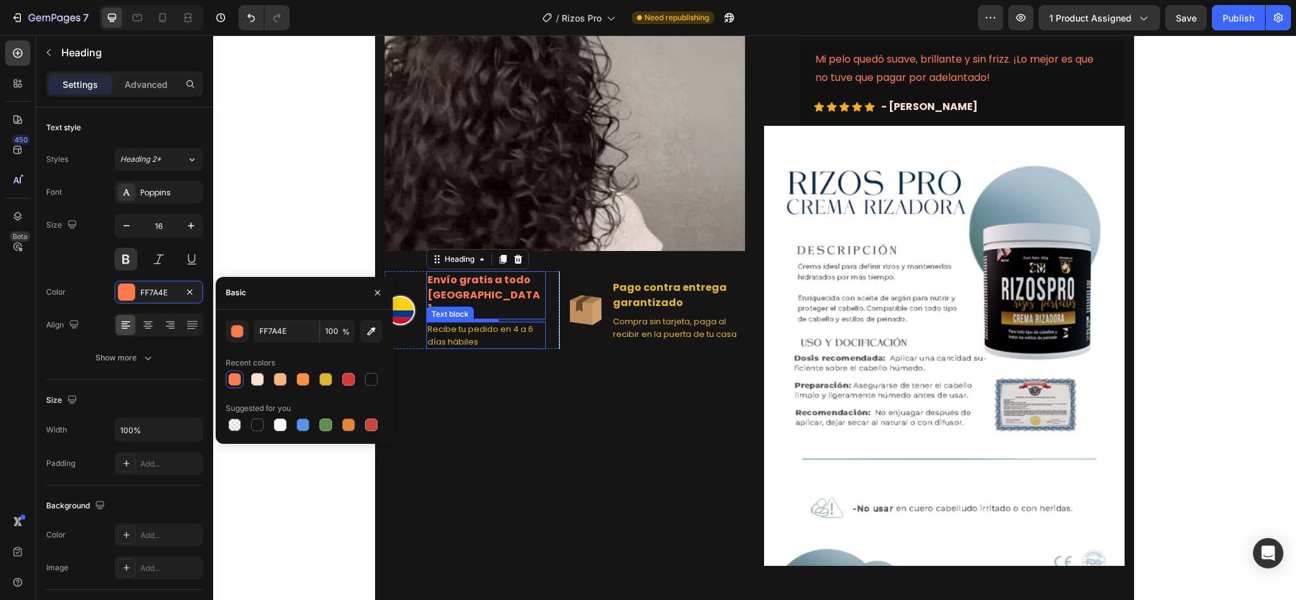
click at [459, 323] on p "Recibe tu pedido en 4 a 6 días hábiles" at bounding box center [486, 335] width 117 height 25
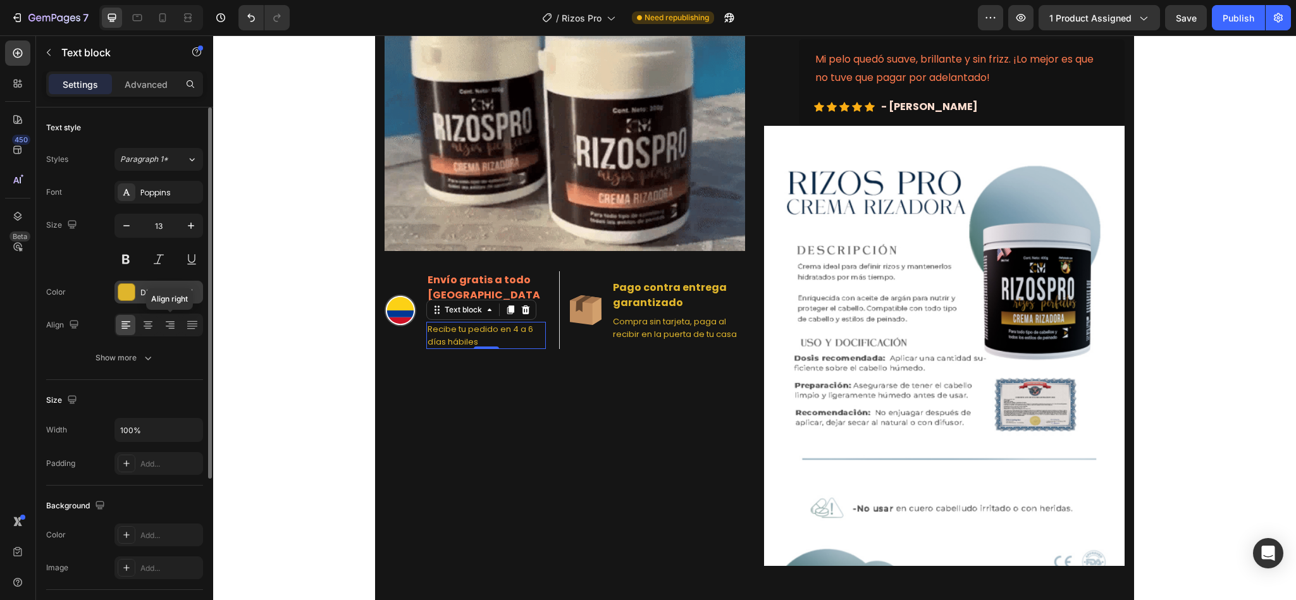
click at [144, 292] on div "DFB52C" at bounding box center [158, 292] width 37 height 11
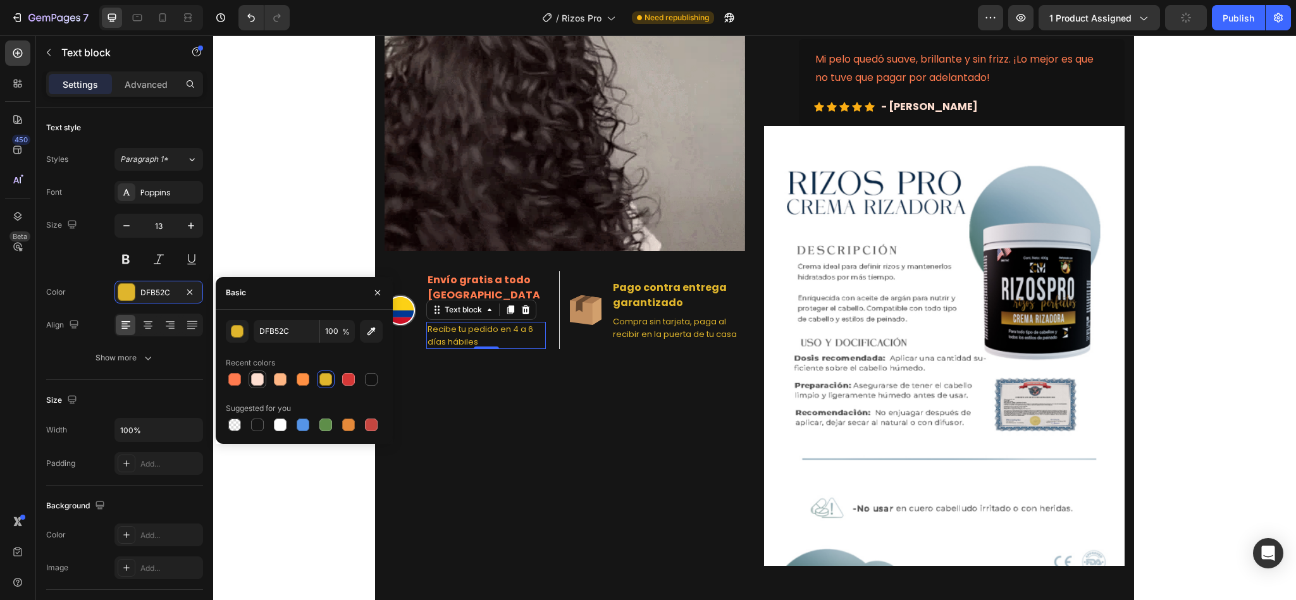
click at [256, 381] on div at bounding box center [257, 379] width 13 height 13
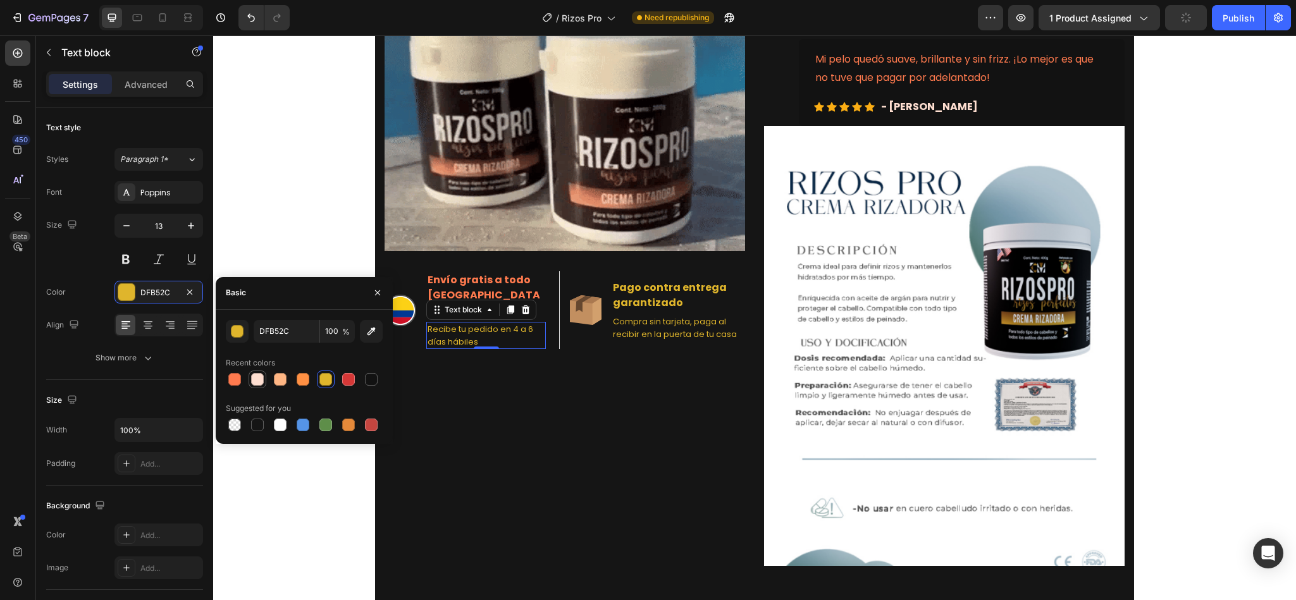
type input "FFDFD1"
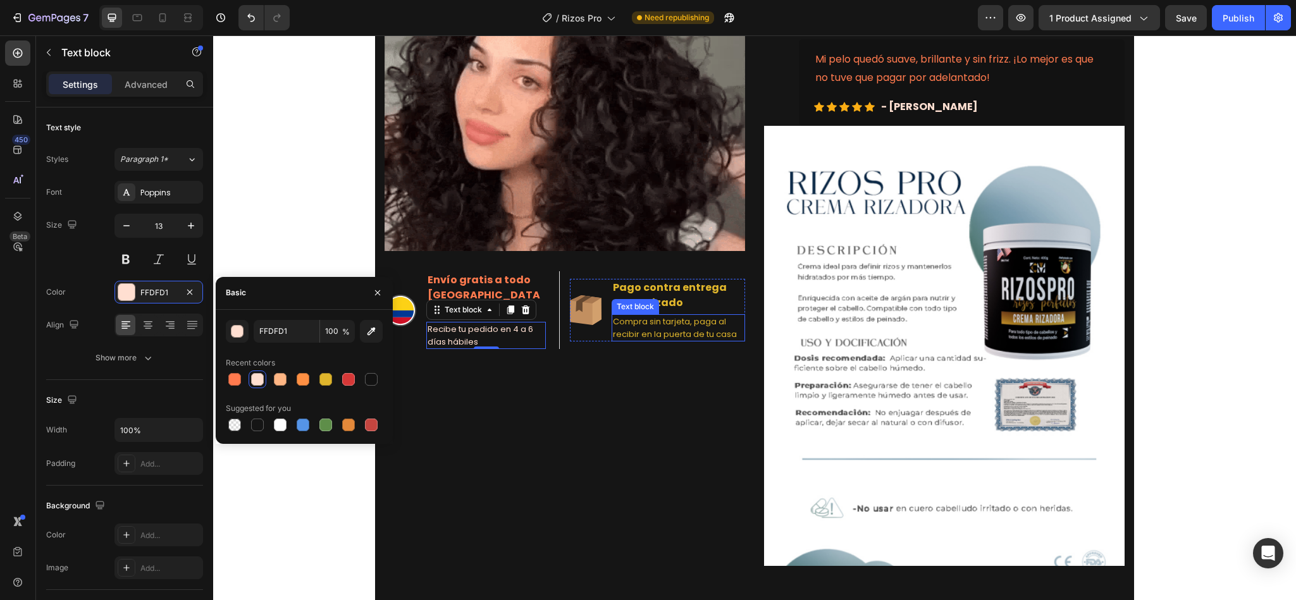
click at [629, 316] on p "Compra sin tarjeta, paga al recibir en la puerta de tu casa" at bounding box center [678, 328] width 131 height 25
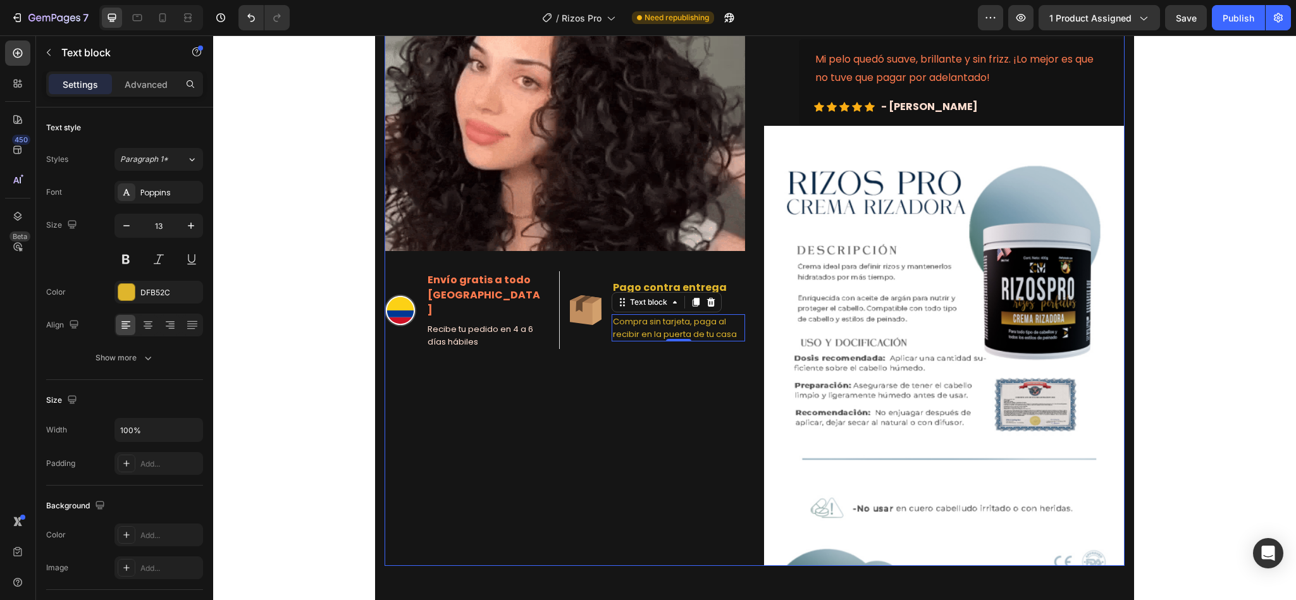
click at [454, 328] on p "Recibe tu pedido en 4 a 6 días hábiles" at bounding box center [486, 335] width 117 height 25
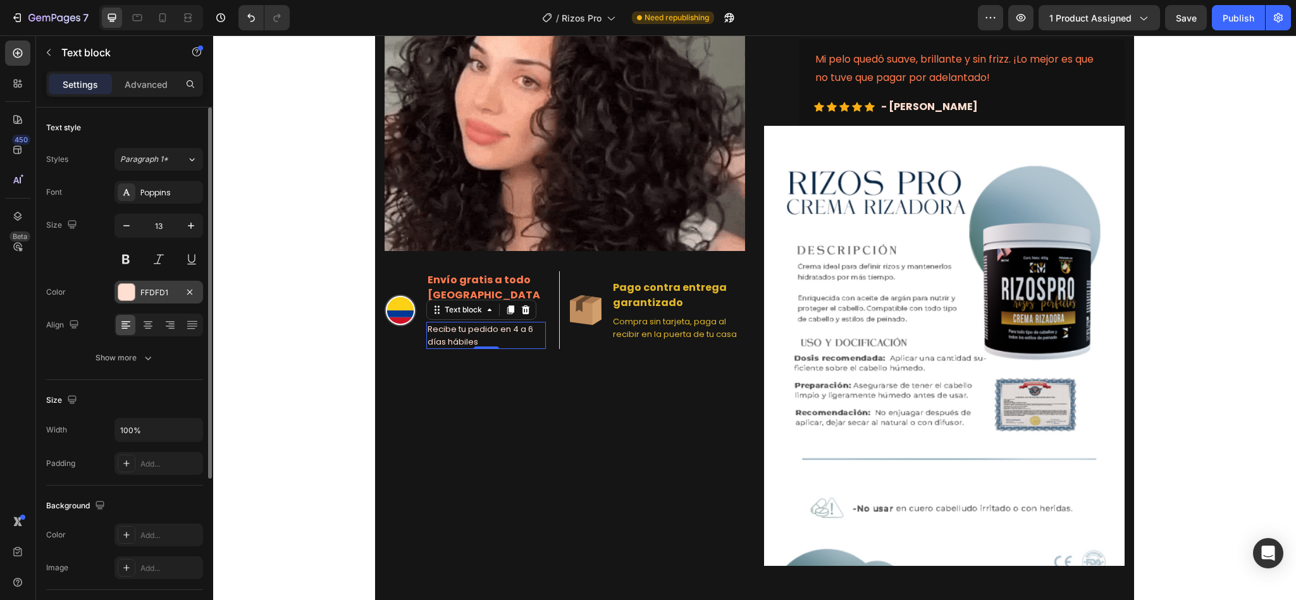
click at [150, 296] on div "FFDFD1" at bounding box center [158, 292] width 37 height 11
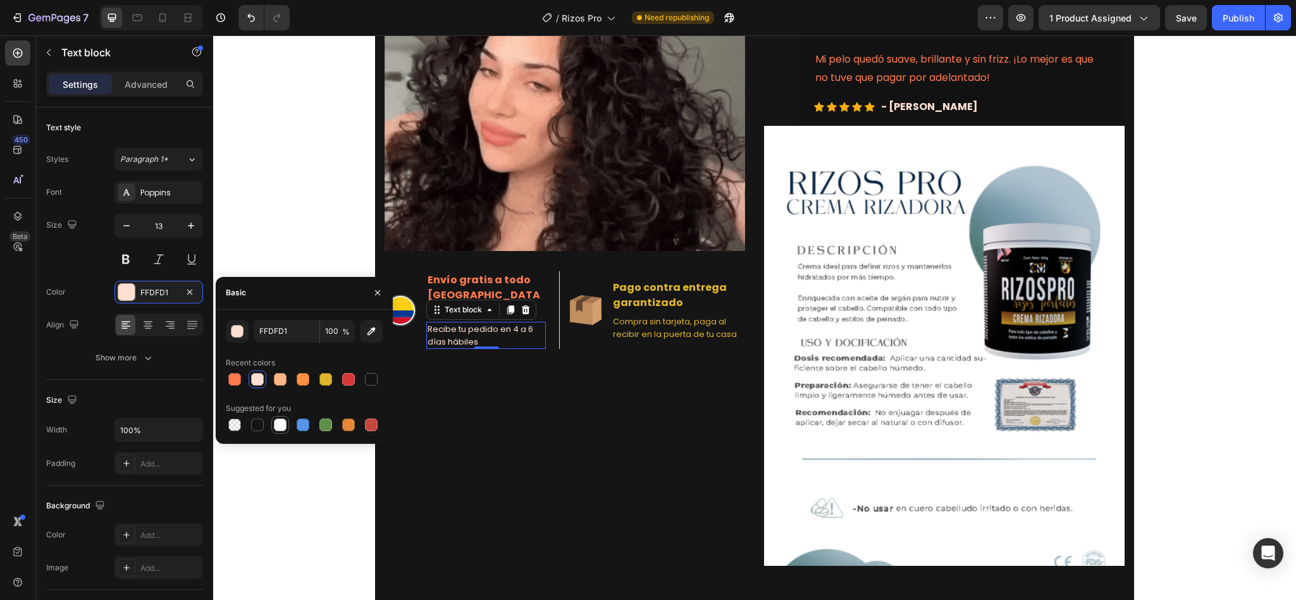
click at [285, 428] on div at bounding box center [280, 425] width 13 height 13
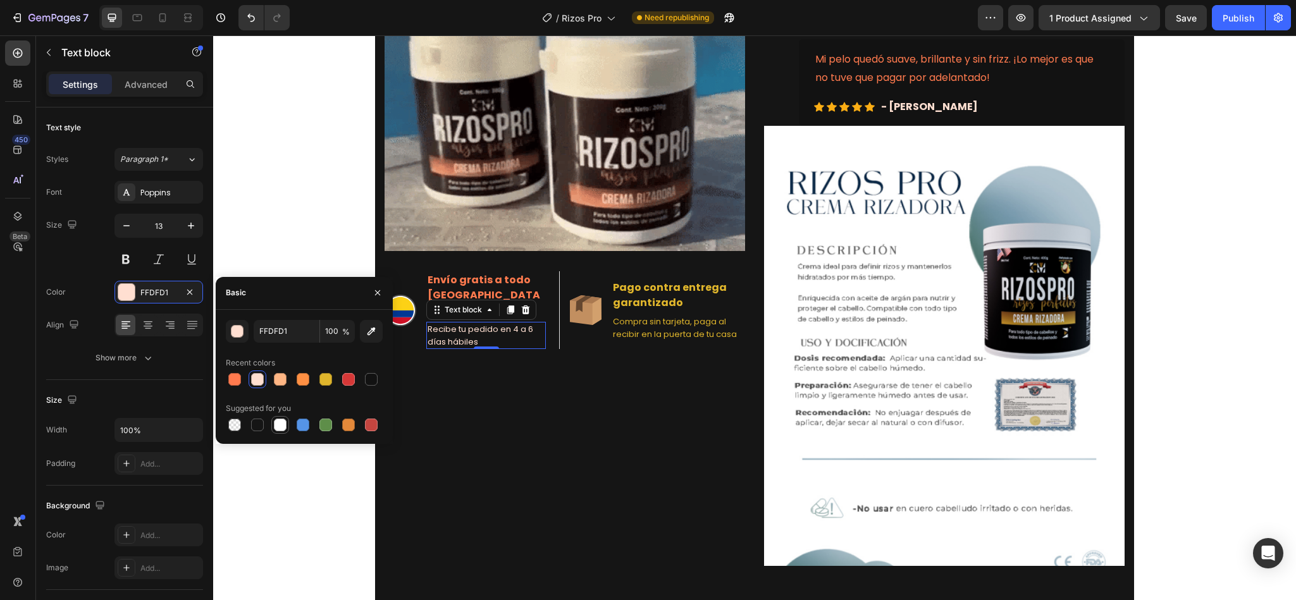
type input "FFFFFF"
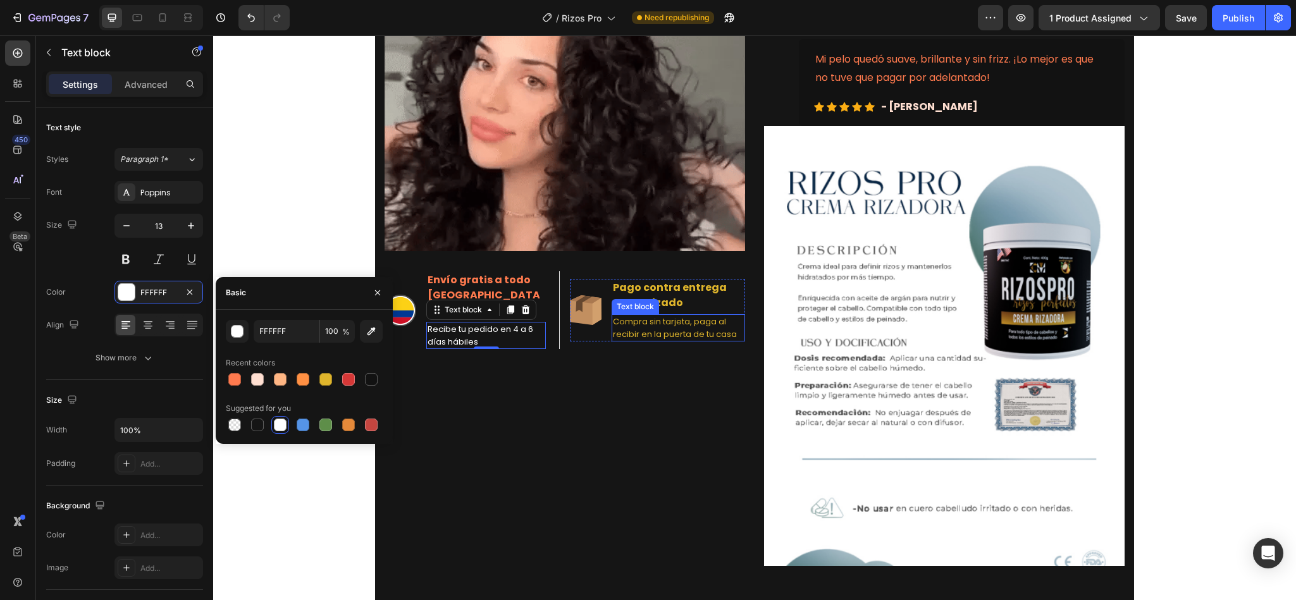
click at [623, 323] on p "Compra sin tarjeta, paga al recibir en la puerta de tu casa" at bounding box center [678, 328] width 131 height 25
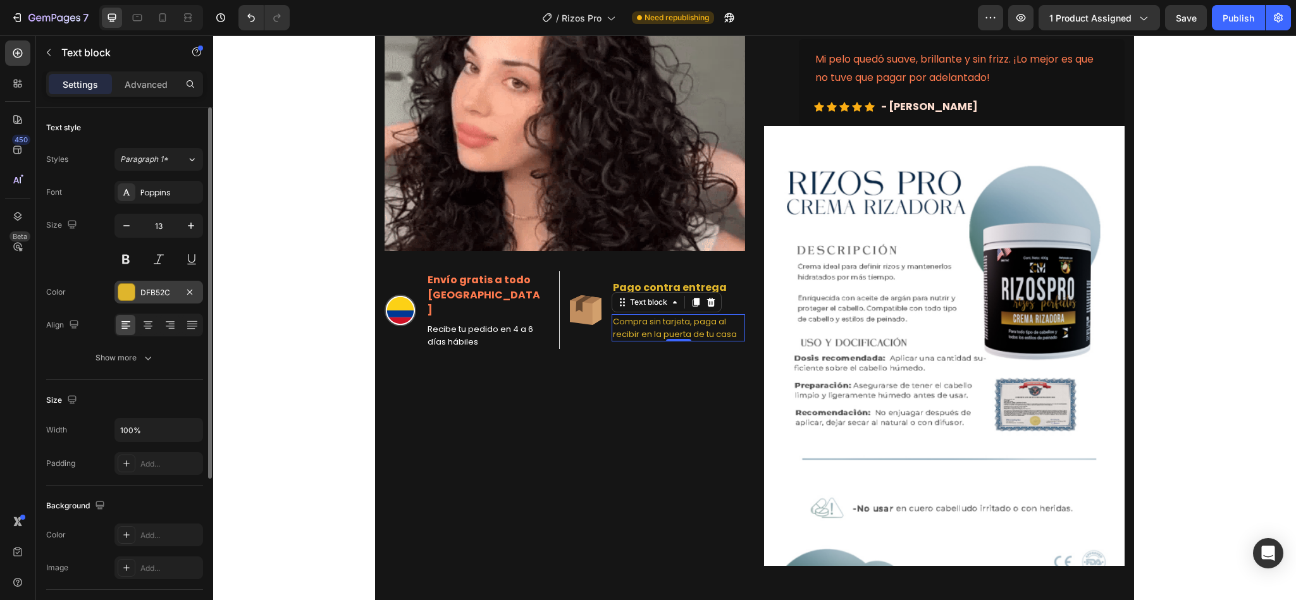
click at [180, 297] on div "DFB52C" at bounding box center [159, 292] width 89 height 23
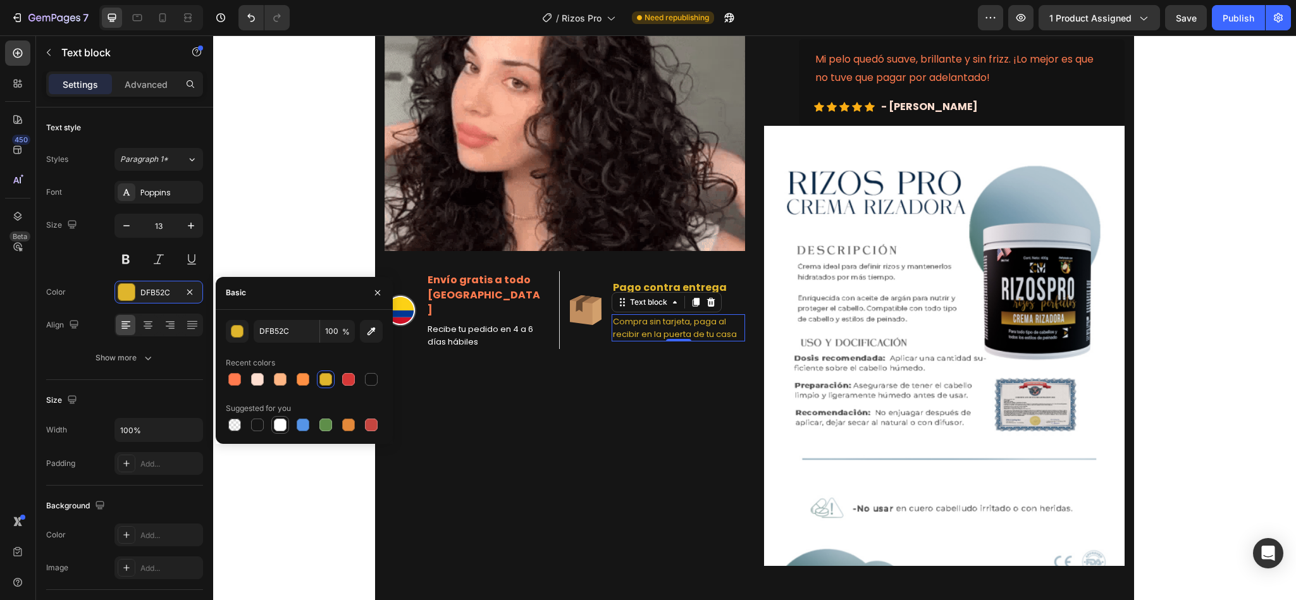
click at [285, 429] on div at bounding box center [280, 425] width 13 height 13
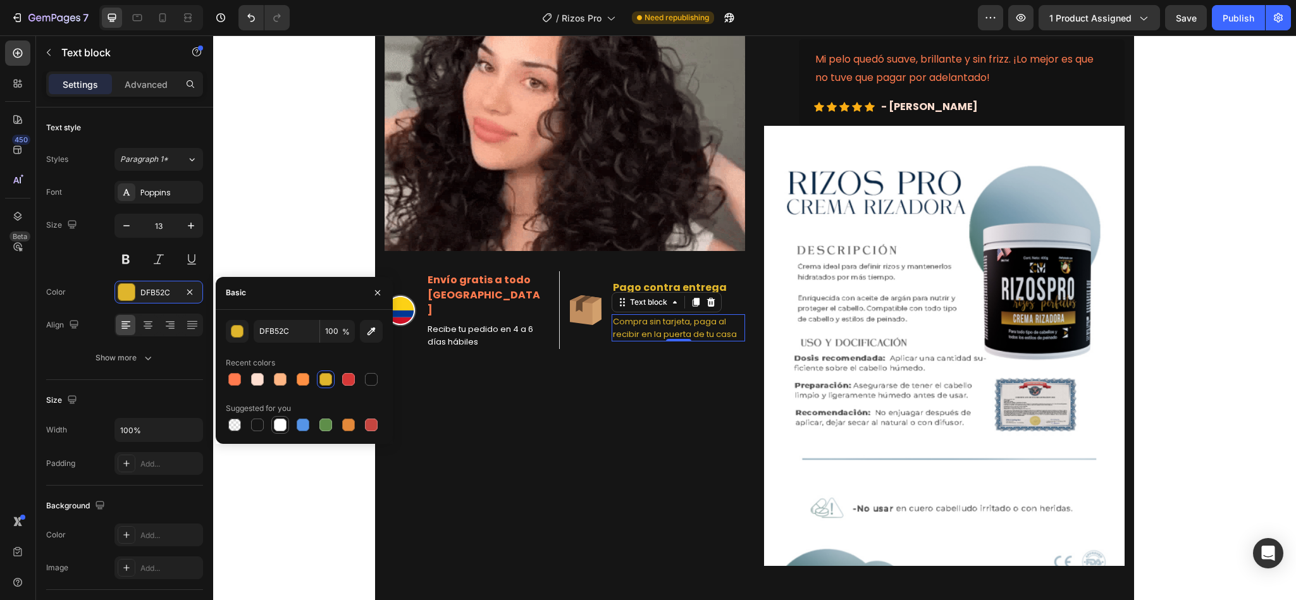
type input "FFFFFF"
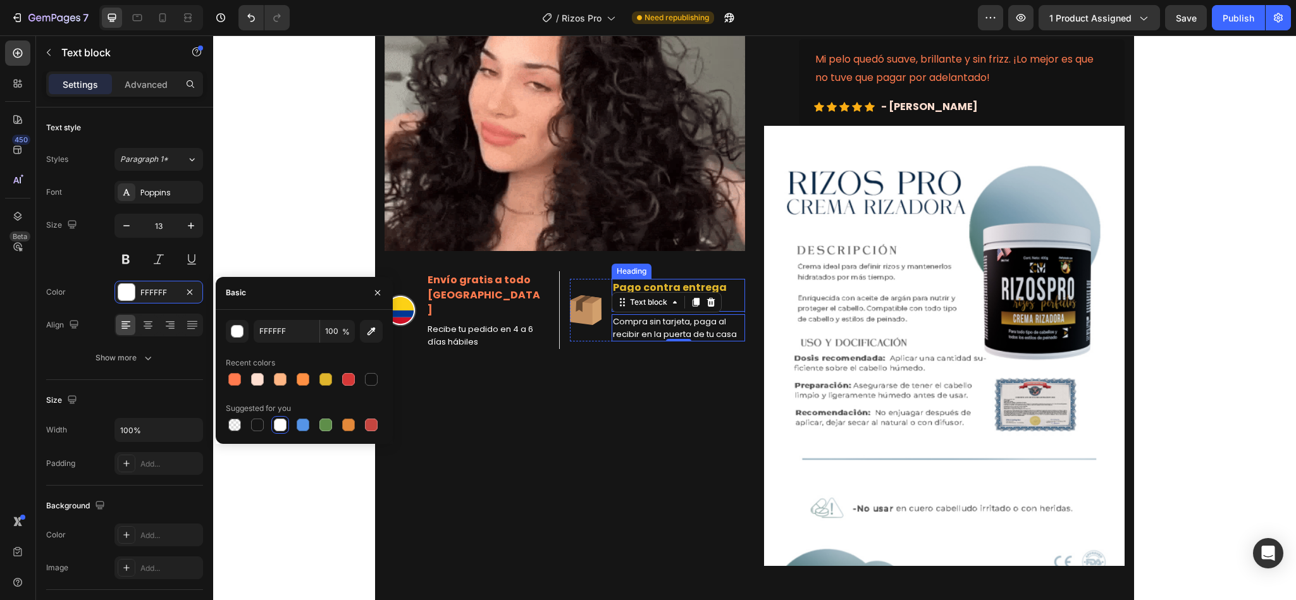
click at [718, 280] on h2 "Pago contra entrega garantizado" at bounding box center [678, 295] width 133 height 33
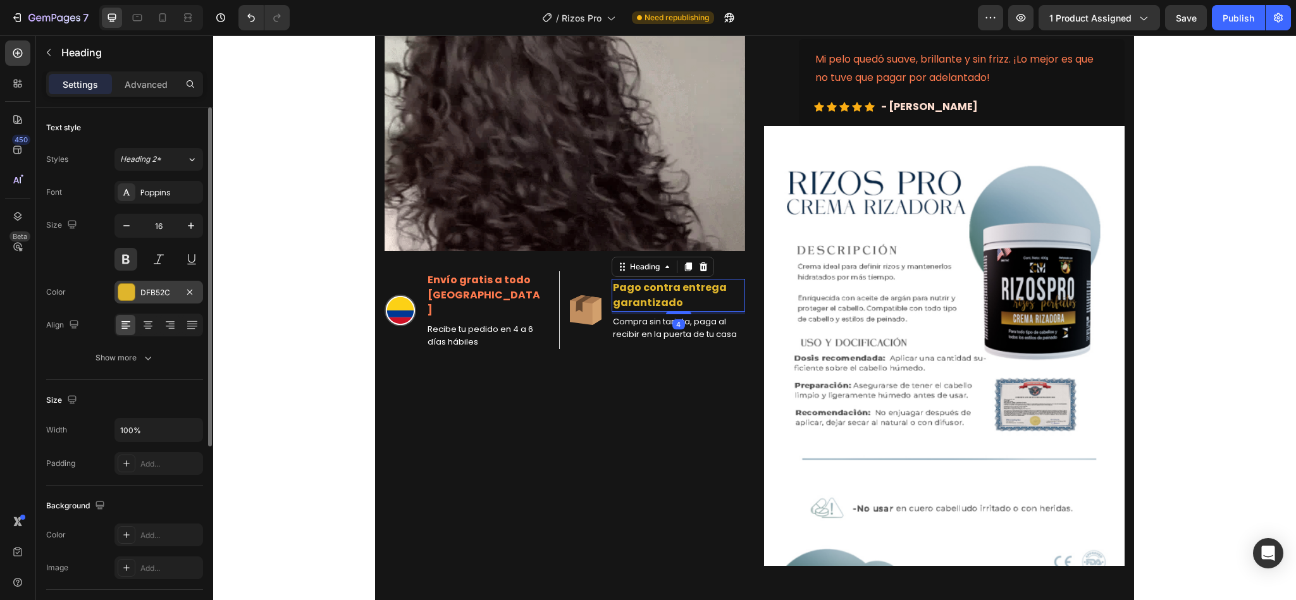
click at [152, 294] on div "DFB52C" at bounding box center [158, 292] width 37 height 11
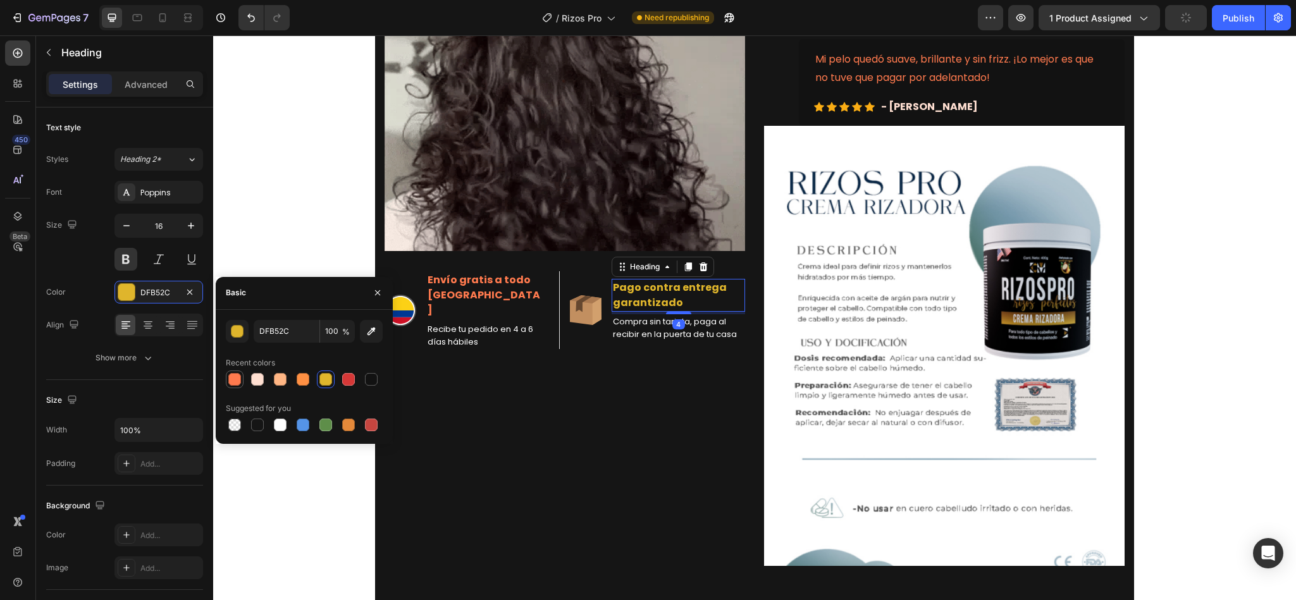
click at [233, 375] on div at bounding box center [234, 379] width 13 height 13
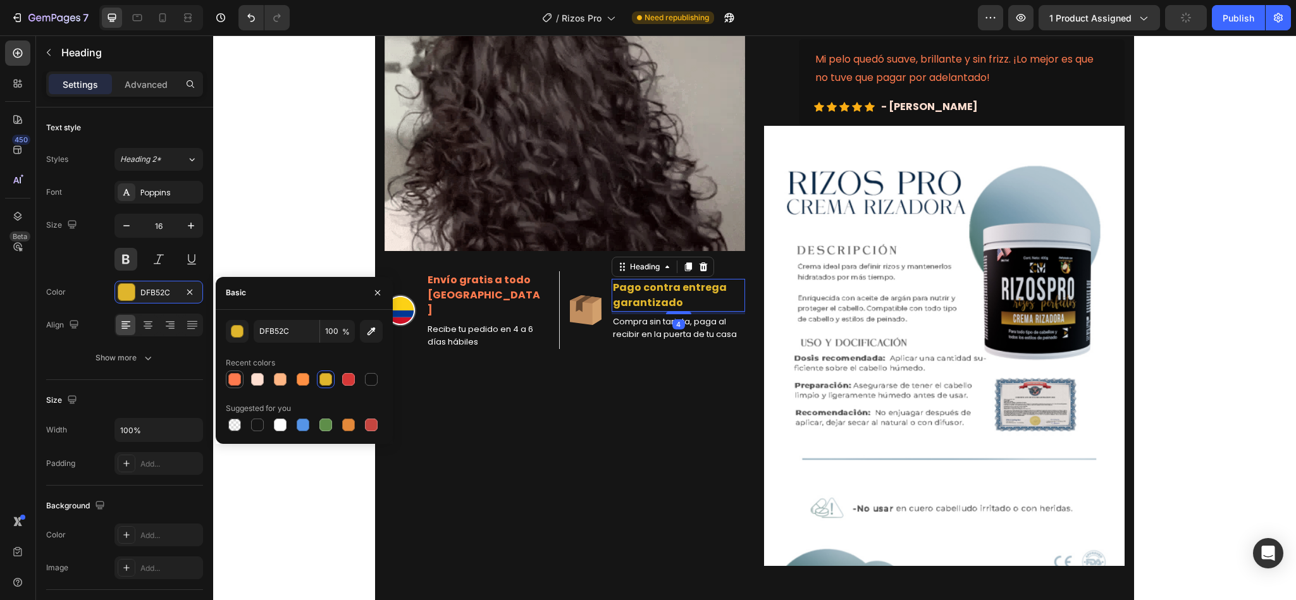
type input "FF7A4E"
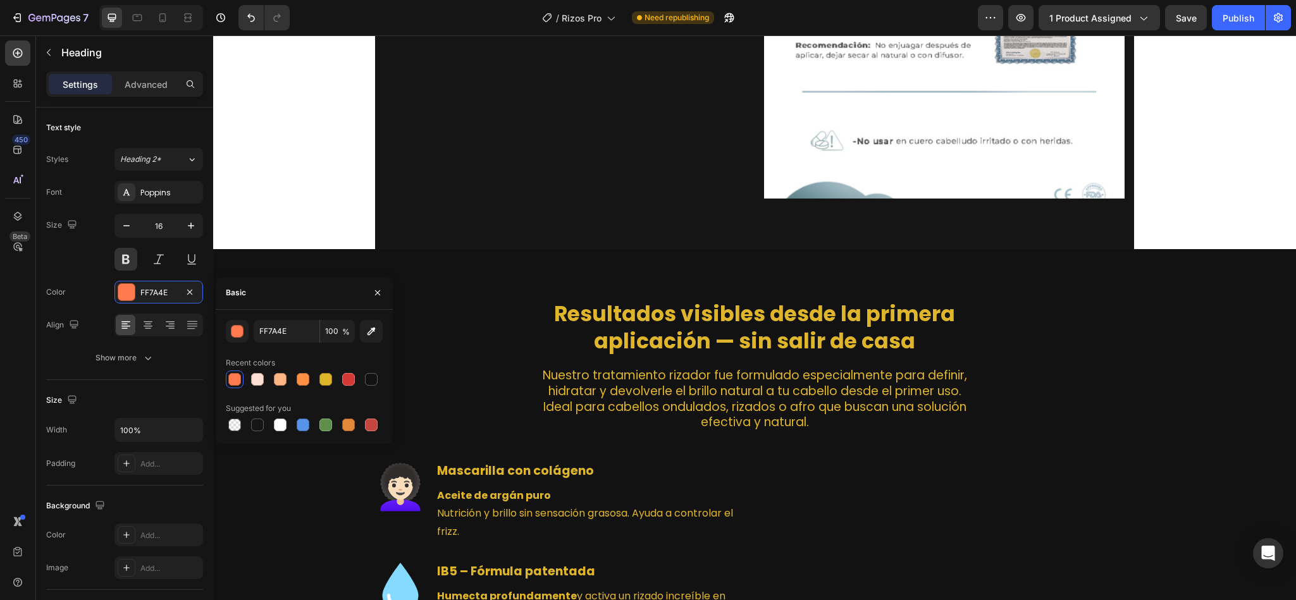
scroll to position [831, 0]
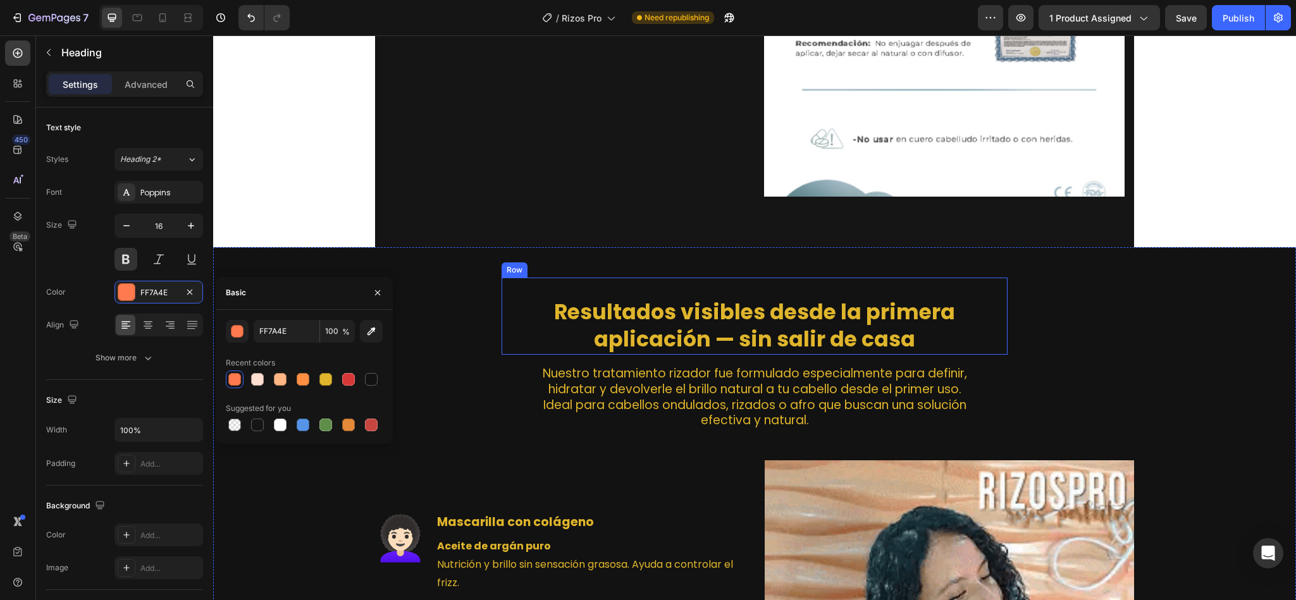
click at [630, 278] on div "Resultados visibles desde la primera aplicación — sin salir de casa Heading Row" at bounding box center [755, 316] width 506 height 77
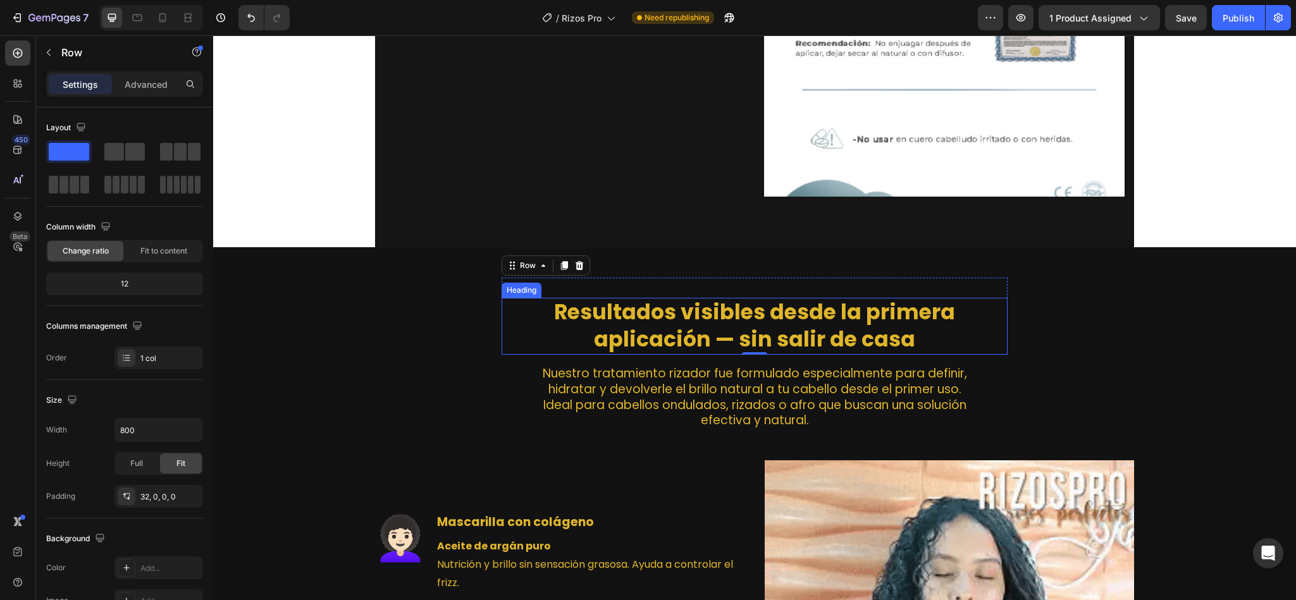
click at [604, 297] on strong "Resultados visibles desde la primera aplicación — sin salir de casa" at bounding box center [754, 325] width 401 height 57
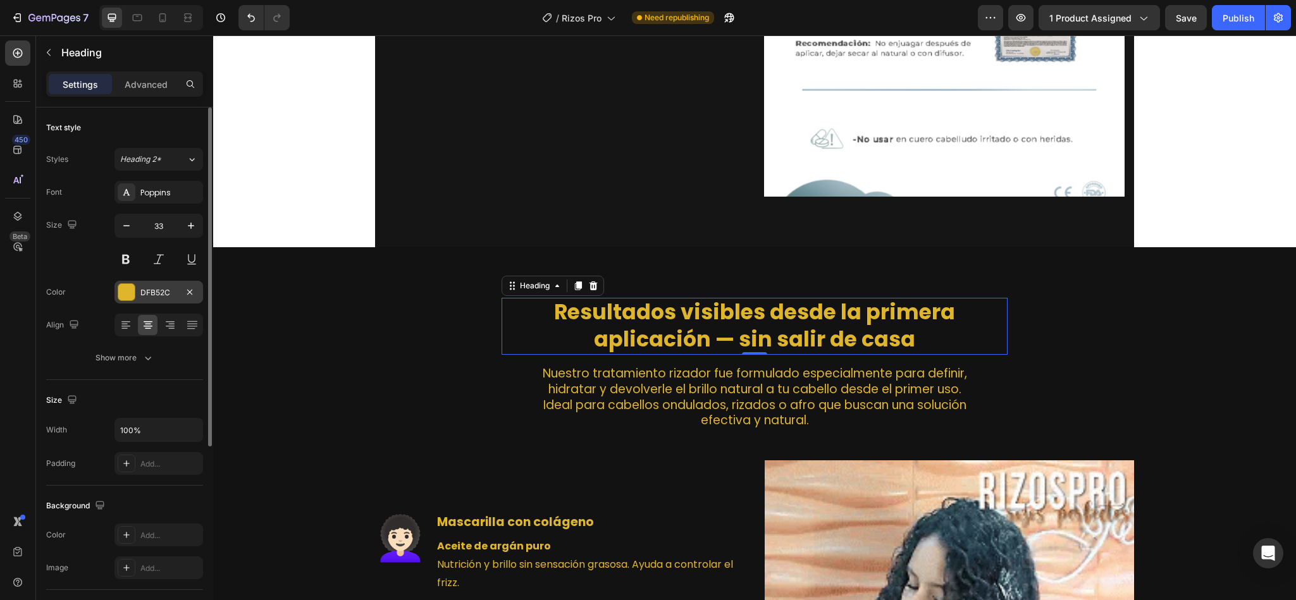
click at [139, 293] on div "DFB52C" at bounding box center [159, 292] width 89 height 23
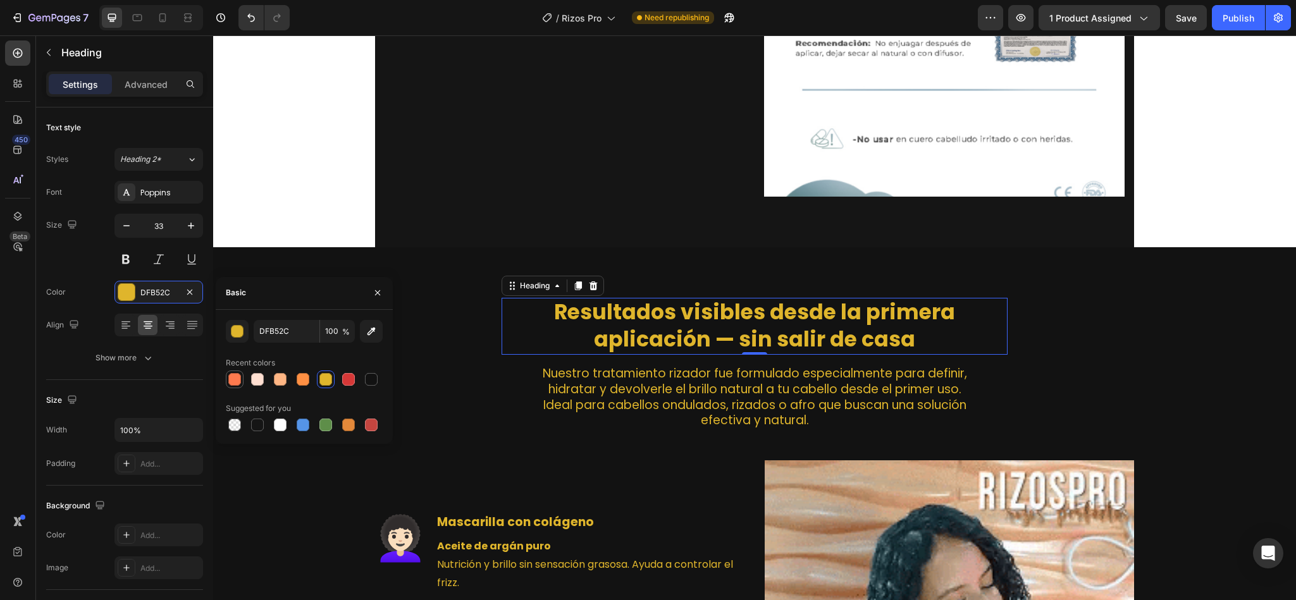
click at [236, 373] on div at bounding box center [234, 379] width 13 height 13
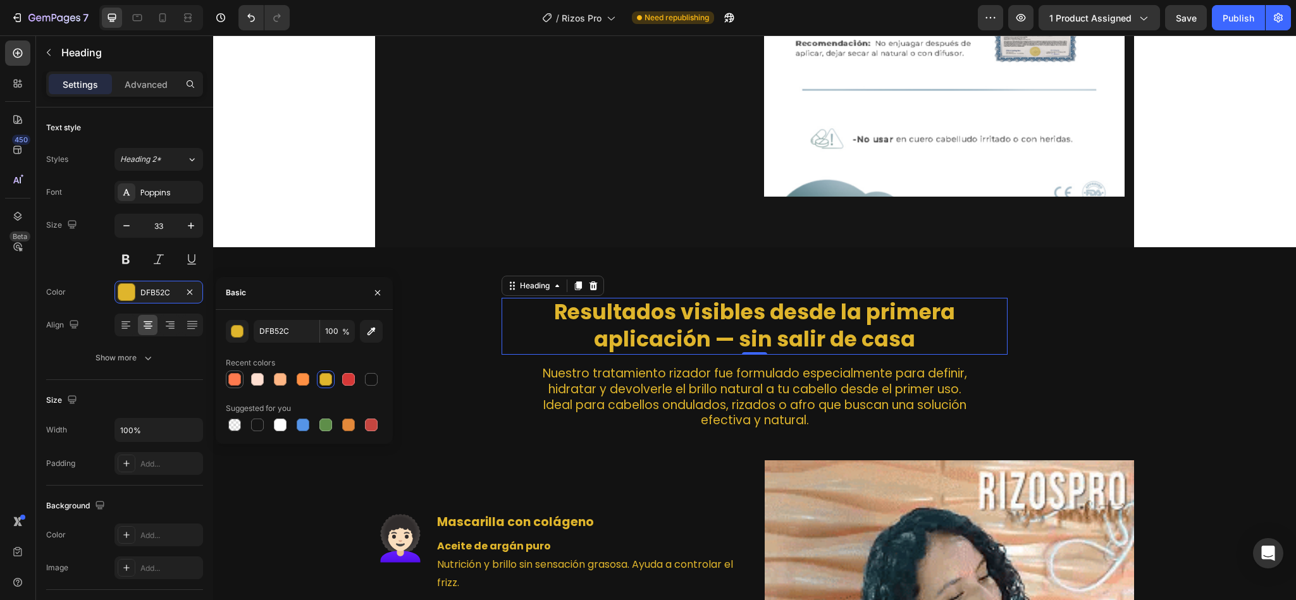
type input "FF7A4E"
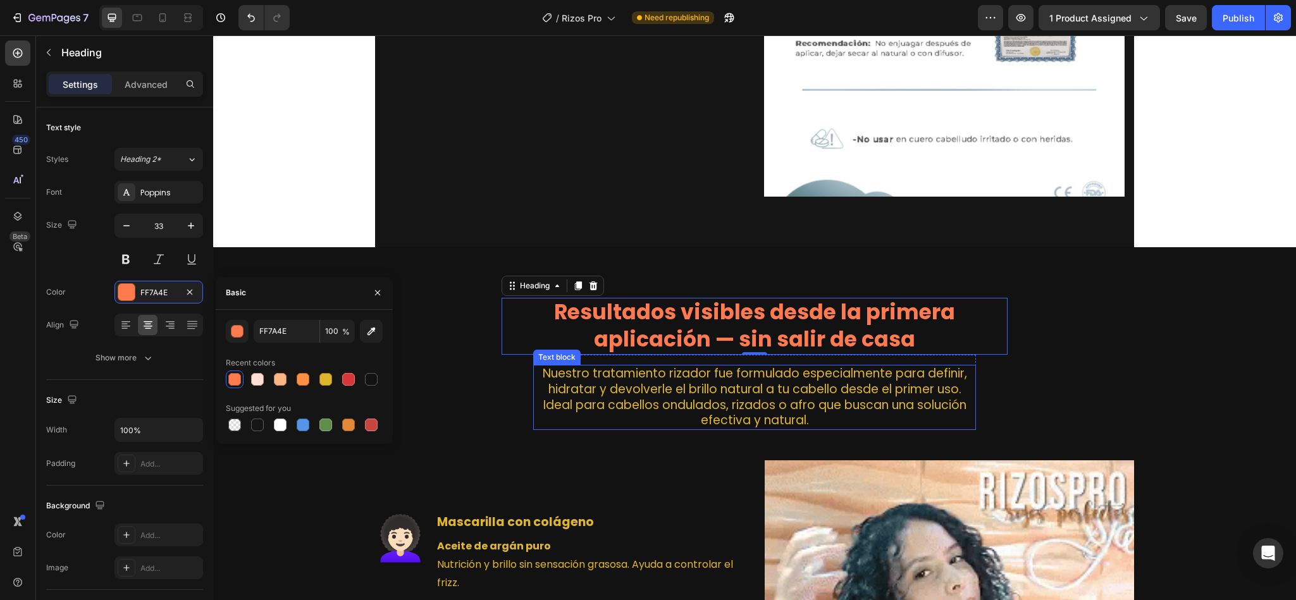
click at [667, 368] on p "Nuestro tratamiento rizador fue formulado especialmente para definir, hidratar …" at bounding box center [755, 397] width 440 height 63
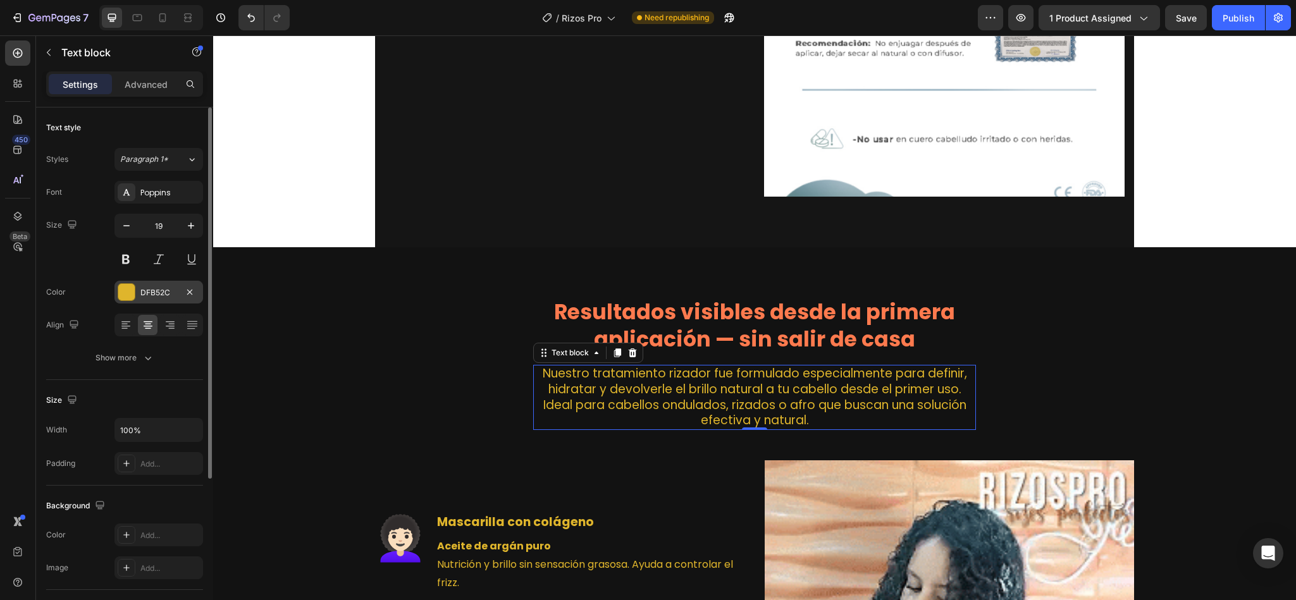
click at [137, 289] on div "DFB52C" at bounding box center [159, 292] width 89 height 23
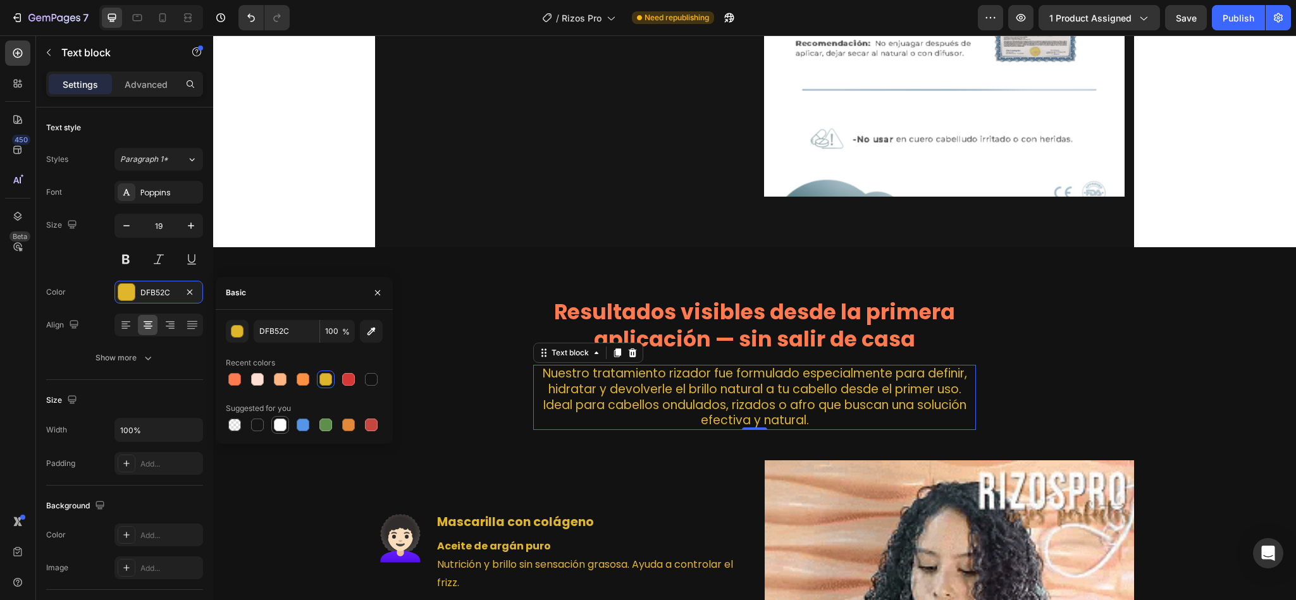
click at [275, 426] on div at bounding box center [280, 425] width 13 height 13
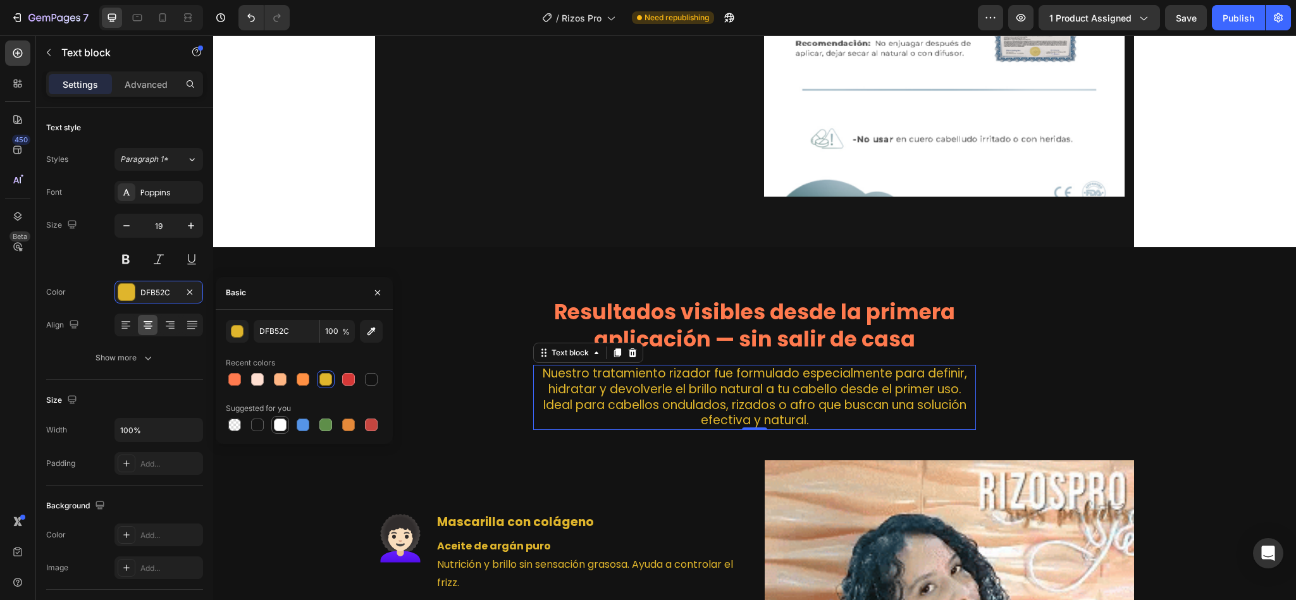
type input "FFFFFF"
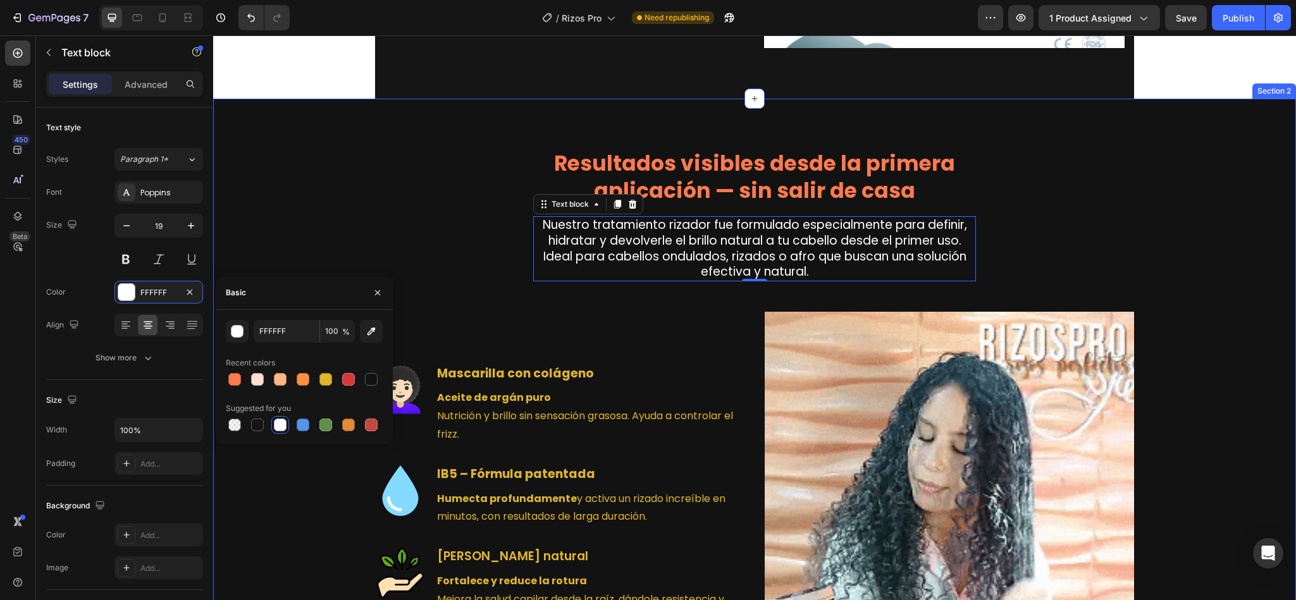
scroll to position [981, 0]
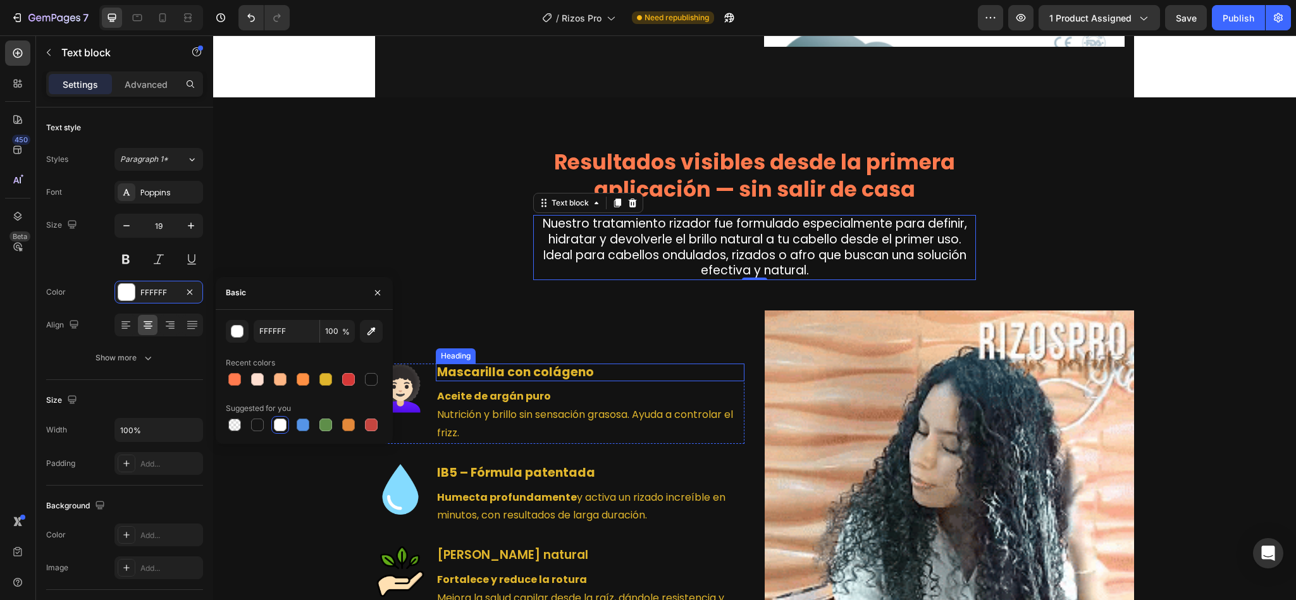
click at [486, 364] on strong "Mascarilla con colágeno" at bounding box center [515, 372] width 157 height 17
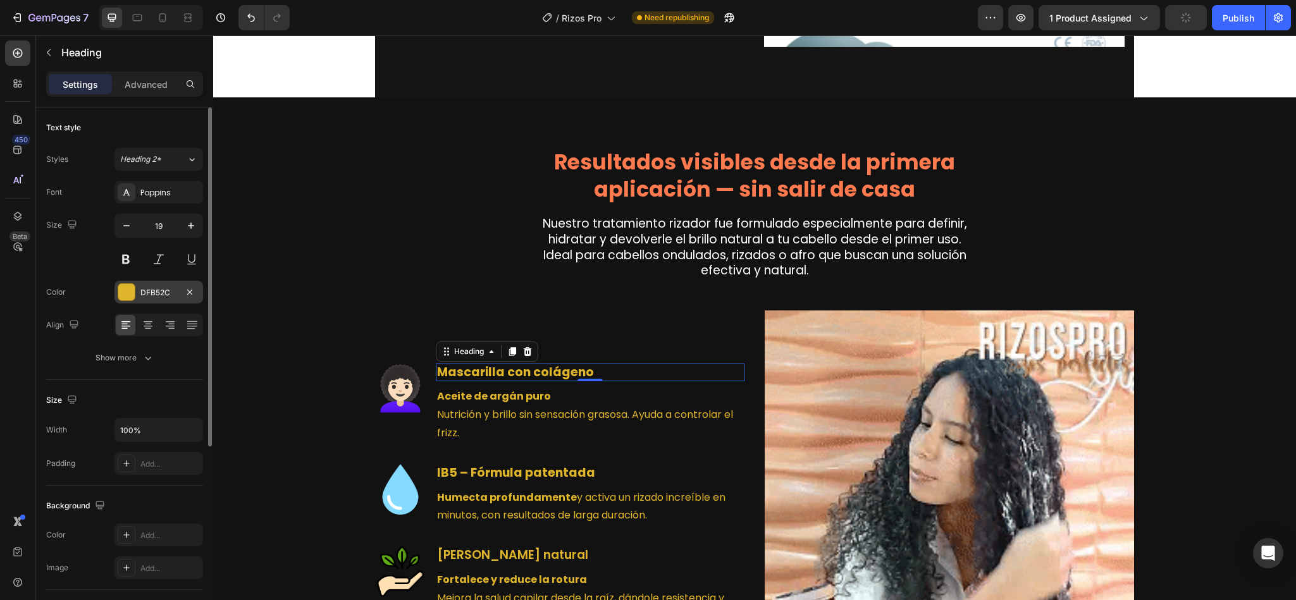
click at [133, 298] on div at bounding box center [126, 292] width 16 height 16
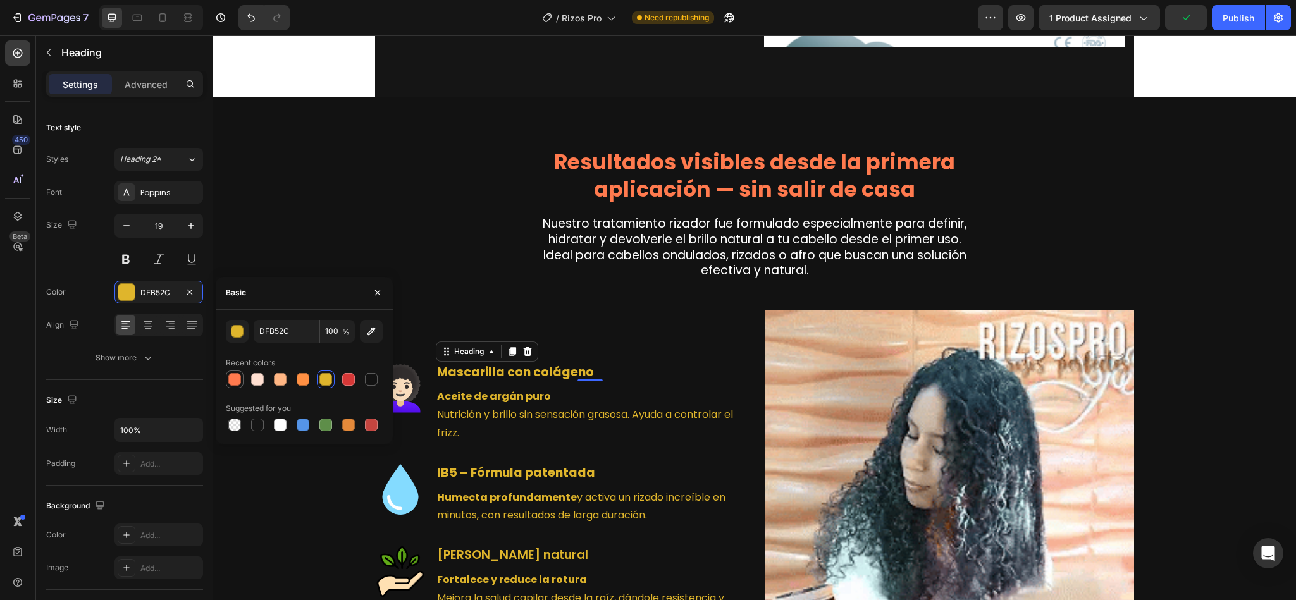
click at [242, 385] on div at bounding box center [235, 380] width 18 height 18
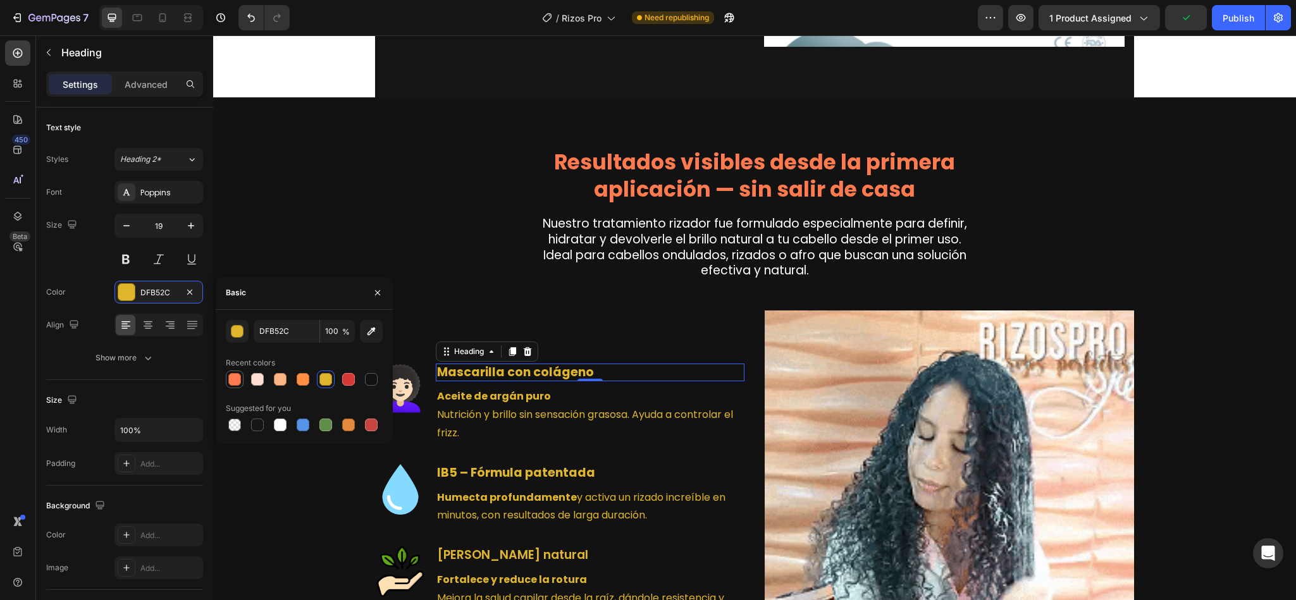
type input "FF7A4E"
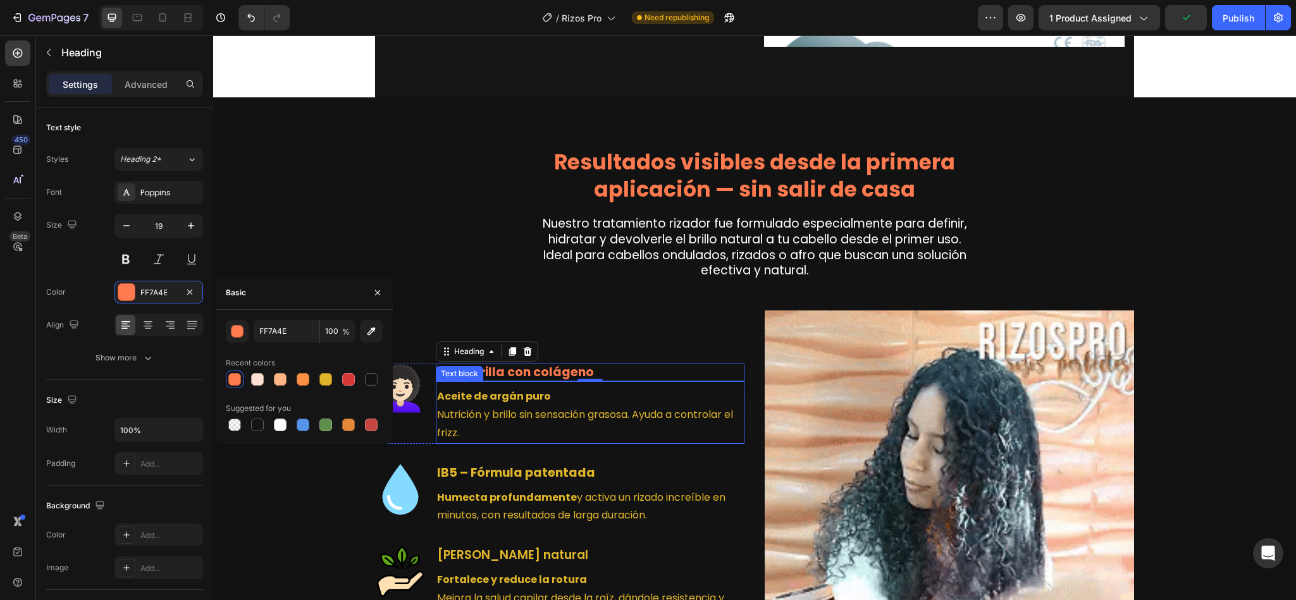
click at [494, 389] on strong "Aceite de argán puro" at bounding box center [494, 396] width 114 height 15
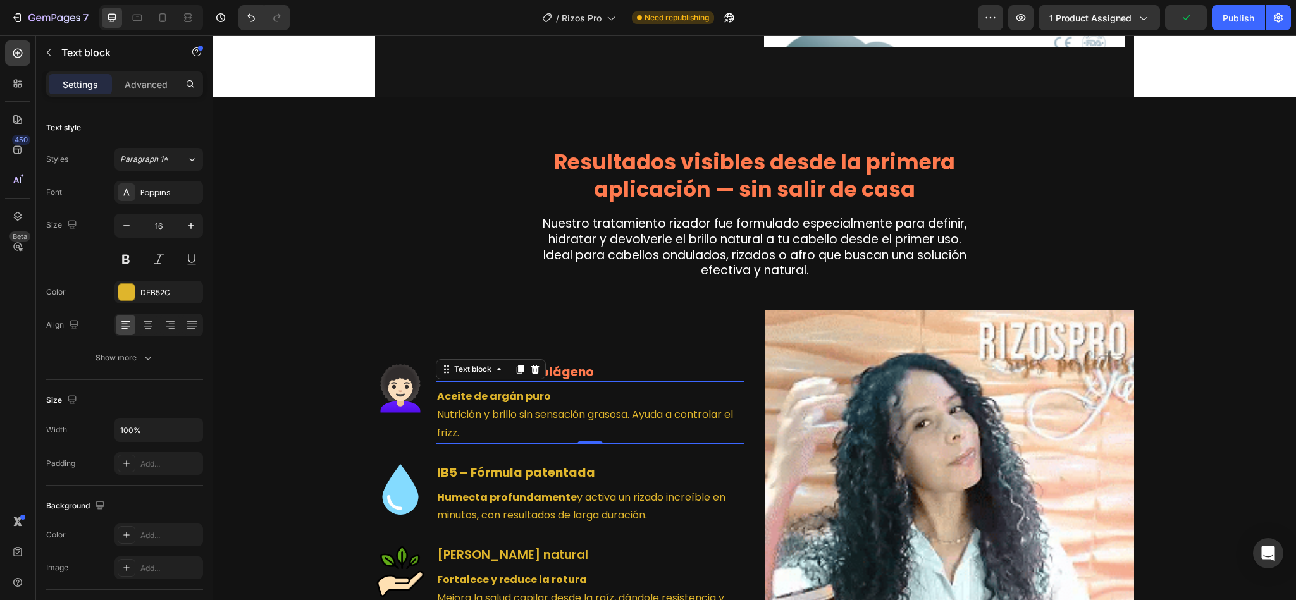
click at [459, 390] on p "Aceite de argán puro Nutrición y brillo sin sensación grasosa. Ayuda a controla…" at bounding box center [590, 415] width 306 height 54
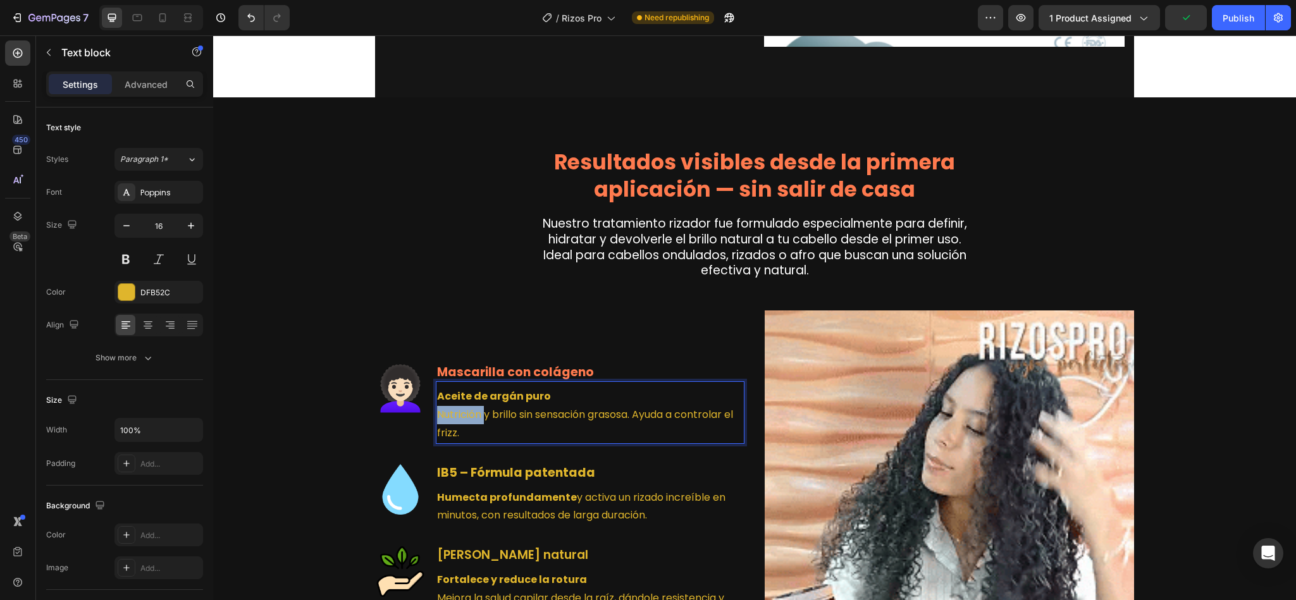
click at [459, 390] on p "Aceite de argán puro Nutrición y brillo sin sensación grasosa. Ayuda a controla…" at bounding box center [590, 415] width 306 height 54
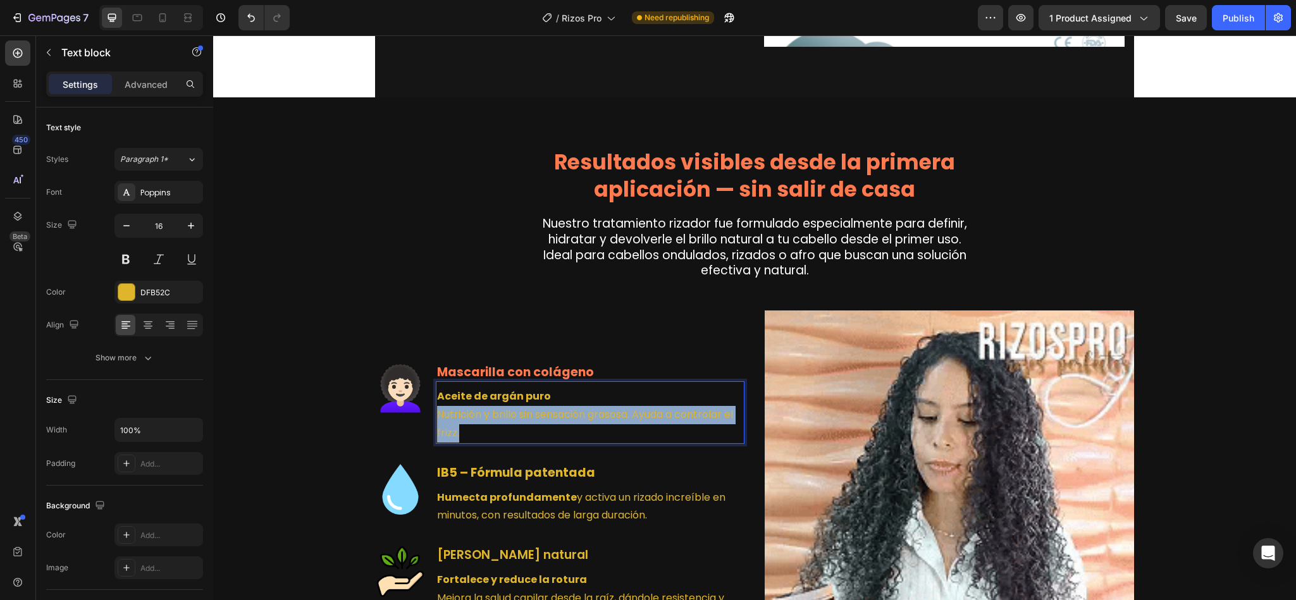
click at [459, 390] on p "Aceite de argán puro Nutrición y brillo sin sensación grasosa. Ayuda a controla…" at bounding box center [590, 415] width 306 height 54
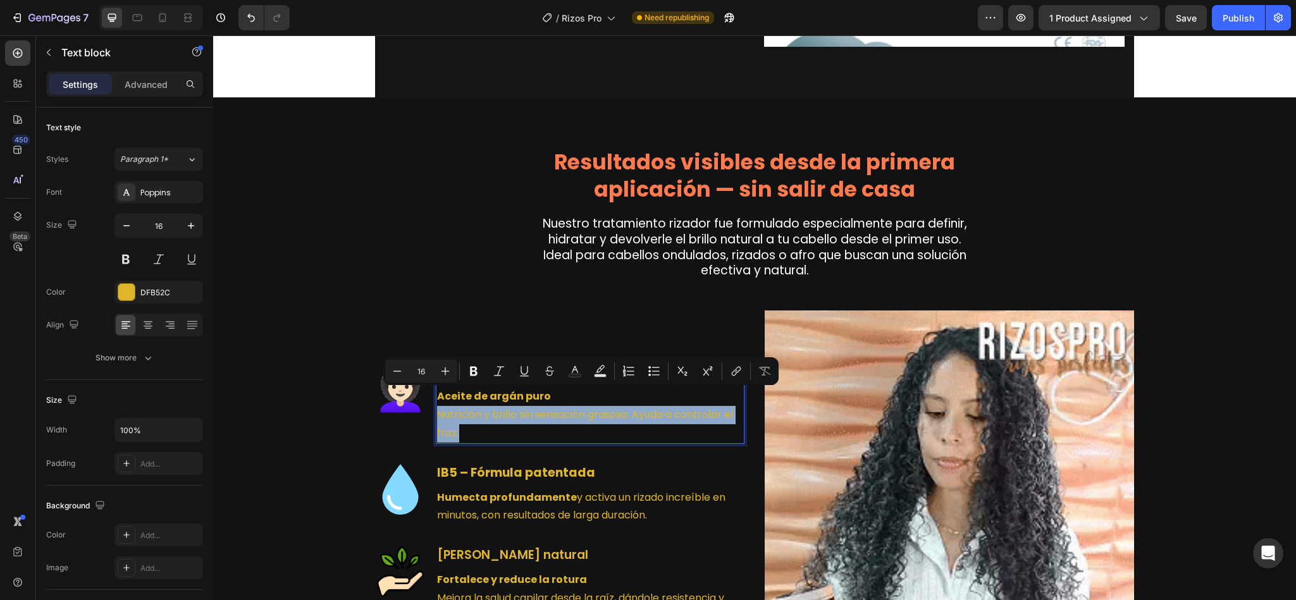
click at [496, 395] on p "Aceite de argán puro Nutrición y brillo sin sensación grasosa. Ayuda a controla…" at bounding box center [590, 415] width 306 height 54
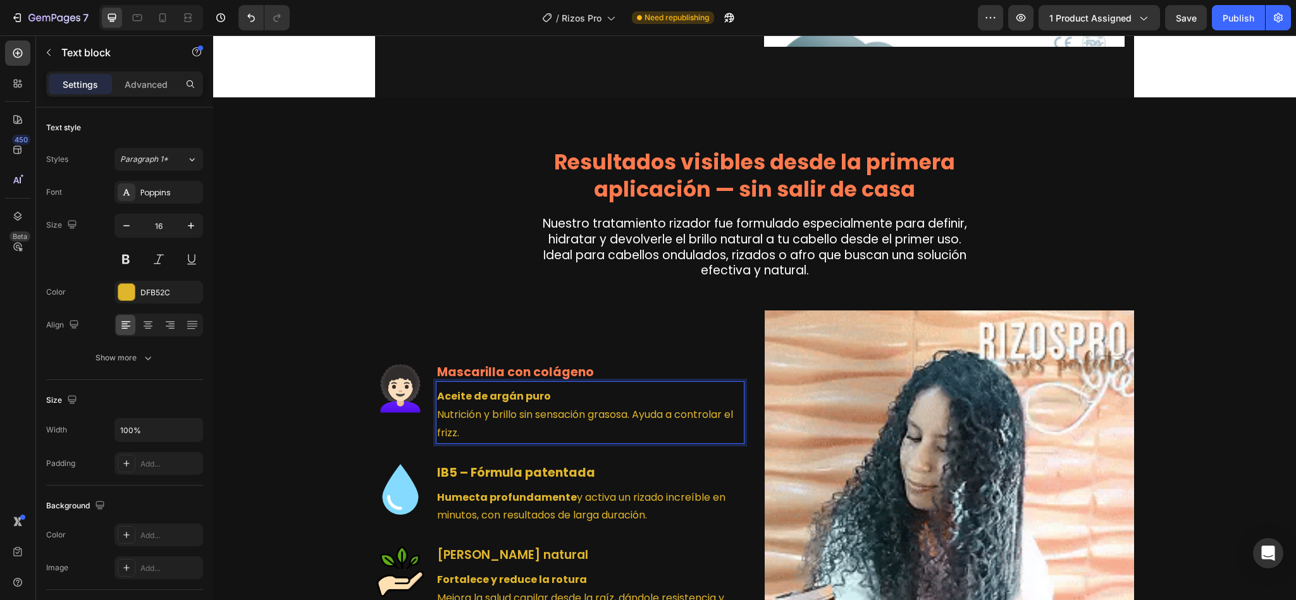
click at [458, 405] on p "Aceite de argán puro Nutrición y brillo sin sensación grasosa. Ayuda a controla…" at bounding box center [590, 415] width 306 height 54
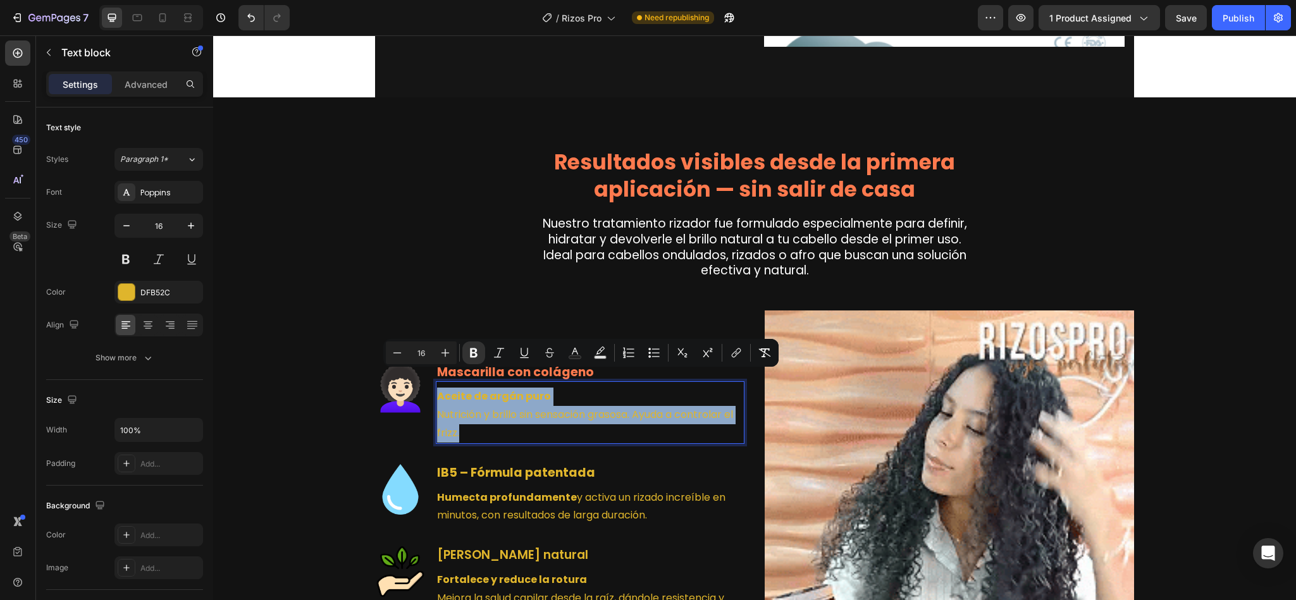
drag, startPoint x: 457, startPoint y: 416, endPoint x: 431, endPoint y: 383, distance: 42.3
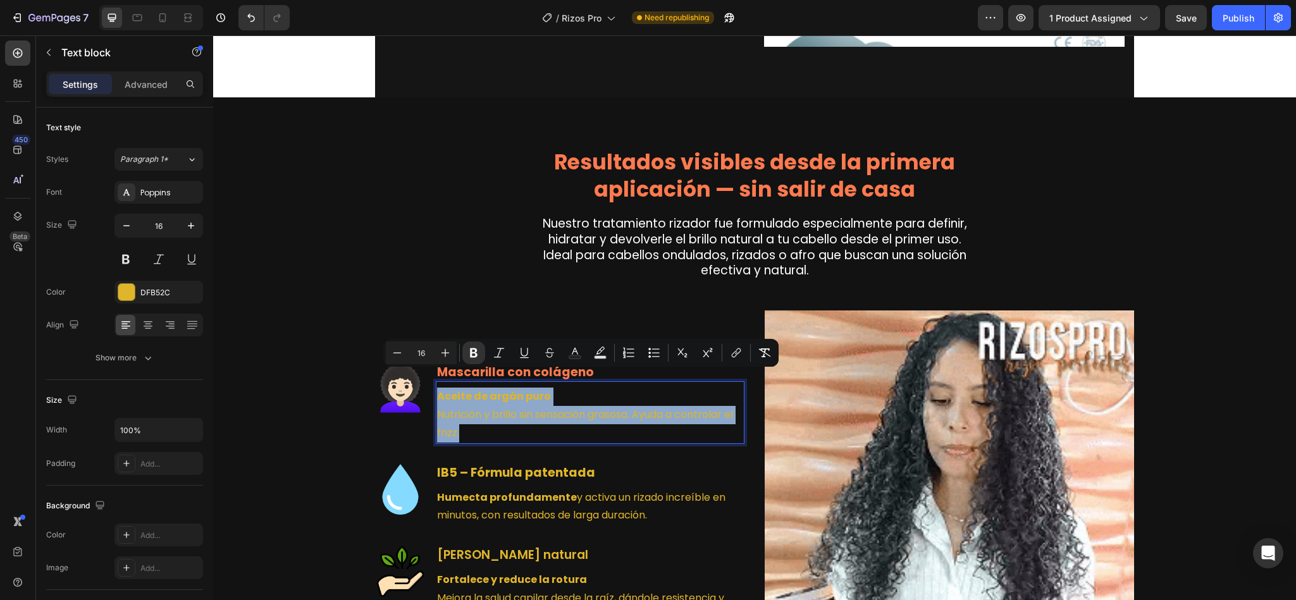
click at [437, 388] on p "Aceite de argán puro Nutrición y brillo sin sensación grasosa. Ayuda a controla…" at bounding box center [590, 415] width 306 height 54
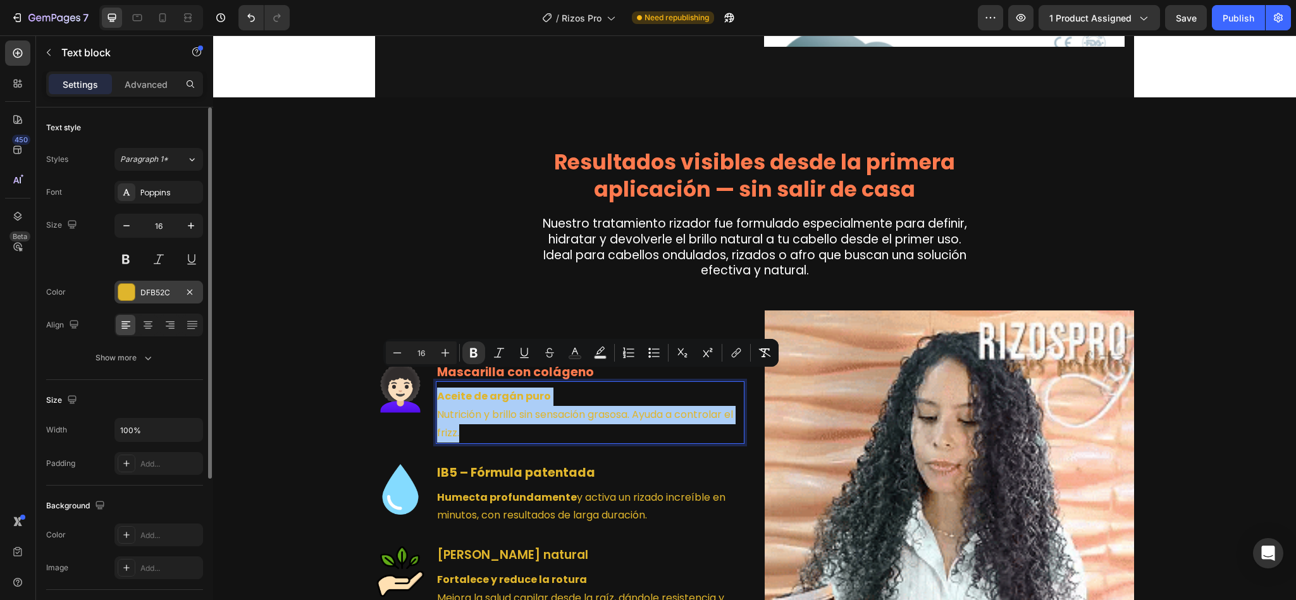
click at [164, 289] on div "DFB52C" at bounding box center [158, 292] width 37 height 11
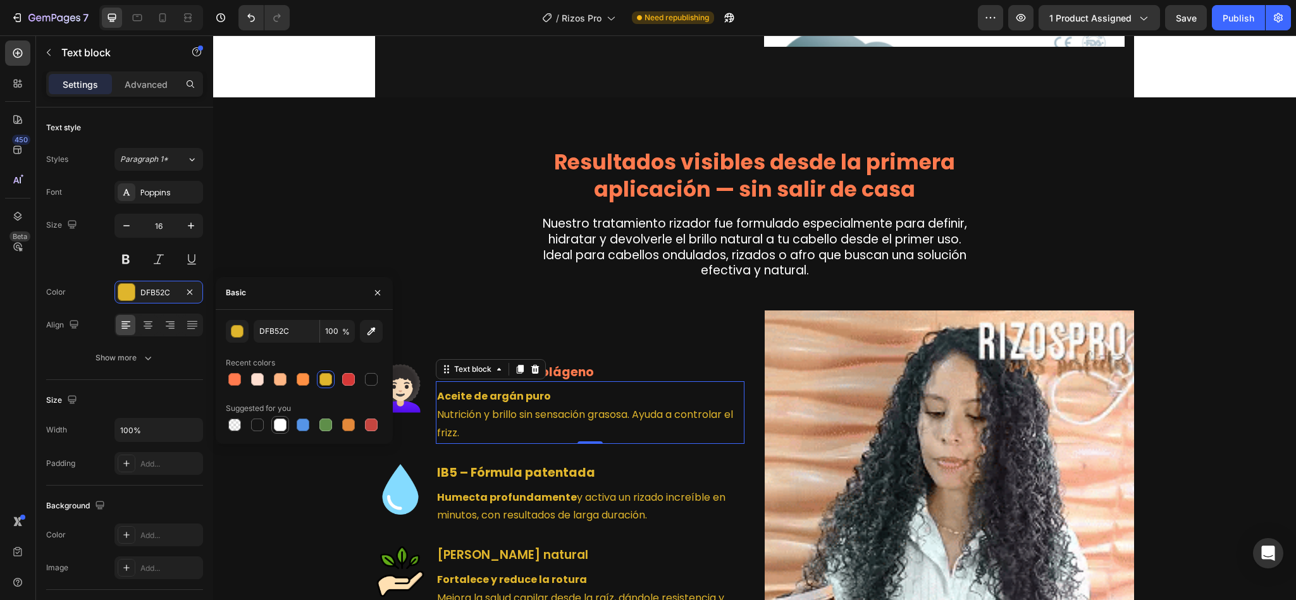
click at [275, 430] on div at bounding box center [280, 425] width 13 height 13
type input "FFFFFF"
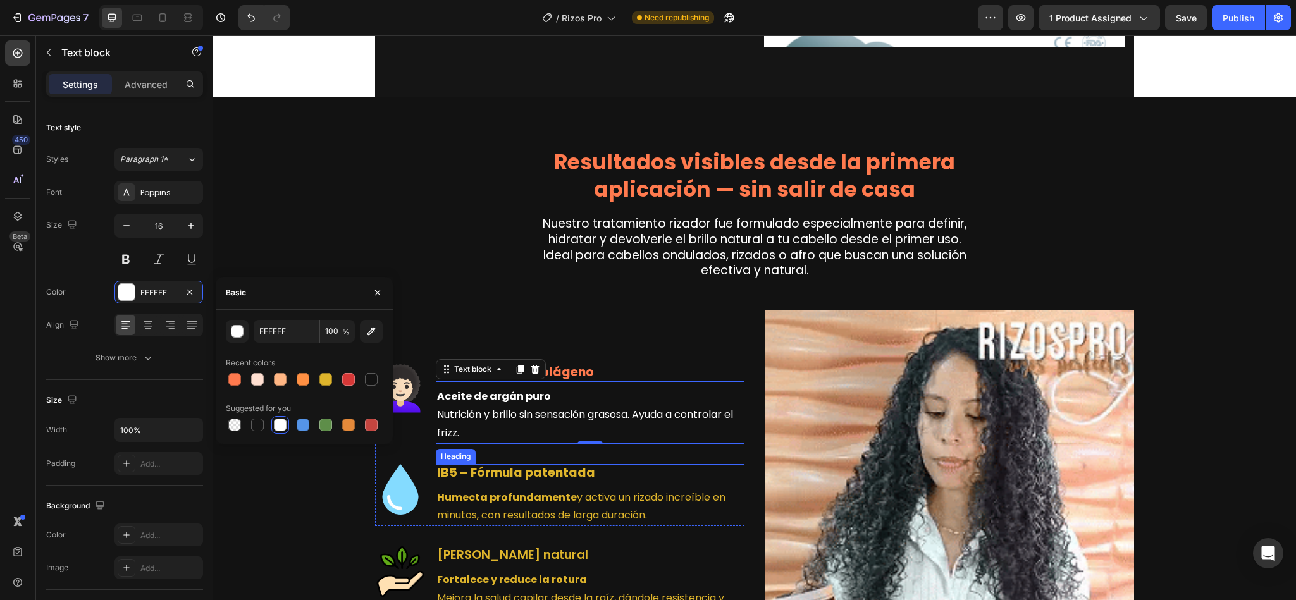
click at [486, 464] on strong "IB5 – Fórmula patentada" at bounding box center [516, 472] width 158 height 17
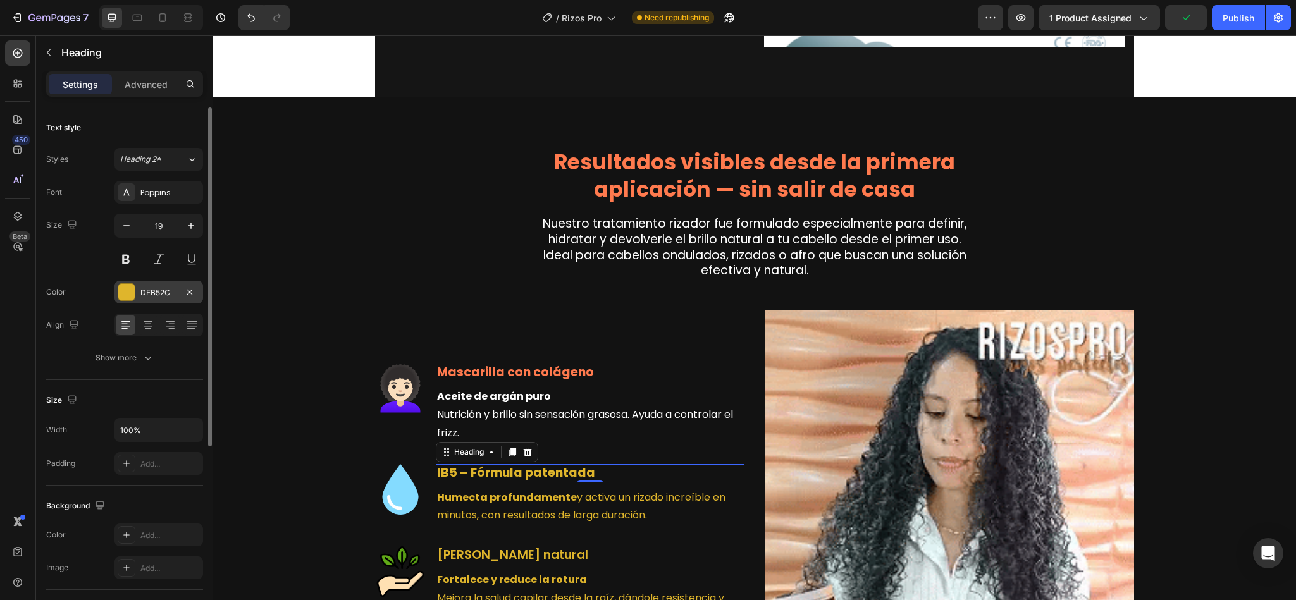
click at [129, 300] on div at bounding box center [126, 292] width 16 height 16
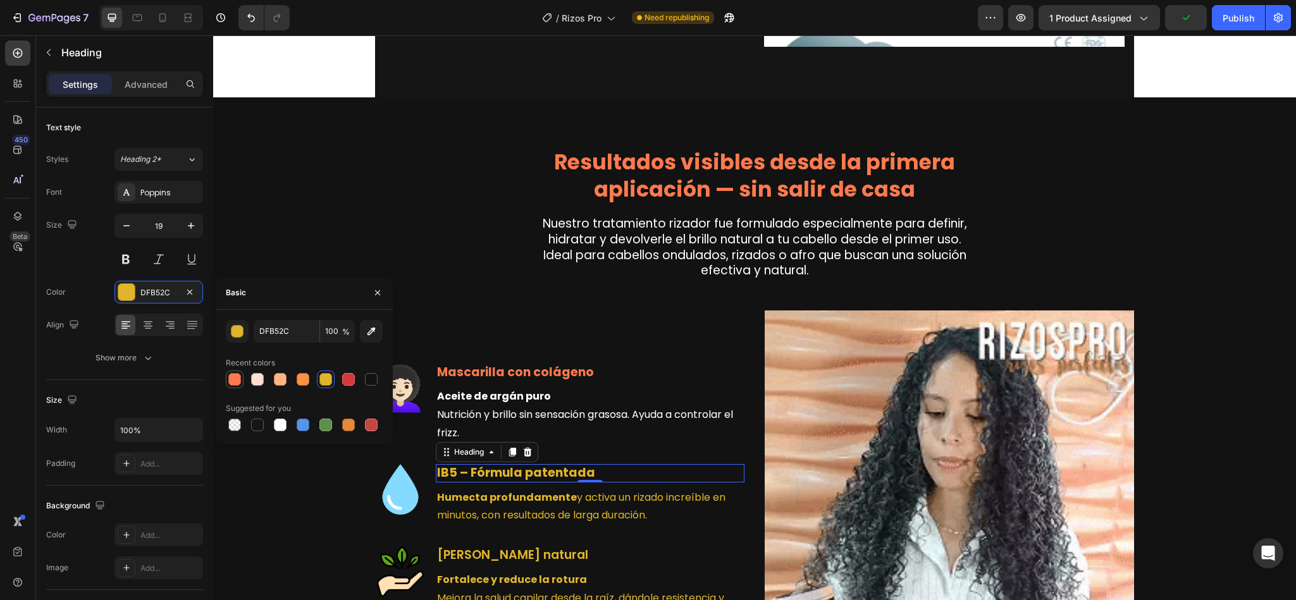
click at [228, 376] on div at bounding box center [234, 379] width 13 height 13
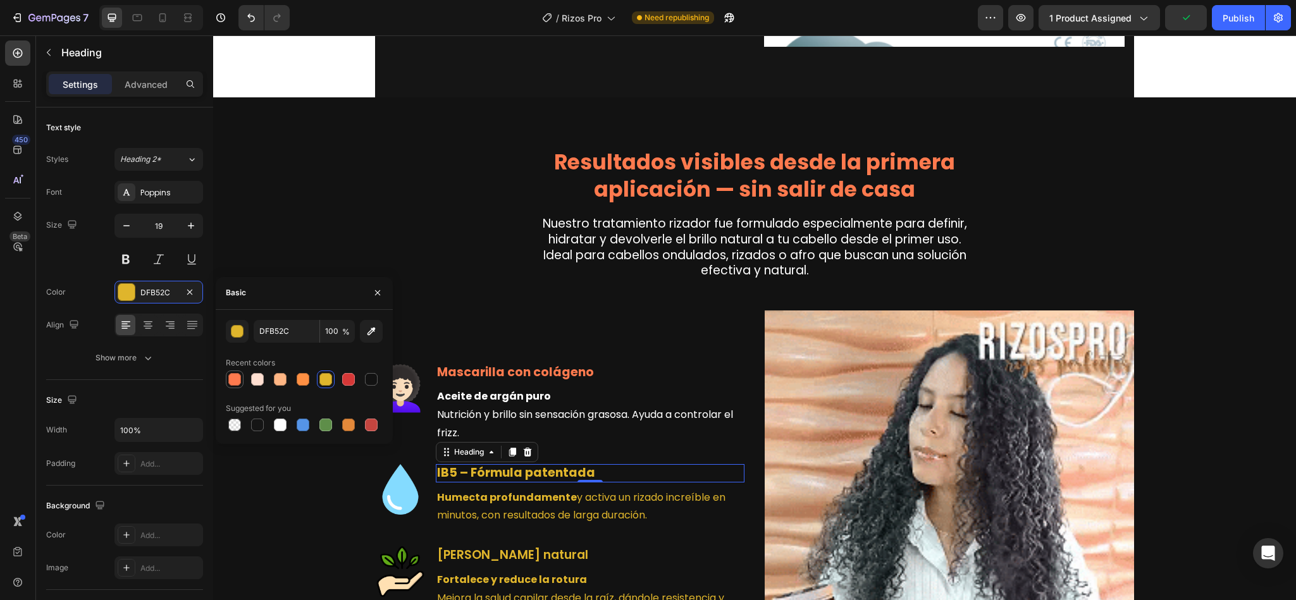
type input "FF7A4E"
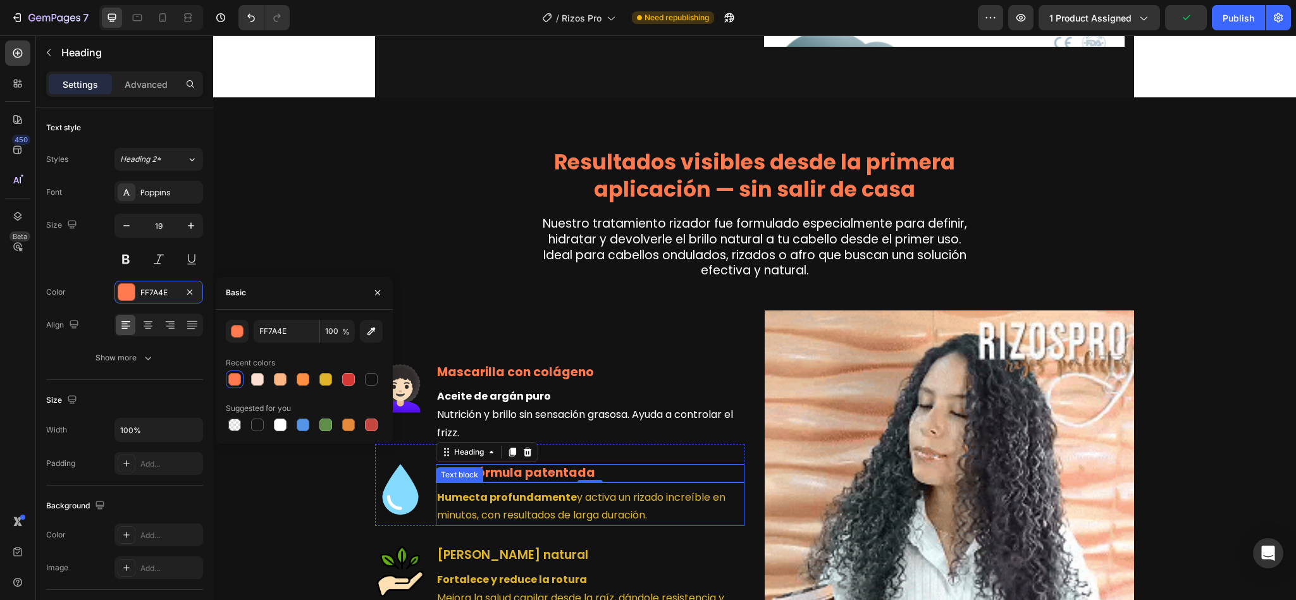
click at [475, 490] on p "Humecta profundamente y activa un rizado increíble en minutos, con resultados d…" at bounding box center [590, 507] width 306 height 37
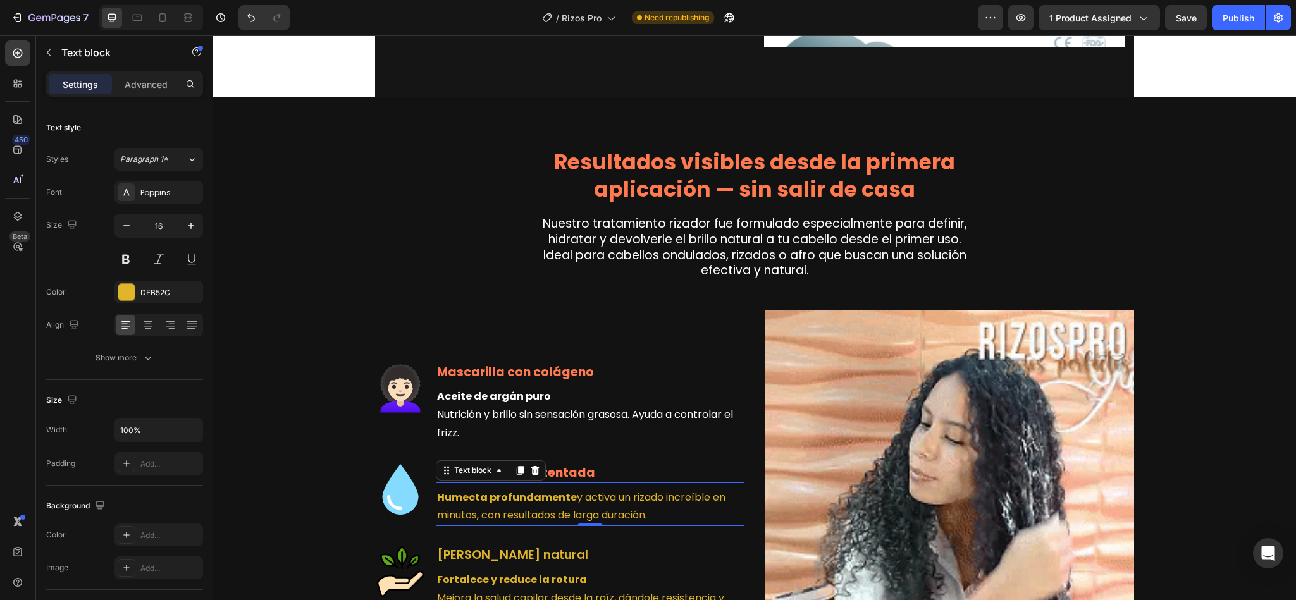
click at [524, 497] on p "Humecta profundamente y activa un rizado increíble en minutos, con resultados d…" at bounding box center [590, 507] width 306 height 37
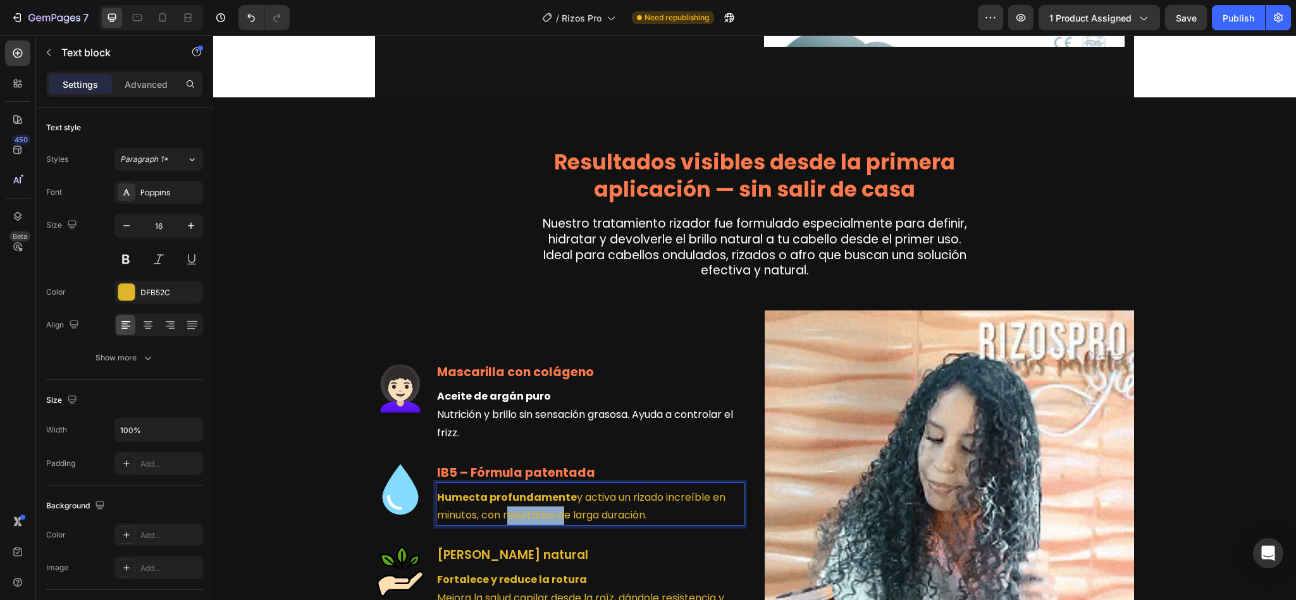
click at [524, 497] on p "Humecta profundamente y activa un rizado increíble en minutos, con resultados d…" at bounding box center [590, 507] width 306 height 37
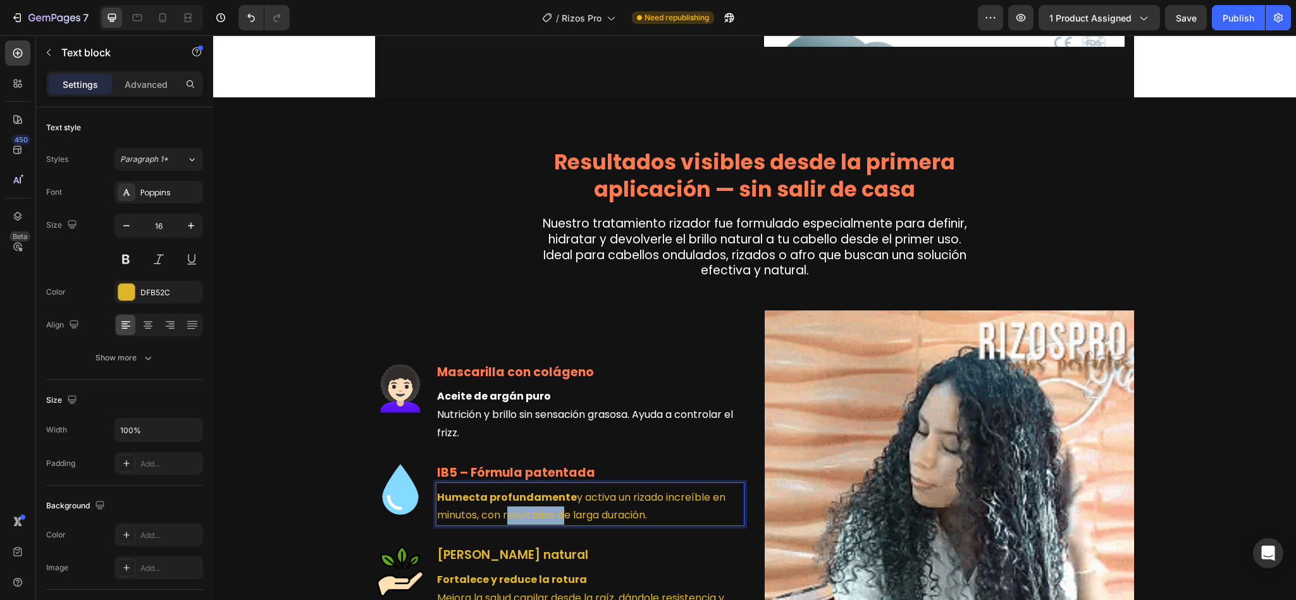
click at [524, 497] on p "Humecta profundamente y activa un rizado increíble en minutos, con resultados d…" at bounding box center [590, 507] width 306 height 37
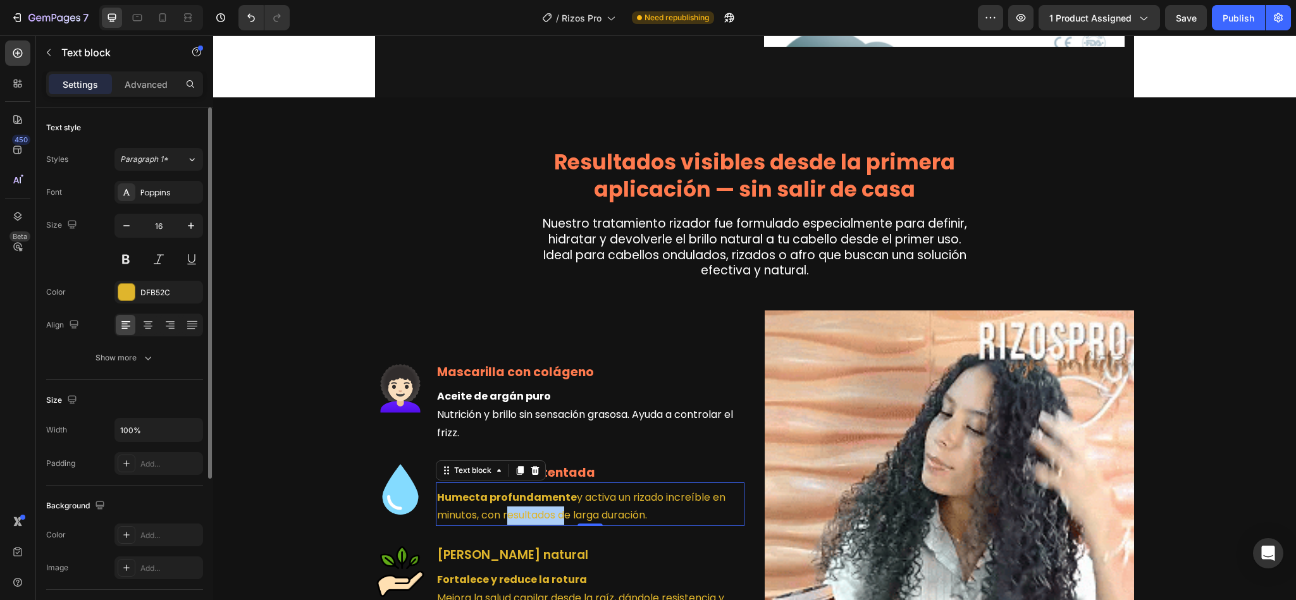
drag, startPoint x: 156, startPoint y: 304, endPoint x: 139, endPoint y: 306, distance: 16.6
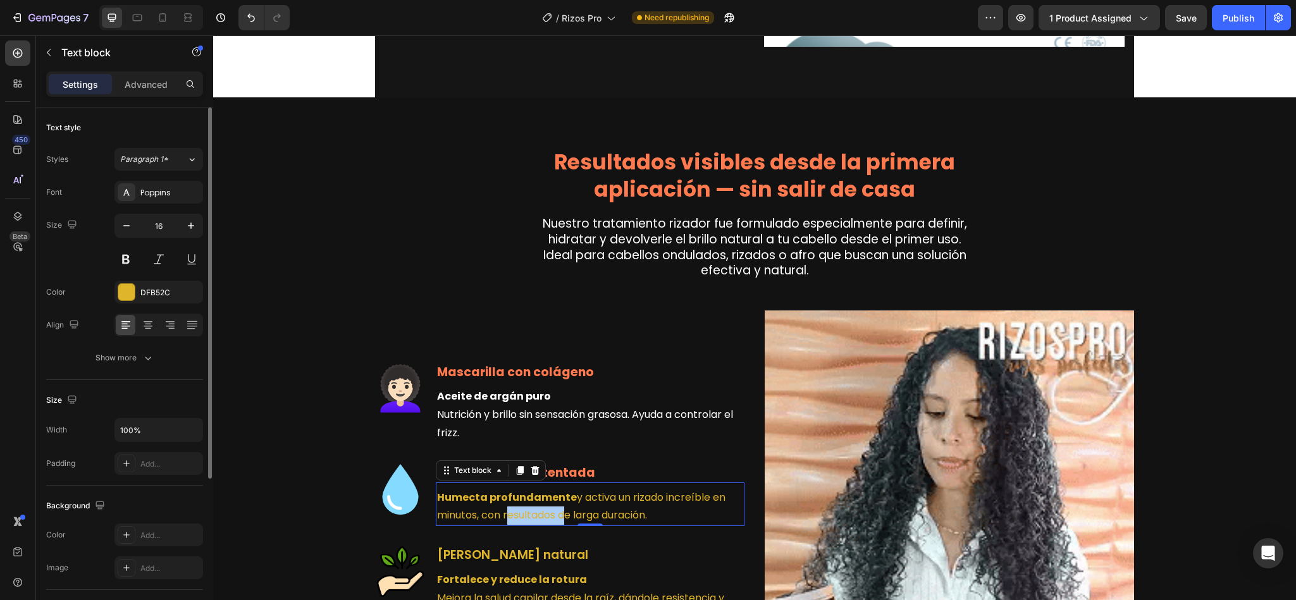
click at [139, 306] on div "Font Poppins Size 16 Color DFB52C Align Show more" at bounding box center [124, 275] width 157 height 189
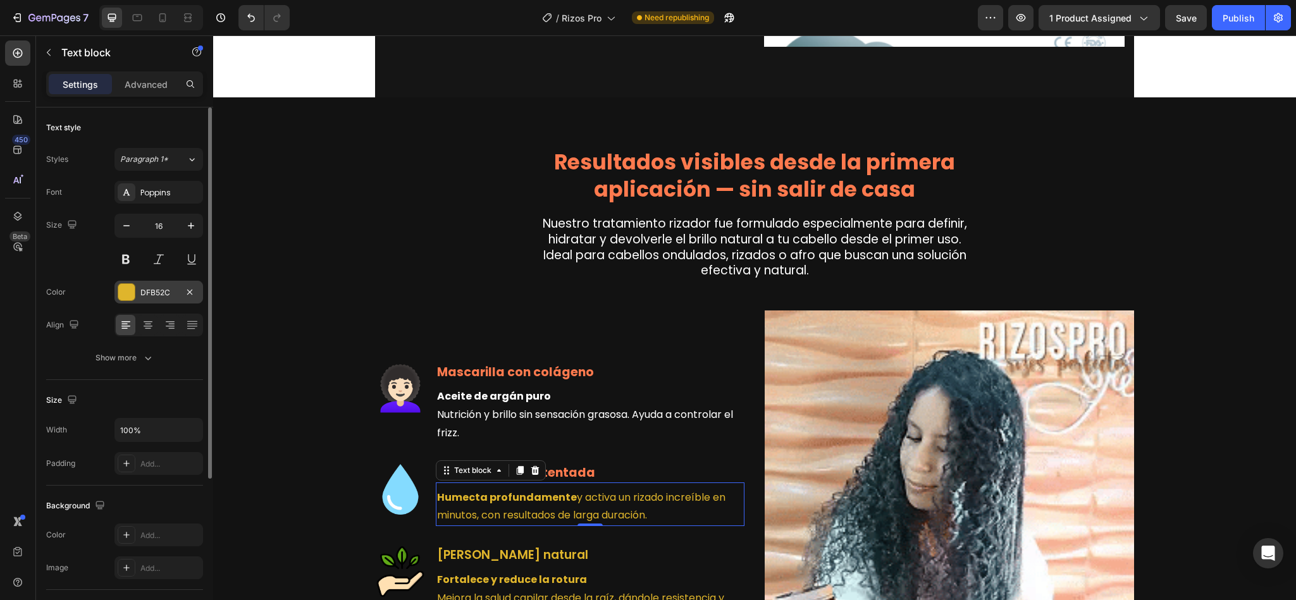
click at [139, 304] on div "DFB52C" at bounding box center [159, 292] width 89 height 23
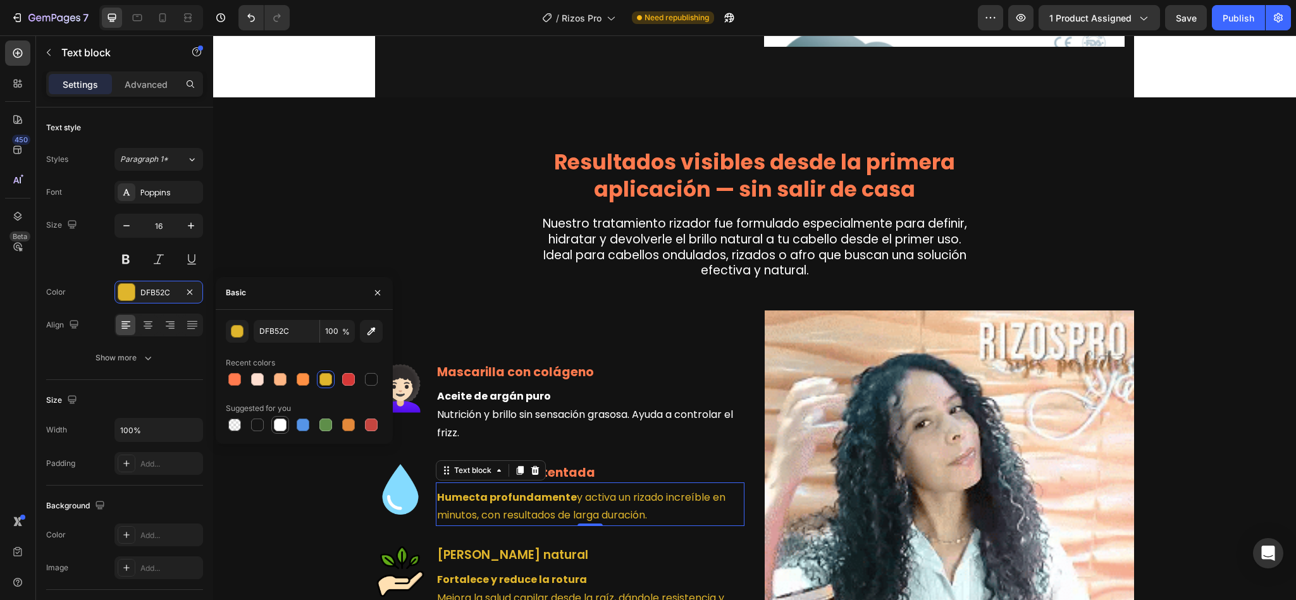
click at [287, 431] on div at bounding box center [280, 425] width 15 height 15
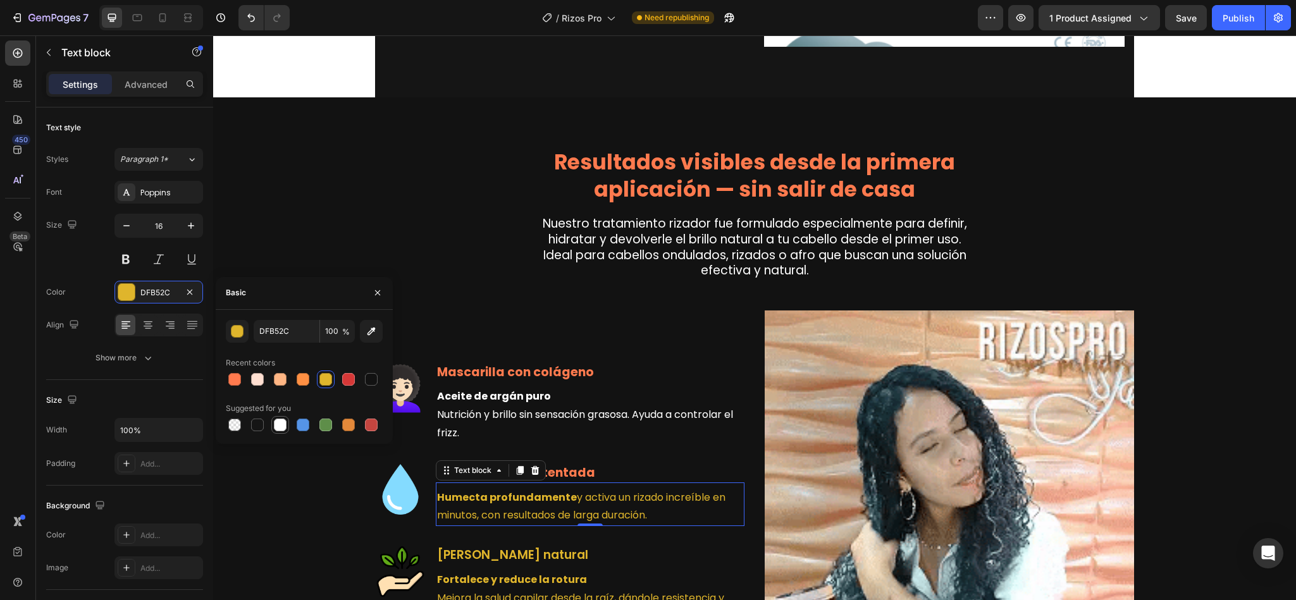
type input "FFFFFF"
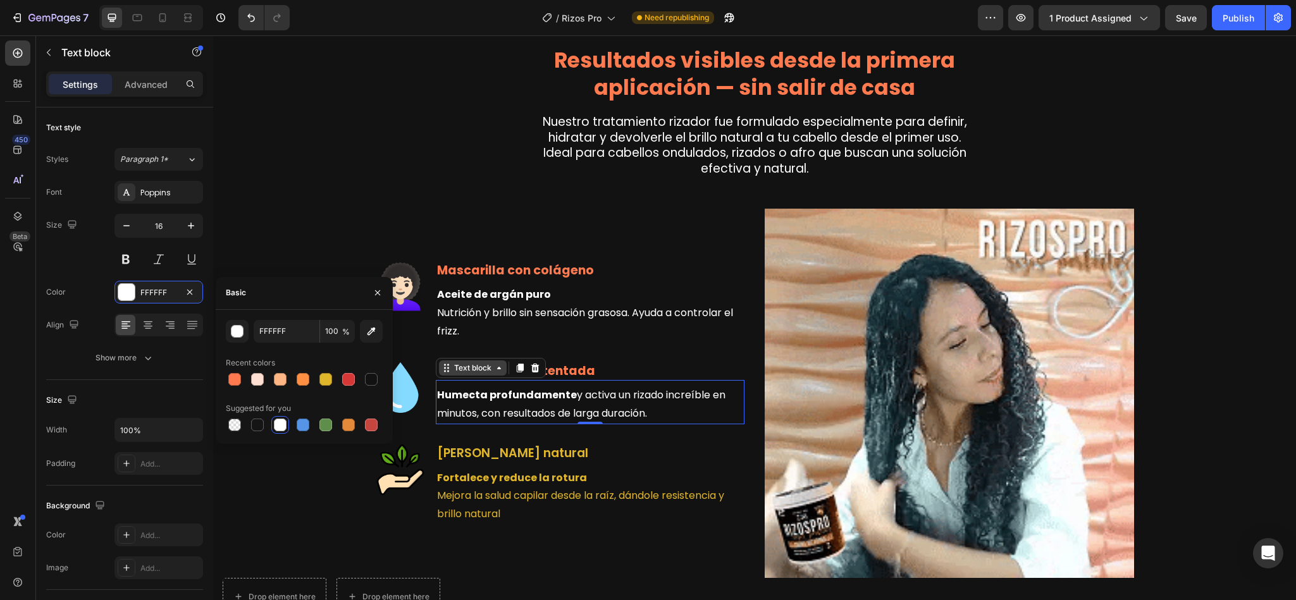
scroll to position [1070, 0]
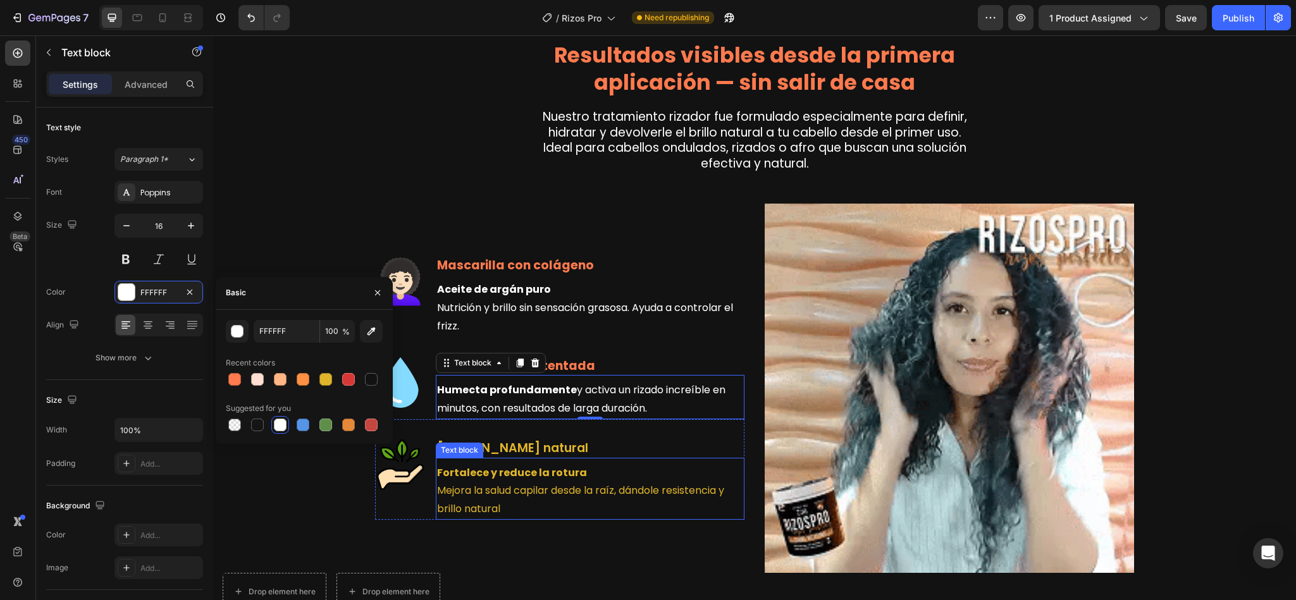
click at [499, 481] on p "Fortalece y reduce la rotura Mejora la salud capilar desde la raíz, dándole res…" at bounding box center [590, 491] width 306 height 54
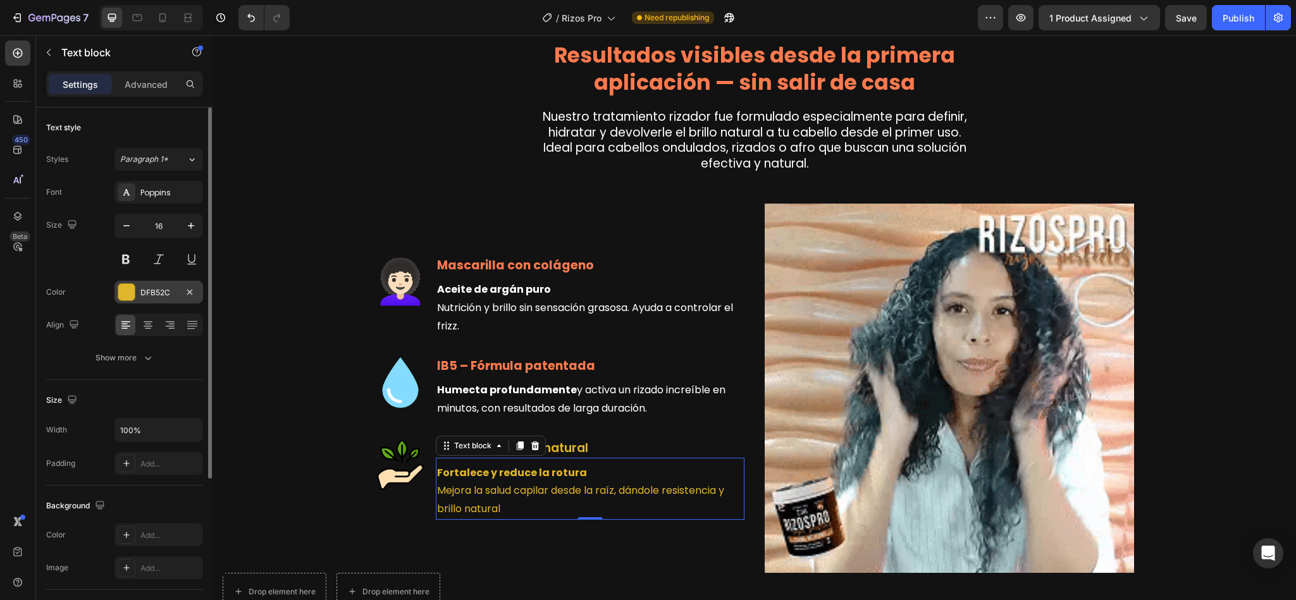
click at [158, 304] on div "DFB52C" at bounding box center [159, 292] width 89 height 23
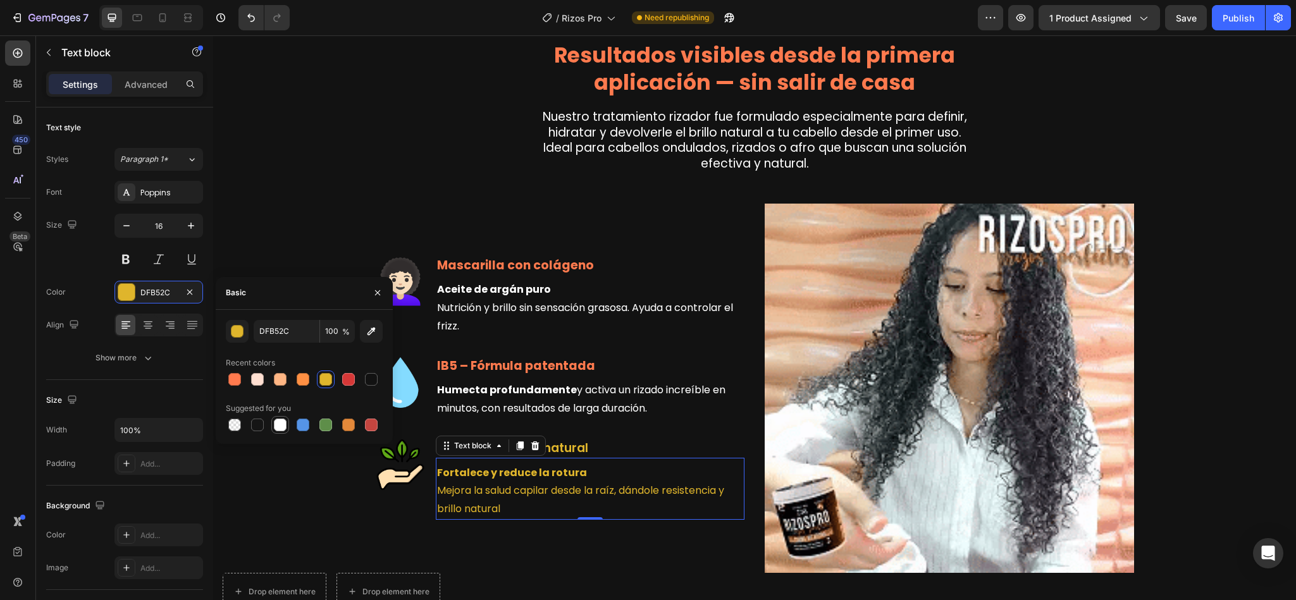
click at [281, 427] on div at bounding box center [280, 425] width 13 height 13
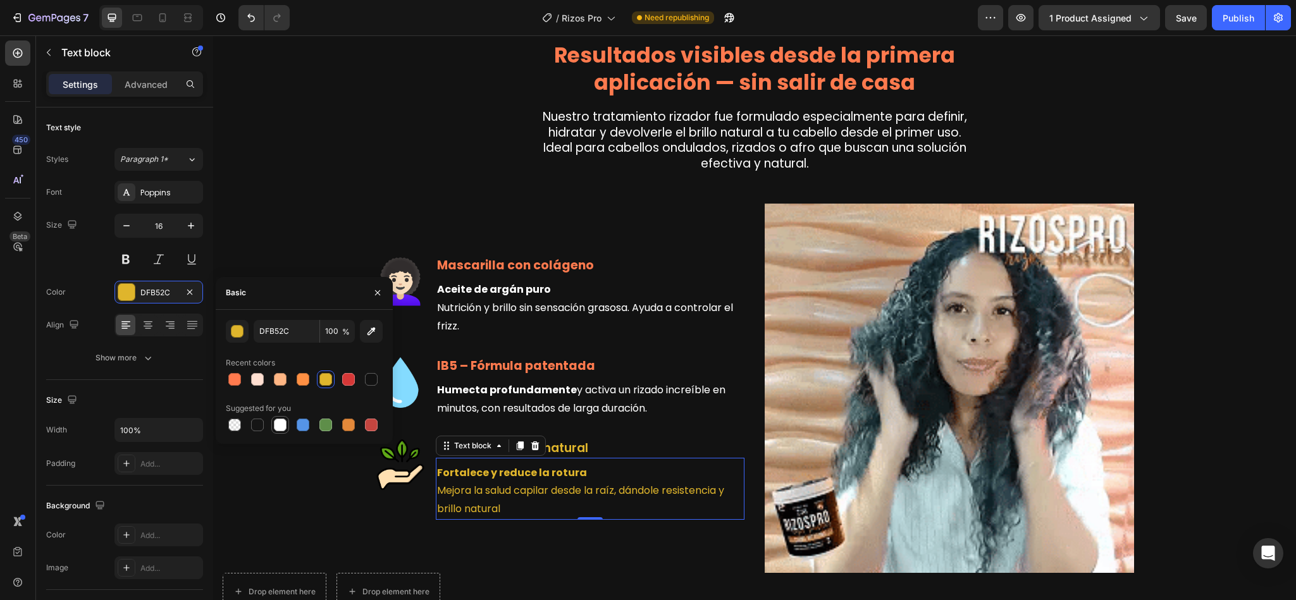
type input "FFFFFF"
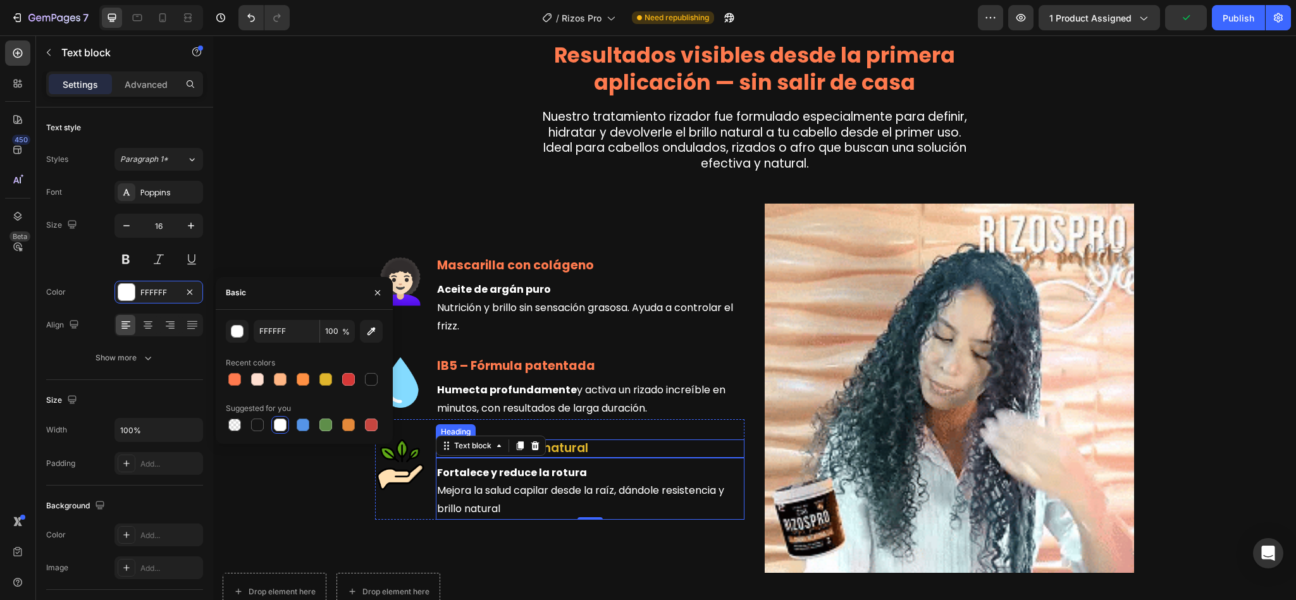
click at [619, 445] on h3 "Romero natural" at bounding box center [590, 449] width 309 height 18
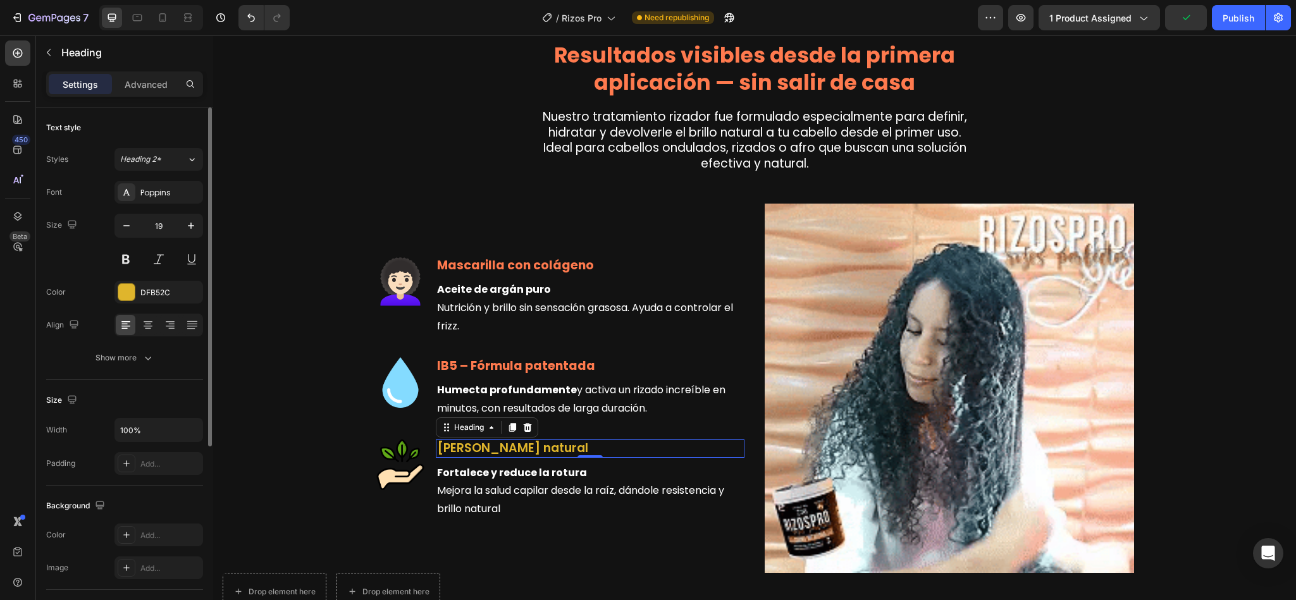
click at [165, 308] on div "Font Poppins Size 19 Color DFB52C Align Show more" at bounding box center [124, 275] width 157 height 189
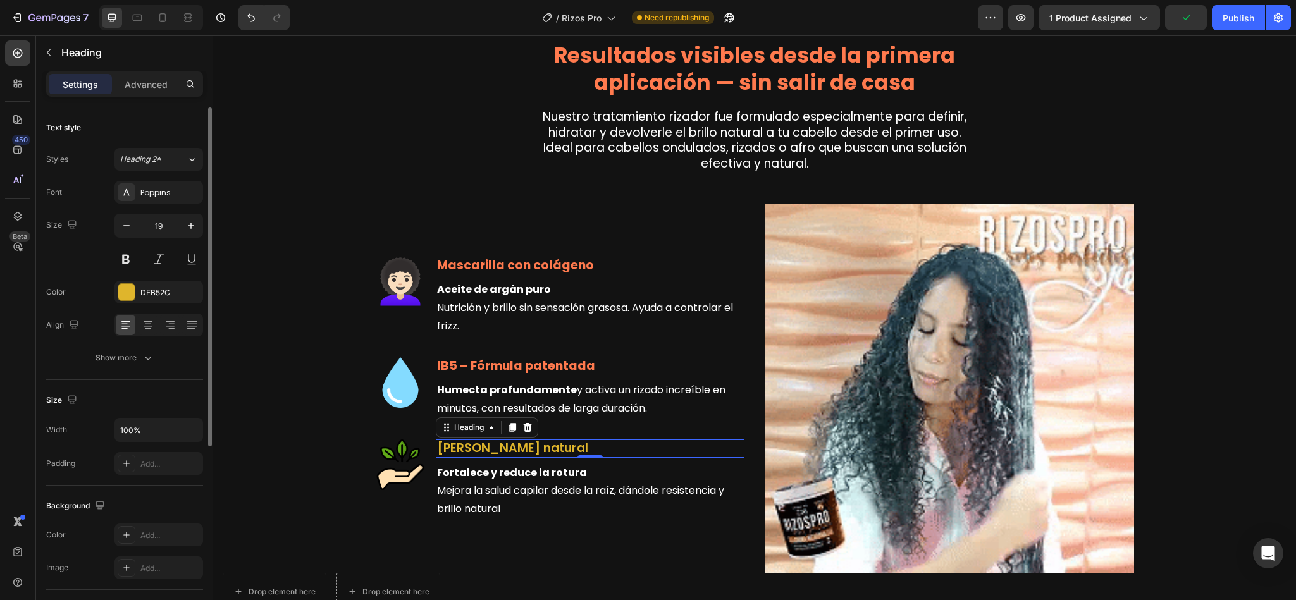
click at [158, 306] on div "Font Poppins Size 19 Color DFB52C Align Show more" at bounding box center [124, 275] width 157 height 189
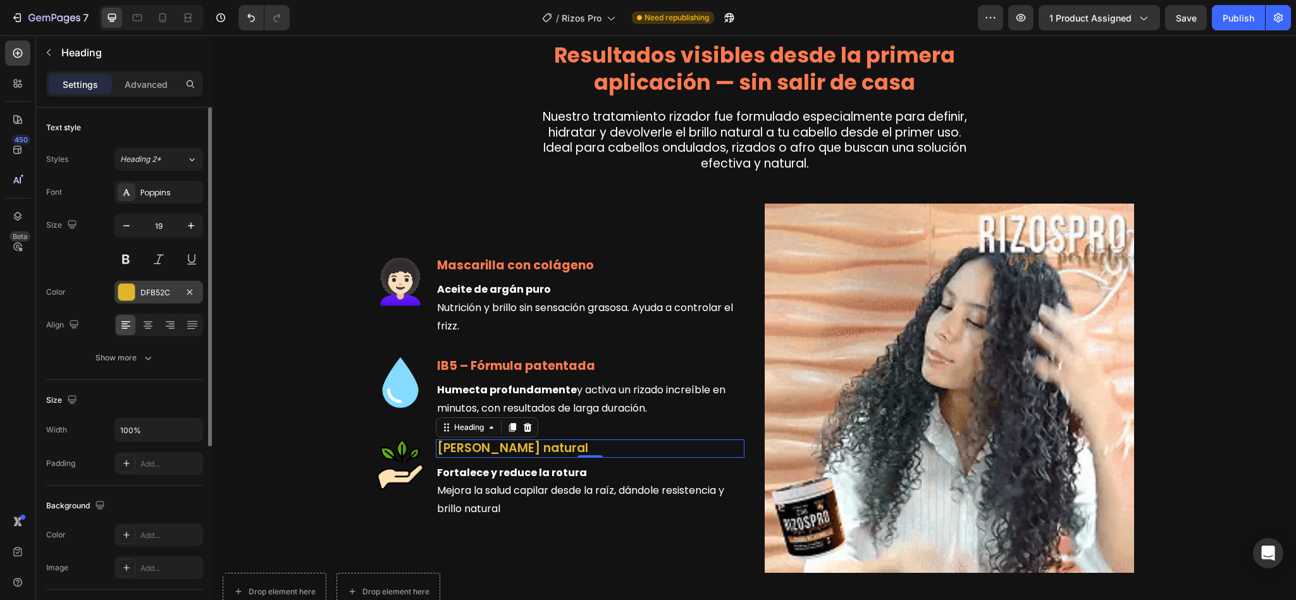
click at [152, 300] on div "DFB52C" at bounding box center [159, 292] width 89 height 23
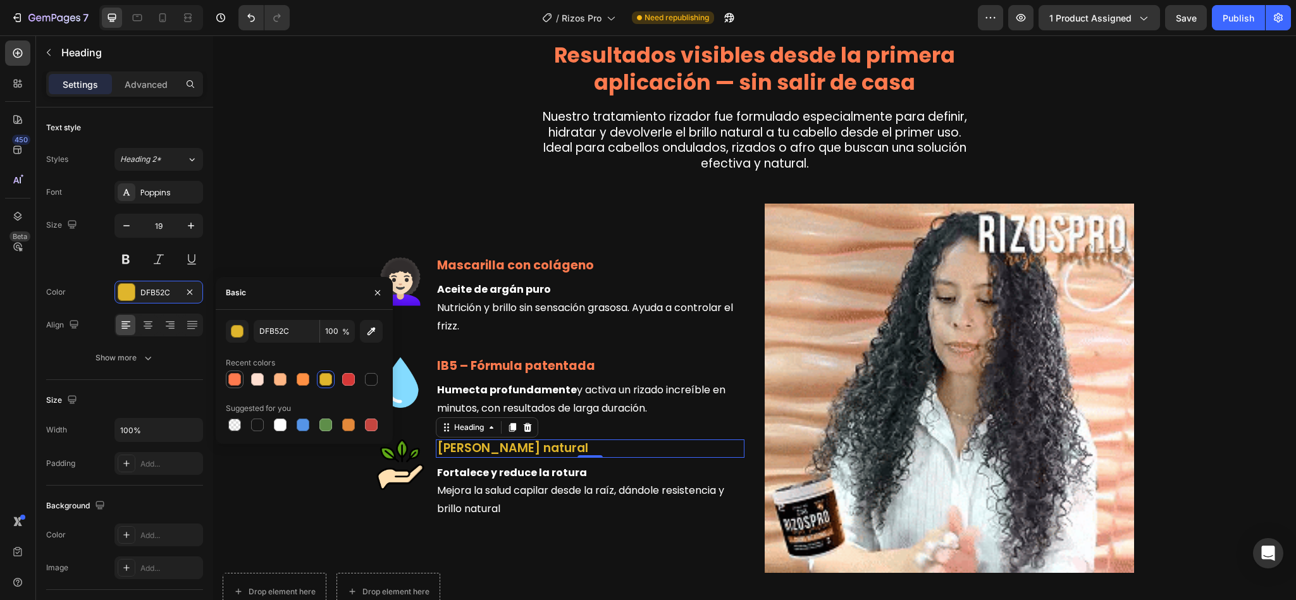
click at [232, 384] on div at bounding box center [234, 379] width 13 height 13
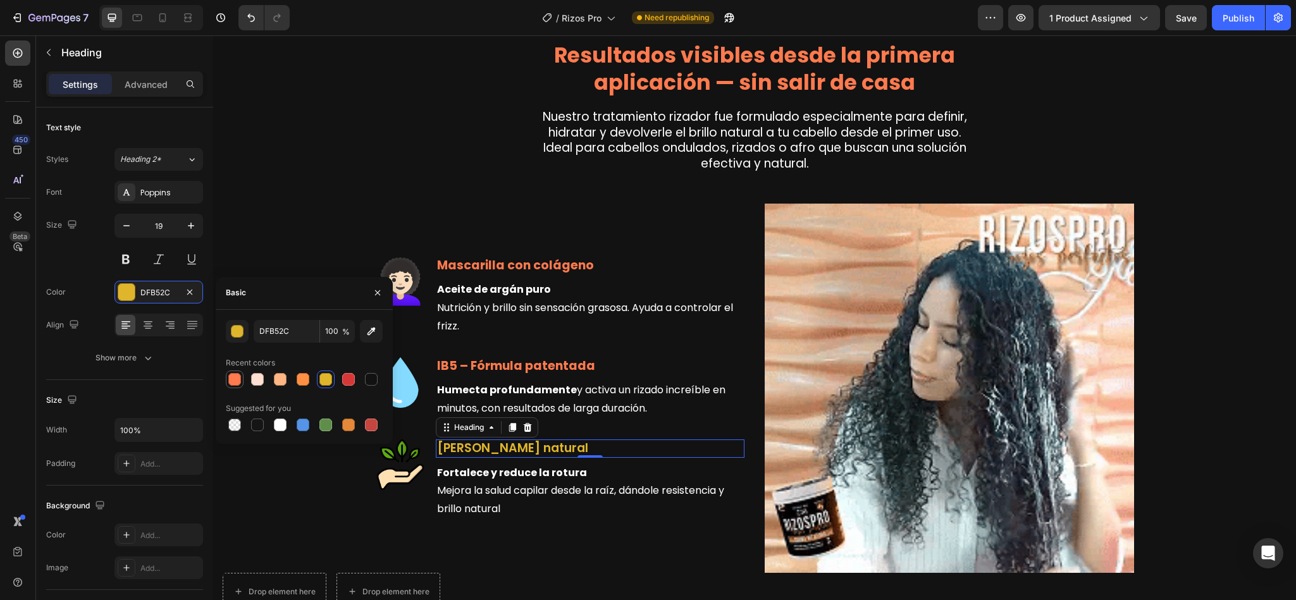
type input "FF7A4E"
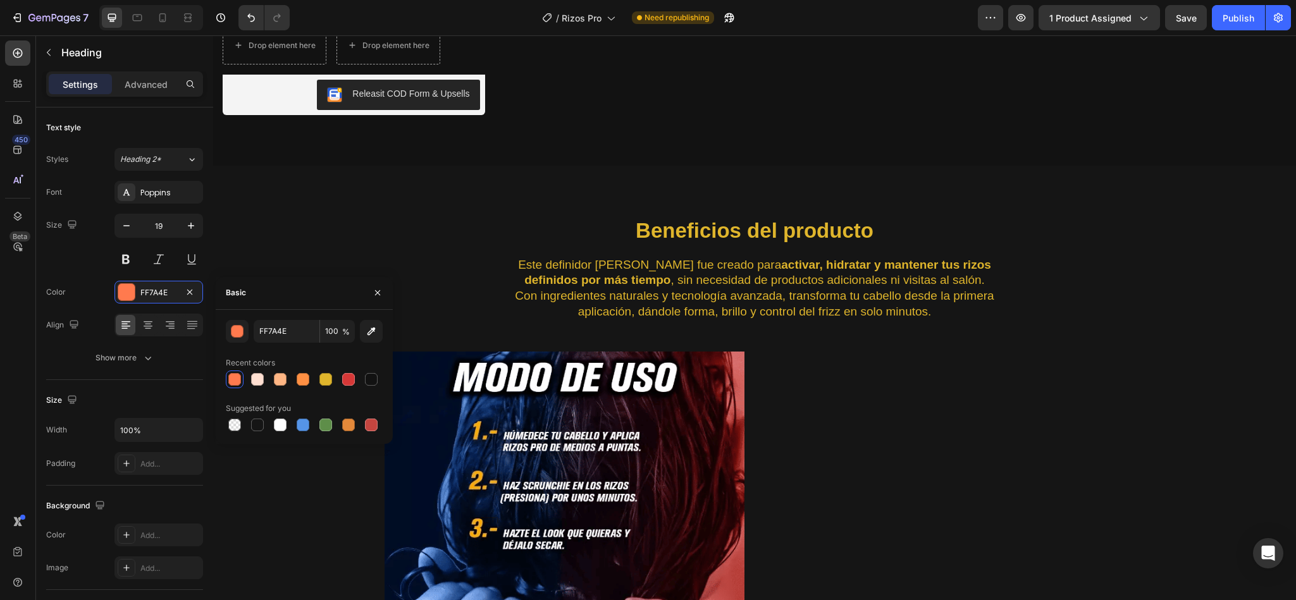
scroll to position [1638, 0]
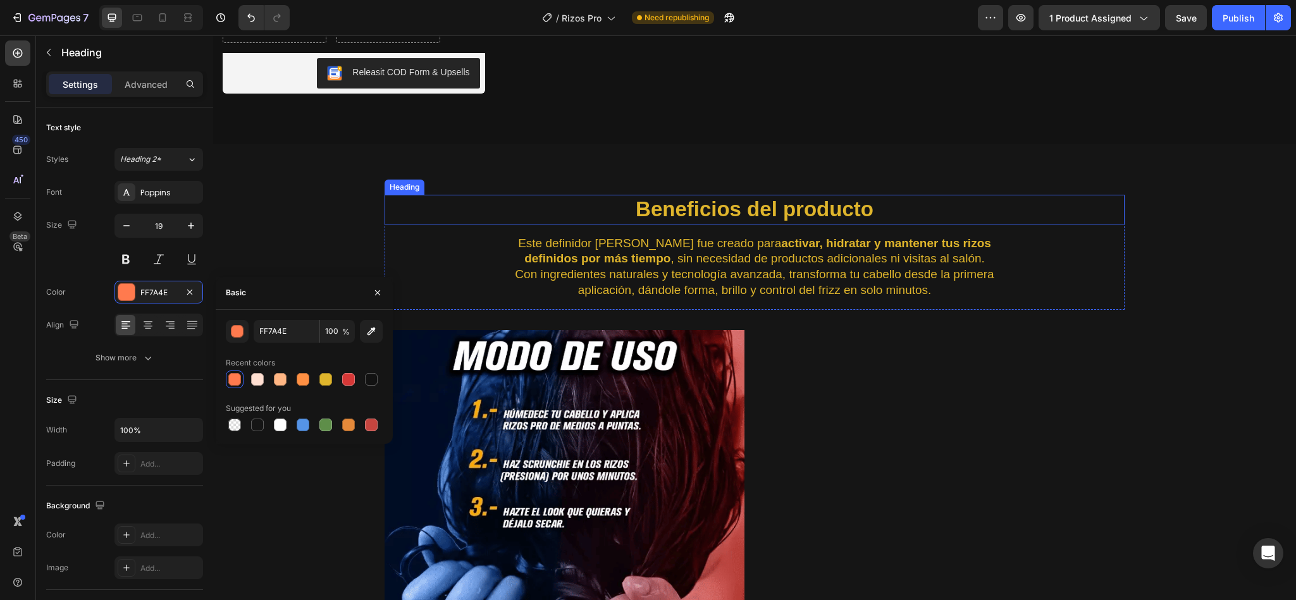
click at [697, 211] on h2 "Beneficios del producto" at bounding box center [755, 210] width 740 height 30
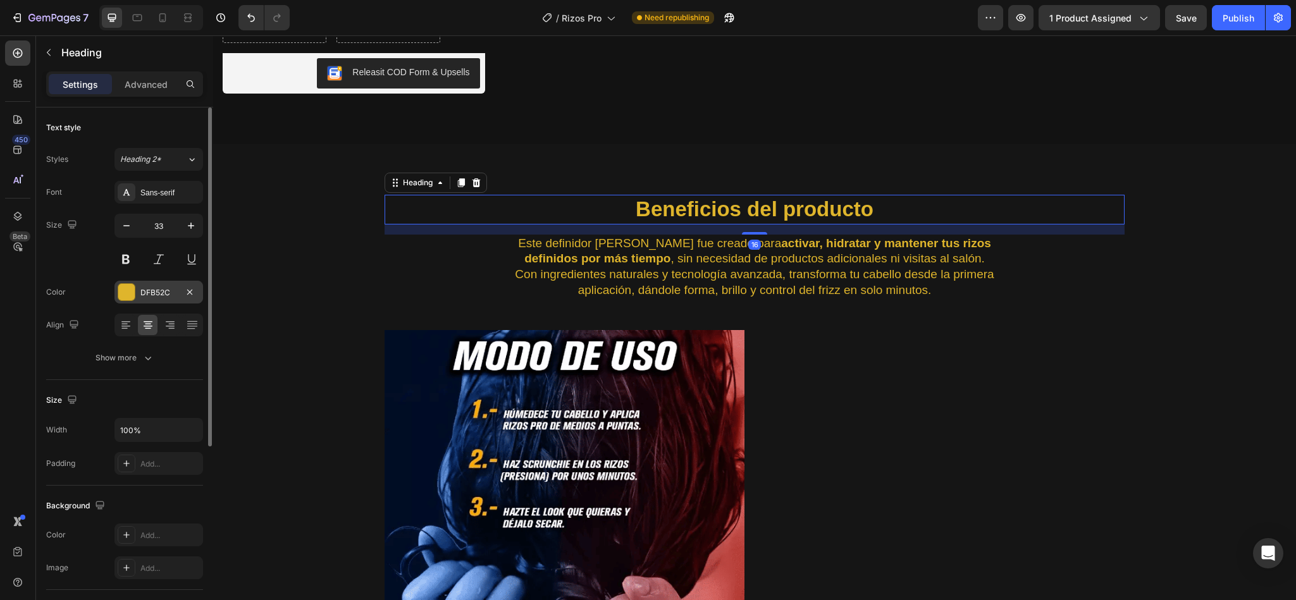
click at [151, 289] on div "DFB52C" at bounding box center [158, 292] width 37 height 11
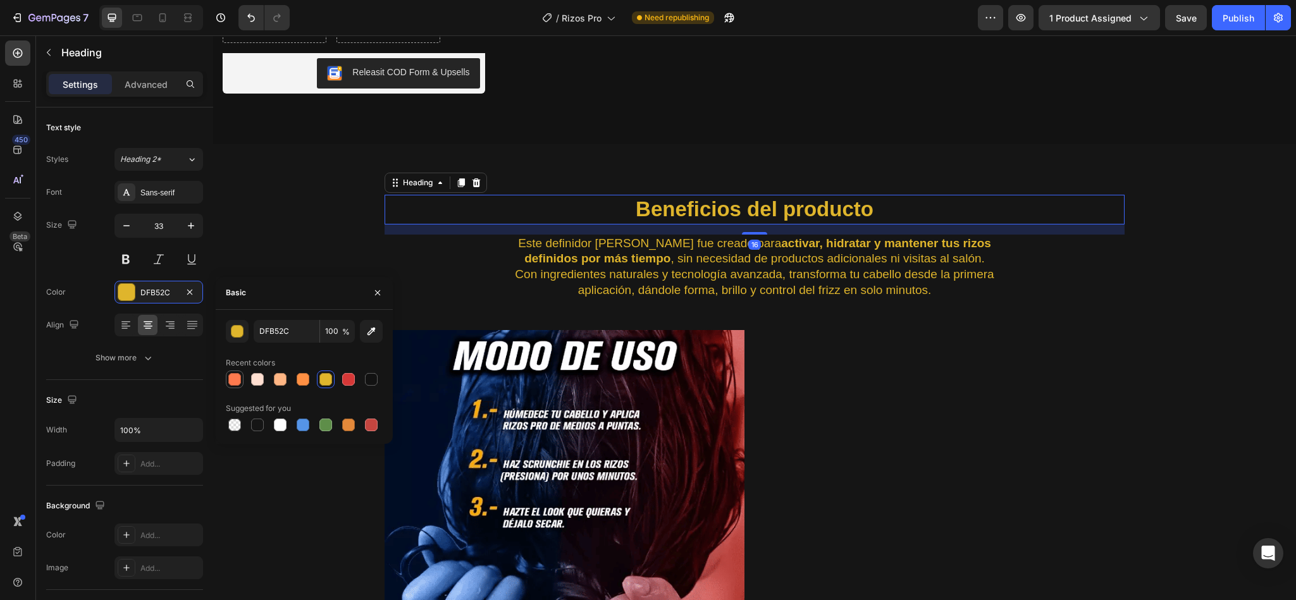
click at [241, 381] on div at bounding box center [234, 379] width 15 height 15
type input "FF7A4E"
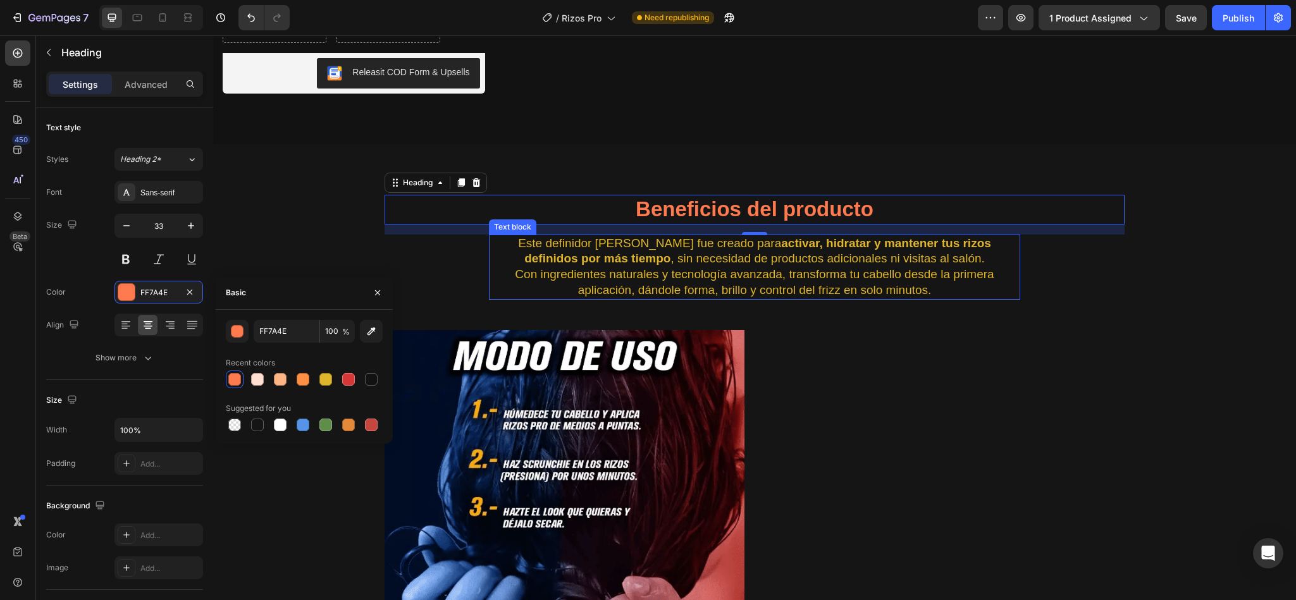
click at [680, 256] on p "Este definidor de rizos fue creado para activar, hidratar y mantener tus rizos …" at bounding box center [754, 267] width 529 height 63
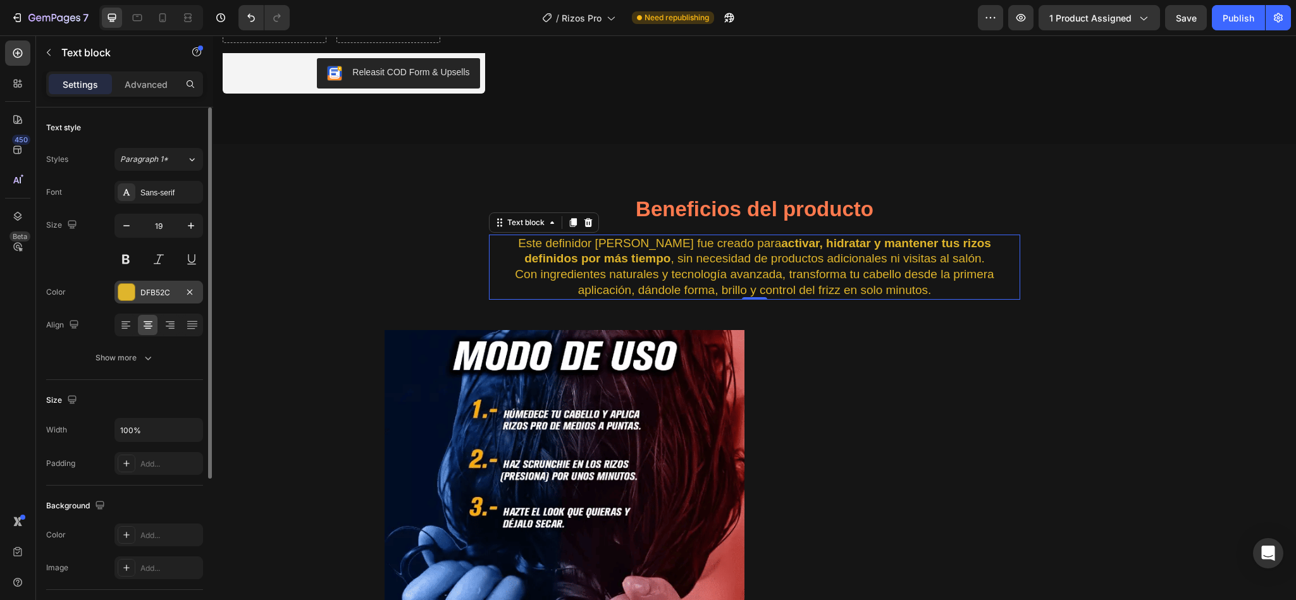
click at [147, 291] on div "DFB52C" at bounding box center [158, 292] width 37 height 11
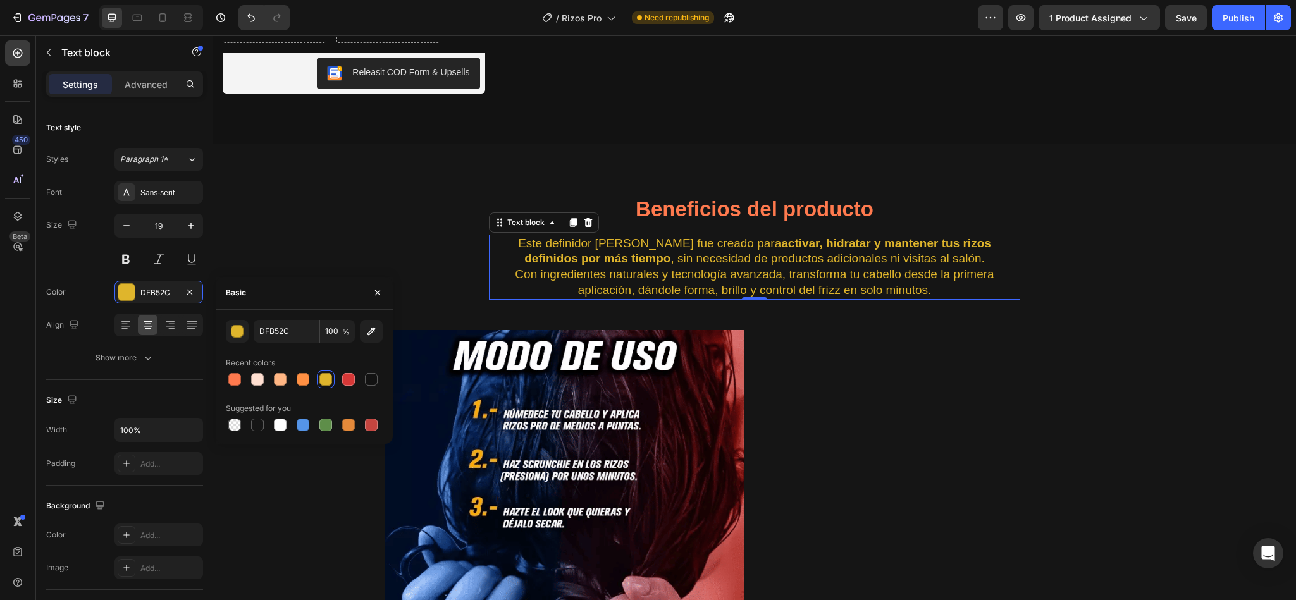
click at [285, 435] on div "DFB52C 100 % Recent colors Suggested for you" at bounding box center [304, 377] width 177 height 134
click at [282, 428] on div at bounding box center [280, 425] width 13 height 13
type input "FFFFFF"
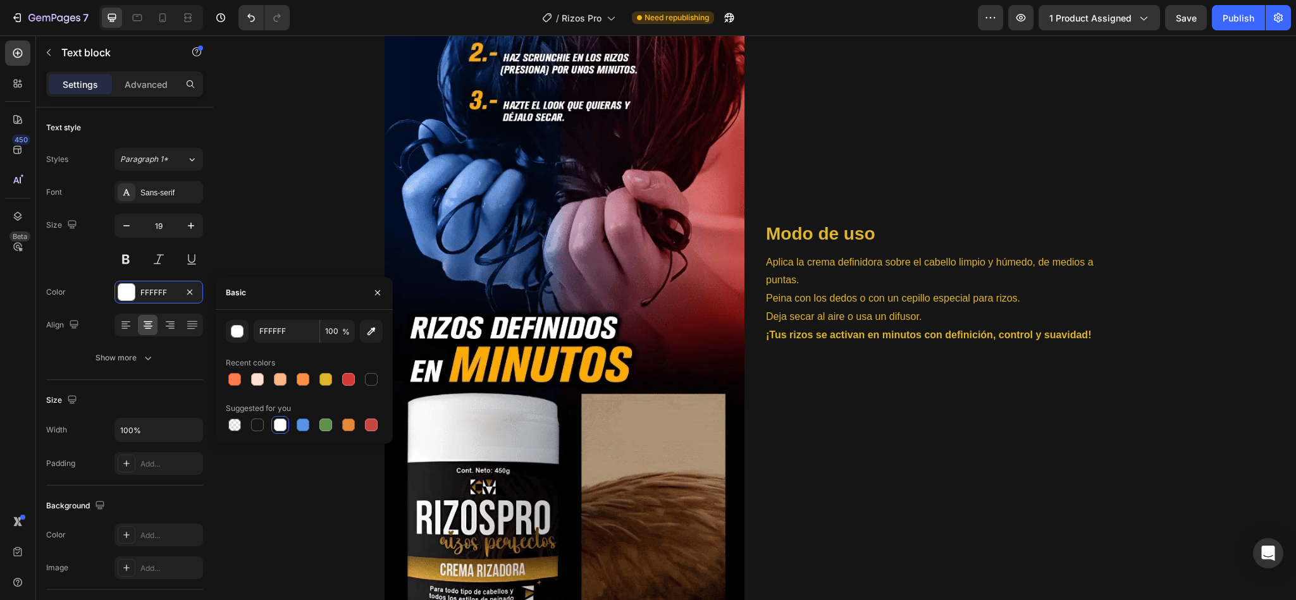
scroll to position [2046, 0]
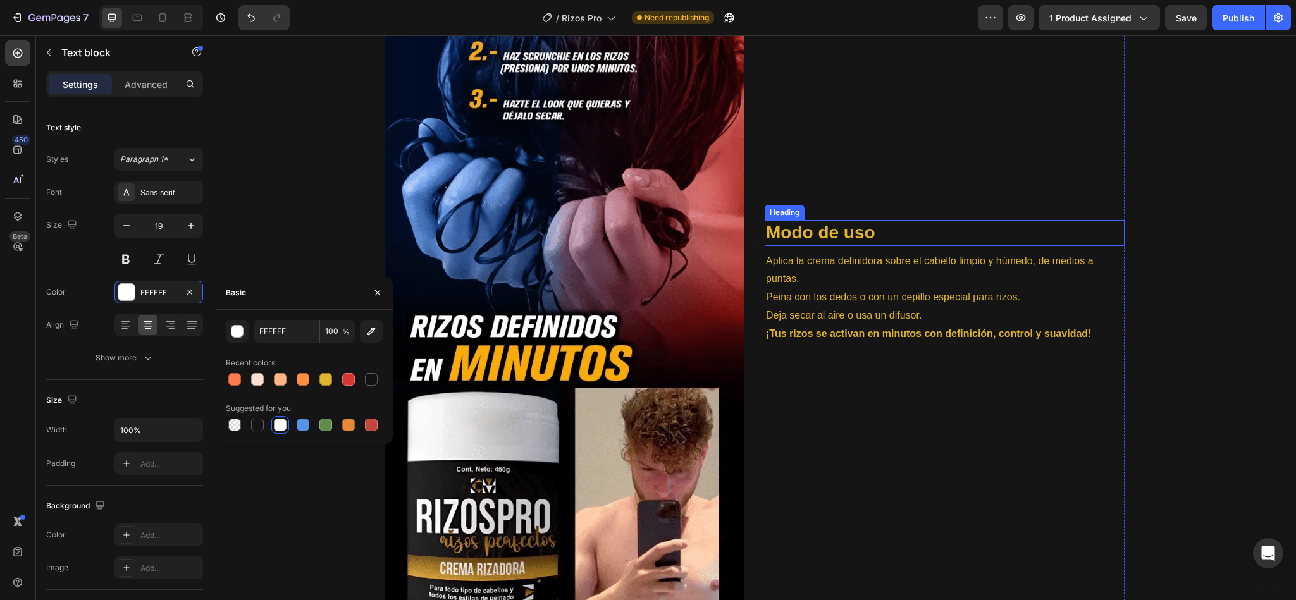
click at [769, 232] on strong "Modo de uso" at bounding box center [820, 233] width 109 height 20
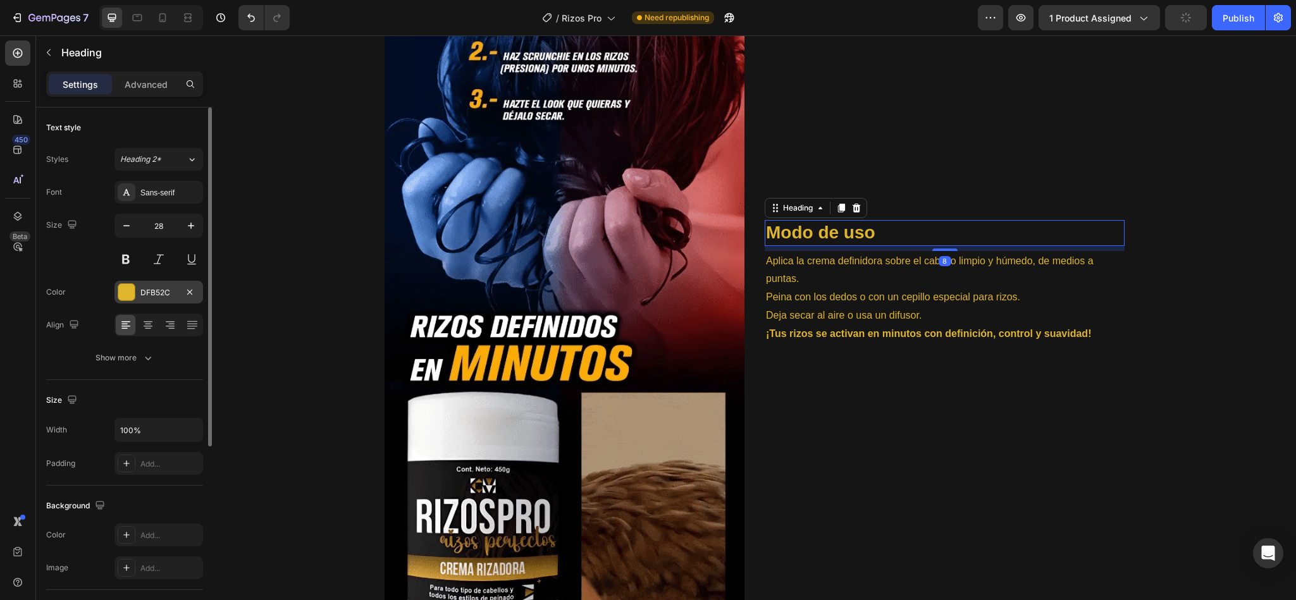
click at [141, 288] on div "DFB52C" at bounding box center [158, 292] width 37 height 11
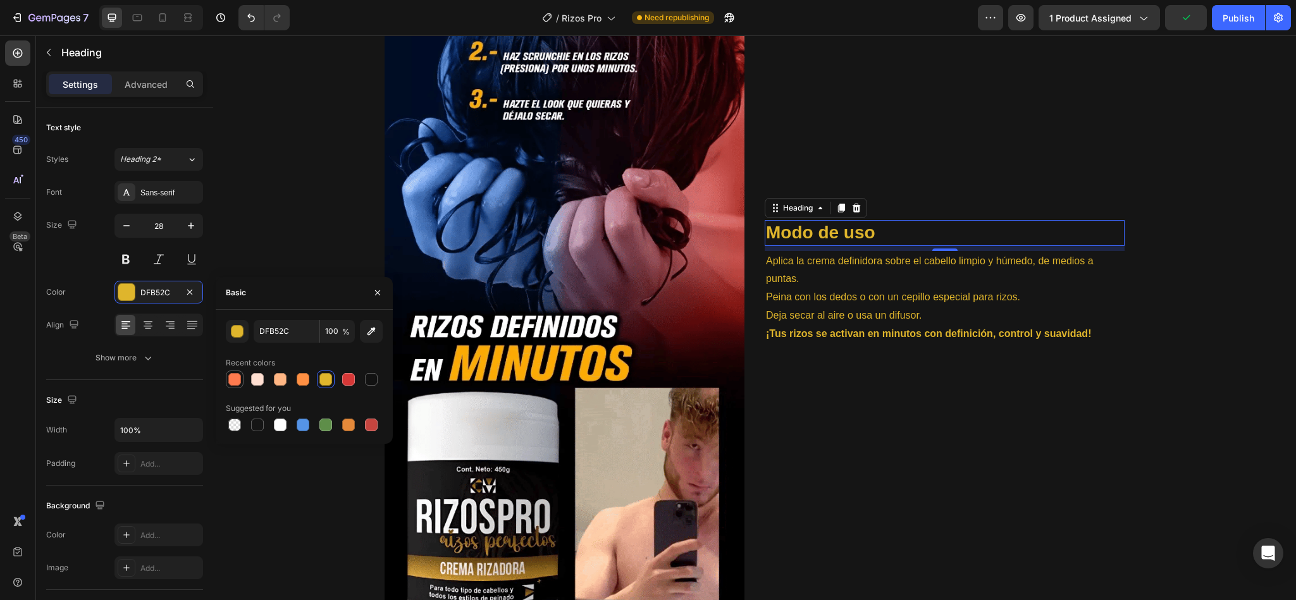
click at [241, 378] on div at bounding box center [234, 379] width 15 height 15
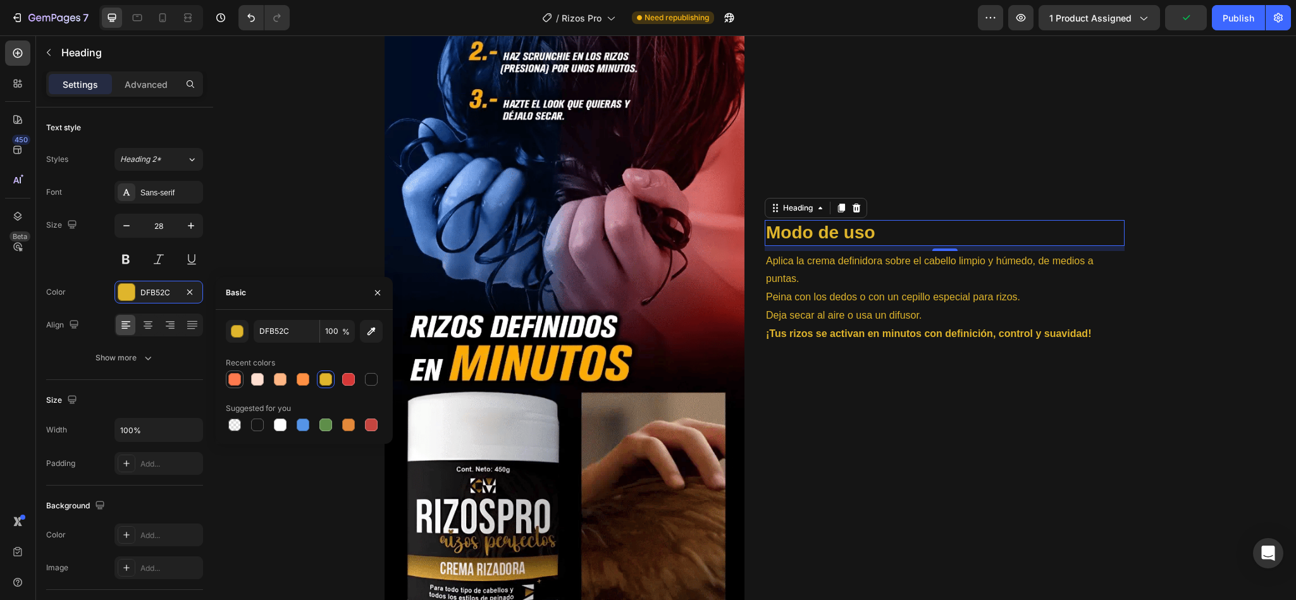
type input "FF7A4E"
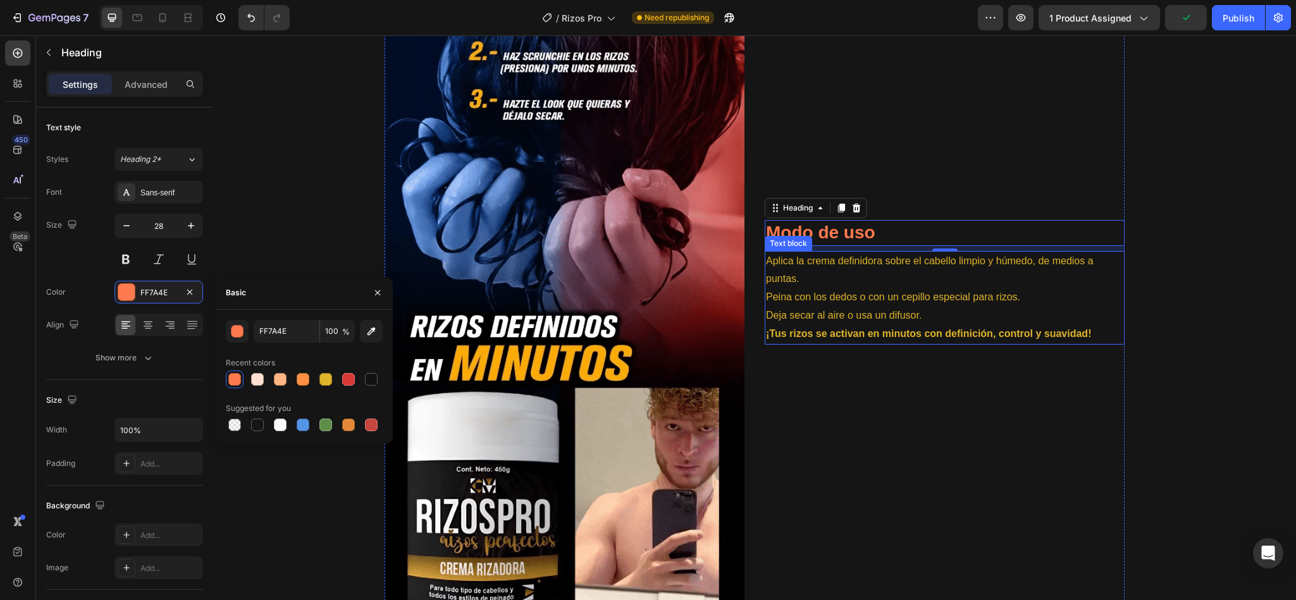
click at [794, 307] on p "Deja secar al aire o usa un difusor. ¡Tus rizos se activan en minutos con defin…" at bounding box center [944, 325] width 357 height 37
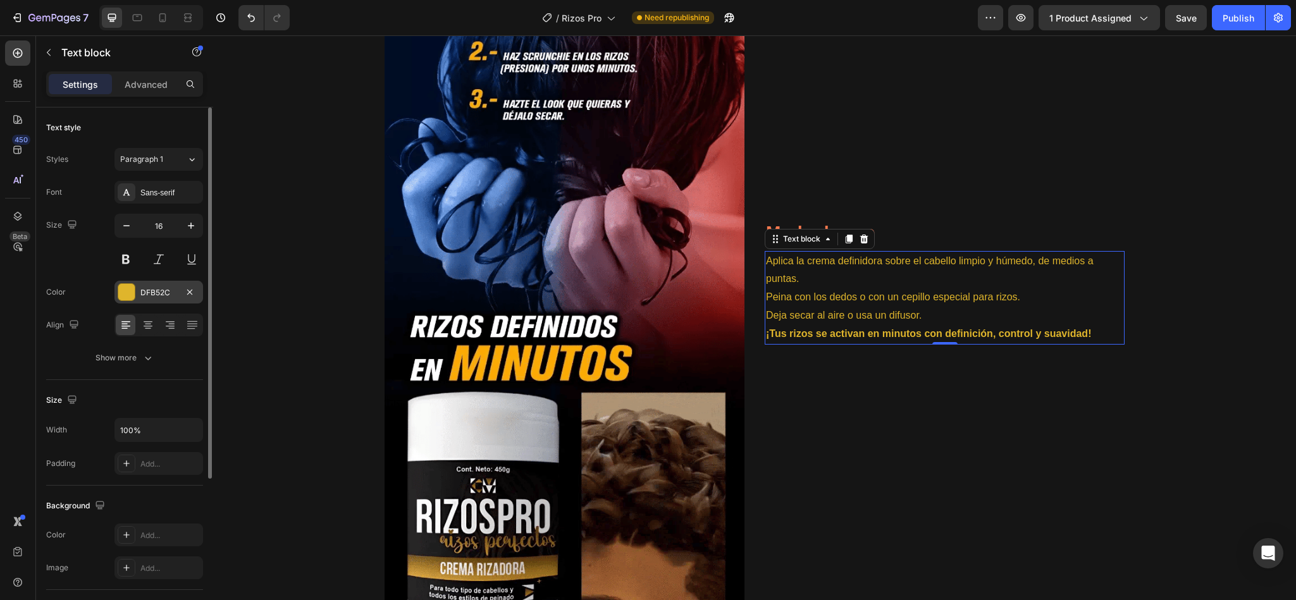
click at [161, 295] on div "DFB52C" at bounding box center [158, 292] width 37 height 11
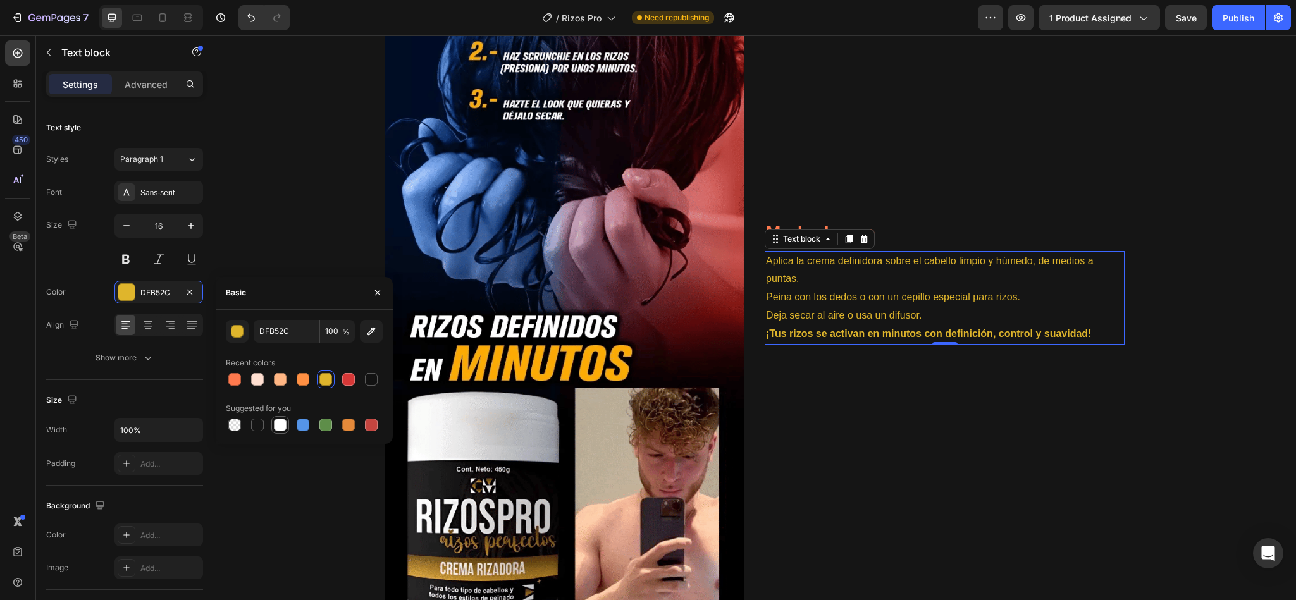
click at [274, 426] on div at bounding box center [280, 425] width 13 height 13
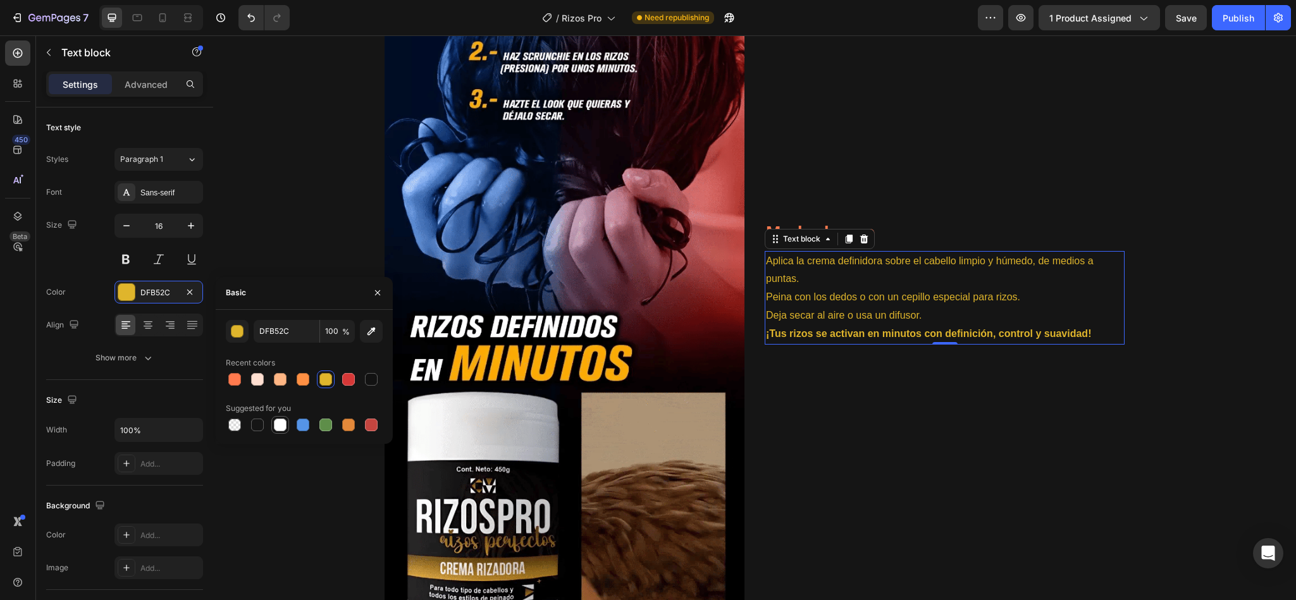
type input "FFFFFF"
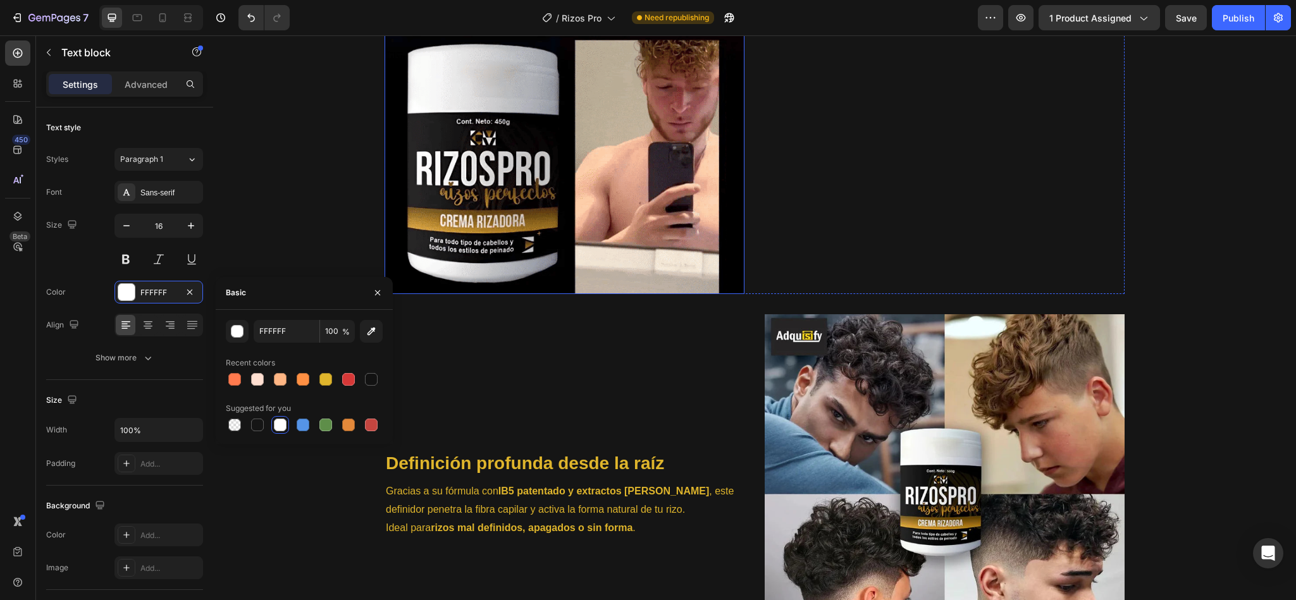
scroll to position [2395, 0]
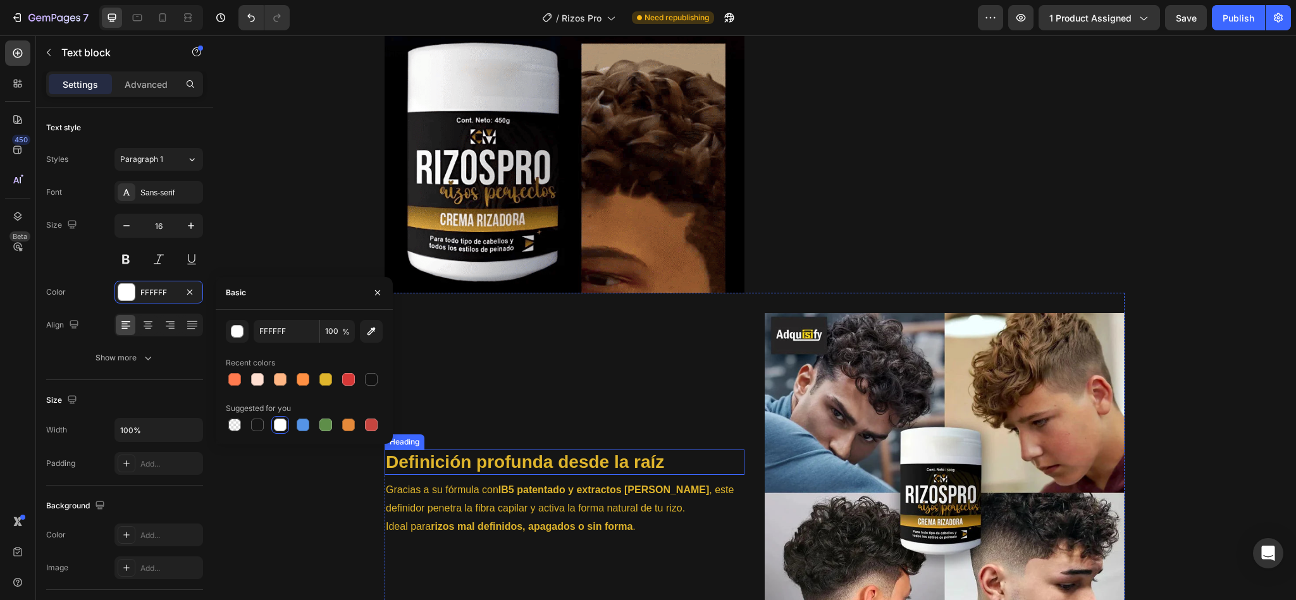
click at [469, 464] on strong "Definición profunda desde la raíz" at bounding box center [525, 462] width 278 height 20
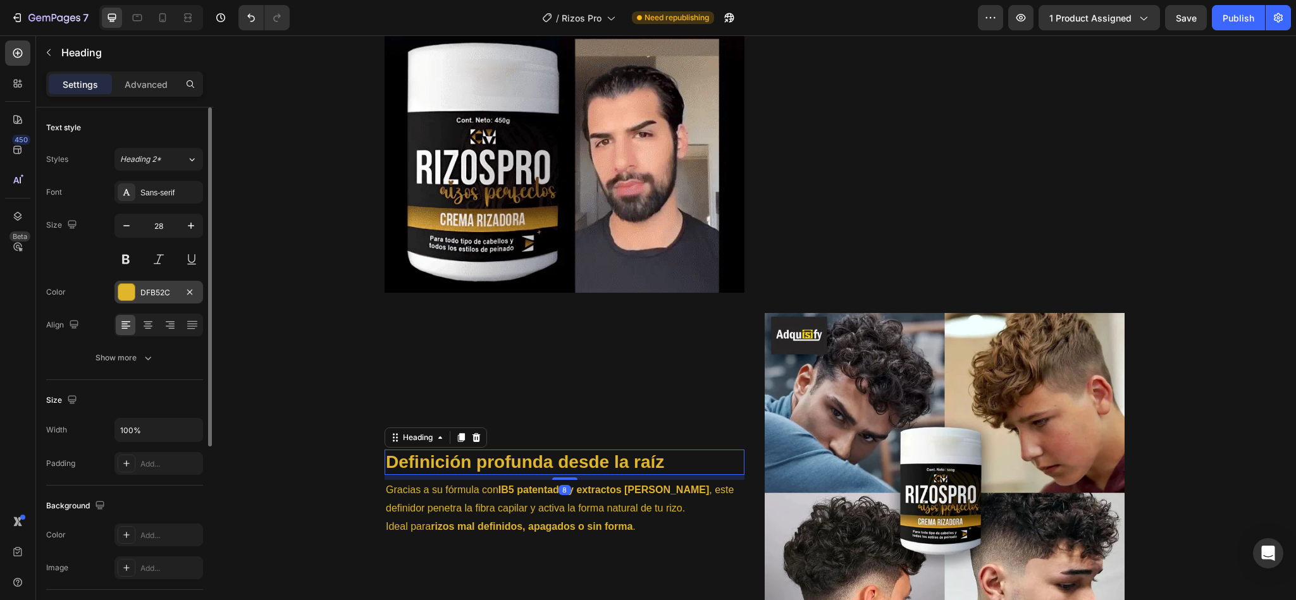
click at [150, 287] on div "DFB52C" at bounding box center [158, 292] width 37 height 11
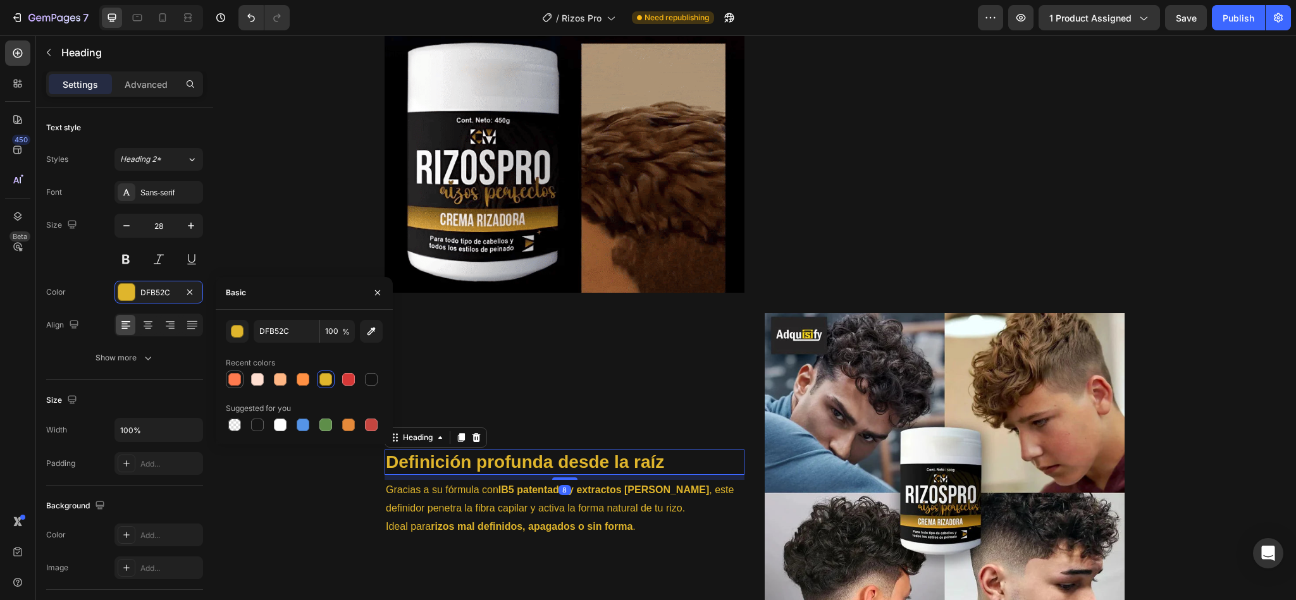
click at [232, 378] on div at bounding box center [234, 379] width 13 height 13
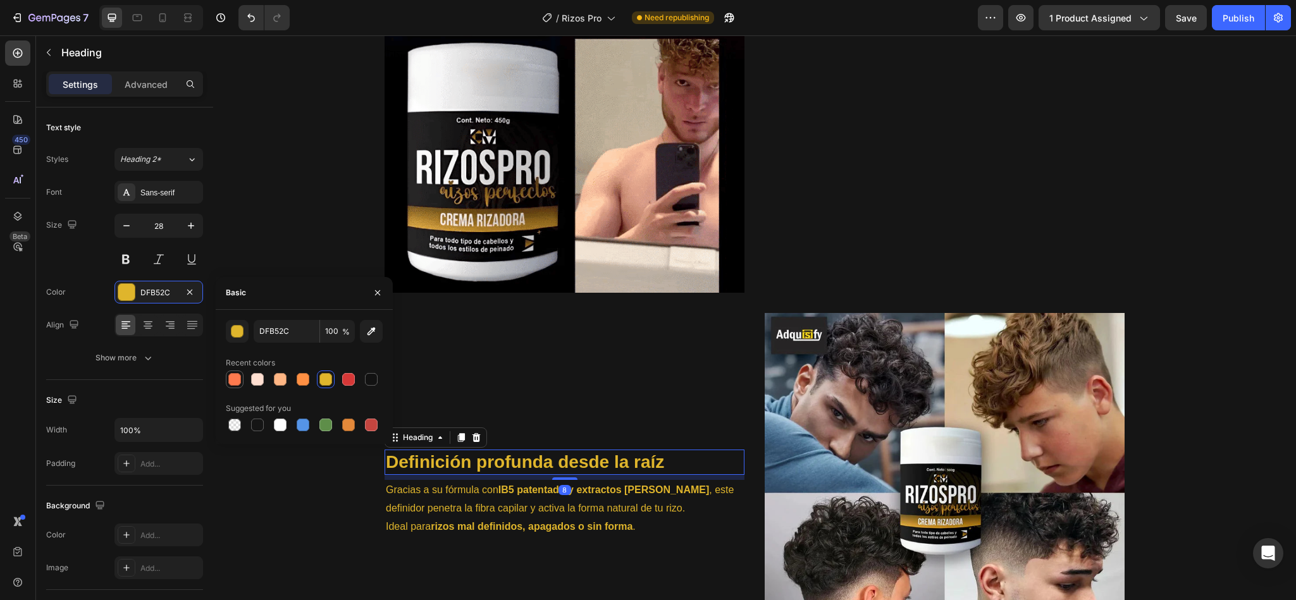
type input "FF7A4E"
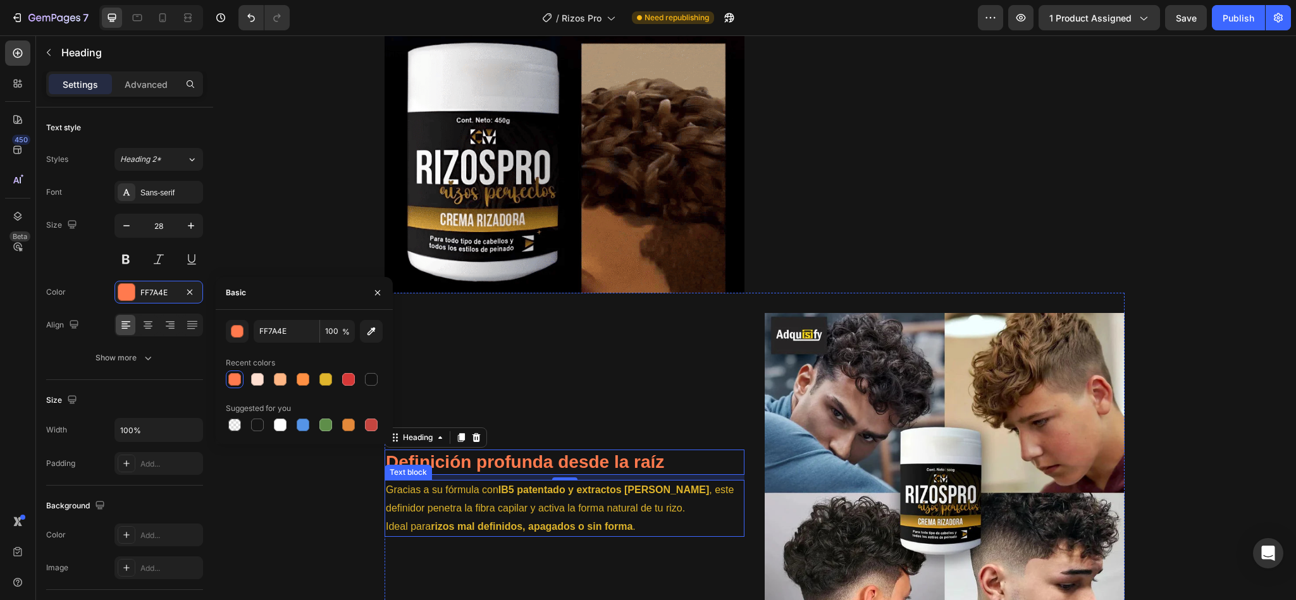
click at [511, 517] on p "Gracias a su fórmula con IB5 patentado y extractos de romero , este definidor p…" at bounding box center [564, 508] width 357 height 54
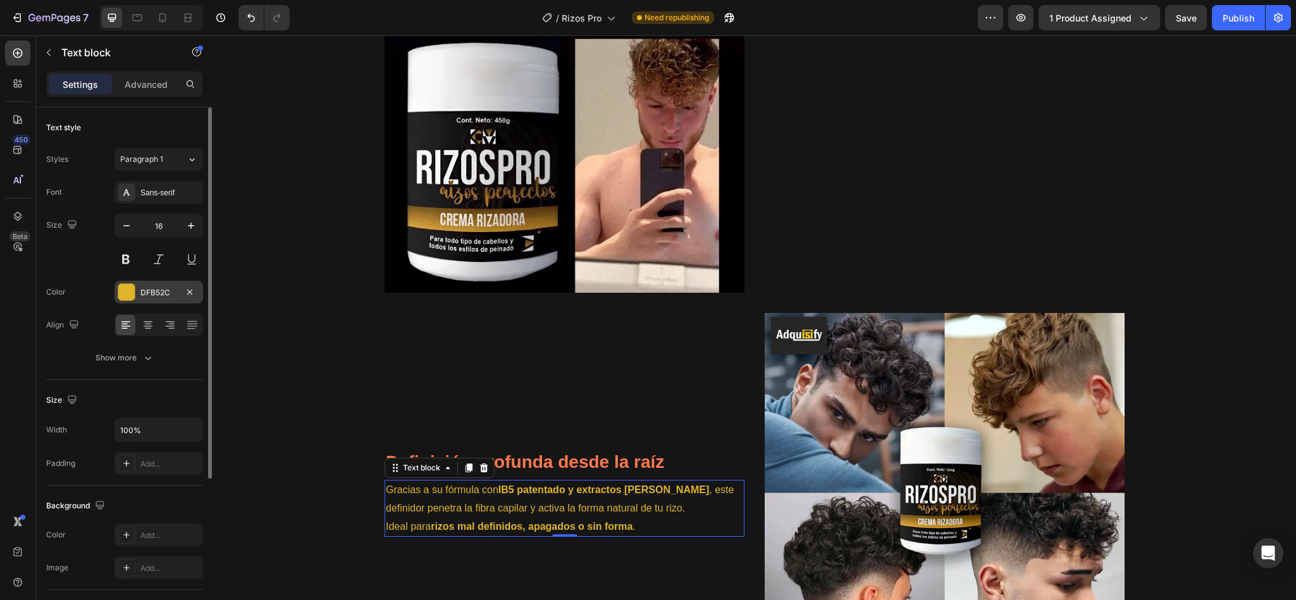
click at [156, 291] on div "DFB52C" at bounding box center [158, 292] width 37 height 11
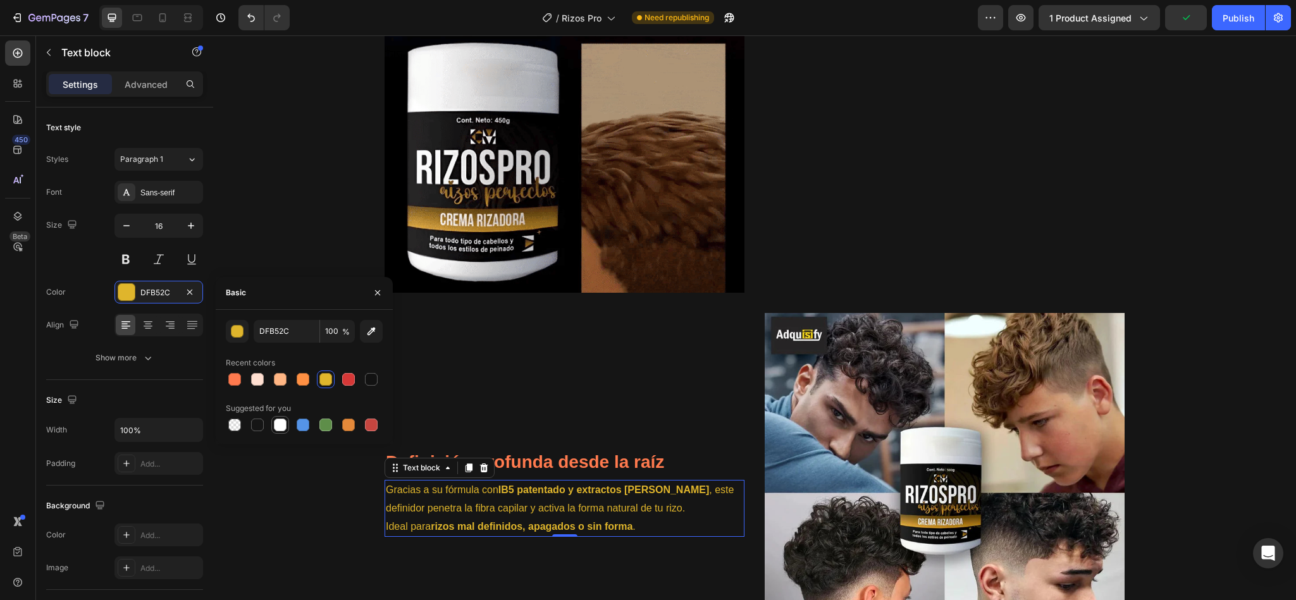
click at [283, 424] on div at bounding box center [280, 425] width 13 height 13
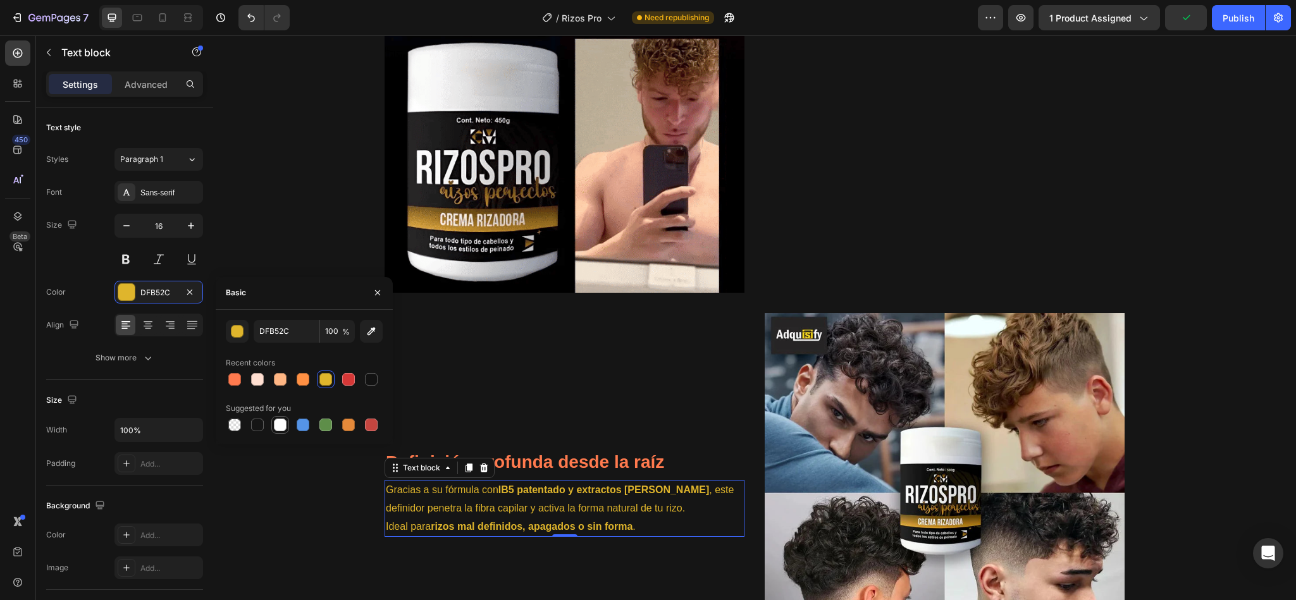
type input "FFFFFF"
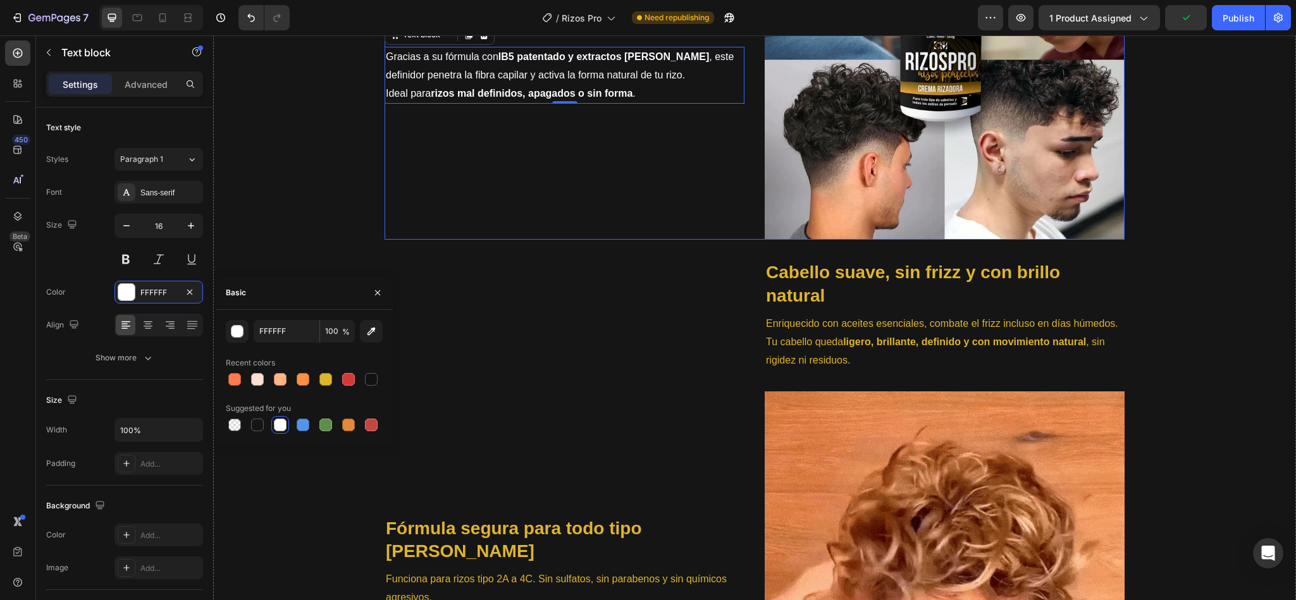
scroll to position [2830, 0]
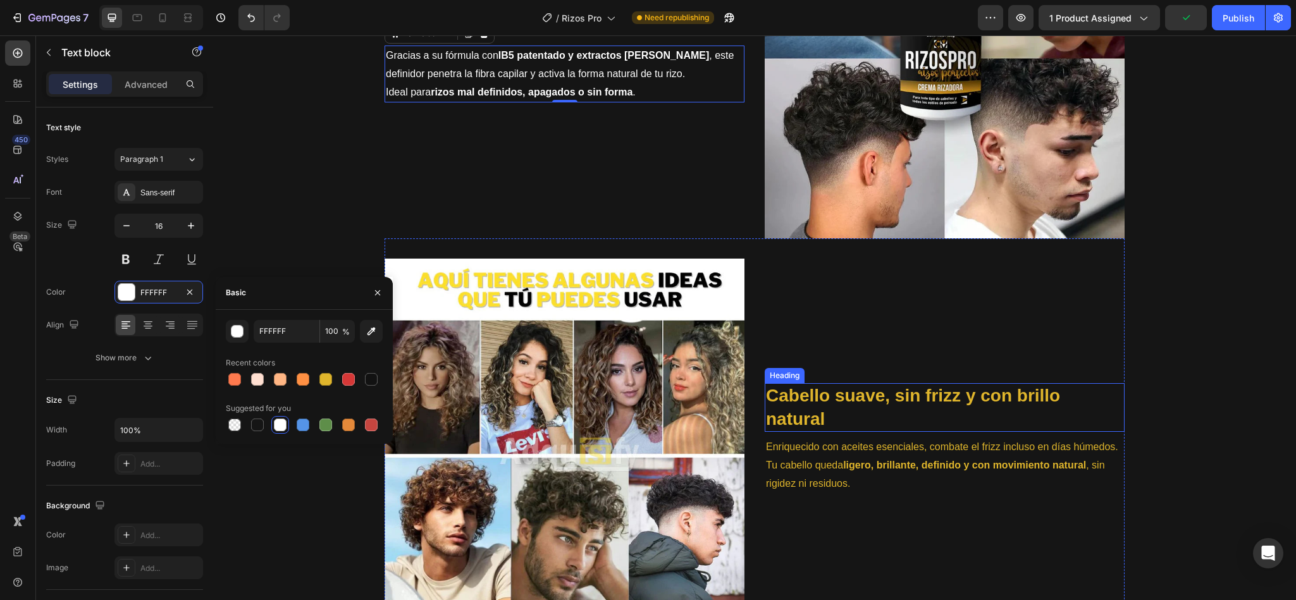
click at [773, 386] on strong "Cabello suave, sin frizz y con brillo natural" at bounding box center [913, 407] width 294 height 42
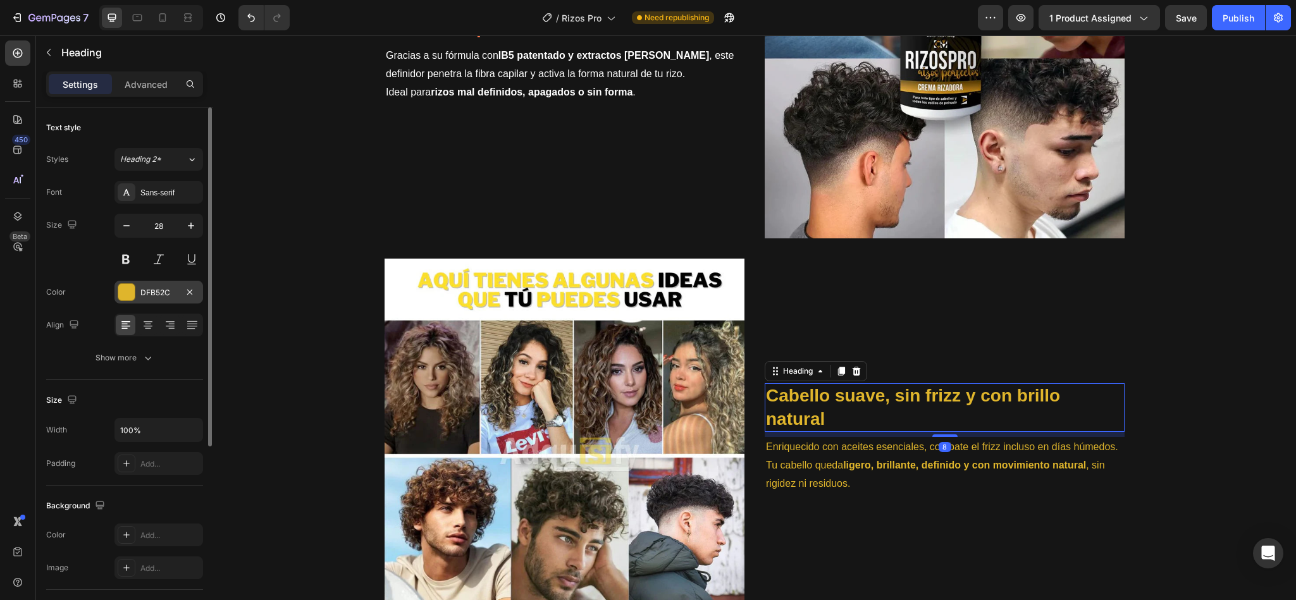
click at [150, 291] on div "DFB52C" at bounding box center [158, 292] width 37 height 11
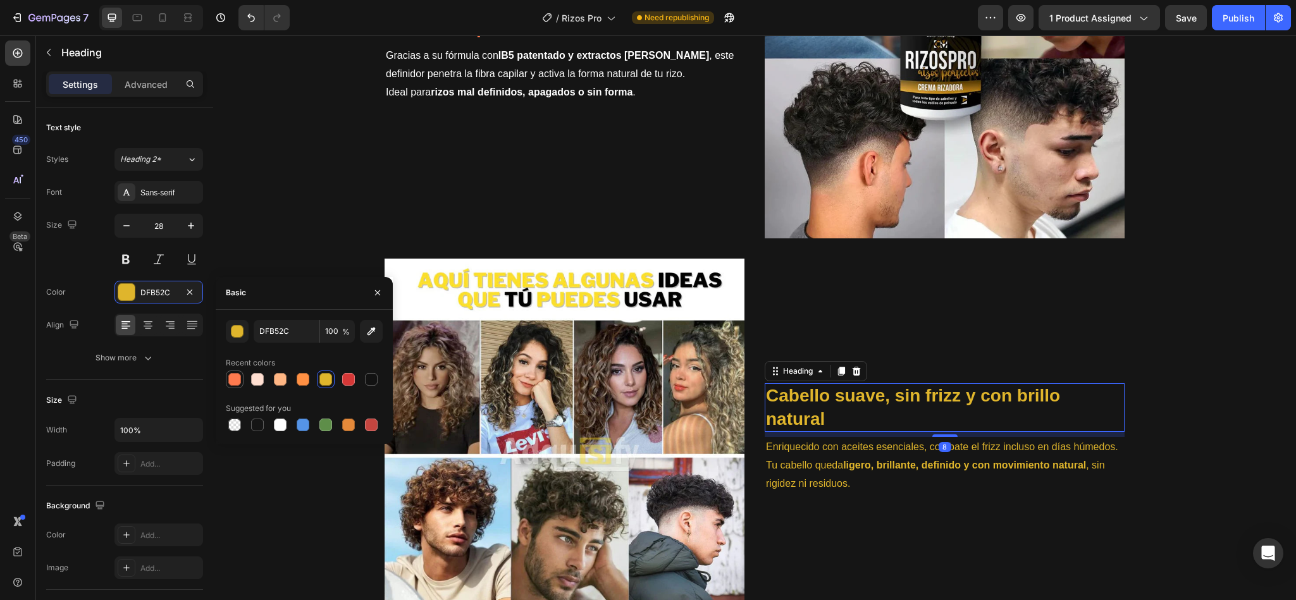
click at [235, 376] on div at bounding box center [234, 379] width 13 height 13
type input "FF7A4E"
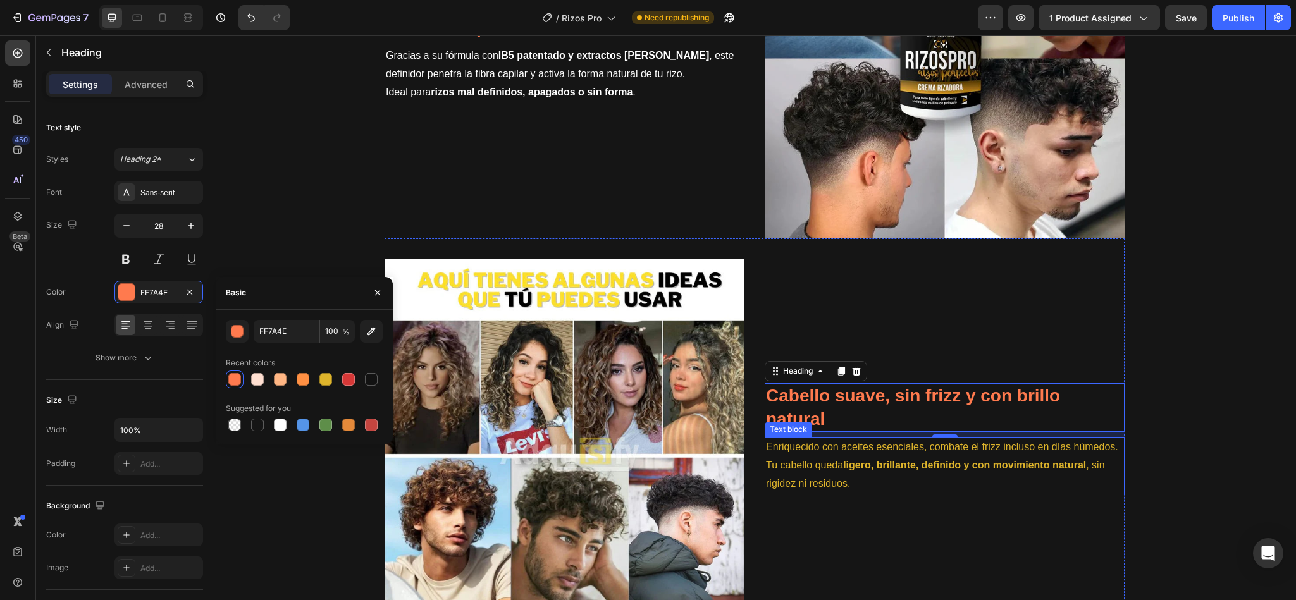
click at [827, 459] on p "Enriquecido con aceites esenciales, combate el frizz incluso en días húmedos. T…" at bounding box center [944, 465] width 357 height 54
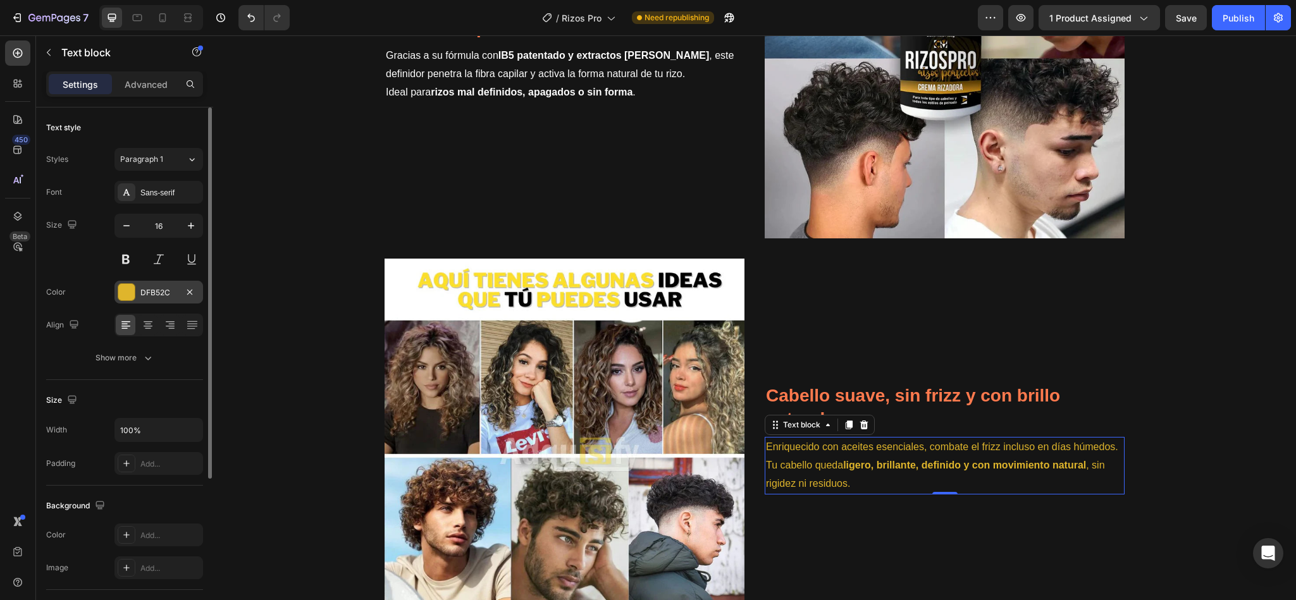
click at [139, 291] on div "DFB52C" at bounding box center [159, 292] width 89 height 23
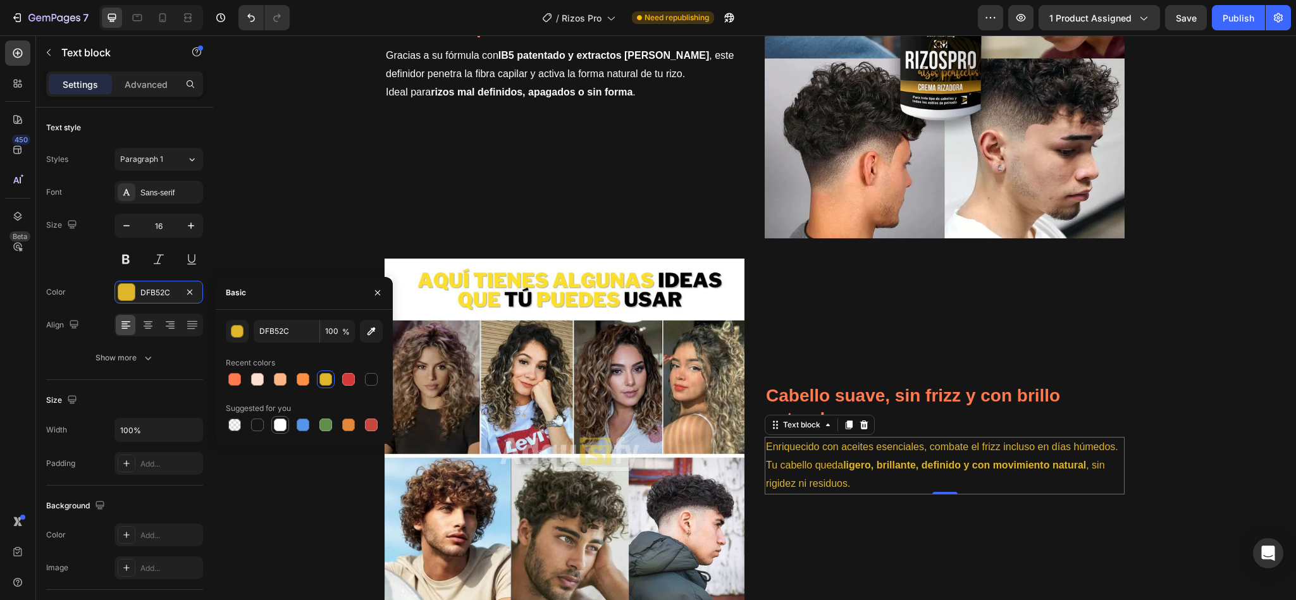
click at [273, 425] on div at bounding box center [280, 425] width 15 height 15
type input "FFFFFF"
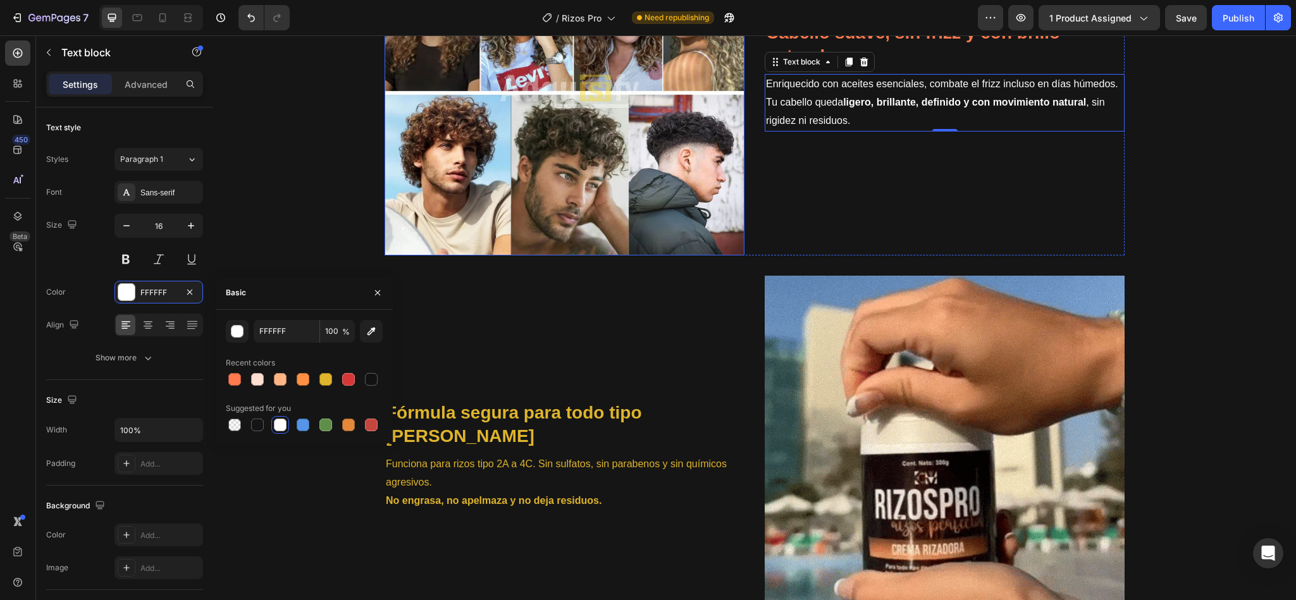
scroll to position [3223, 0]
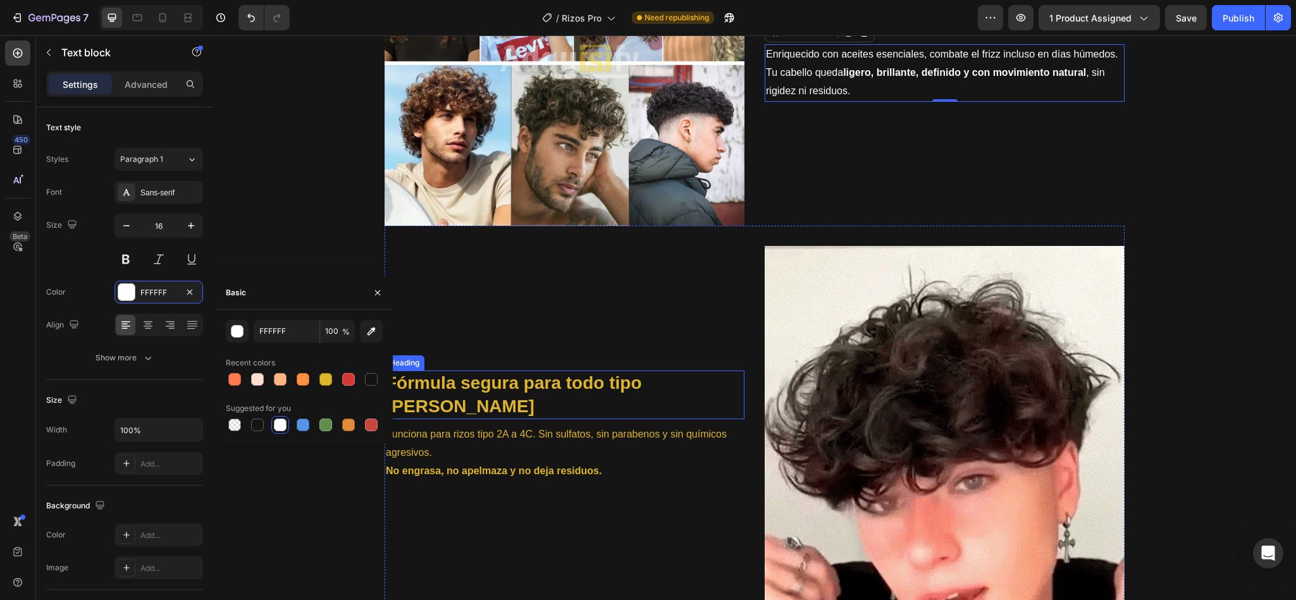
click at [493, 386] on strong "Fórmula segura para todo tipo de rizos" at bounding box center [514, 394] width 256 height 42
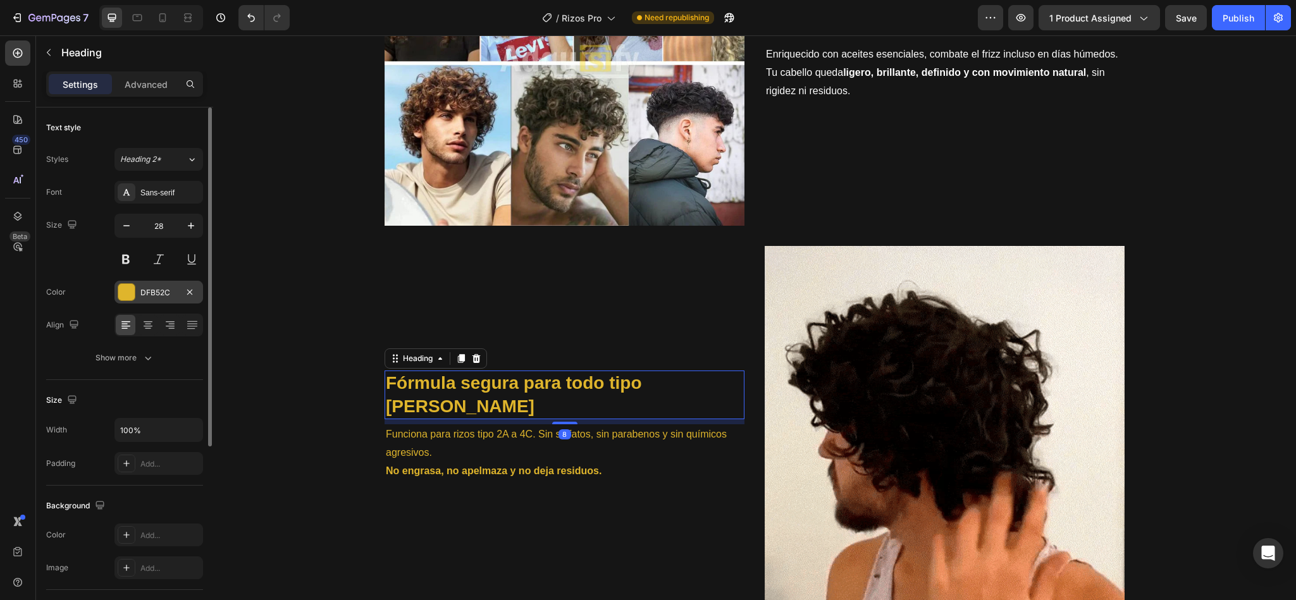
click at [139, 294] on div "DFB52C" at bounding box center [159, 292] width 89 height 23
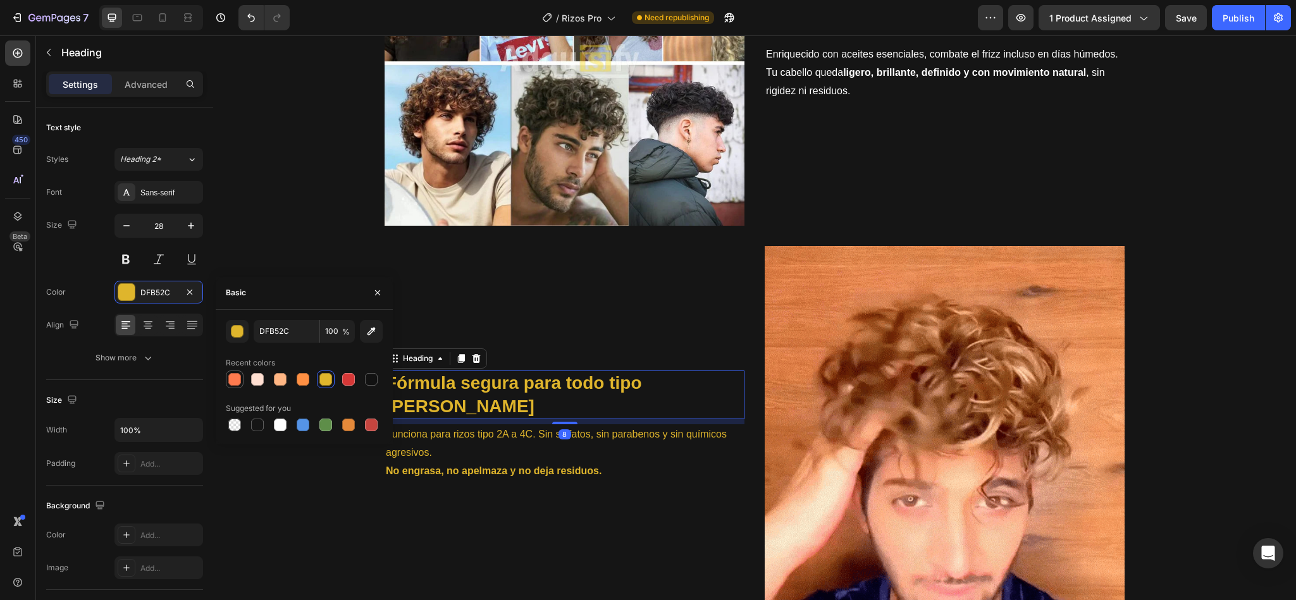
click at [235, 378] on div at bounding box center [234, 379] width 13 height 13
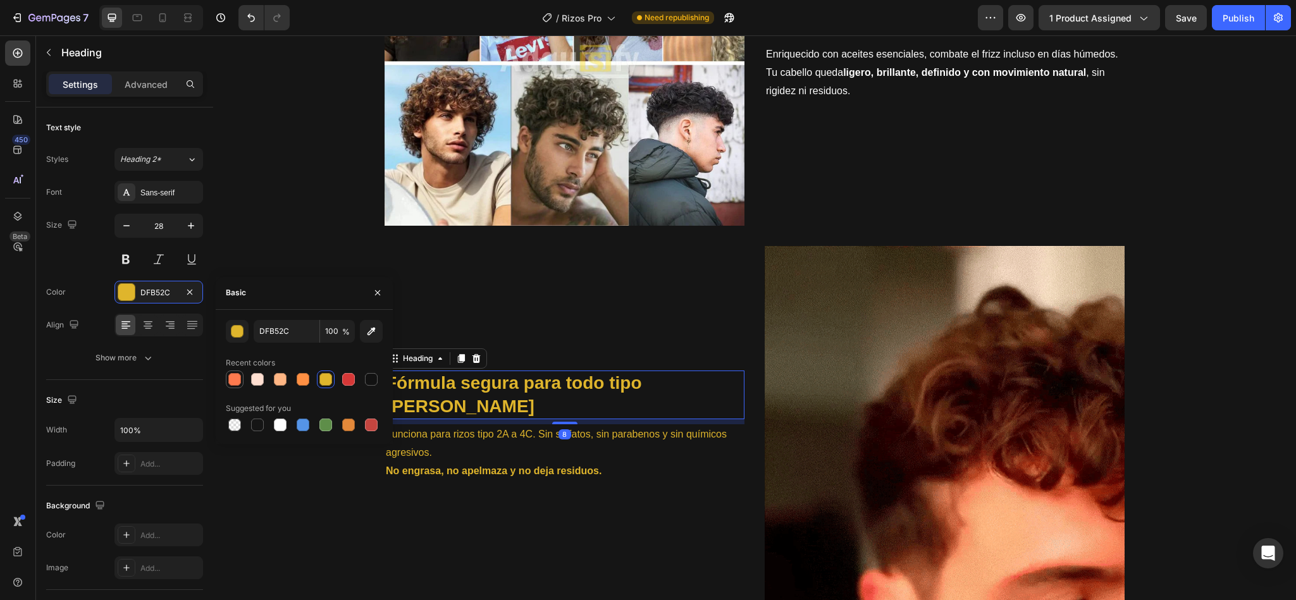
type input "FF7A4E"
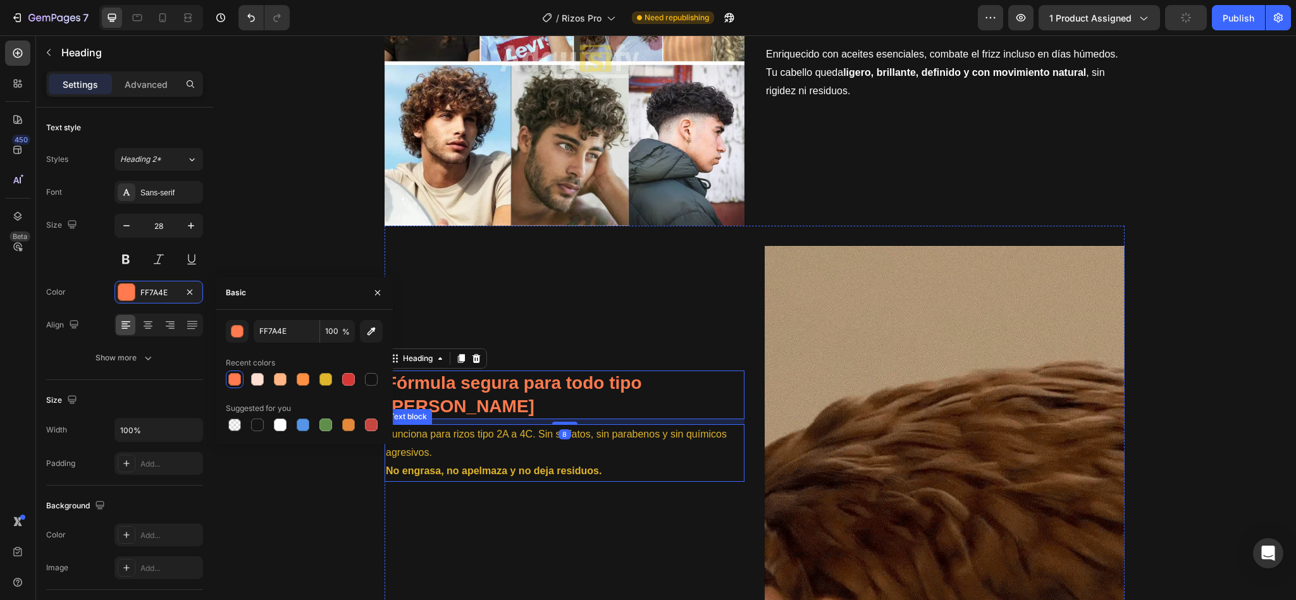
click at [513, 466] on strong "No engrasa, no apelmaza y no deja residuos." at bounding box center [494, 471] width 216 height 11
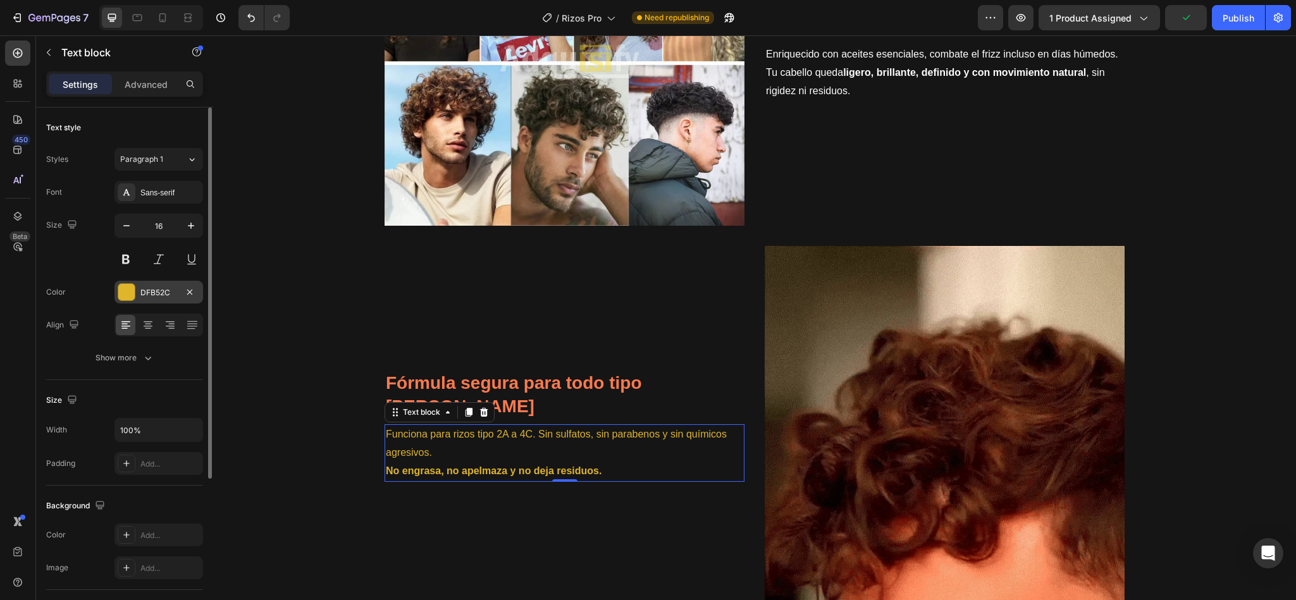
click at [154, 291] on div "DFB52C" at bounding box center [158, 292] width 37 height 11
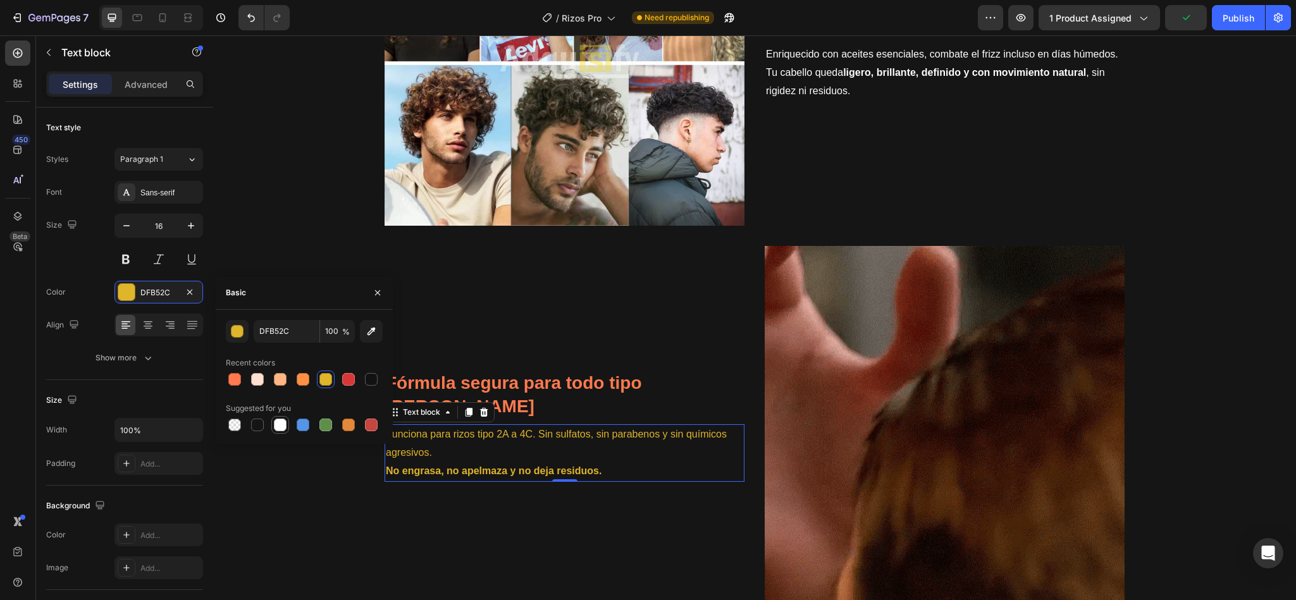
click at [282, 430] on div at bounding box center [280, 425] width 13 height 13
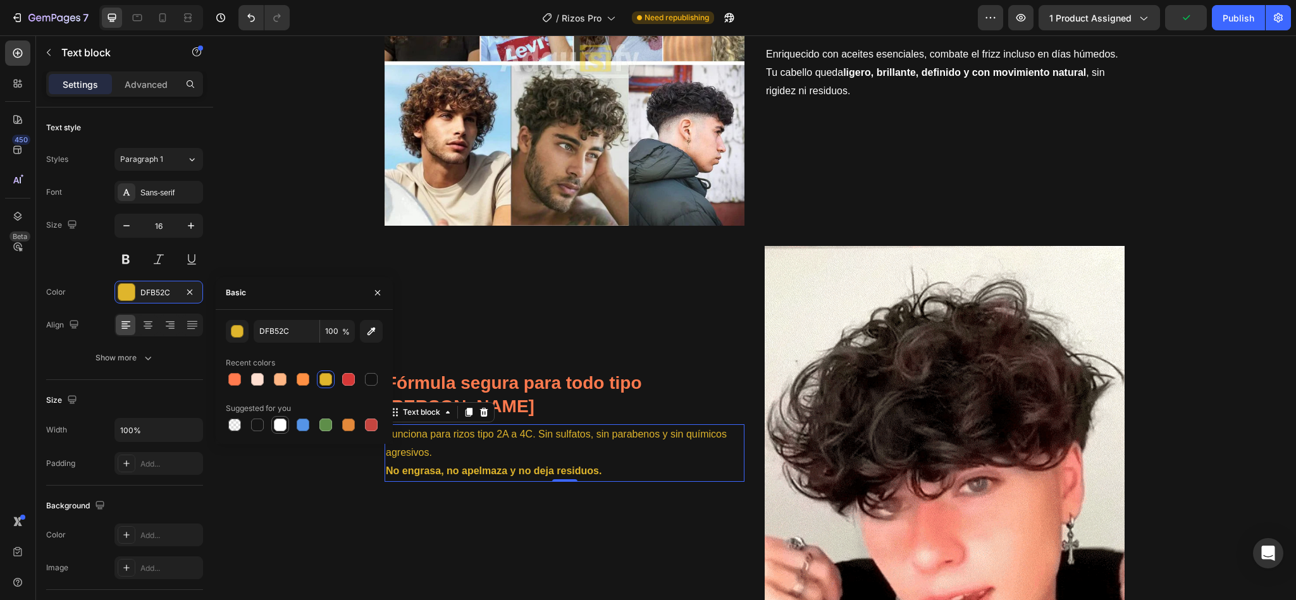
type input "FFFFFF"
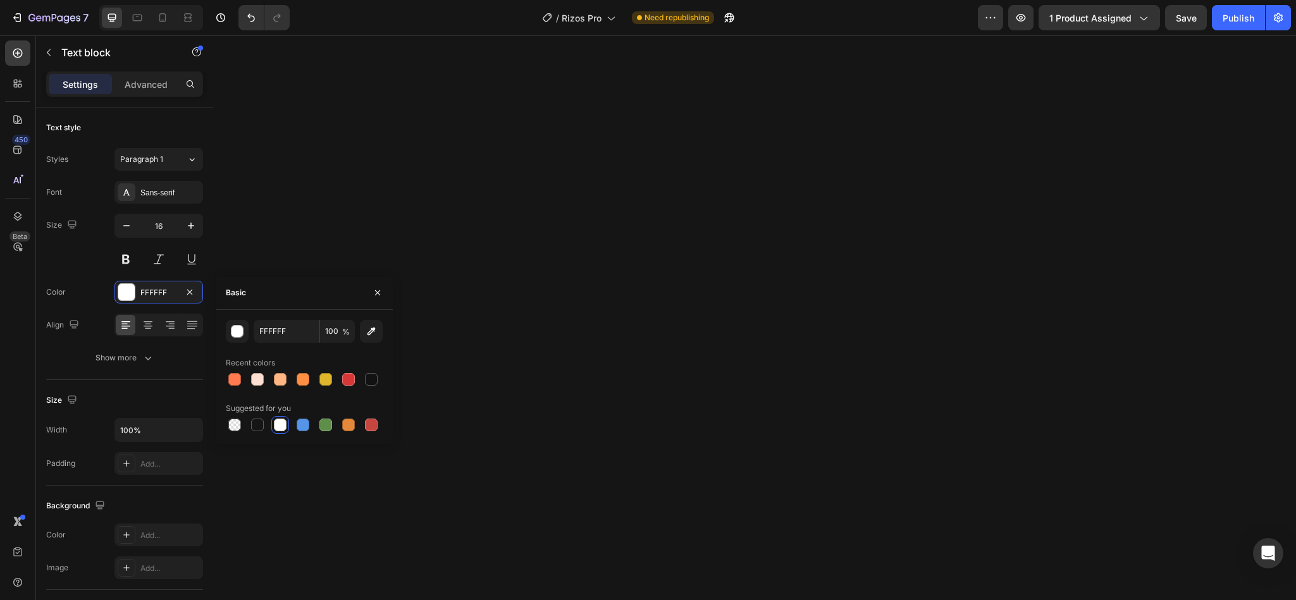
scroll to position [0, 0]
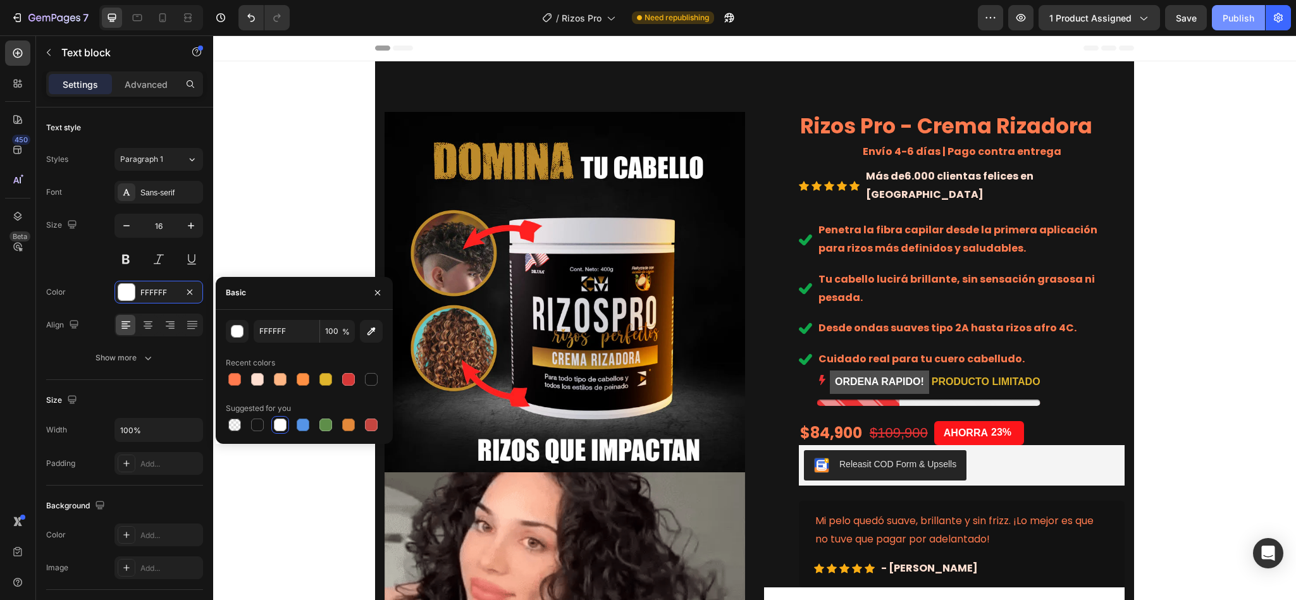
click at [1239, 12] on div "Publish" at bounding box center [1239, 17] width 32 height 13
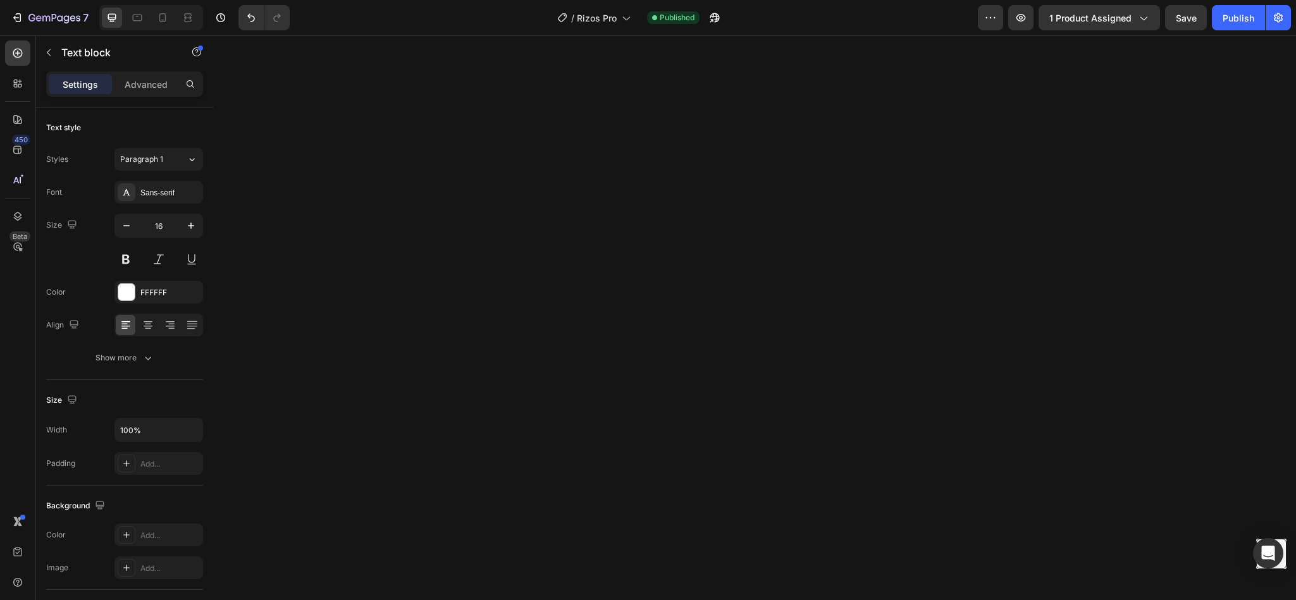
scroll to position [3796, 0]
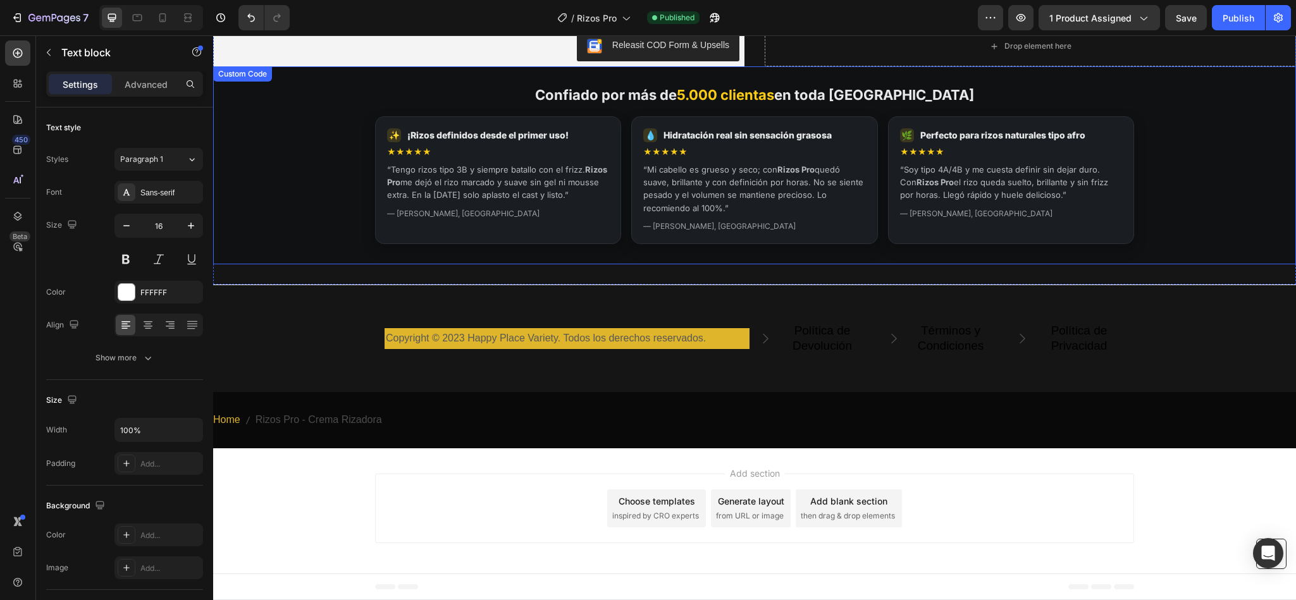
click at [951, 109] on div "Confiado por más de 5.000 clientas en toda Colombia ✨ ¡Rizos definidos desde el…" at bounding box center [754, 165] width 759 height 157
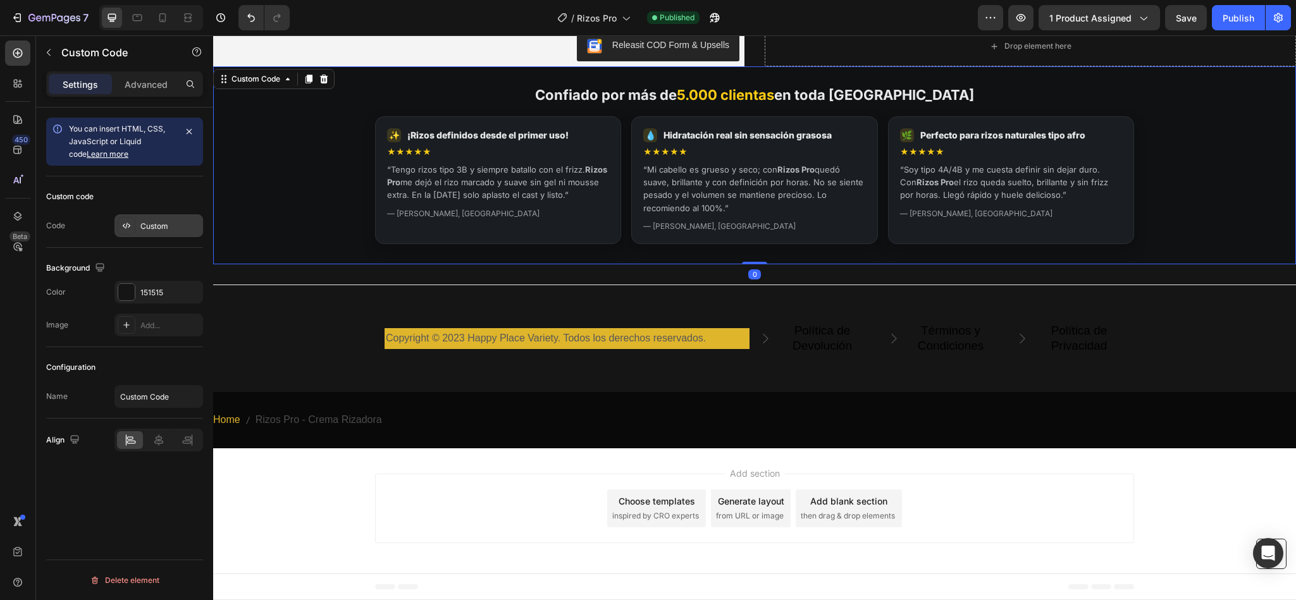
click at [156, 230] on div "Custom" at bounding box center [169, 226] width 59 height 11
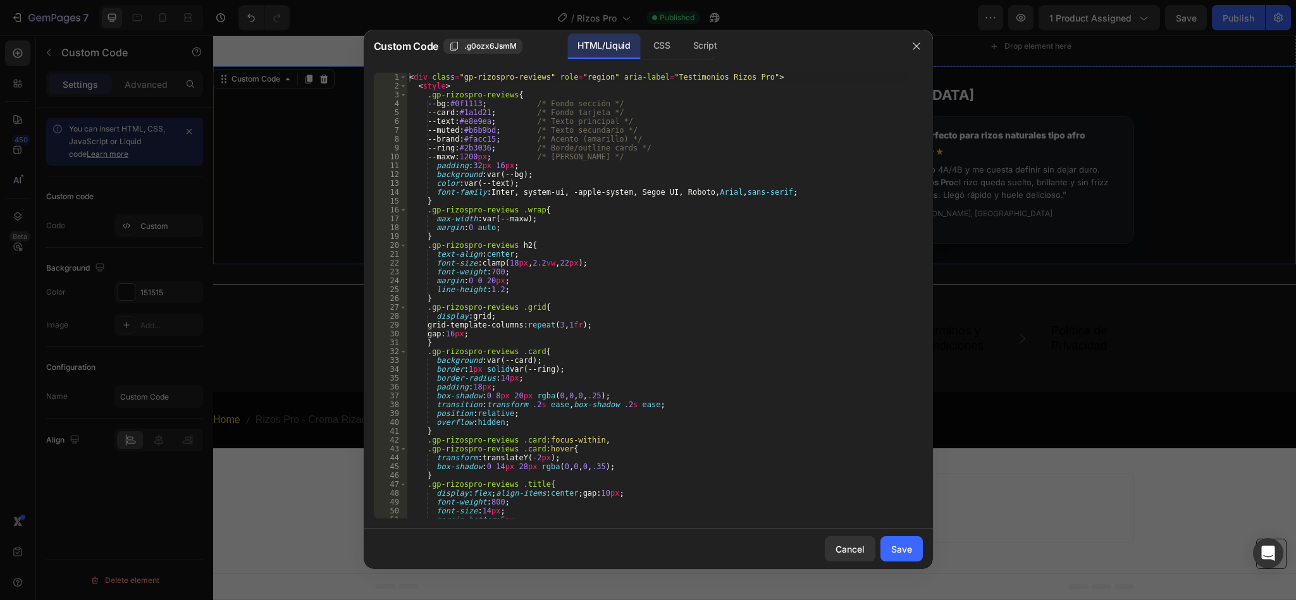
click at [475, 312] on div "< div class = "gp-rizospro-reviews" role = "region" aria-label = "Testimonios R…" at bounding box center [657, 305] width 501 height 464
type textarea "</div>"
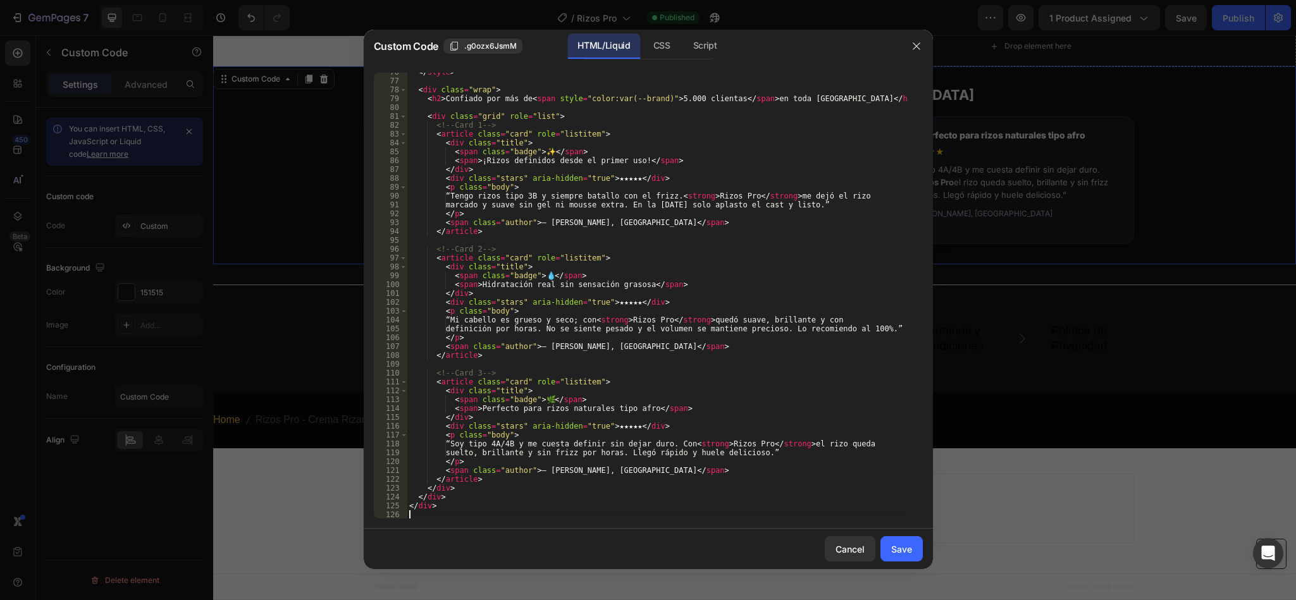
scroll to position [669, 0]
click at [895, 541] on button "Save" at bounding box center [902, 548] width 42 height 25
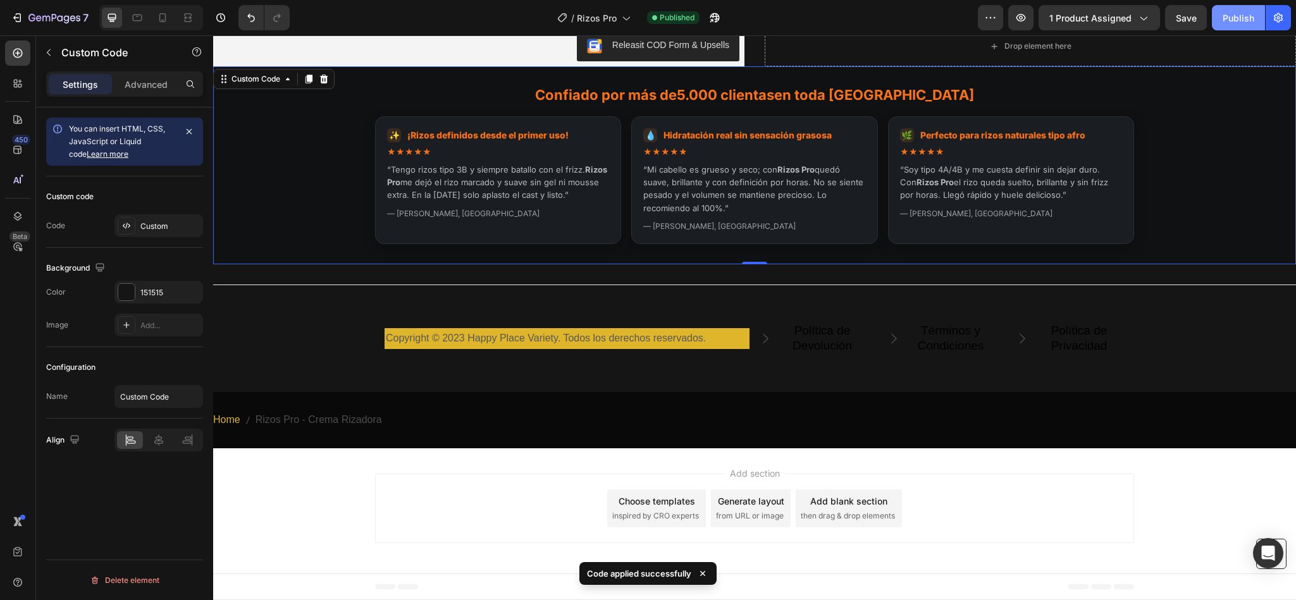
click at [1223, 18] on div "Publish" at bounding box center [1239, 17] width 32 height 13
